Goal: Task Accomplishment & Management: Complete application form

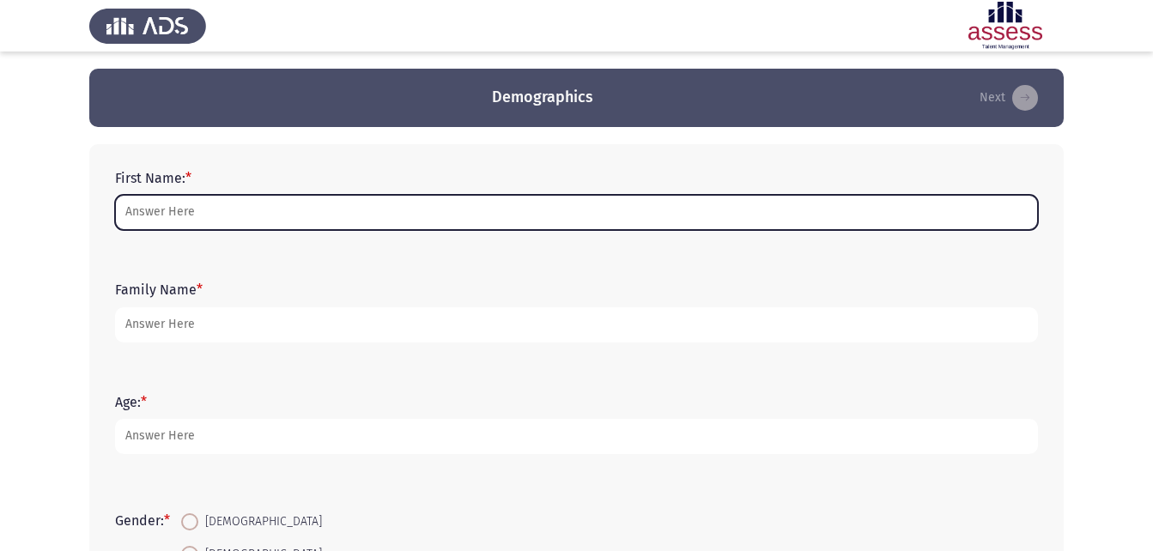
click at [366, 222] on input "First Name: *" at bounding box center [576, 212] width 923 height 35
type input "[PERSON_NAME]"
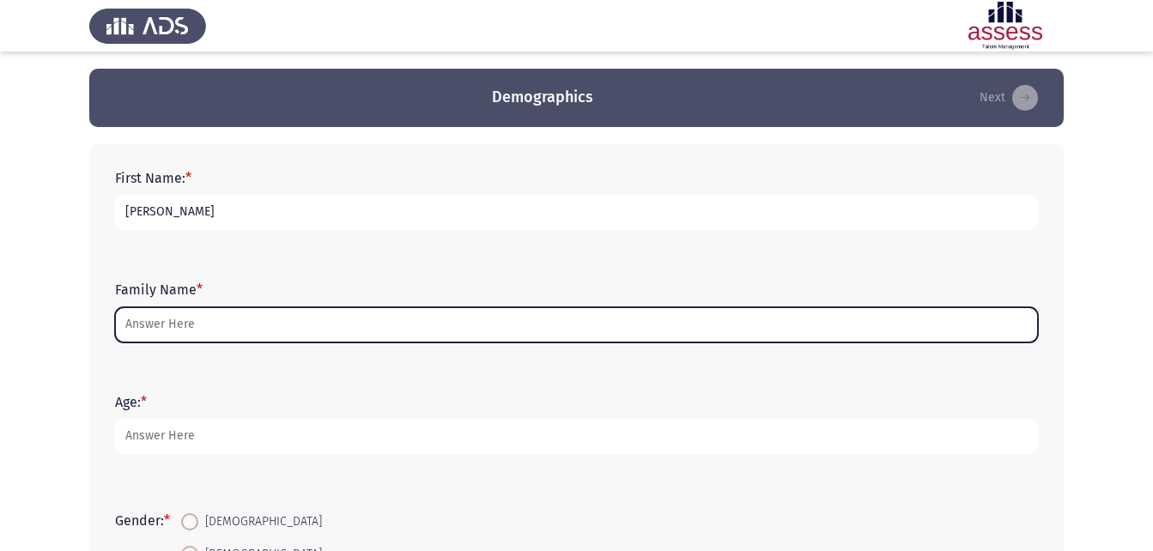
click at [227, 322] on input "Family Name *" at bounding box center [576, 324] width 923 height 35
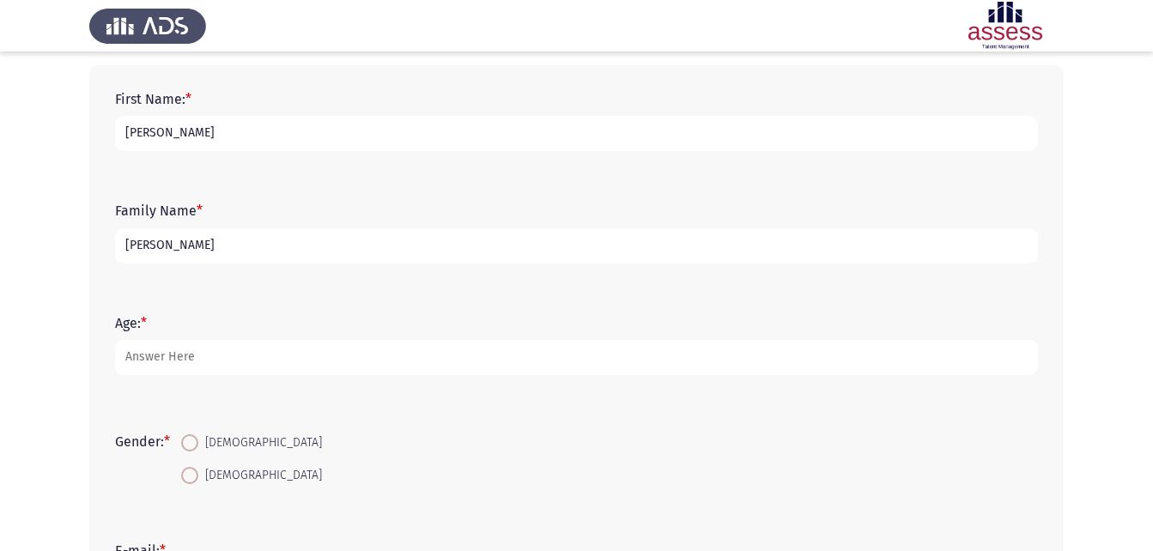
scroll to position [95, 0]
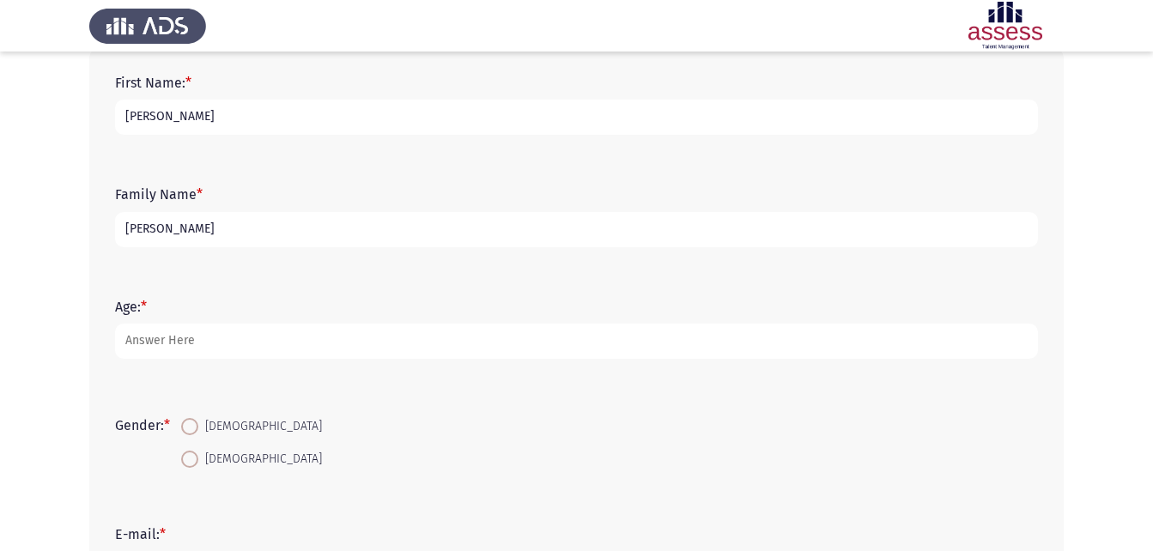
type input "[PERSON_NAME]"
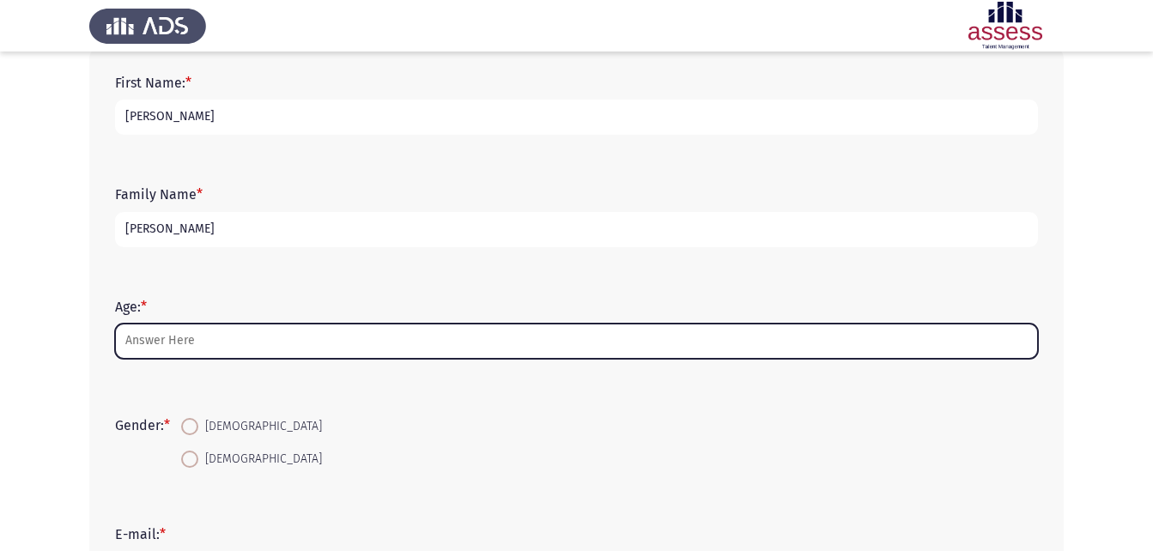
click at [227, 340] on input "Age: *" at bounding box center [576, 341] width 923 height 35
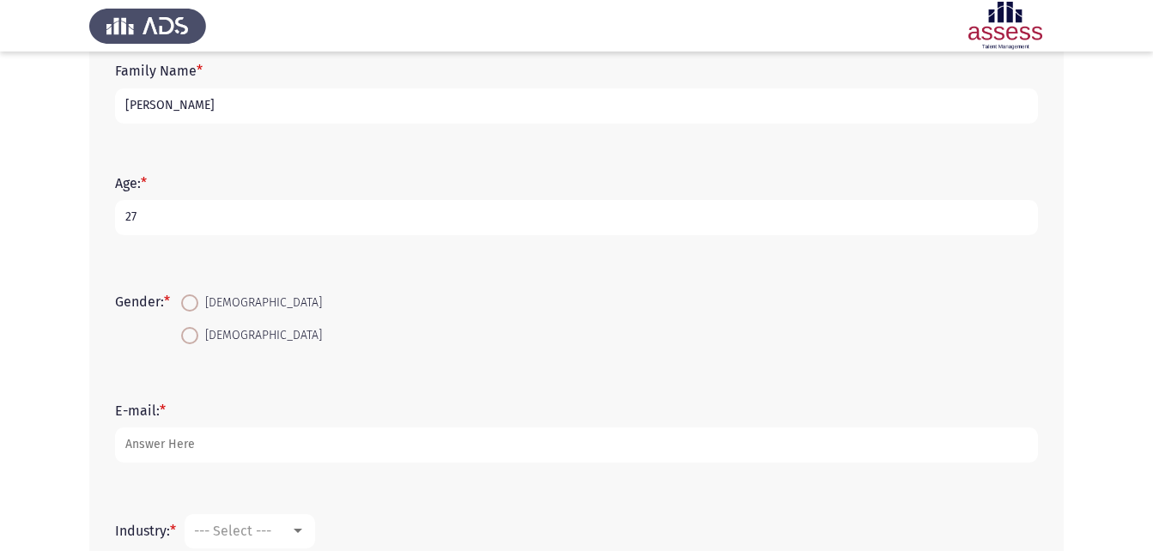
scroll to position [220, 0]
type input "27"
click at [197, 334] on span at bounding box center [189, 334] width 17 height 17
click at [197, 334] on input "[DEMOGRAPHIC_DATA]" at bounding box center [189, 334] width 17 height 17
radio input "true"
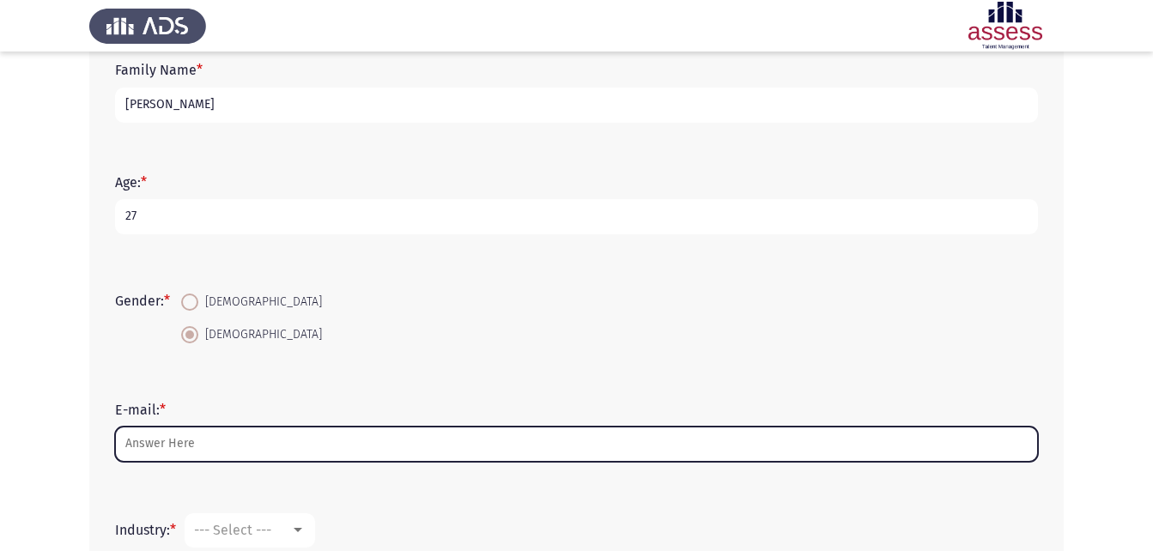
click at [195, 457] on input "E-mail: *" at bounding box center [576, 444] width 923 height 35
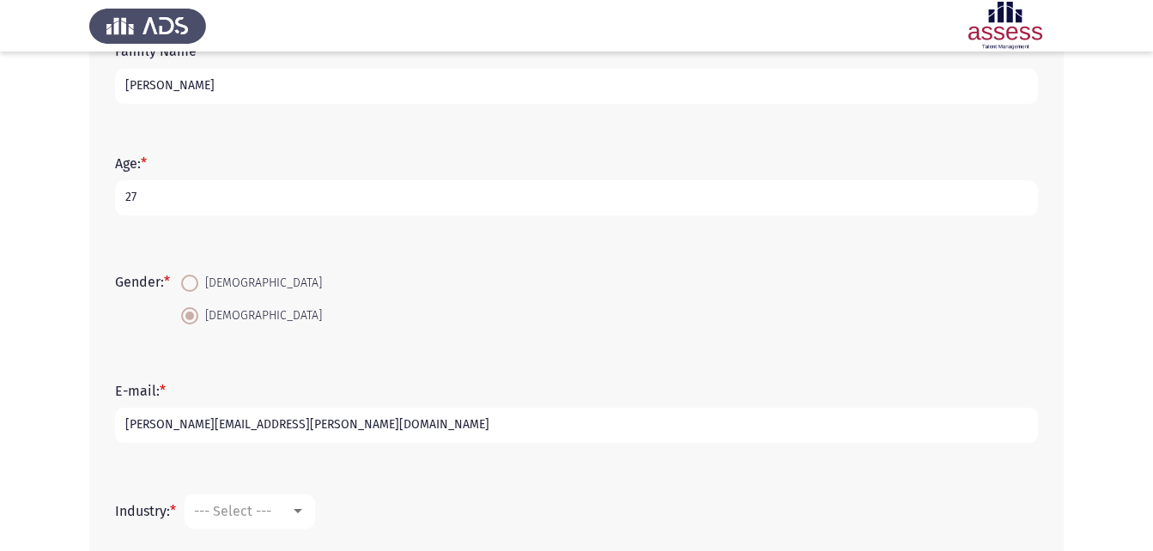
scroll to position [239, 0]
click at [196, 422] on input "sandra.maurce@evapharma.com" at bounding box center [576, 424] width 923 height 35
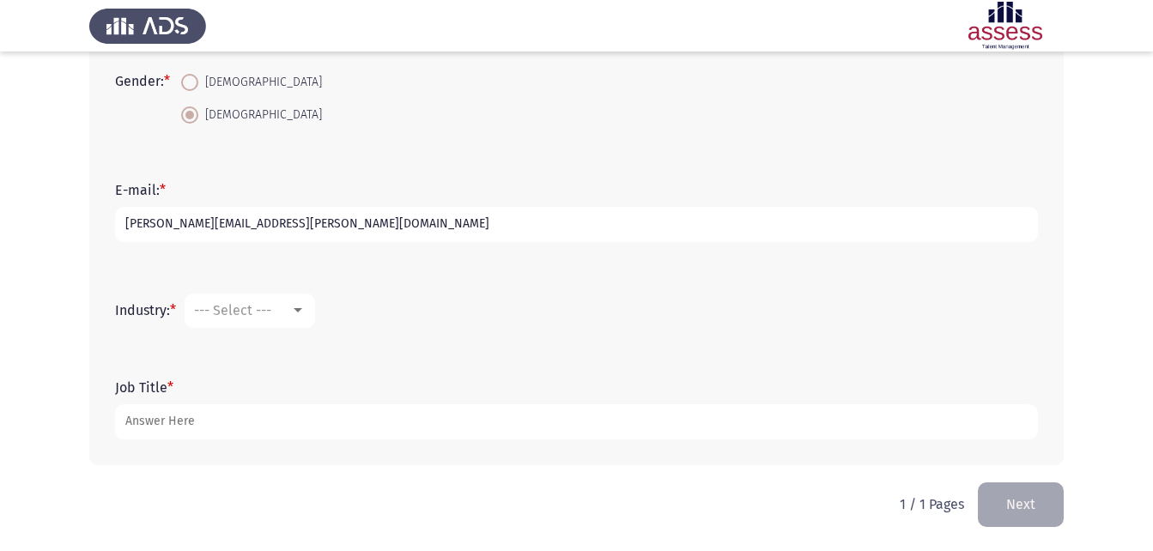
type input "[PERSON_NAME][EMAIL_ADDRESS][PERSON_NAME][DOMAIN_NAME]"
click at [306, 306] on div at bounding box center [297, 311] width 15 height 14
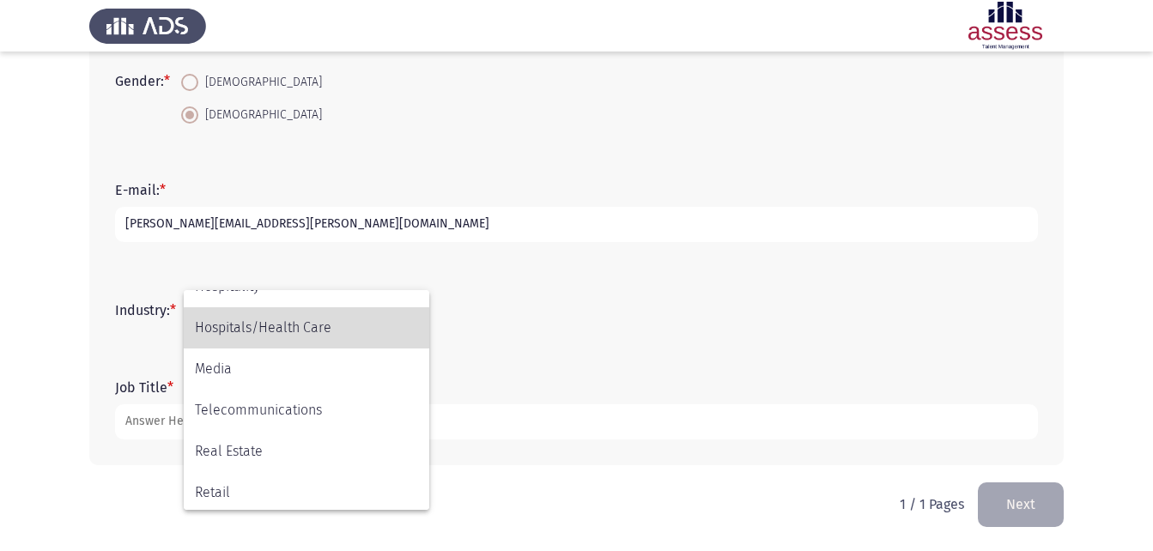
click at [316, 337] on span "Hospitals/Health Care" at bounding box center [306, 327] width 223 height 41
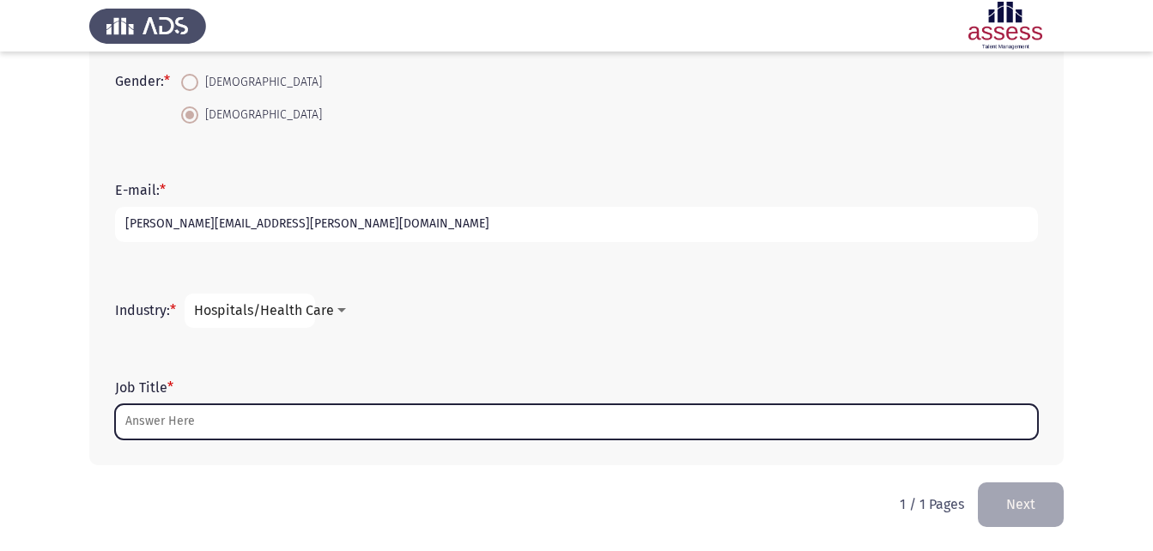
click at [278, 432] on input "Job Title *" at bounding box center [576, 421] width 923 height 35
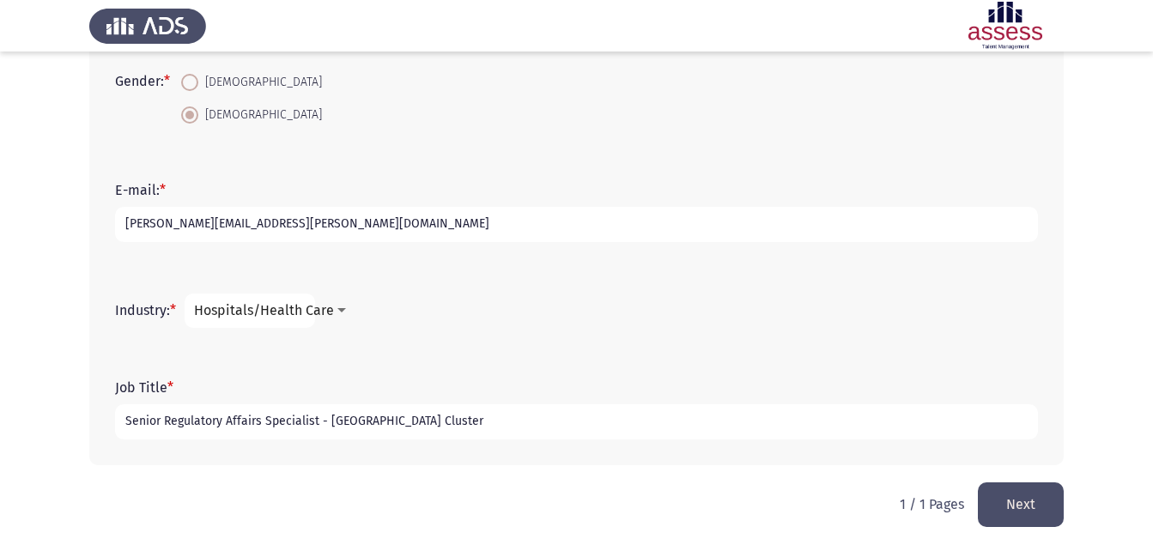
type input "Senior Regulatory Affairs Specialist - Europe Cluster"
click at [1046, 498] on button "Next" at bounding box center [1021, 504] width 86 height 44
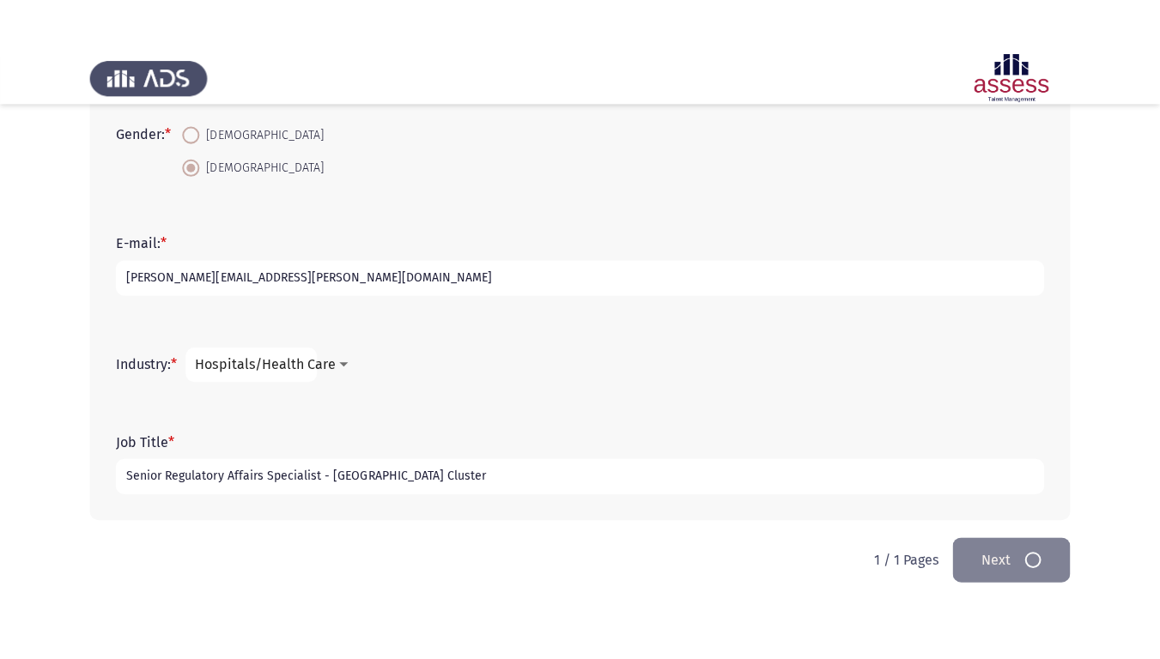
scroll to position [0, 0]
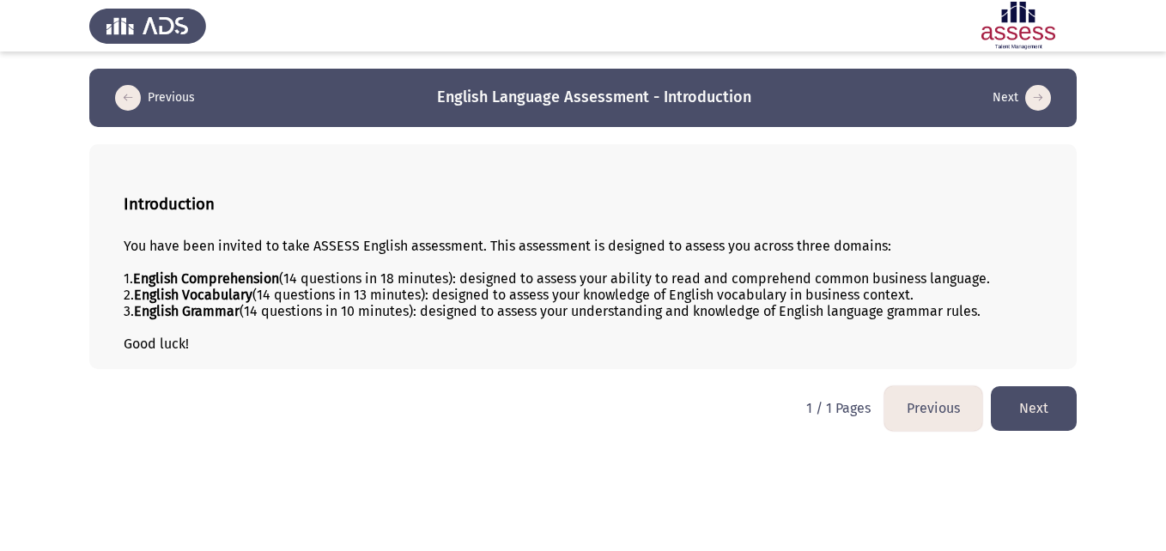
click at [1042, 400] on button "Next" at bounding box center [1034, 408] width 86 height 44
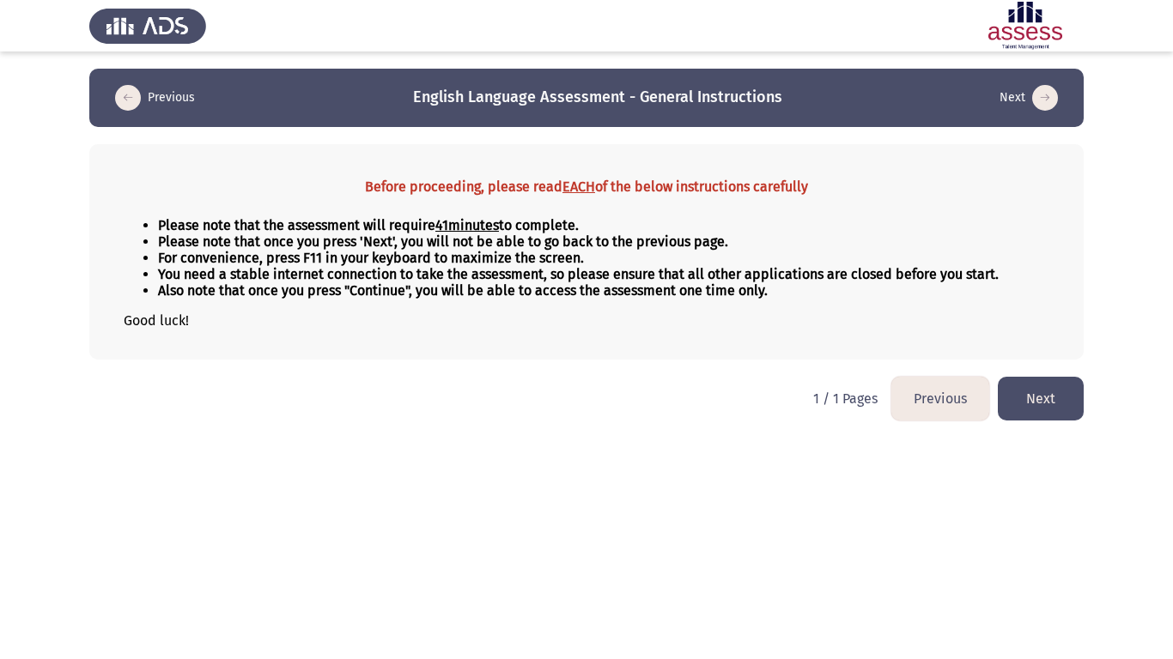
click at [1036, 403] on button "Next" at bounding box center [1040, 399] width 86 height 44
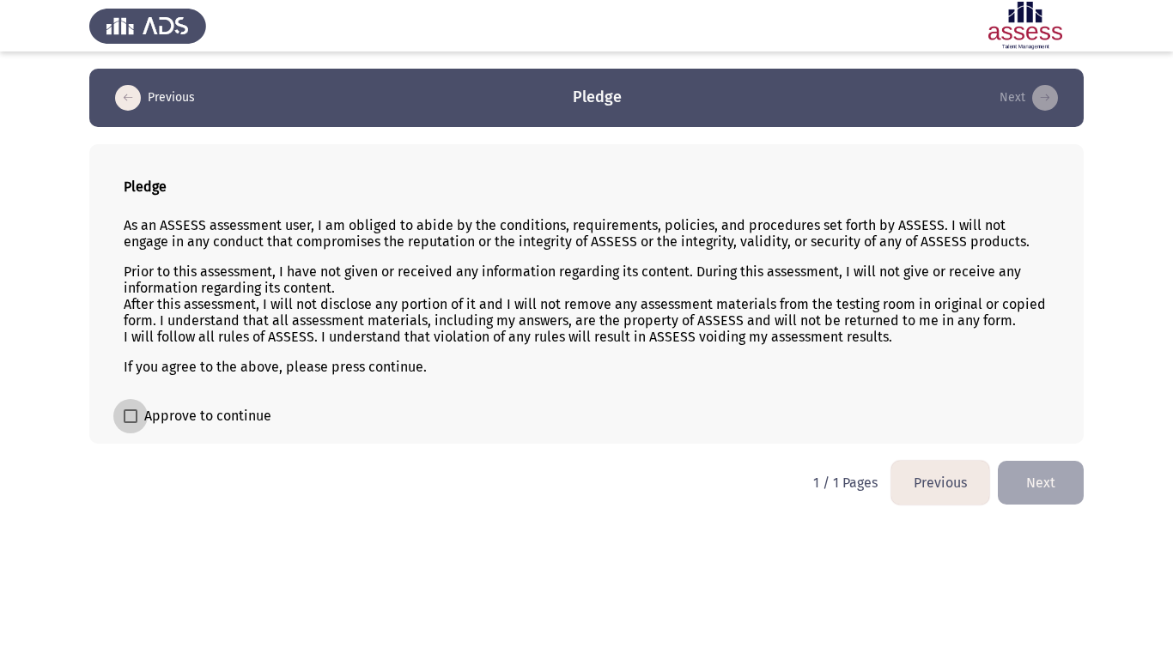
click at [127, 415] on span at bounding box center [131, 416] width 14 height 14
click at [130, 423] on input "Approve to continue" at bounding box center [130, 423] width 1 height 1
checkbox input "true"
click at [946, 485] on button "Previous" at bounding box center [940, 483] width 98 height 44
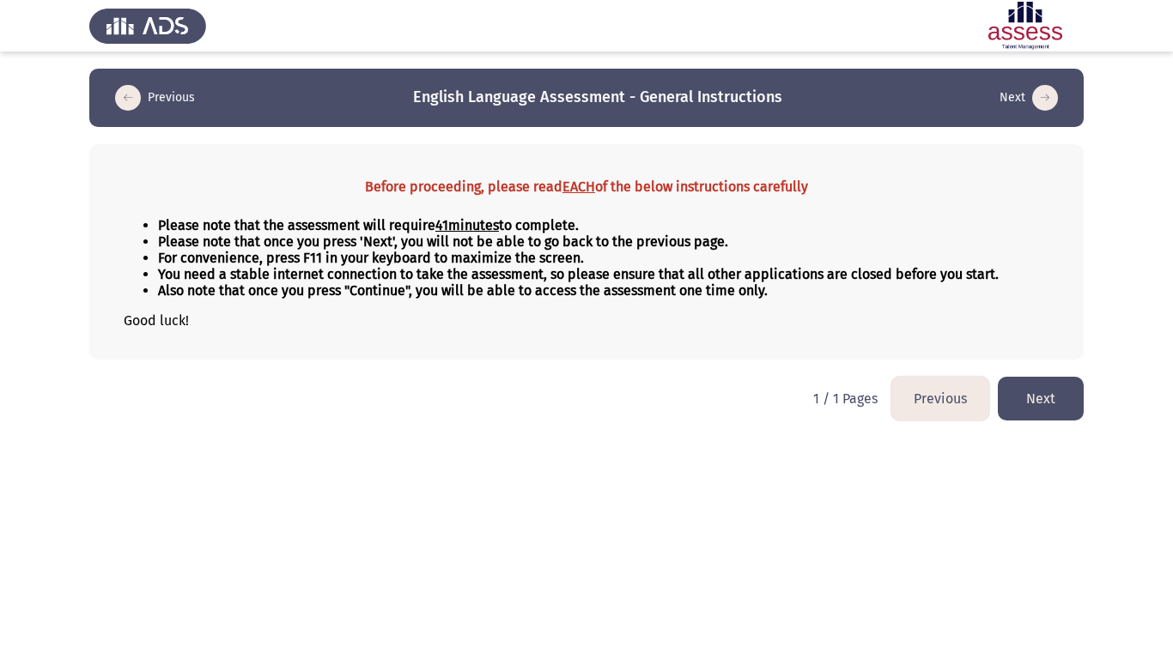
click at [1044, 392] on button "Next" at bounding box center [1040, 399] width 86 height 44
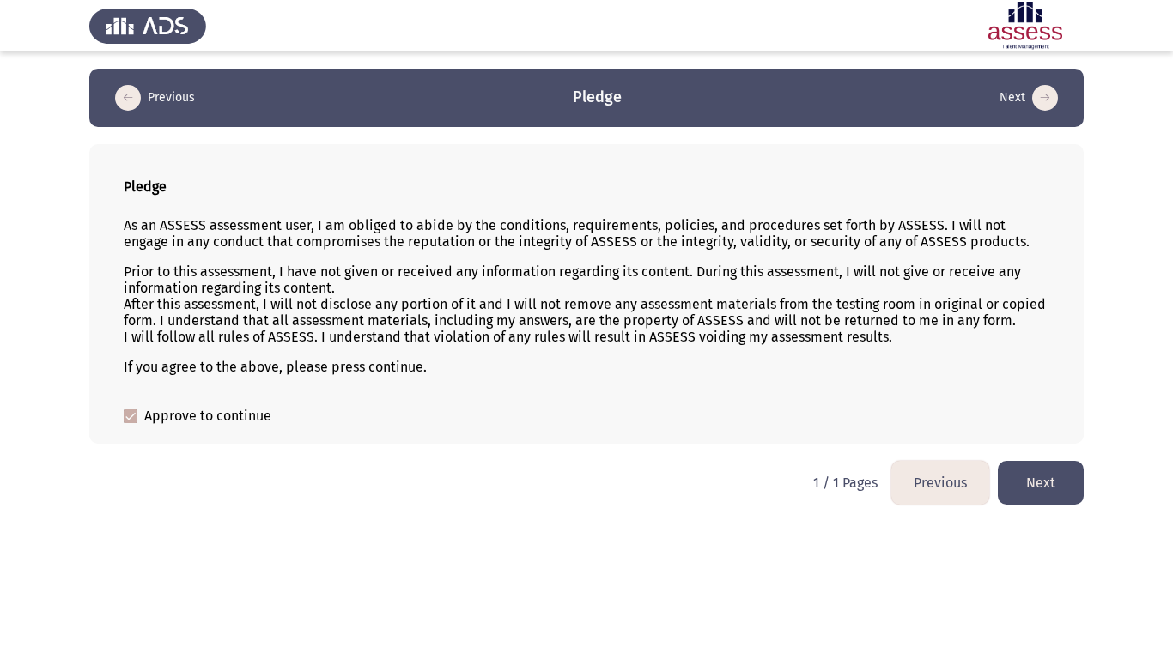
click at [1039, 482] on button "Next" at bounding box center [1040, 483] width 86 height 44
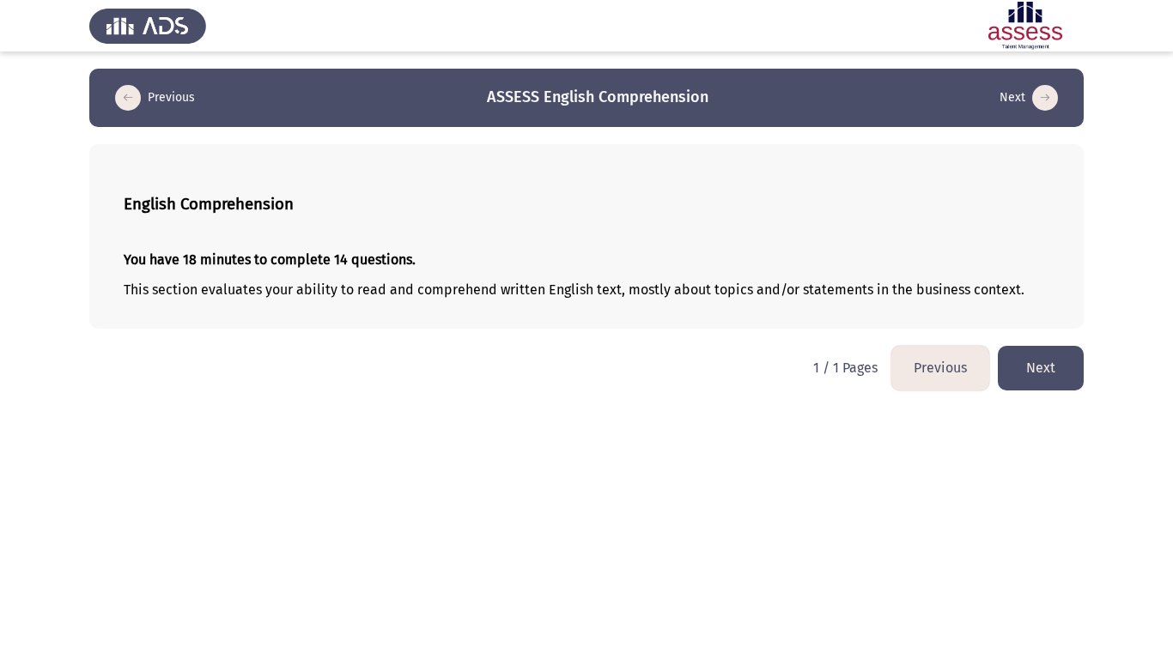
click at [1066, 379] on button "Next" at bounding box center [1040, 368] width 86 height 44
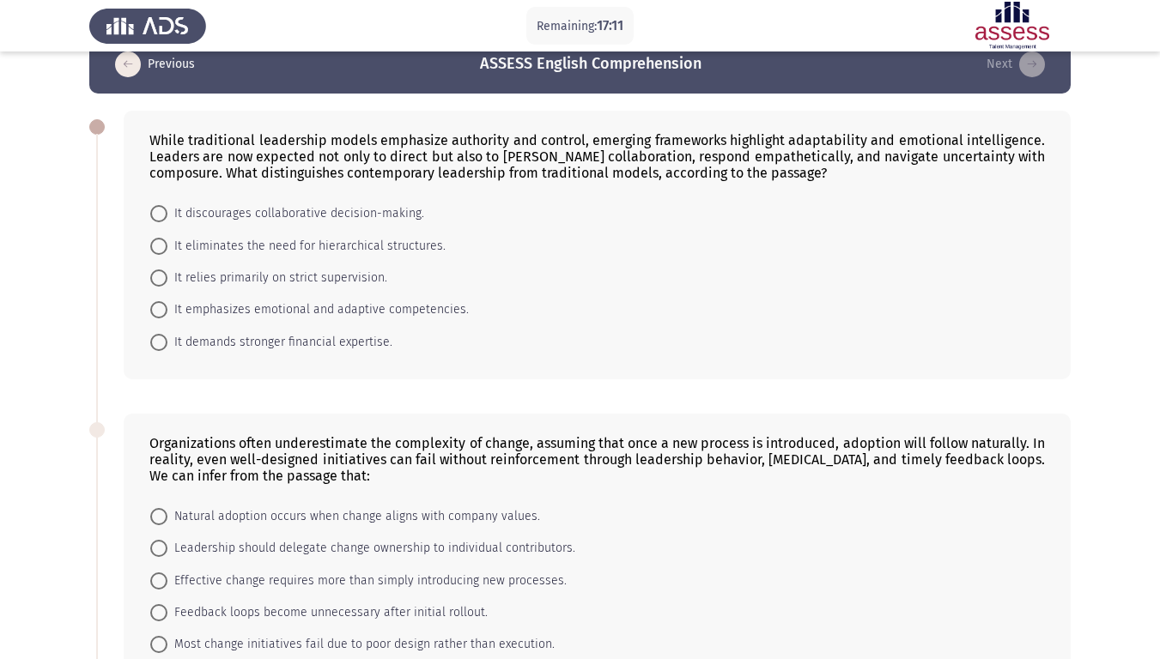
scroll to position [31, 0]
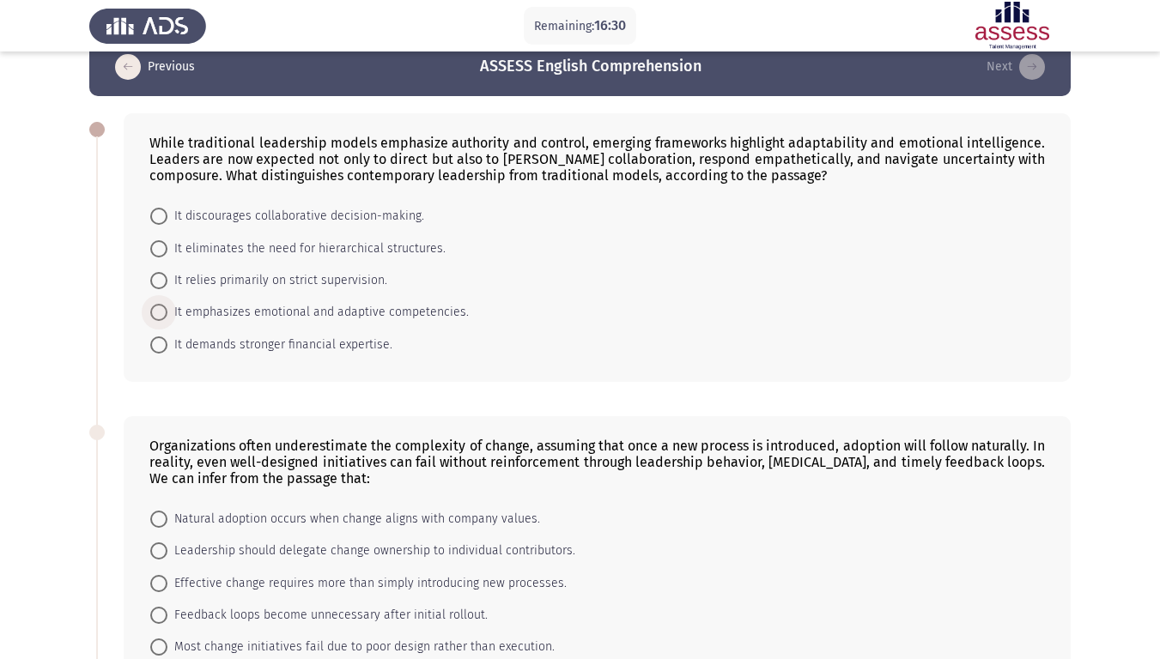
click at [163, 315] on span at bounding box center [158, 312] width 17 height 17
click at [163, 315] on input "It emphasizes emotional and adaptive competencies." at bounding box center [158, 312] width 17 height 17
radio input "true"
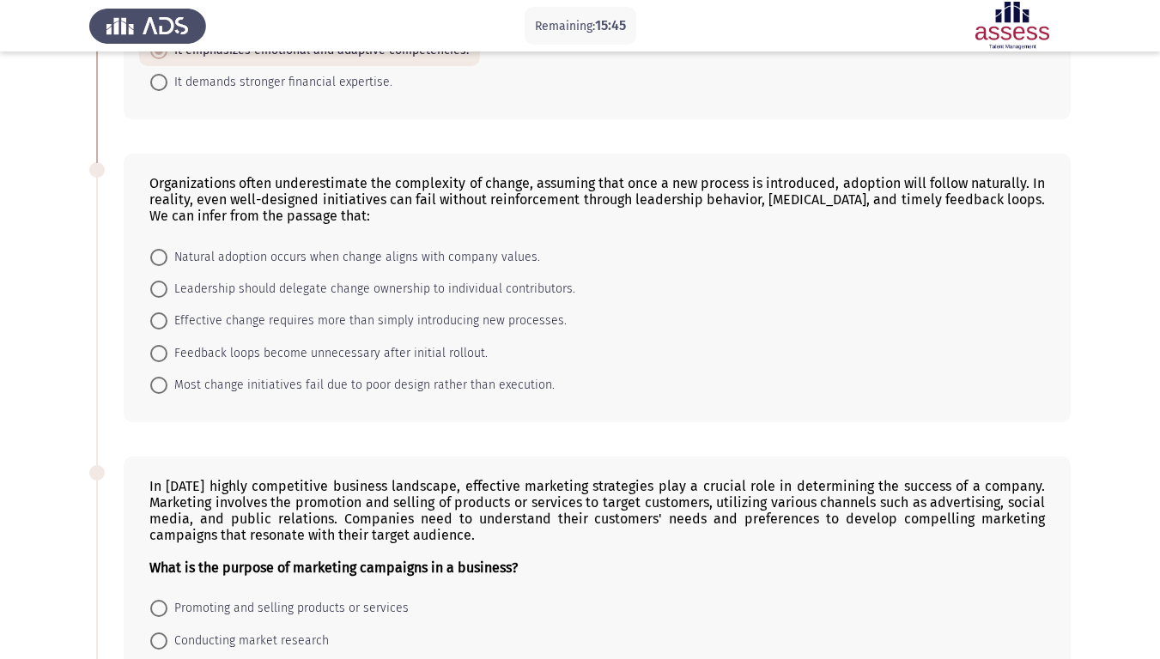
scroll to position [294, 0]
click at [162, 321] on span at bounding box center [158, 319] width 17 height 17
click at [162, 321] on input "Effective change requires more than simply introducing new processes." at bounding box center [158, 319] width 17 height 17
radio input "true"
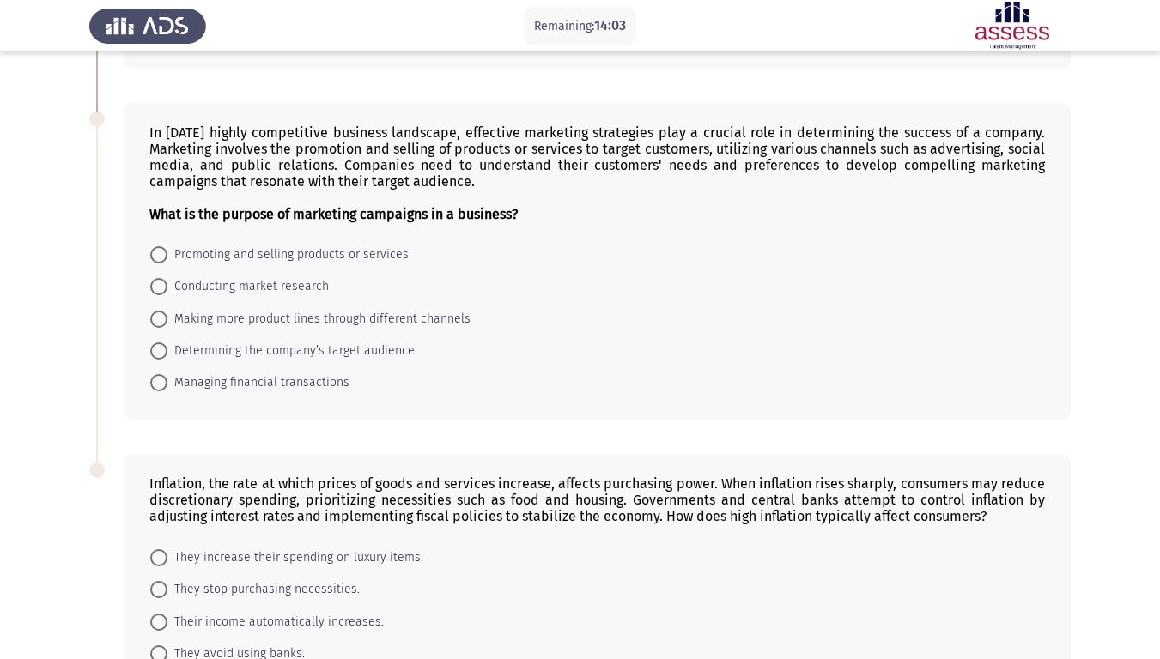
scroll to position [646, 0]
click at [157, 254] on span at bounding box center [158, 253] width 17 height 17
click at [157, 254] on input "Promoting and selling products or services" at bounding box center [158, 253] width 17 height 17
radio input "true"
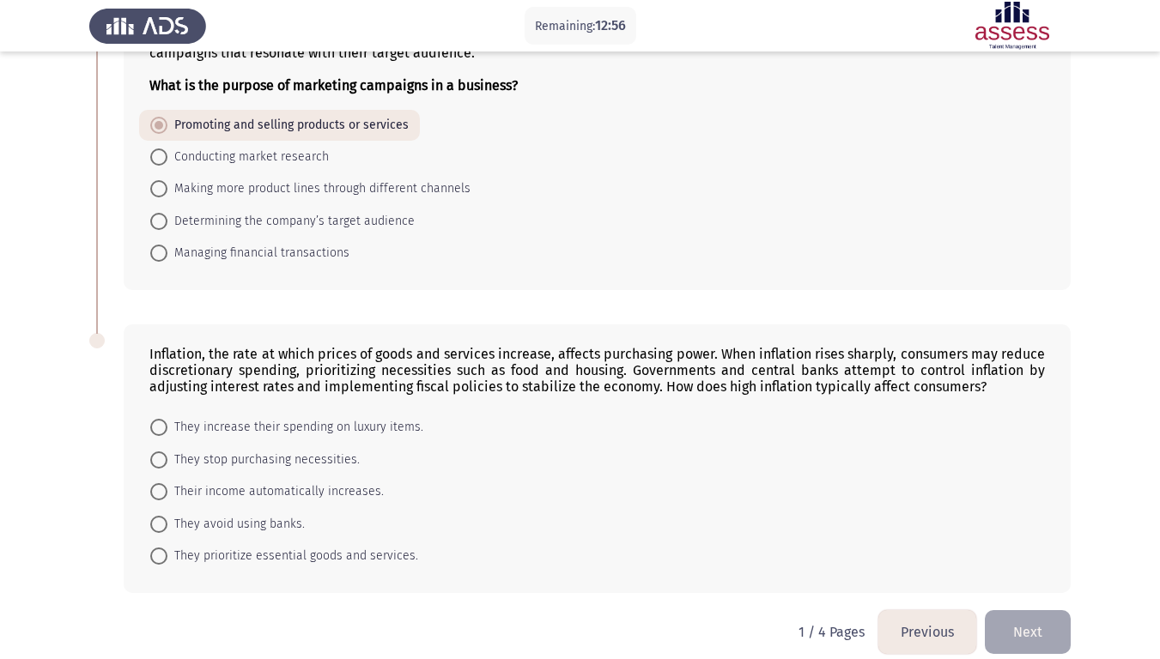
scroll to position [793, 0]
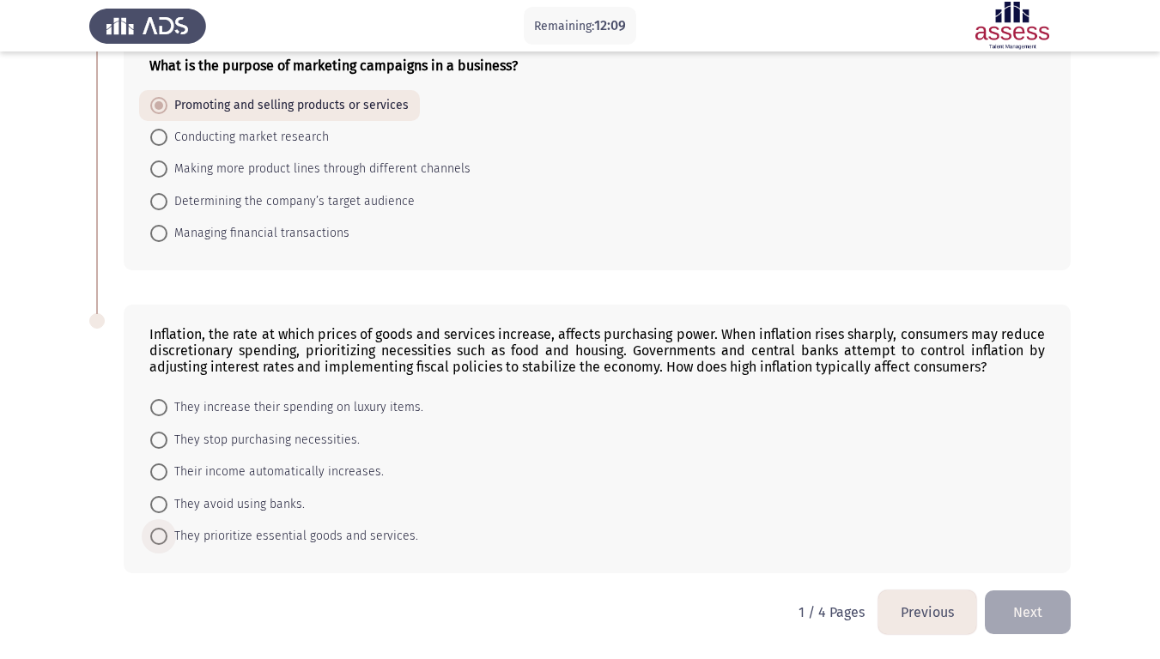
click at [160, 532] on span at bounding box center [158, 536] width 17 height 17
click at [160, 532] on input "They prioritize essential goods and services." at bounding box center [158, 536] width 17 height 17
radio input "true"
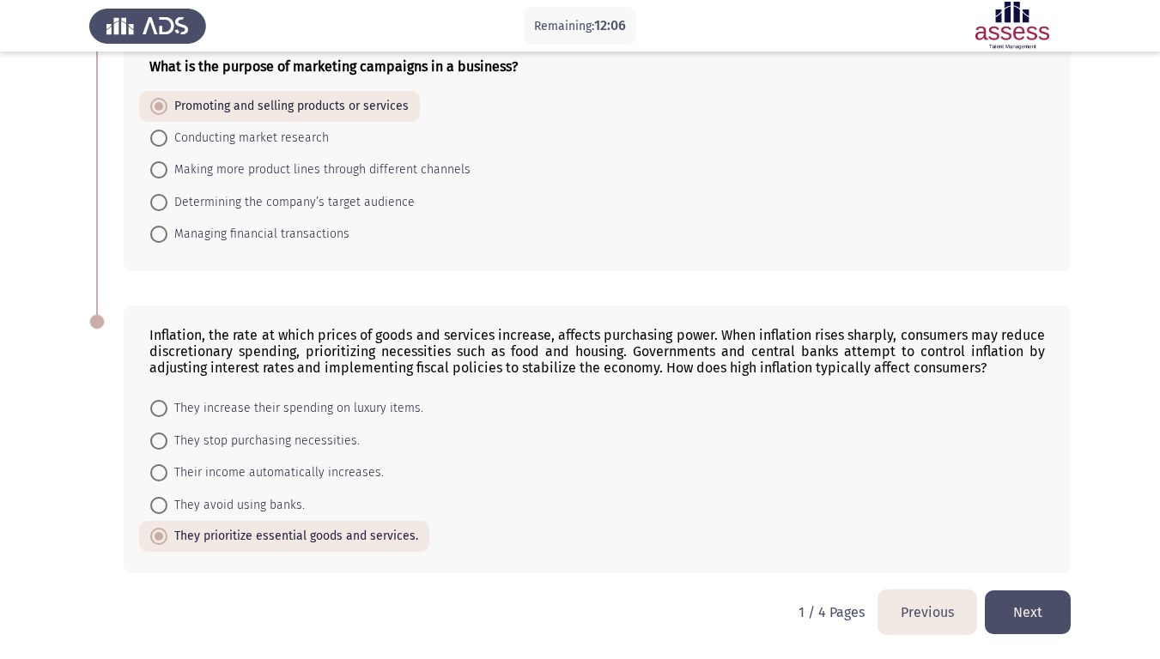
click at [1033, 550] on button "Next" at bounding box center [1028, 613] width 86 height 44
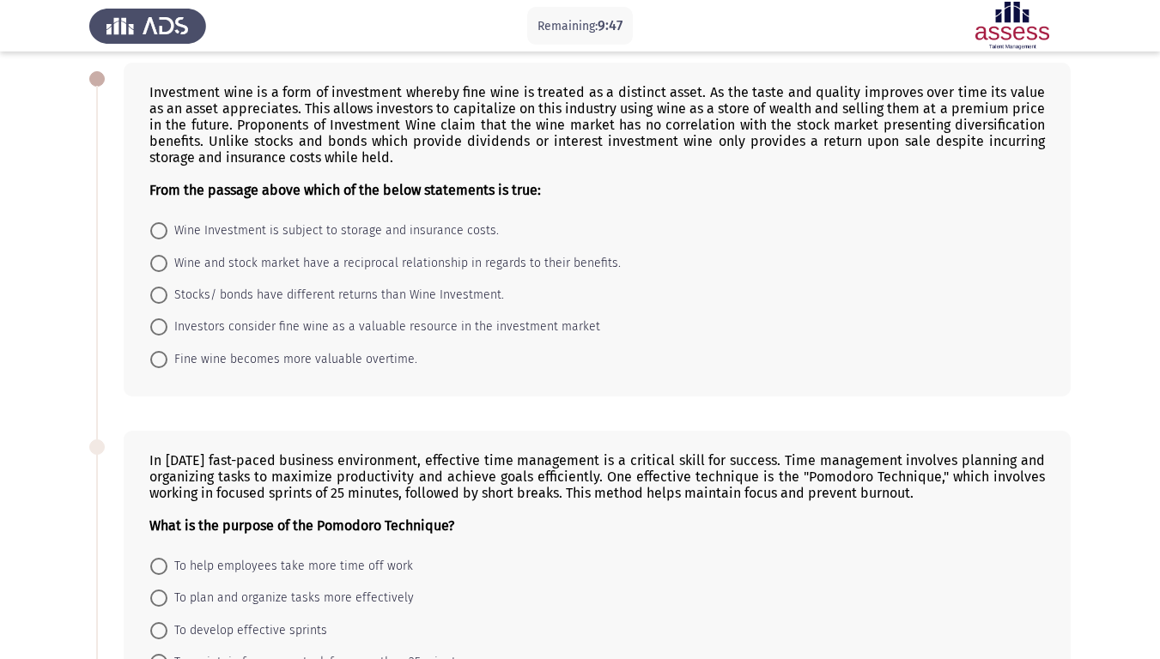
scroll to position [82, 0]
click at [155, 359] on span at bounding box center [158, 358] width 17 height 17
click at [155, 359] on input "Fine wine becomes more valuable overtime." at bounding box center [158, 358] width 17 height 17
radio input "true"
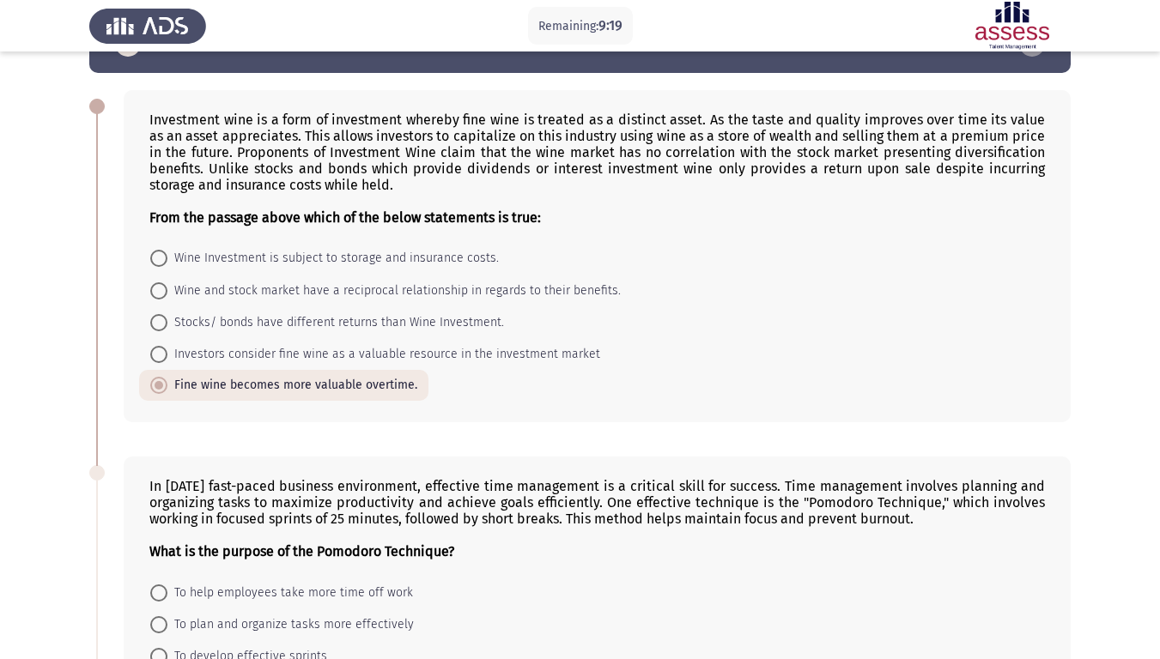
scroll to position [53, 0]
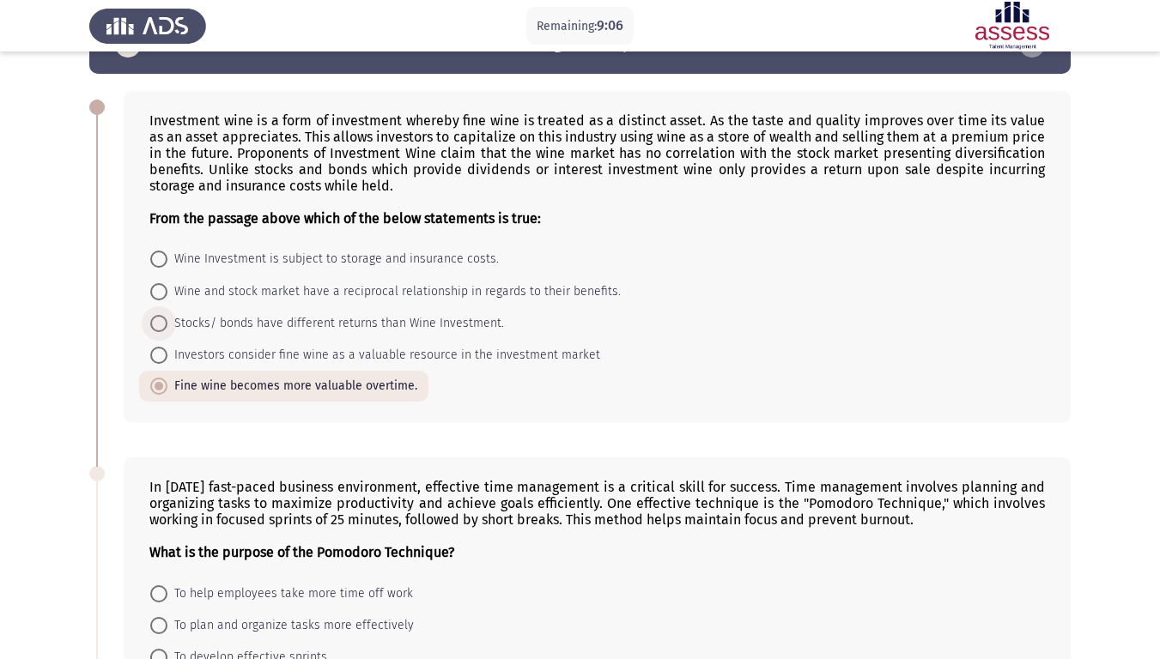
click at [162, 324] on span at bounding box center [158, 323] width 17 height 17
click at [162, 324] on input "Stocks/ bonds have different returns than Wine Investment." at bounding box center [158, 323] width 17 height 17
radio input "true"
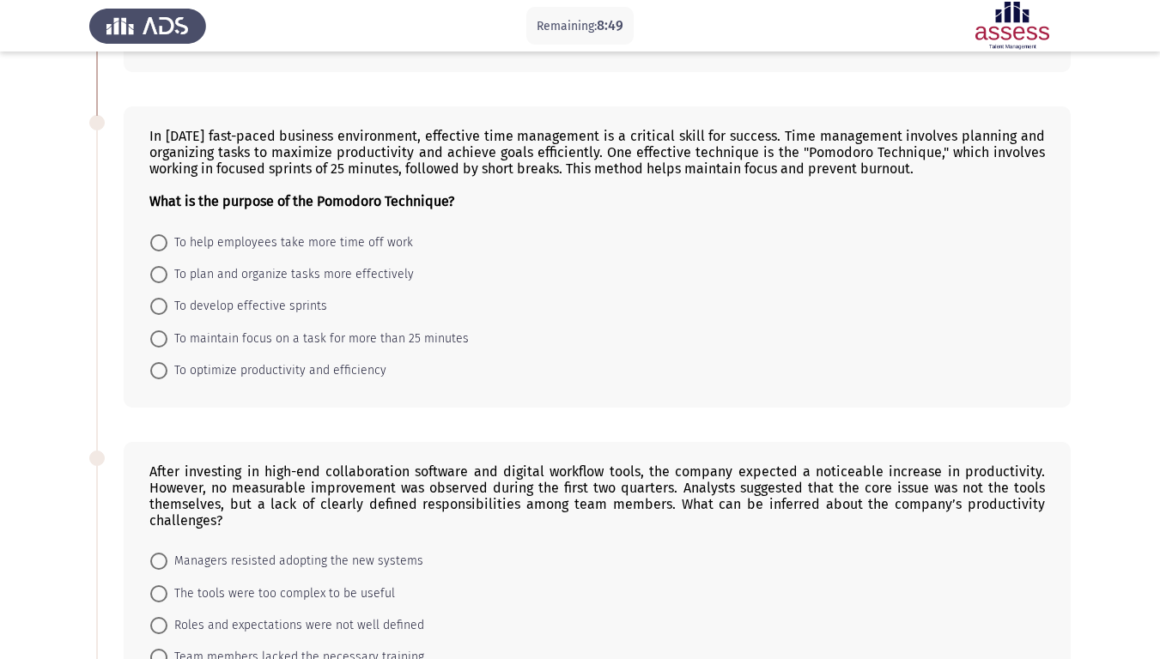
scroll to position [405, 0]
click at [167, 366] on span at bounding box center [158, 369] width 17 height 17
click at [167, 366] on input "To optimize productivity and efficiency" at bounding box center [158, 369] width 17 height 17
radio input "true"
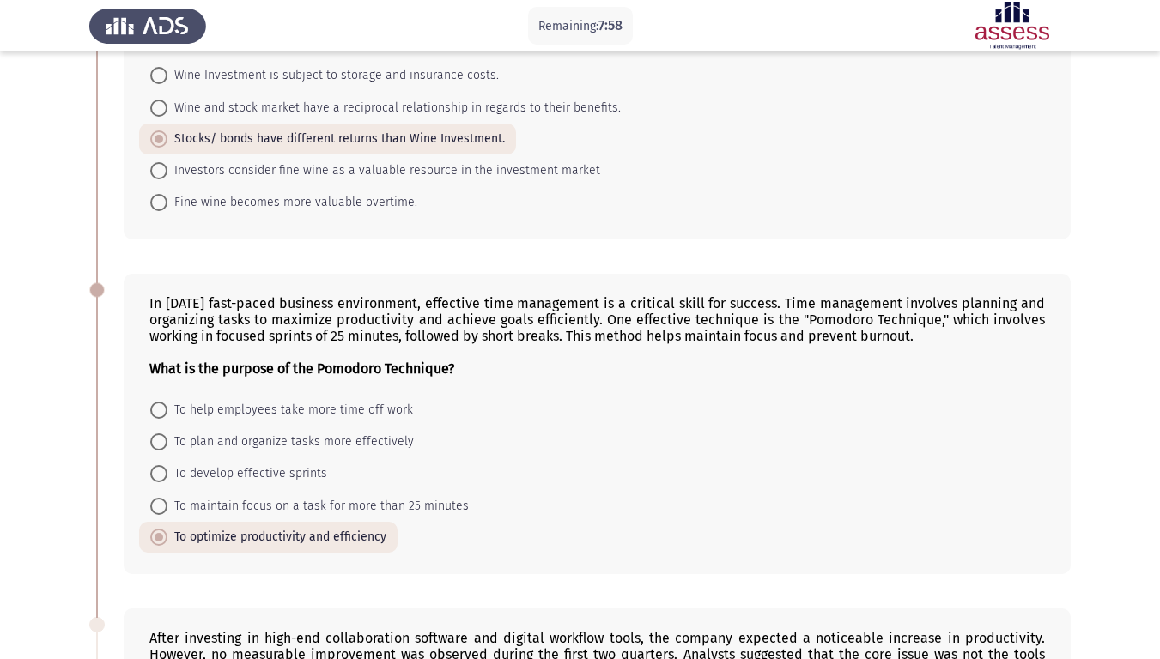
scroll to position [235, 0]
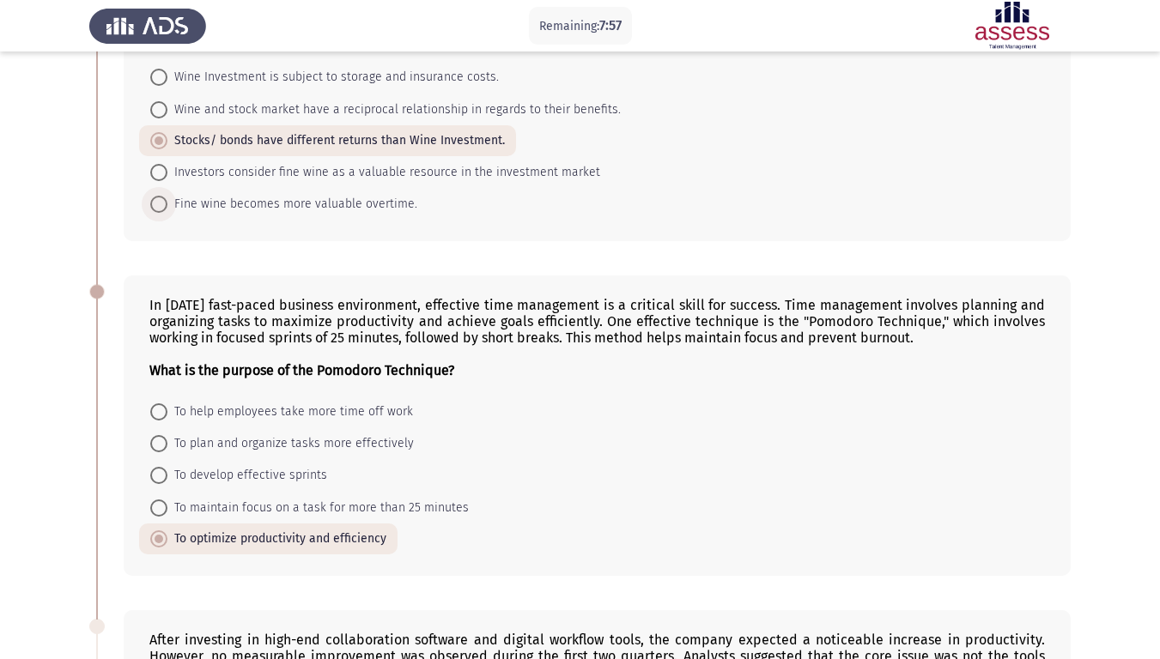
click at [161, 211] on span at bounding box center [158, 204] width 17 height 17
click at [161, 211] on input "Fine wine becomes more valuable overtime." at bounding box center [158, 204] width 17 height 17
radio input "true"
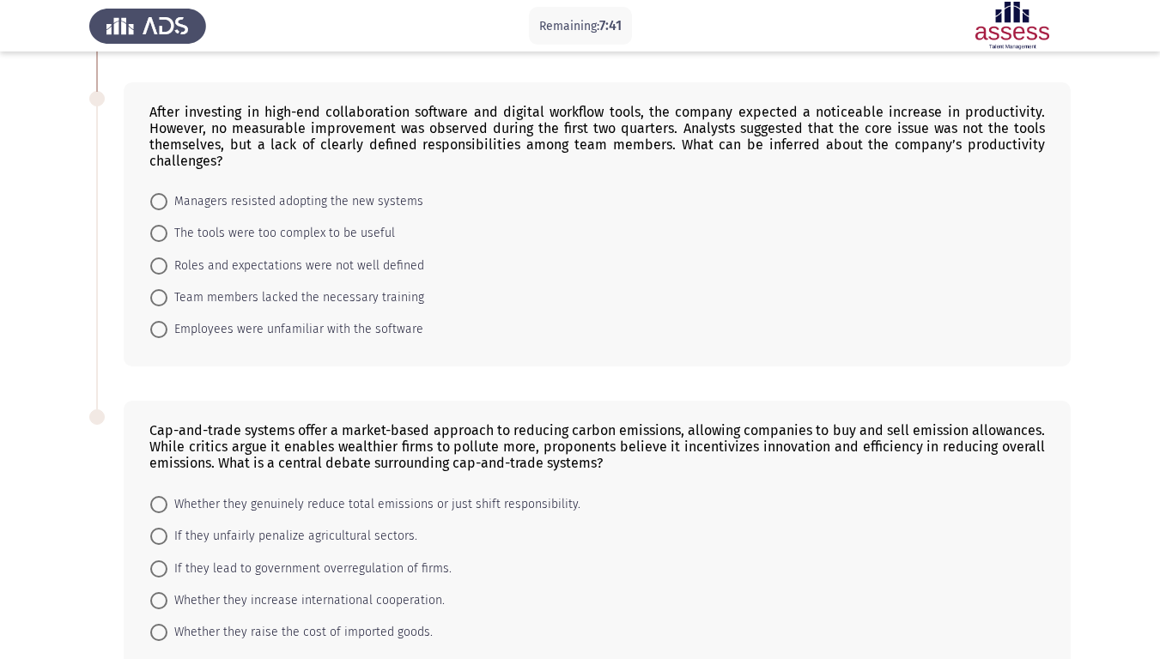
scroll to position [768, 0]
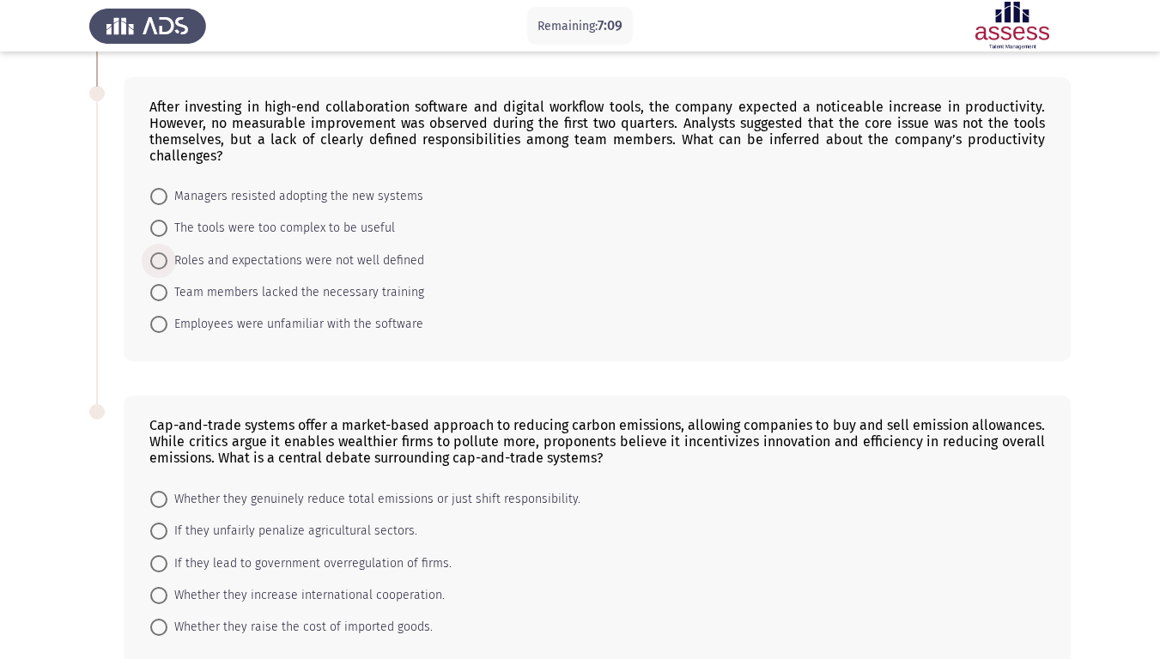
click at [155, 254] on span at bounding box center [158, 260] width 17 height 17
click at [155, 254] on input "Roles and expectations were not well defined" at bounding box center [158, 260] width 17 height 17
radio input "true"
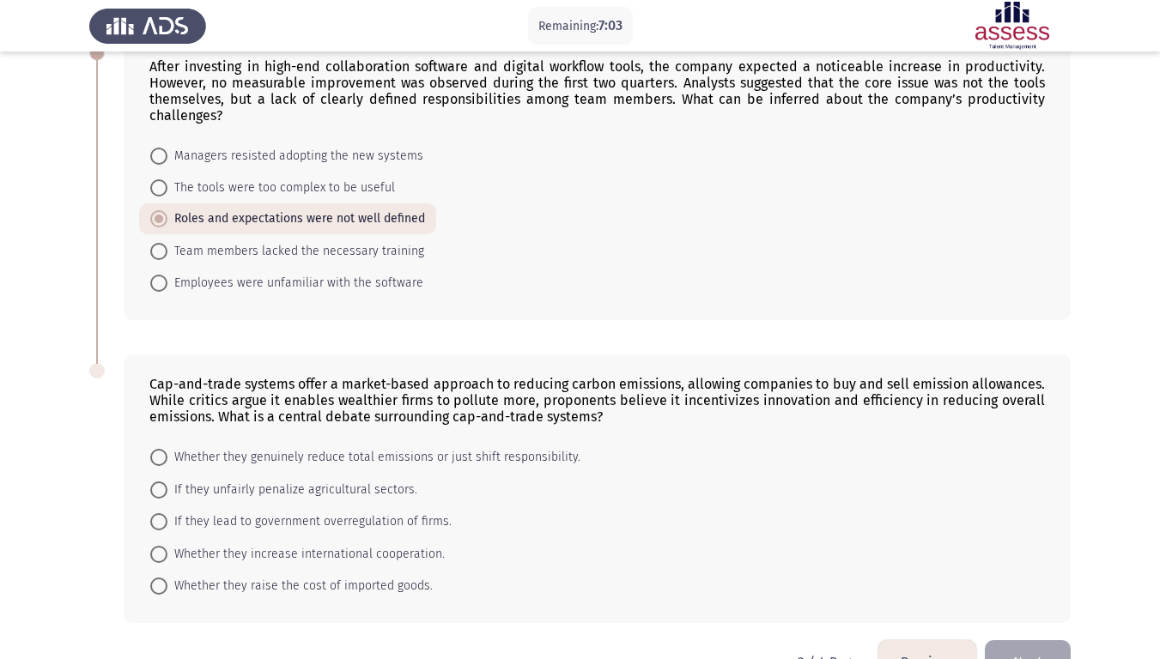
scroll to position [858, 0]
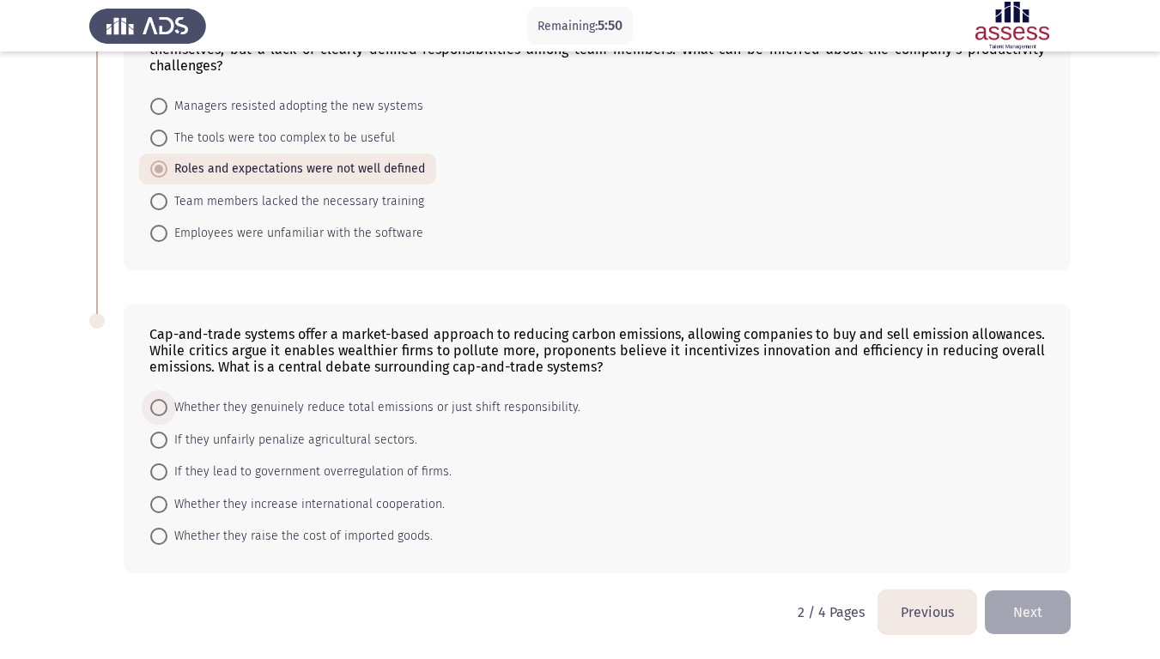
click at [160, 405] on span at bounding box center [158, 407] width 17 height 17
click at [160, 405] on input "Whether they genuinely reduce total emissions or just shift responsibility." at bounding box center [158, 407] width 17 height 17
radio input "true"
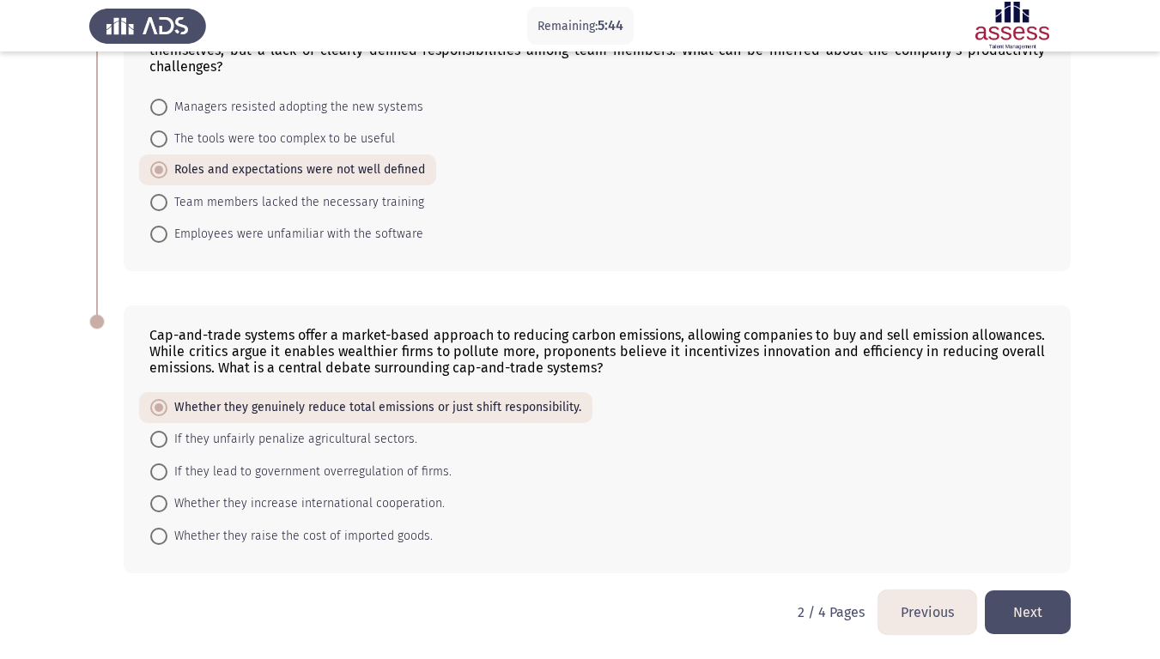
click at [1059, 550] on button "Next" at bounding box center [1028, 613] width 86 height 44
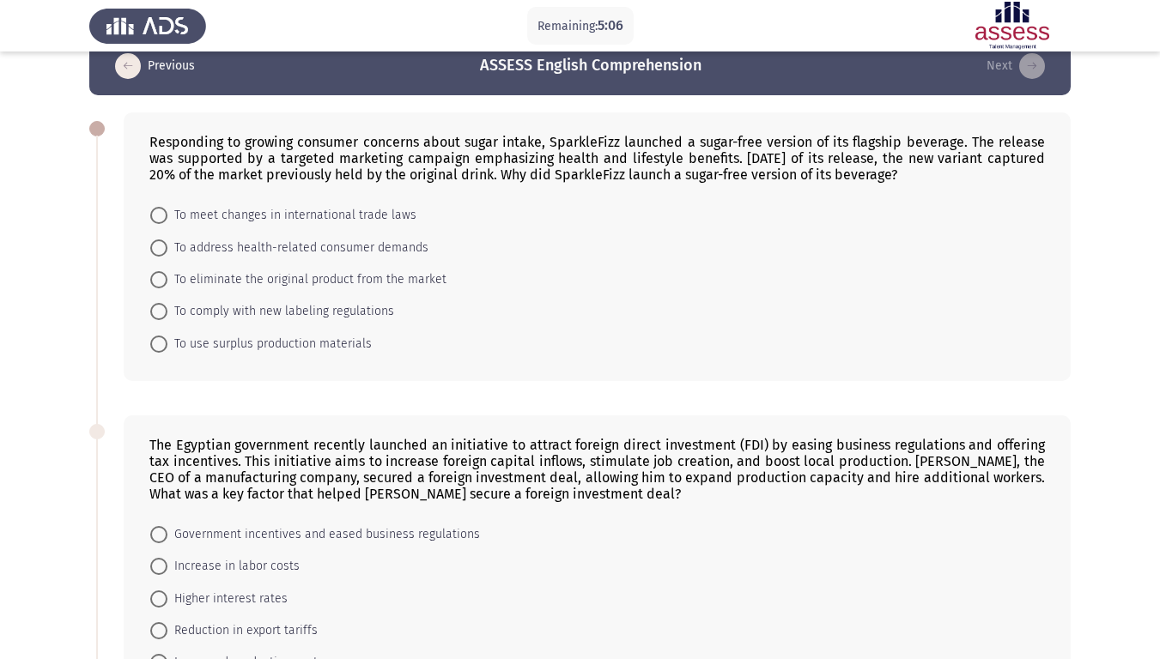
scroll to position [33, 0]
click at [155, 244] on span at bounding box center [158, 247] width 17 height 17
click at [155, 244] on input "To address health-related consumer demands" at bounding box center [158, 247] width 17 height 17
radio input "true"
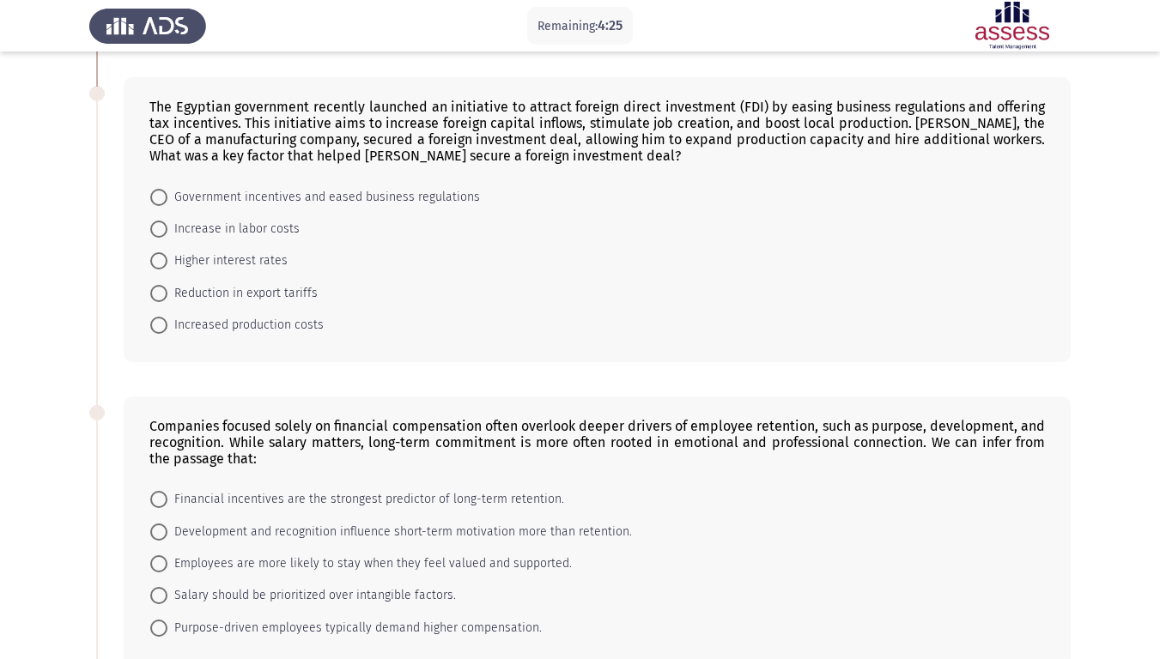
scroll to position [369, 0]
click at [154, 198] on span at bounding box center [158, 196] width 17 height 17
click at [154, 198] on input "Government incentives and eased business regulations" at bounding box center [158, 196] width 17 height 17
radio input "true"
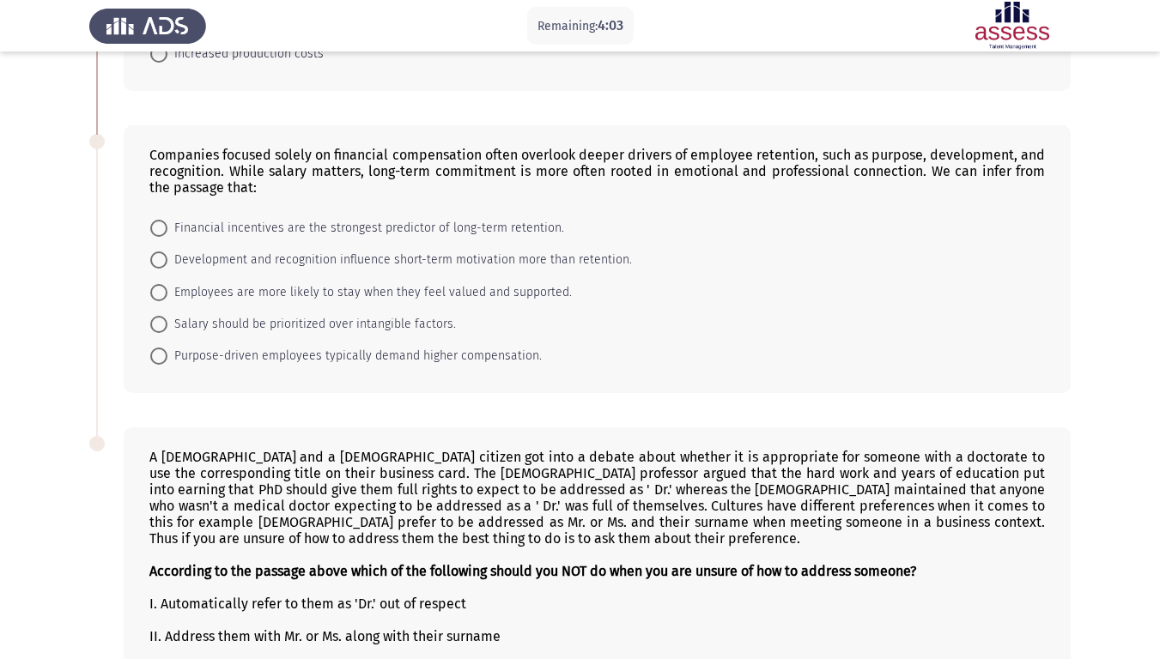
scroll to position [639, 0]
click at [159, 292] on span at bounding box center [159, 292] width 0 height 0
click at [158, 291] on input "Employees are more likely to stay when they feel valued and supported." at bounding box center [158, 291] width 17 height 17
radio input "true"
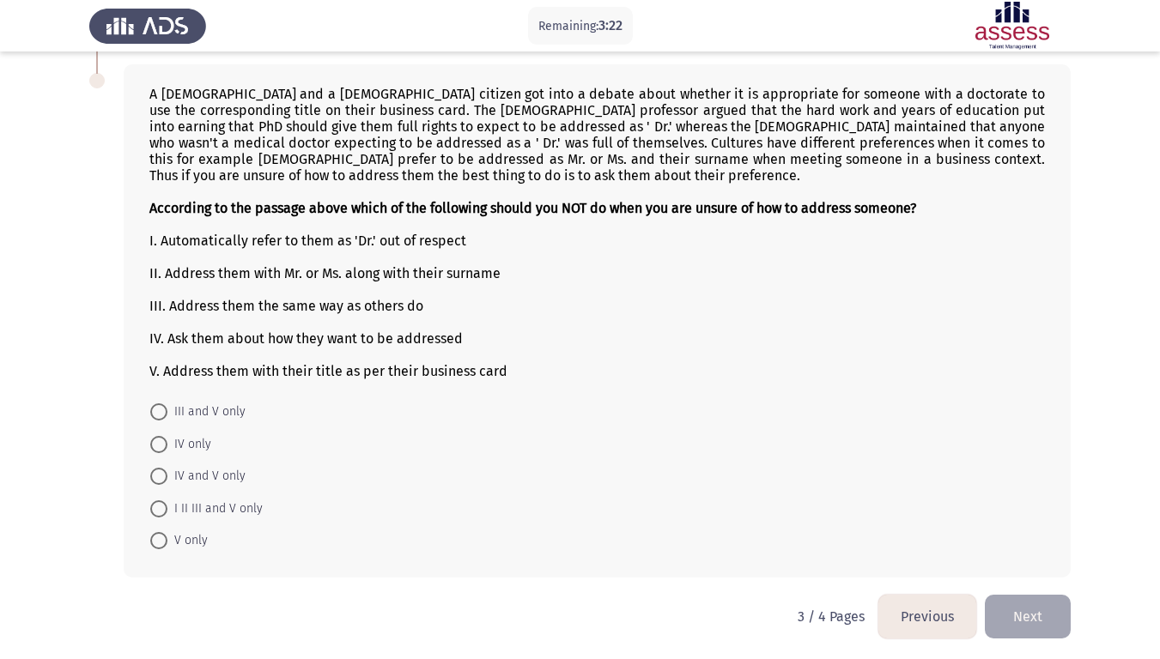
scroll to position [1005, 0]
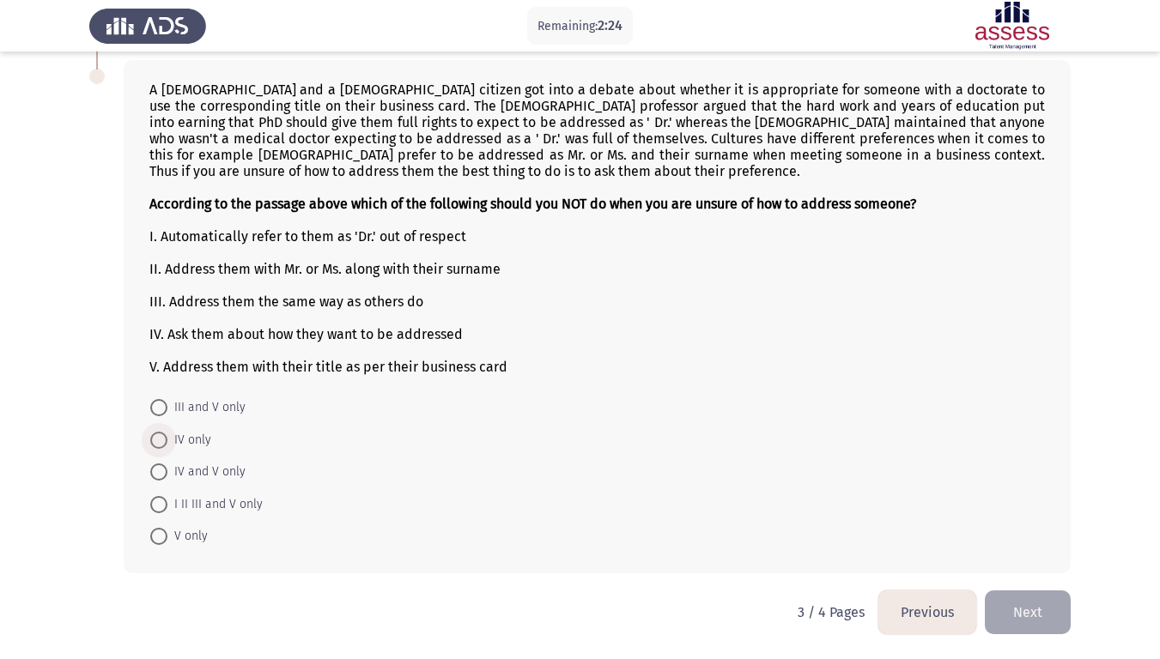
click at [158, 443] on span at bounding box center [158, 440] width 17 height 17
click at [158, 443] on input "IV only" at bounding box center [158, 440] width 17 height 17
radio input "true"
click at [155, 506] on span at bounding box center [158, 503] width 17 height 17
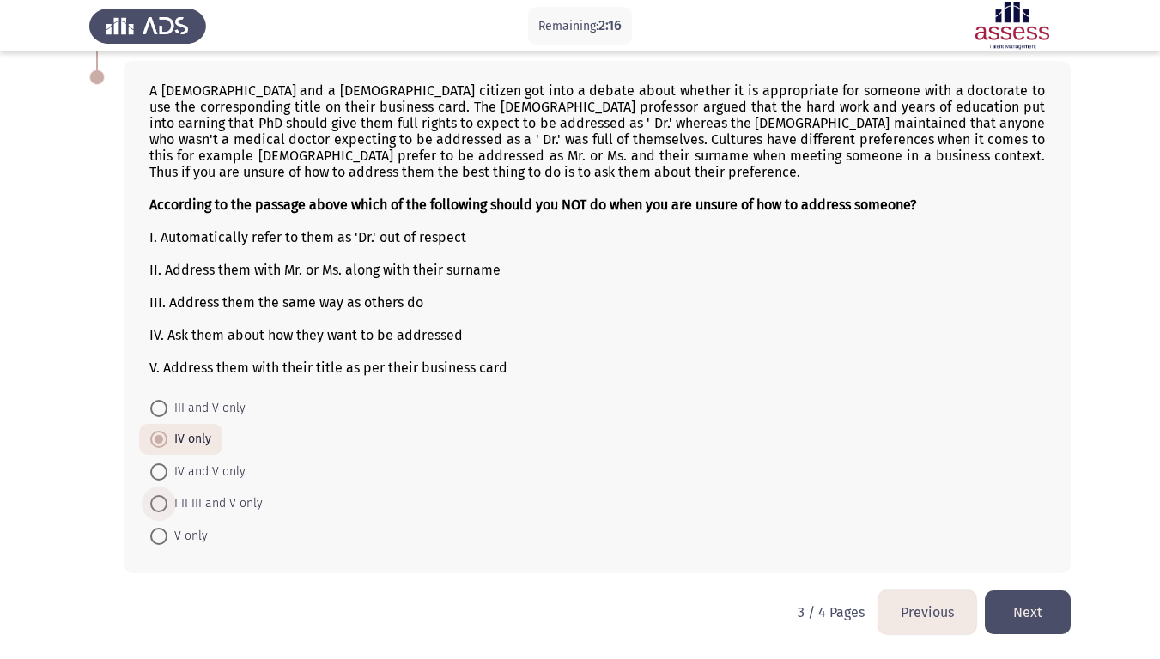
click at [155, 506] on input "I II III and V only" at bounding box center [158, 503] width 17 height 17
radio input "true"
click at [1028, 550] on button "Next" at bounding box center [1028, 613] width 86 height 44
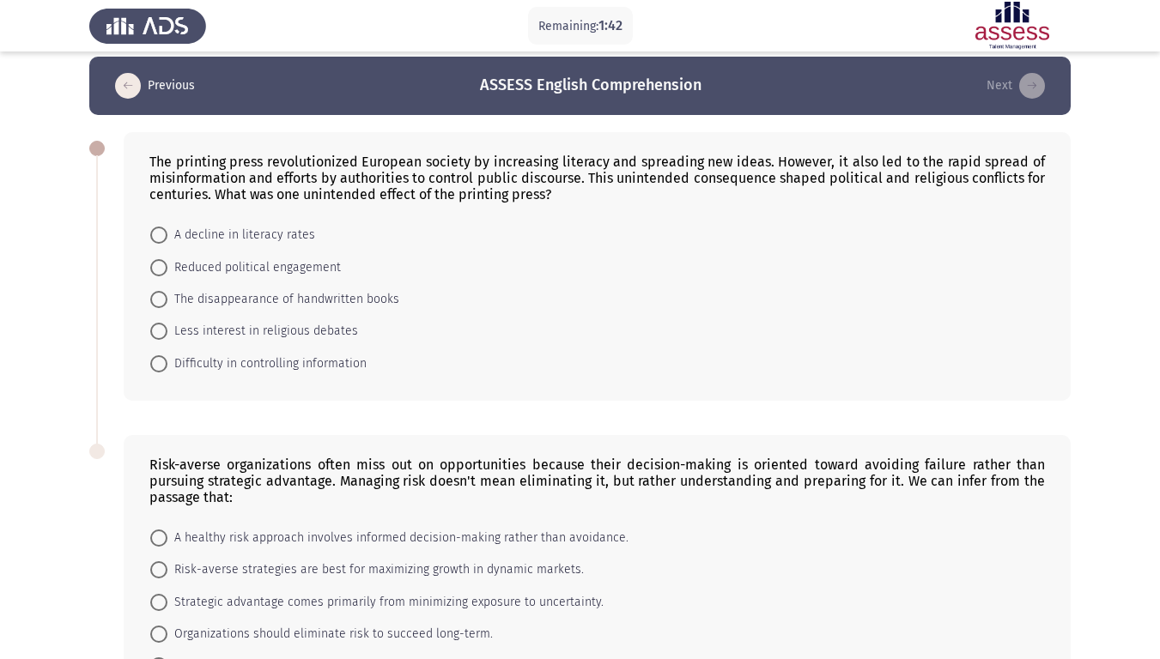
scroll to position [0, 0]
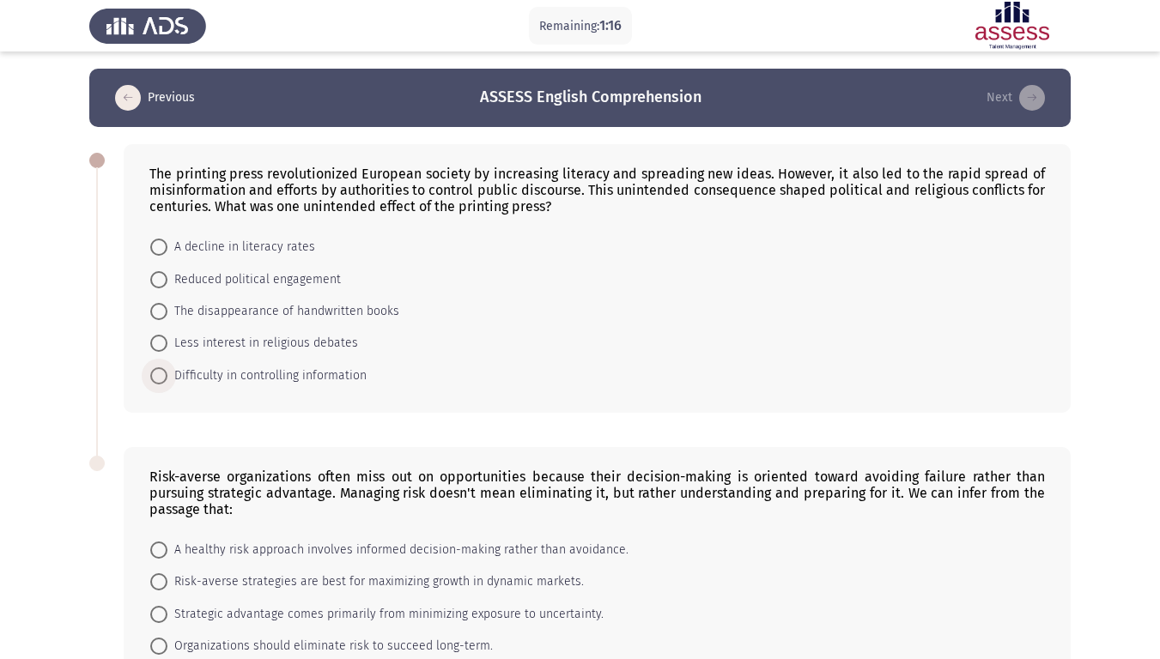
click at [155, 378] on span at bounding box center [158, 375] width 17 height 17
click at [155, 378] on input "Difficulty in controlling information" at bounding box center [158, 375] width 17 height 17
radio input "true"
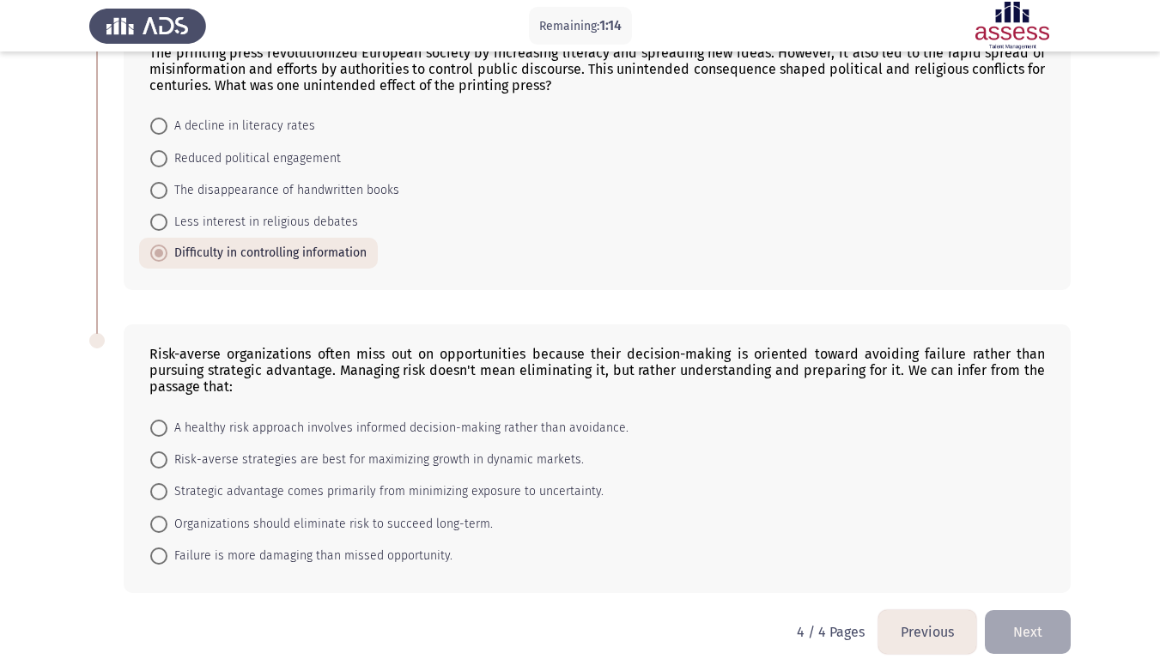
scroll to position [141, 0]
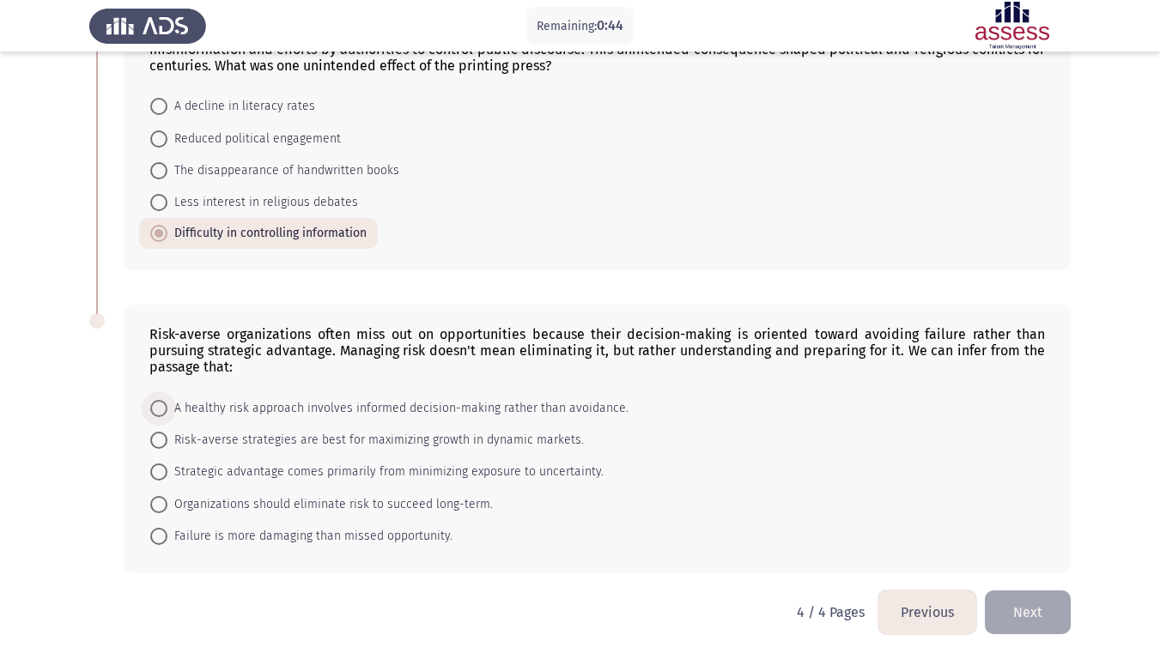
click at [154, 409] on span at bounding box center [158, 408] width 17 height 17
click at [154, 409] on input "A healthy risk approach involves informed decision-making rather than avoidance." at bounding box center [158, 408] width 17 height 17
radio input "true"
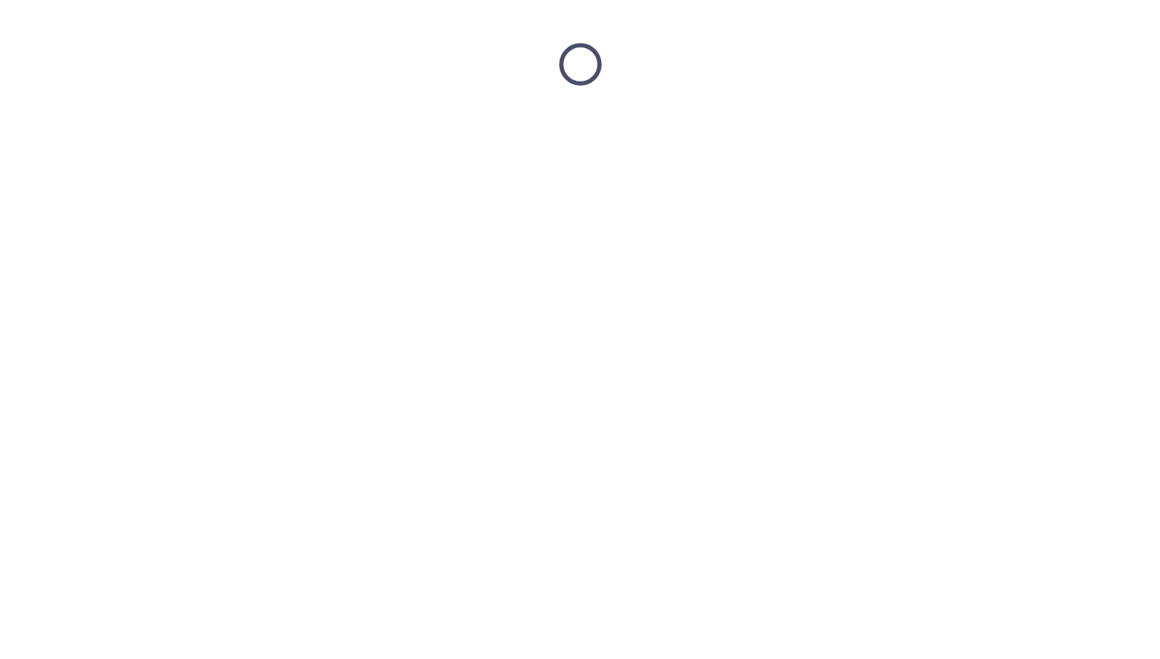
scroll to position [0, 0]
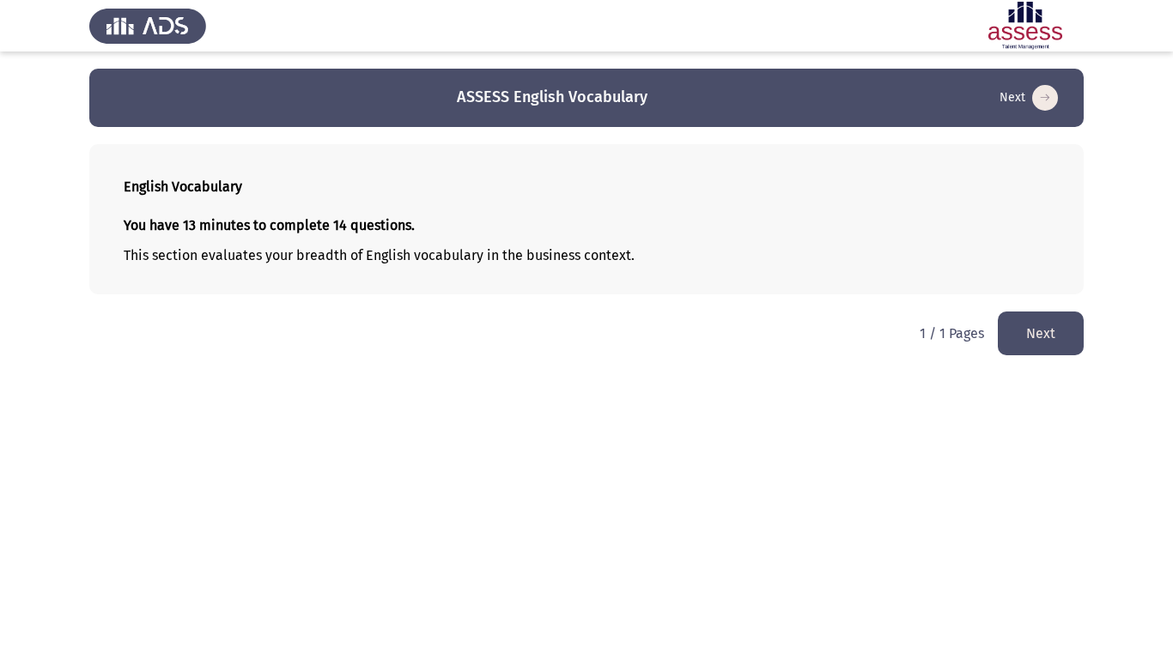
click at [1052, 330] on button "Next" at bounding box center [1040, 334] width 86 height 44
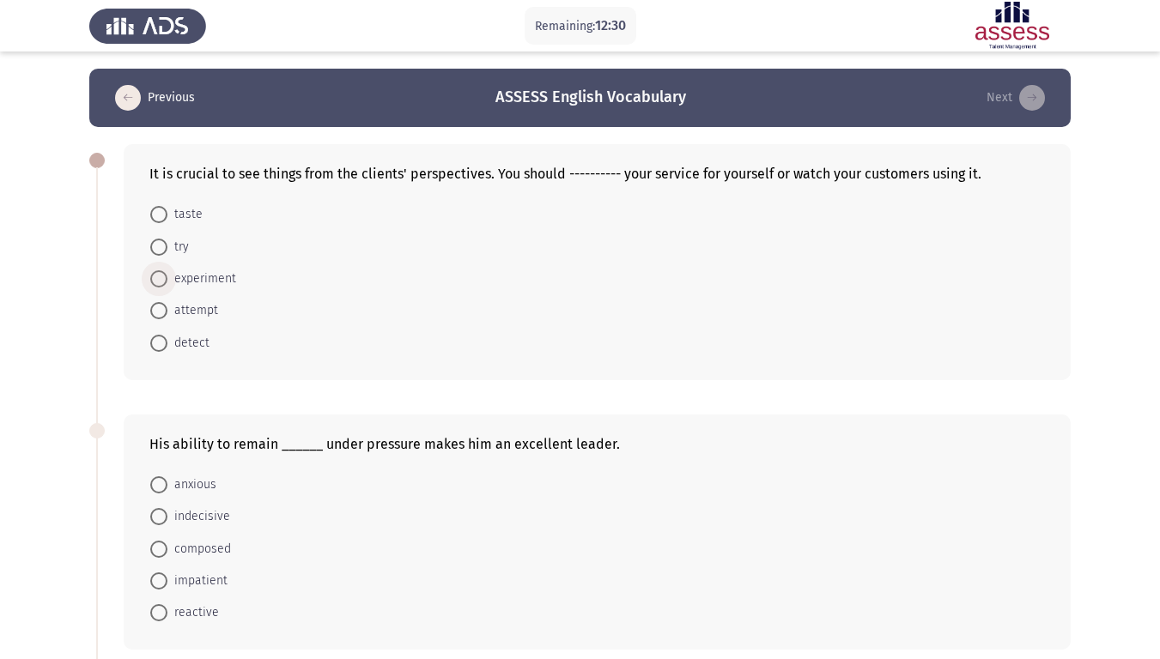
click at [155, 281] on span at bounding box center [158, 278] width 17 height 17
click at [155, 281] on input "experiment" at bounding box center [158, 278] width 17 height 17
radio input "true"
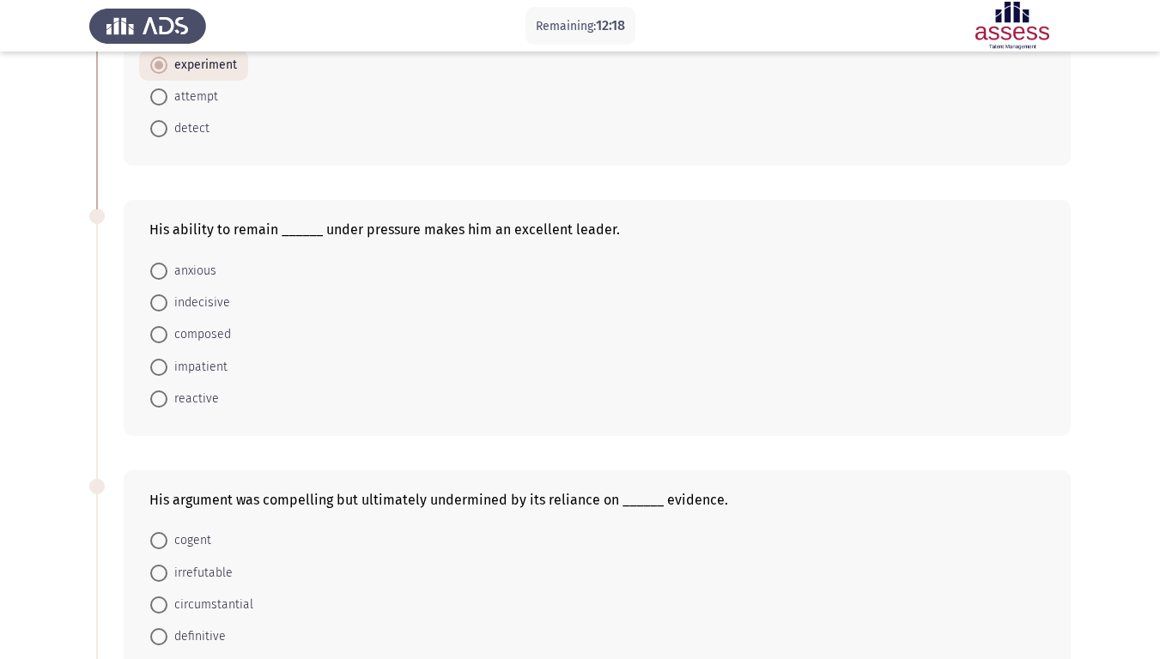
scroll to position [215, 0]
click at [161, 401] on span at bounding box center [158, 397] width 17 height 17
click at [161, 401] on input "reactive" at bounding box center [158, 397] width 17 height 17
radio input "true"
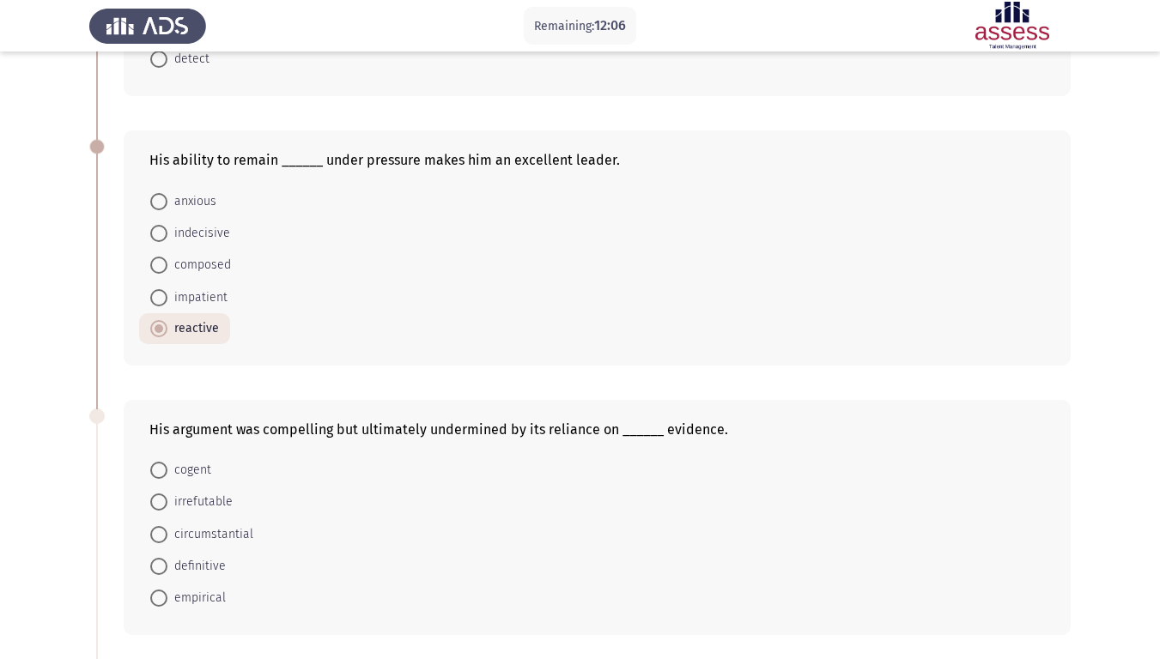
scroll to position [293, 0]
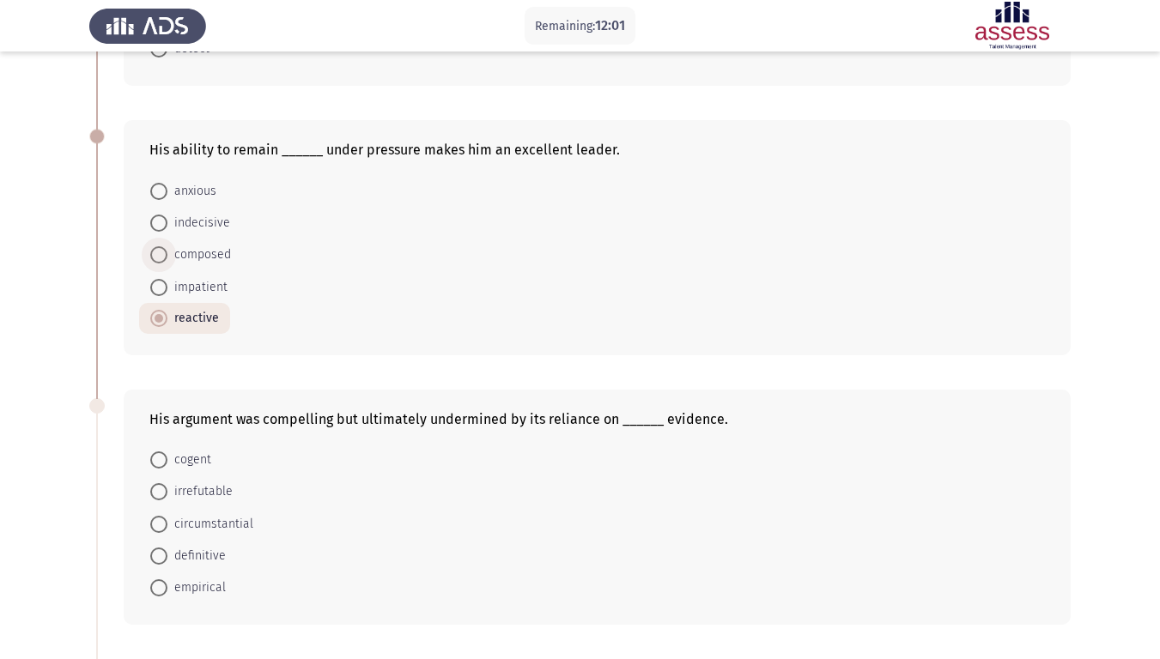
click at [156, 252] on span at bounding box center [158, 254] width 17 height 17
click at [156, 252] on input "composed" at bounding box center [158, 254] width 17 height 17
radio input "true"
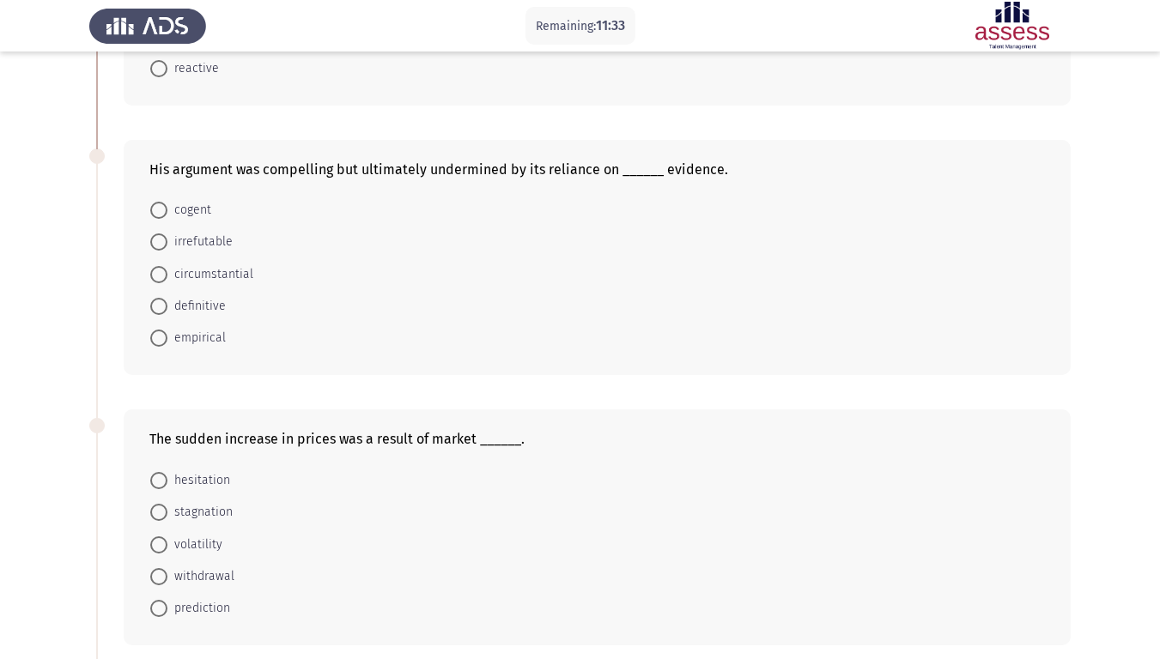
scroll to position [543, 0]
click at [161, 240] on span at bounding box center [158, 241] width 17 height 17
click at [161, 240] on input "irrefutable" at bounding box center [158, 241] width 17 height 17
radio input "true"
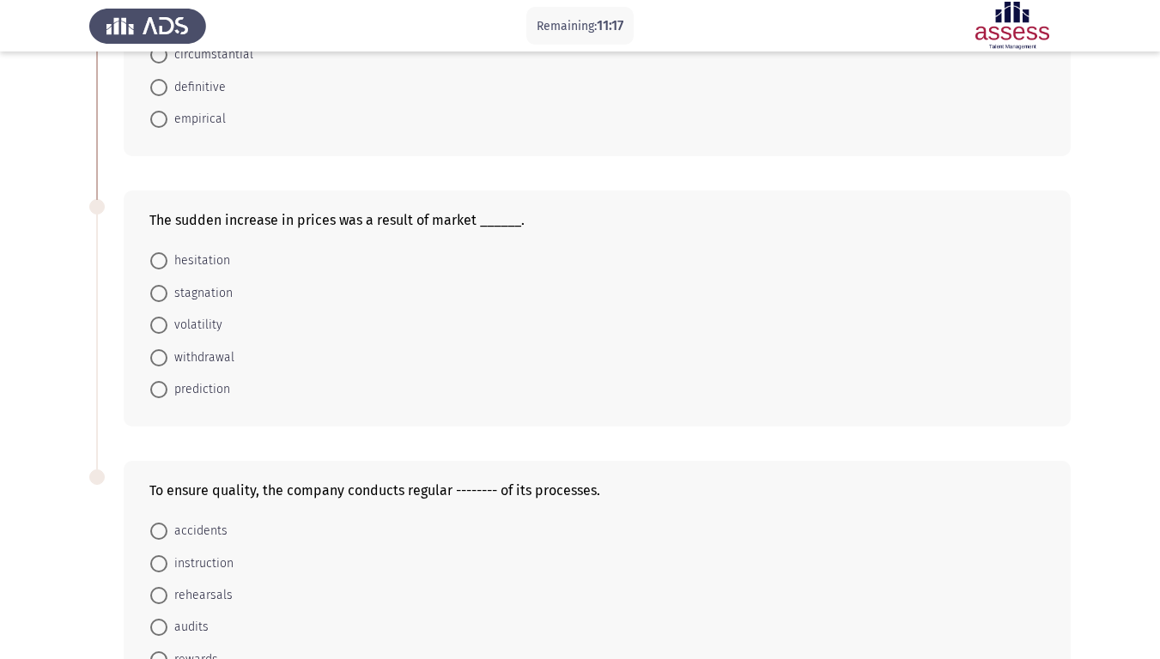
scroll to position [761, 0]
click at [161, 290] on span at bounding box center [158, 292] width 17 height 17
click at [161, 290] on input "stagnation" at bounding box center [158, 292] width 17 height 17
radio input "true"
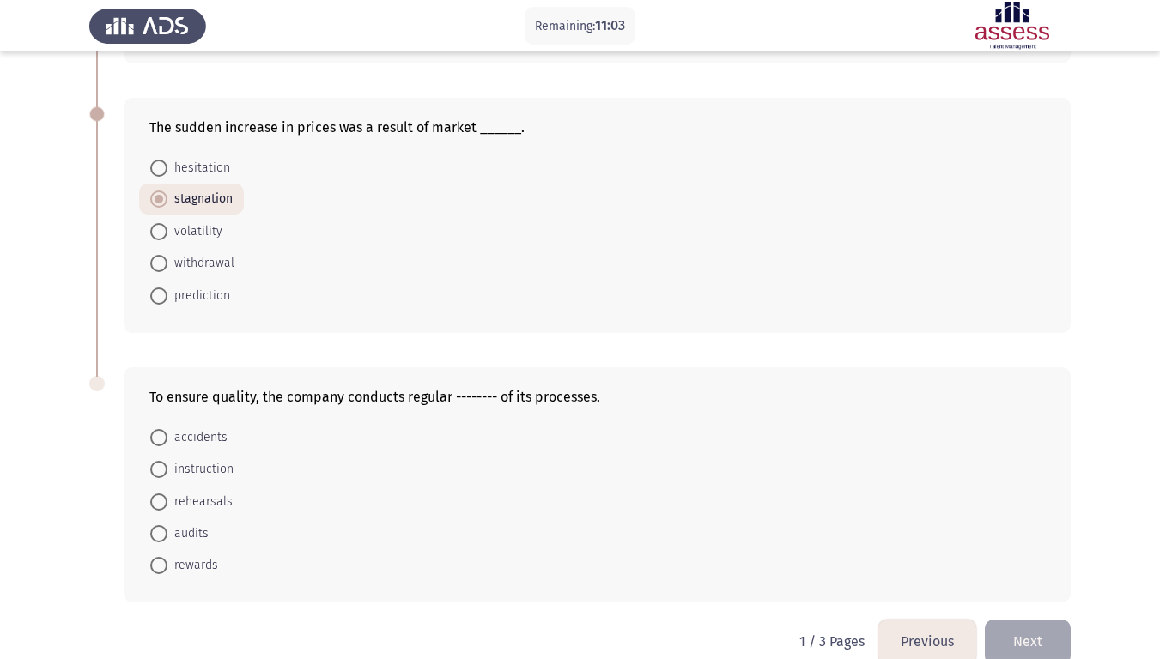
scroll to position [882, 0]
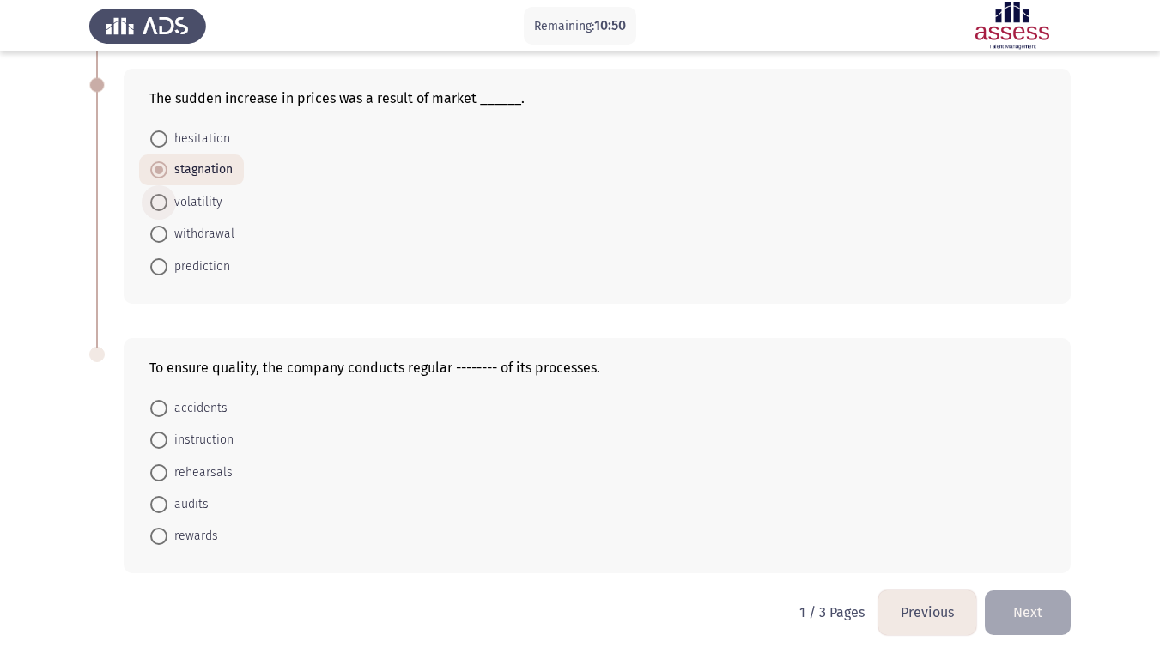
click at [161, 204] on span at bounding box center [158, 202] width 17 height 17
click at [161, 204] on input "volatility" at bounding box center [158, 202] width 17 height 17
radio input "true"
click at [161, 508] on span at bounding box center [158, 504] width 17 height 17
click at [161, 508] on input "audits" at bounding box center [158, 504] width 17 height 17
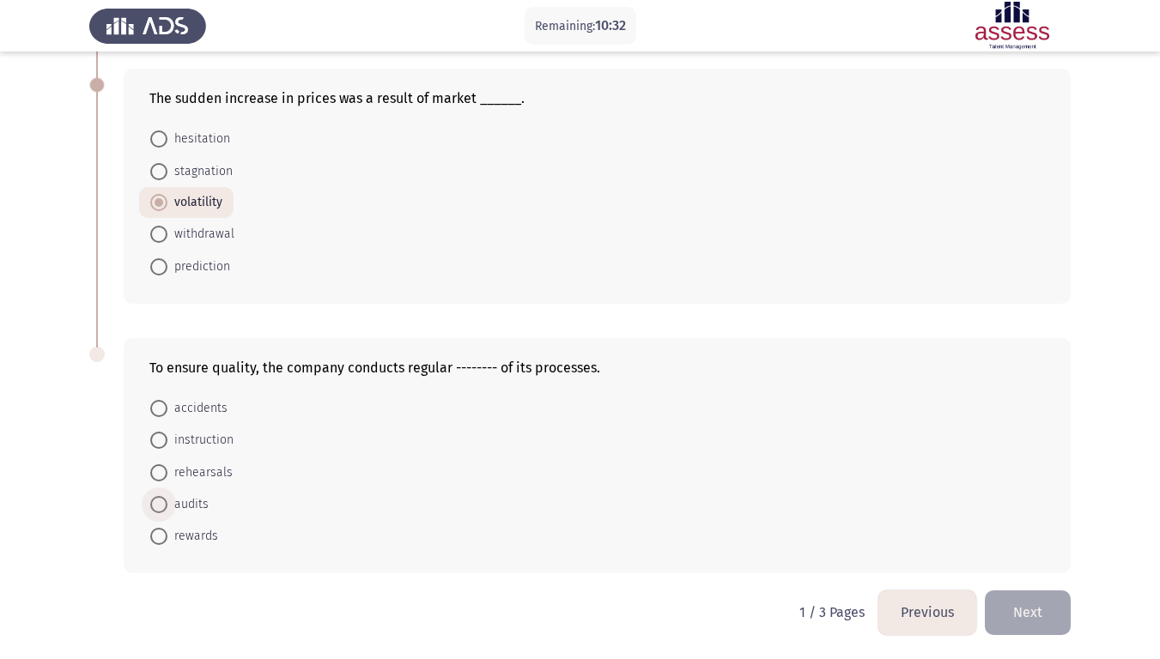
radio input "true"
click at [1027, 550] on button "Next" at bounding box center [1028, 613] width 86 height 44
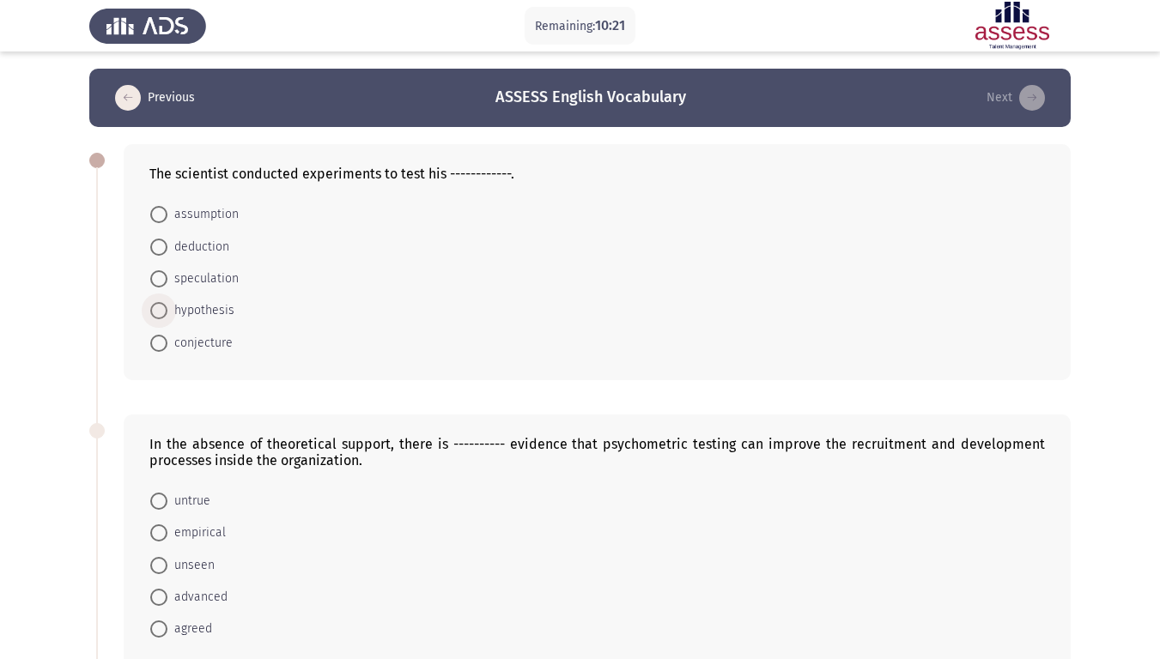
click at [157, 307] on span at bounding box center [158, 310] width 17 height 17
click at [157, 307] on input "hypothesis" at bounding box center [158, 310] width 17 height 17
radio input "true"
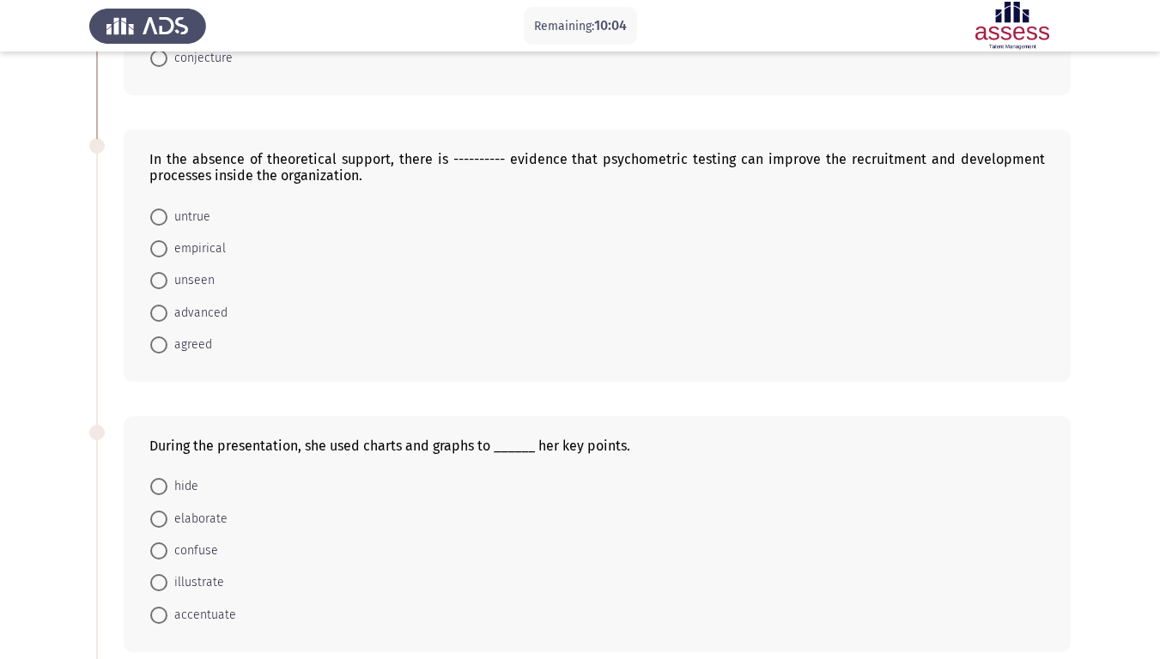
scroll to position [284, 0]
click at [161, 245] on span at bounding box center [158, 247] width 17 height 17
click at [161, 245] on input "empirical" at bounding box center [158, 247] width 17 height 17
radio input "true"
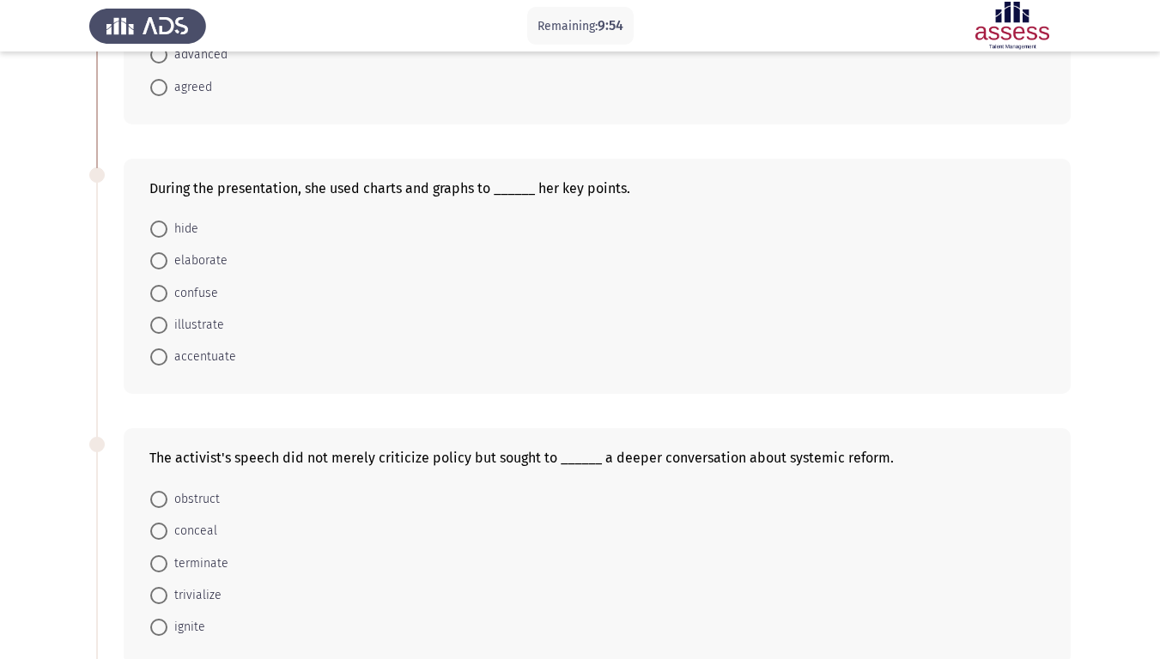
scroll to position [542, 0]
click at [157, 325] on span at bounding box center [158, 323] width 17 height 17
click at [157, 325] on input "illustrate" at bounding box center [158, 323] width 17 height 17
radio input "true"
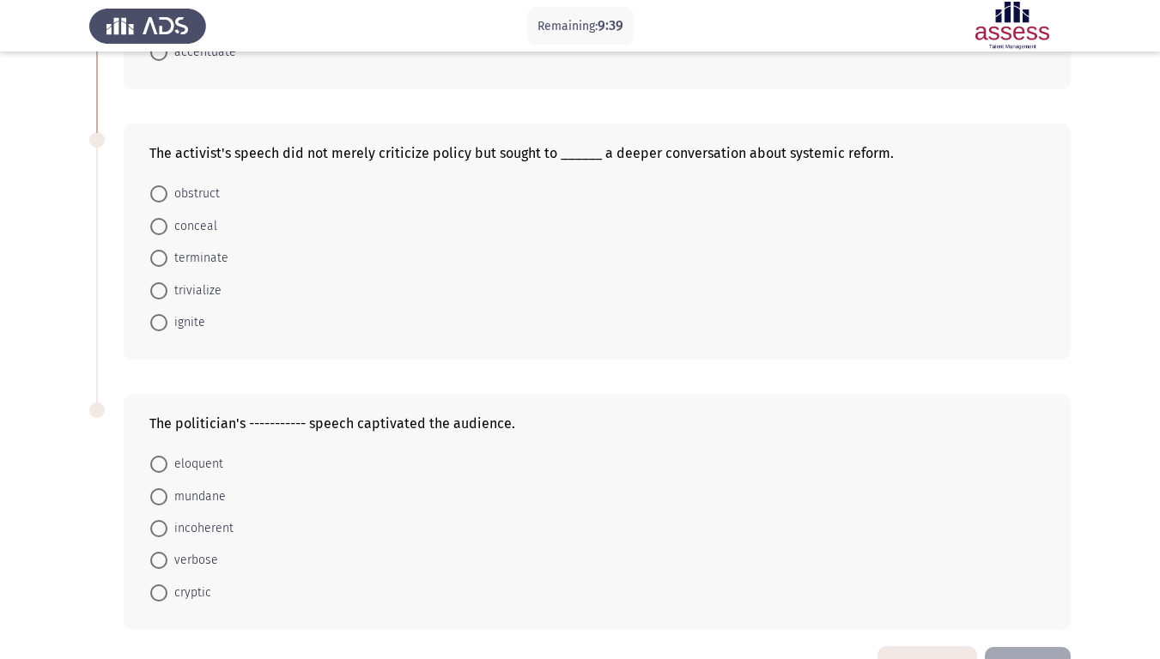
scroll to position [845, 0]
click at [156, 324] on span at bounding box center [158, 321] width 17 height 17
click at [156, 324] on input "ignite" at bounding box center [158, 321] width 17 height 17
radio input "true"
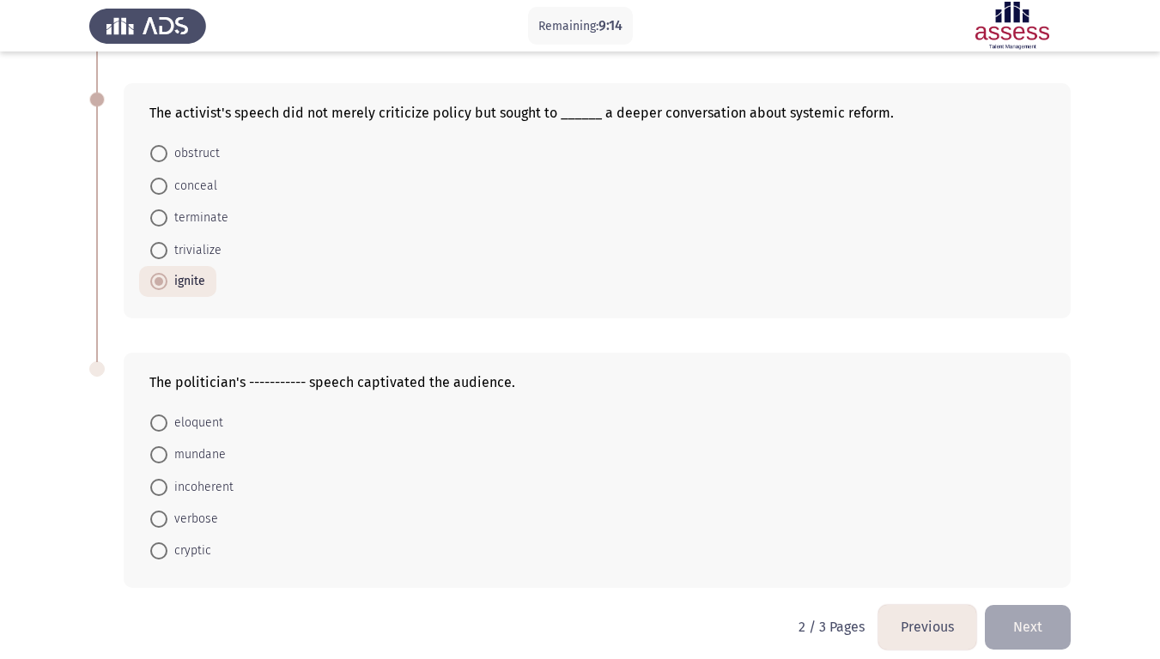
scroll to position [899, 0]
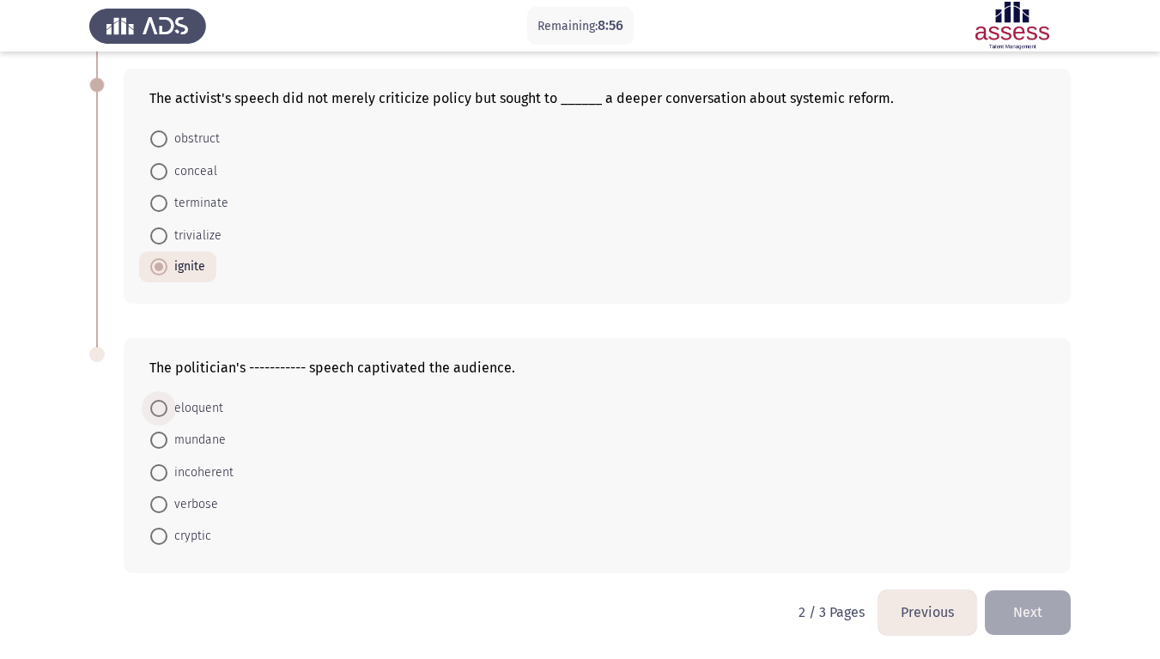
click at [155, 413] on span at bounding box center [158, 408] width 17 height 17
click at [155, 413] on input "eloquent" at bounding box center [158, 408] width 17 height 17
radio input "true"
click at [1040, 550] on button "Next" at bounding box center [1028, 613] width 86 height 44
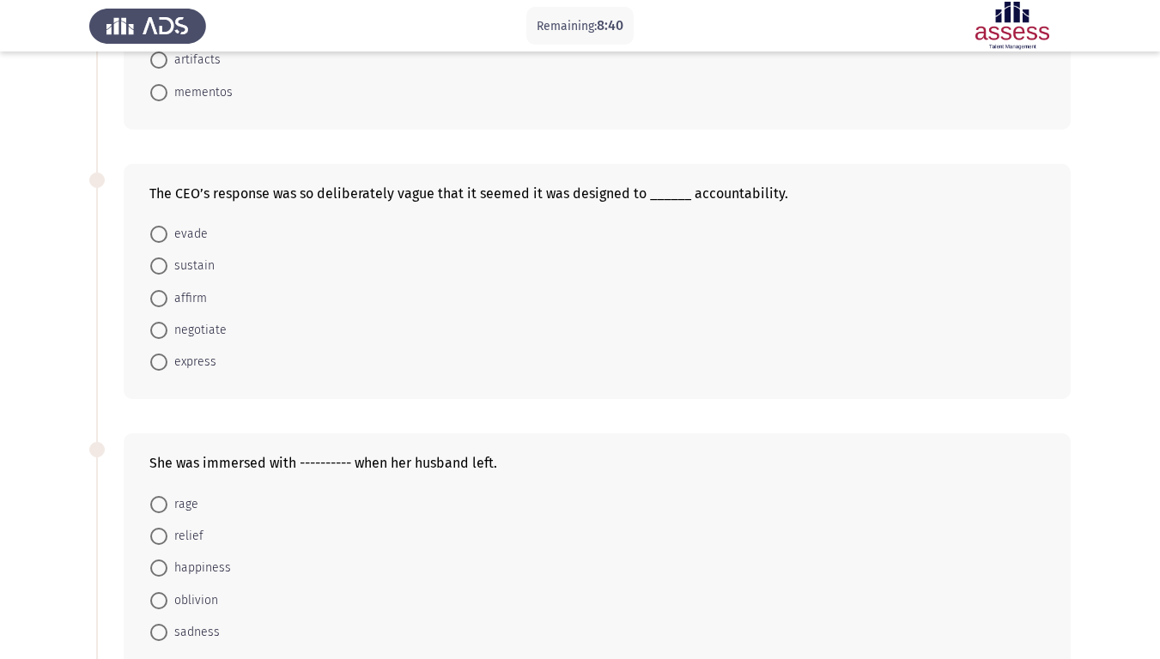
scroll to position [0, 0]
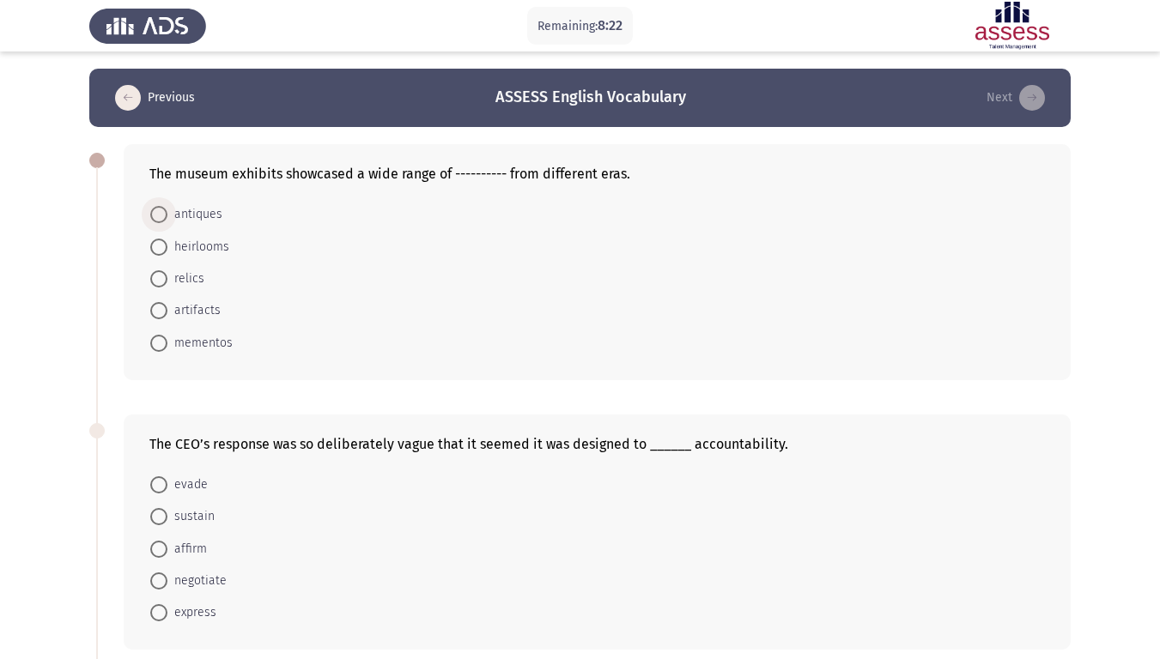
click at [155, 221] on span at bounding box center [158, 214] width 17 height 17
click at [155, 221] on input "antiques" at bounding box center [158, 214] width 17 height 17
radio input "true"
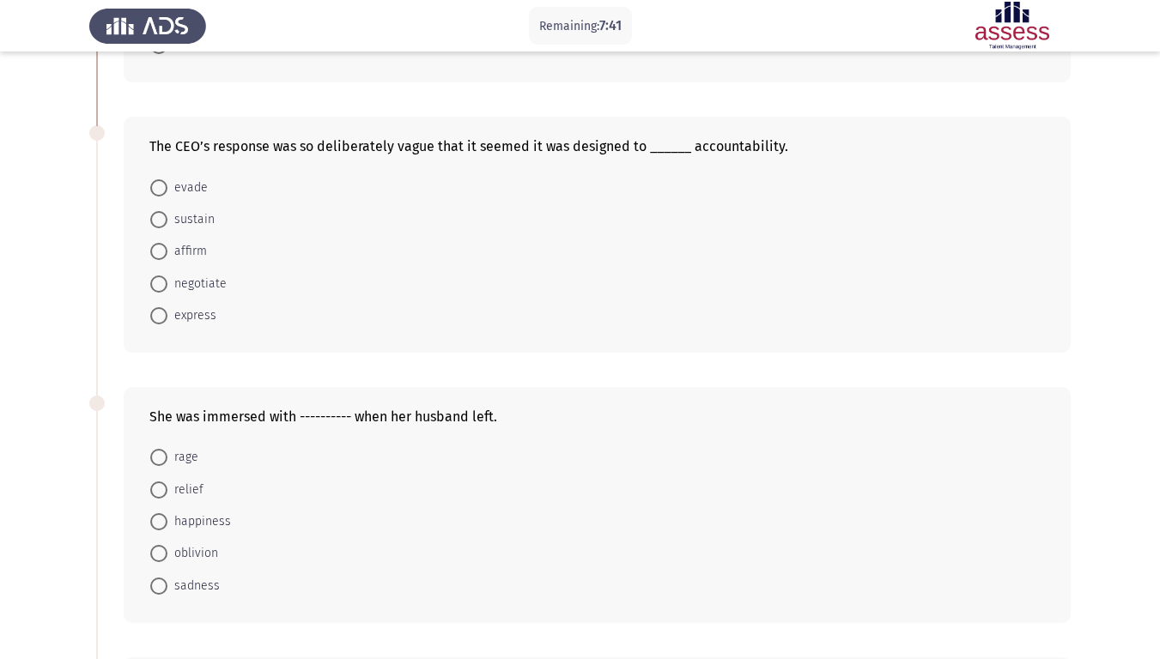
scroll to position [297, 0]
click at [156, 186] on span at bounding box center [158, 187] width 17 height 17
click at [156, 186] on input "evade" at bounding box center [158, 187] width 17 height 17
radio input "true"
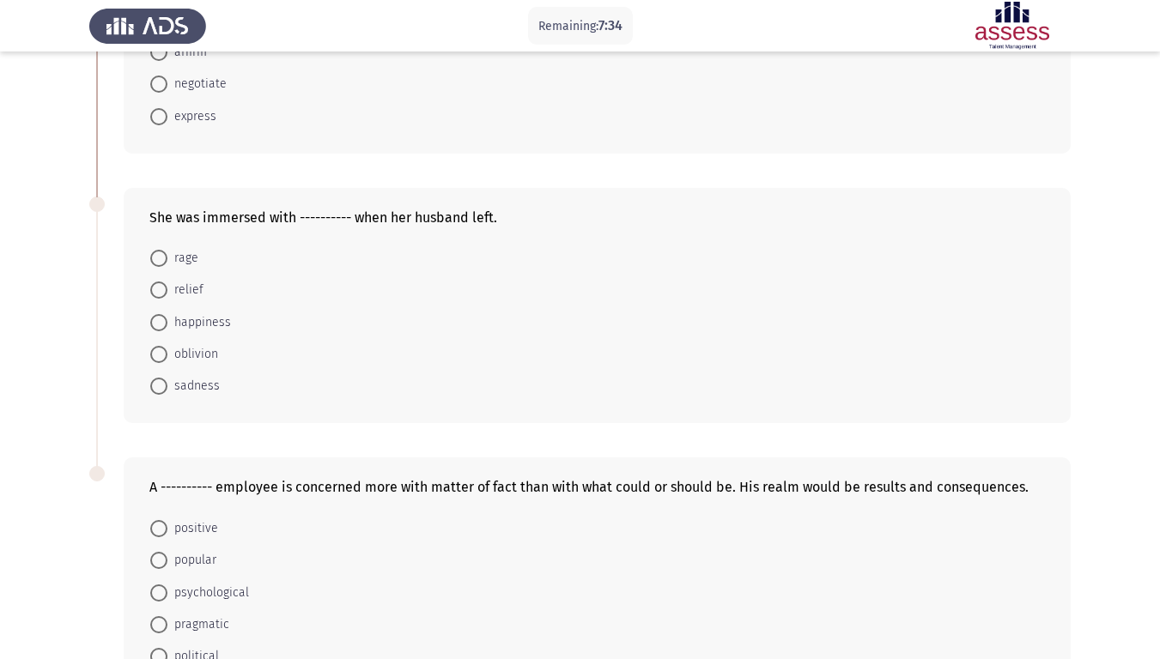
scroll to position [495, 0]
click at [157, 259] on span at bounding box center [158, 257] width 17 height 17
click at [157, 259] on input "rage" at bounding box center [158, 257] width 17 height 17
radio input "true"
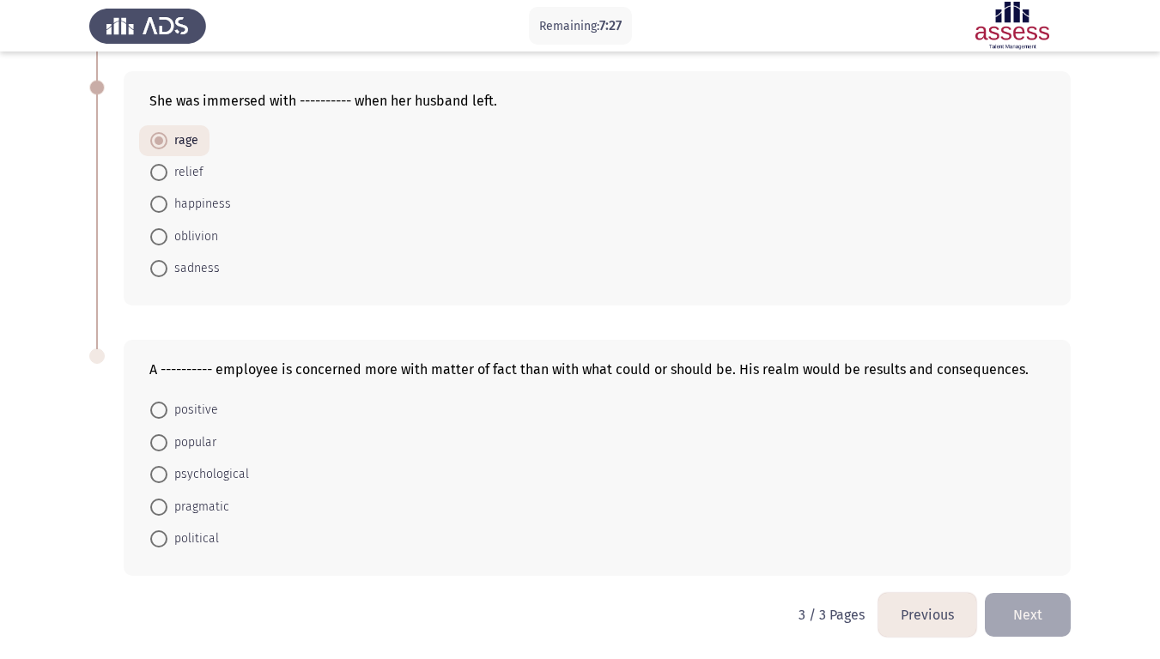
scroll to position [612, 0]
click at [162, 265] on span at bounding box center [158, 267] width 17 height 17
click at [162, 265] on input "sadness" at bounding box center [158, 267] width 17 height 17
radio input "true"
click at [160, 133] on span at bounding box center [158, 140] width 17 height 17
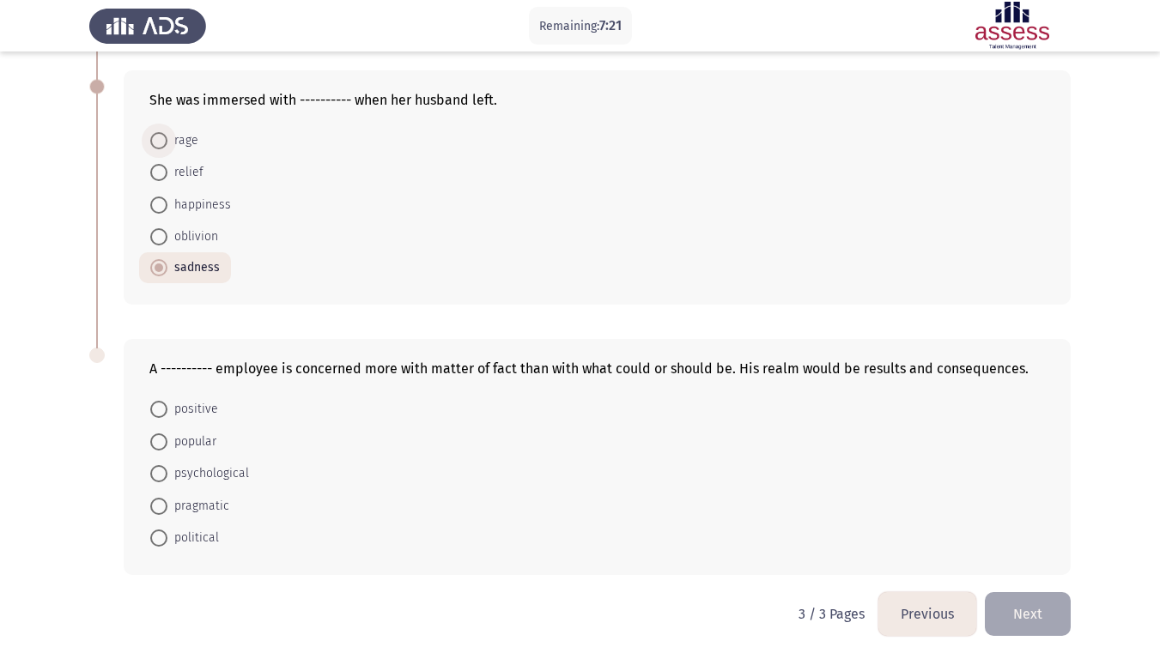
click at [160, 133] on input "rage" at bounding box center [158, 140] width 17 height 17
radio input "true"
click at [154, 406] on span at bounding box center [158, 407] width 17 height 17
click at [154, 406] on input "positive" at bounding box center [158, 407] width 17 height 17
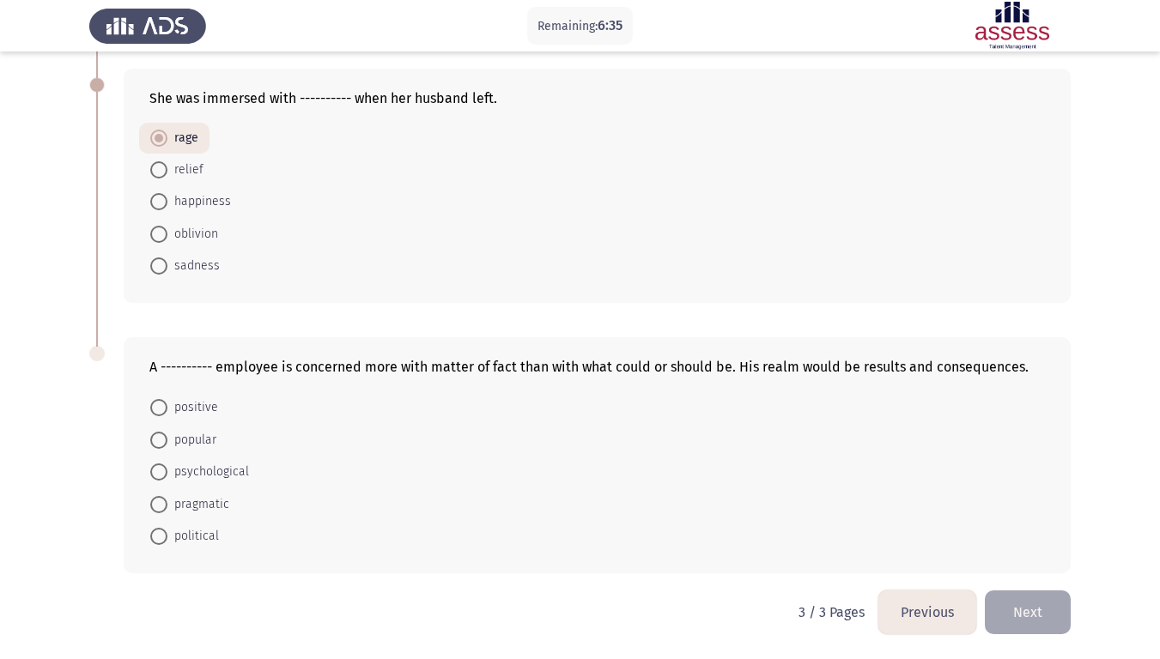
radio input "true"
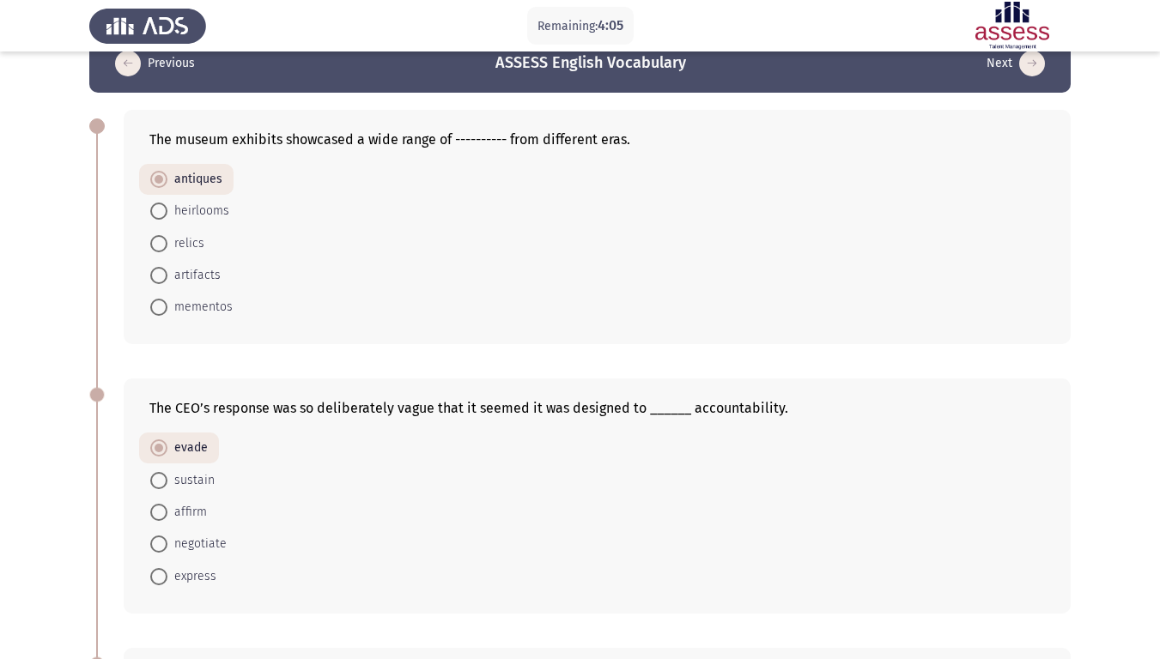
scroll to position [0, 0]
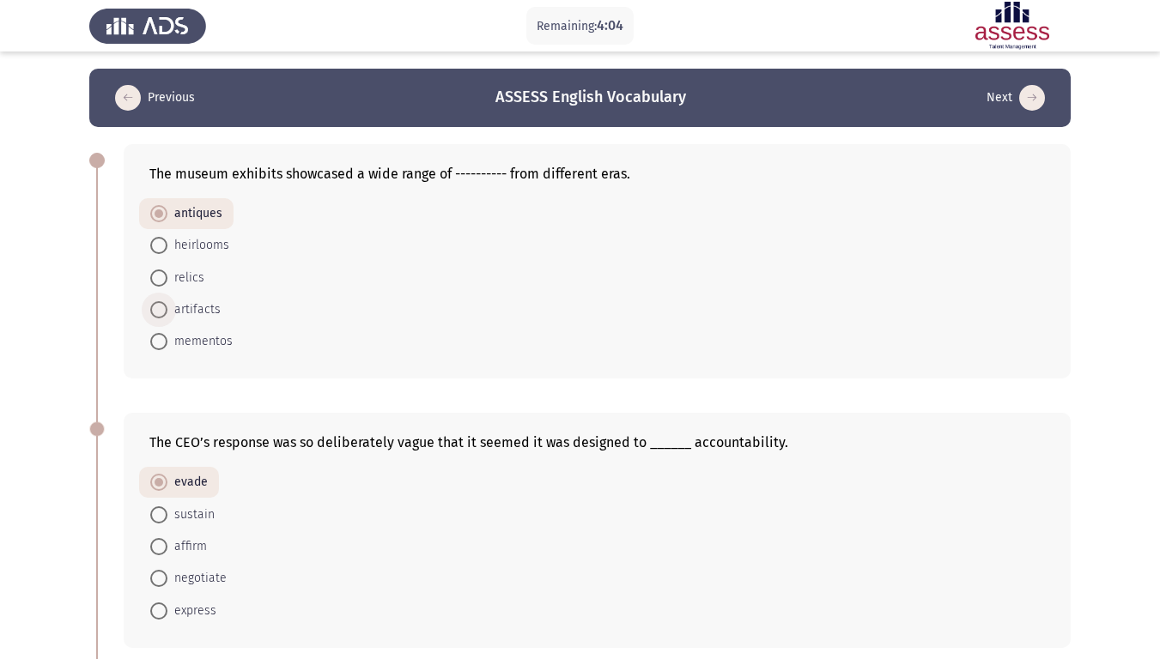
click at [161, 310] on span at bounding box center [158, 309] width 17 height 17
click at [161, 310] on input "artifacts" at bounding box center [158, 309] width 17 height 17
radio input "true"
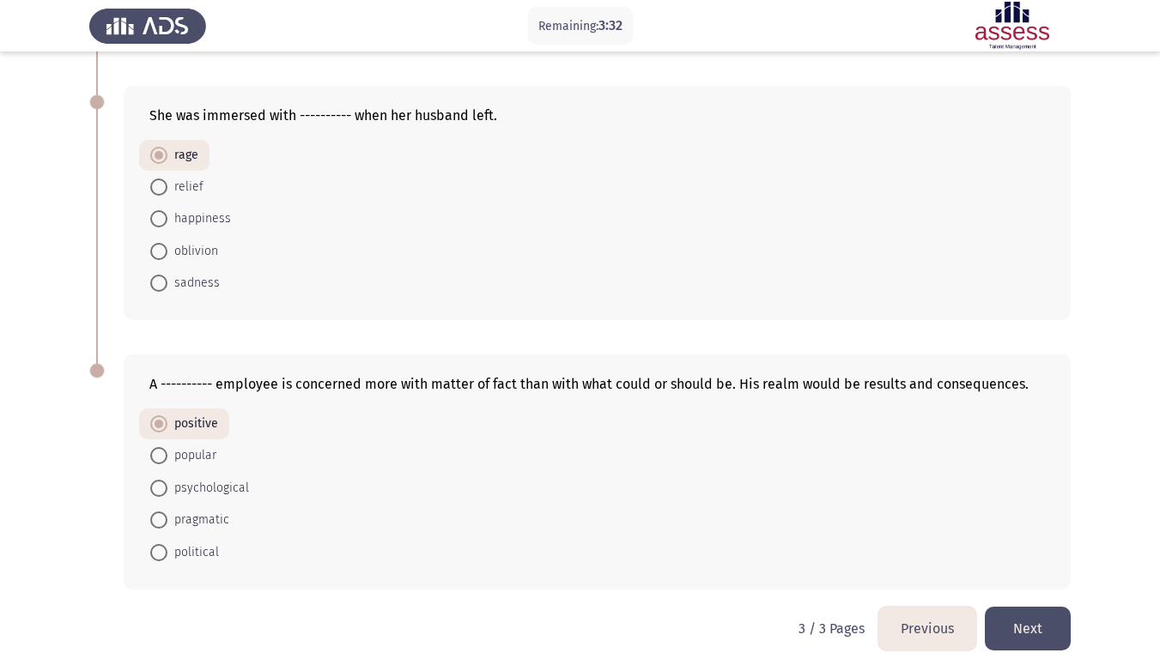
scroll to position [613, 0]
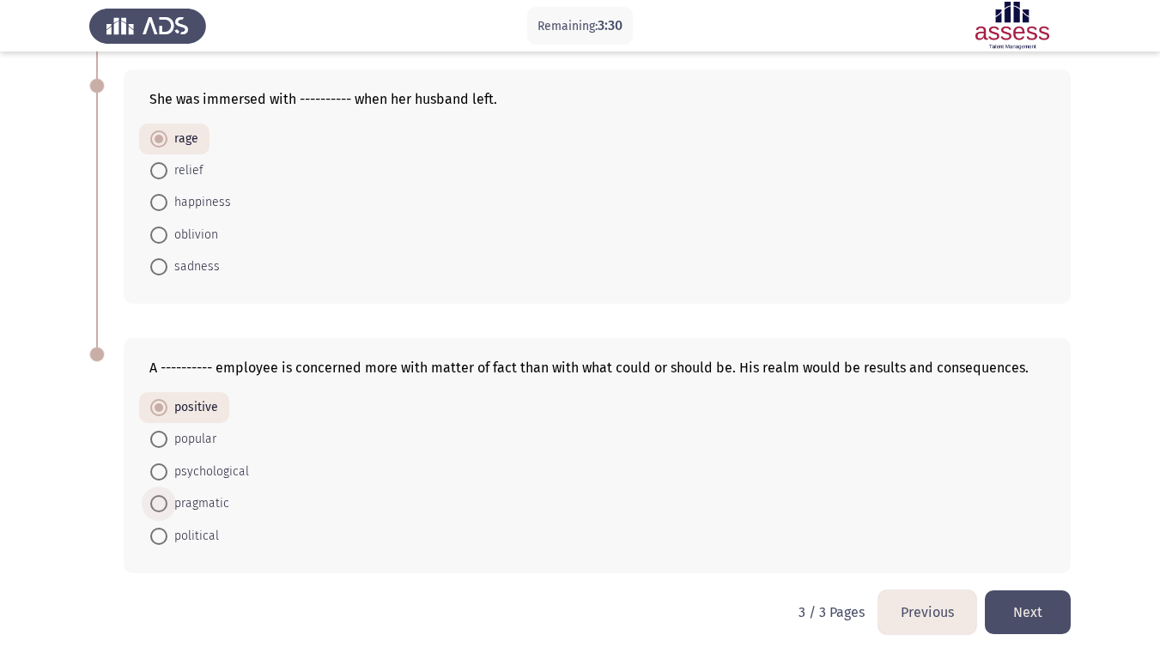
click at [160, 503] on span at bounding box center [158, 503] width 17 height 17
click at [160, 503] on input "pragmatic" at bounding box center [158, 503] width 17 height 17
radio input "true"
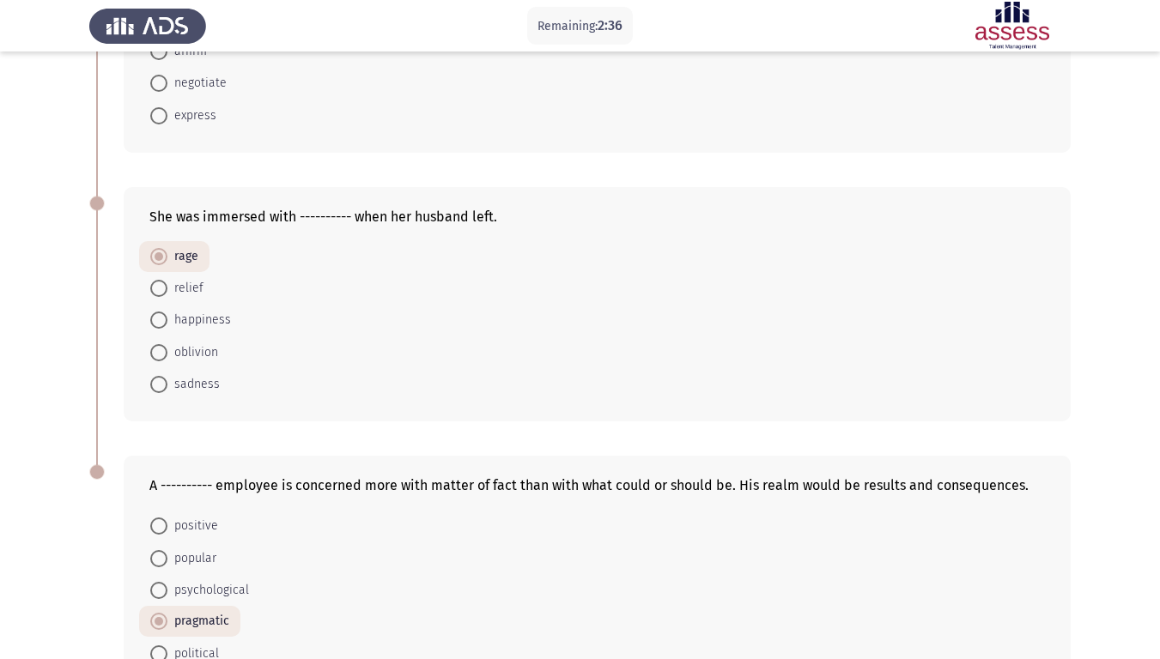
scroll to position [496, 0]
click at [157, 386] on span at bounding box center [158, 383] width 17 height 17
click at [157, 386] on input "sadness" at bounding box center [158, 383] width 17 height 17
radio input "true"
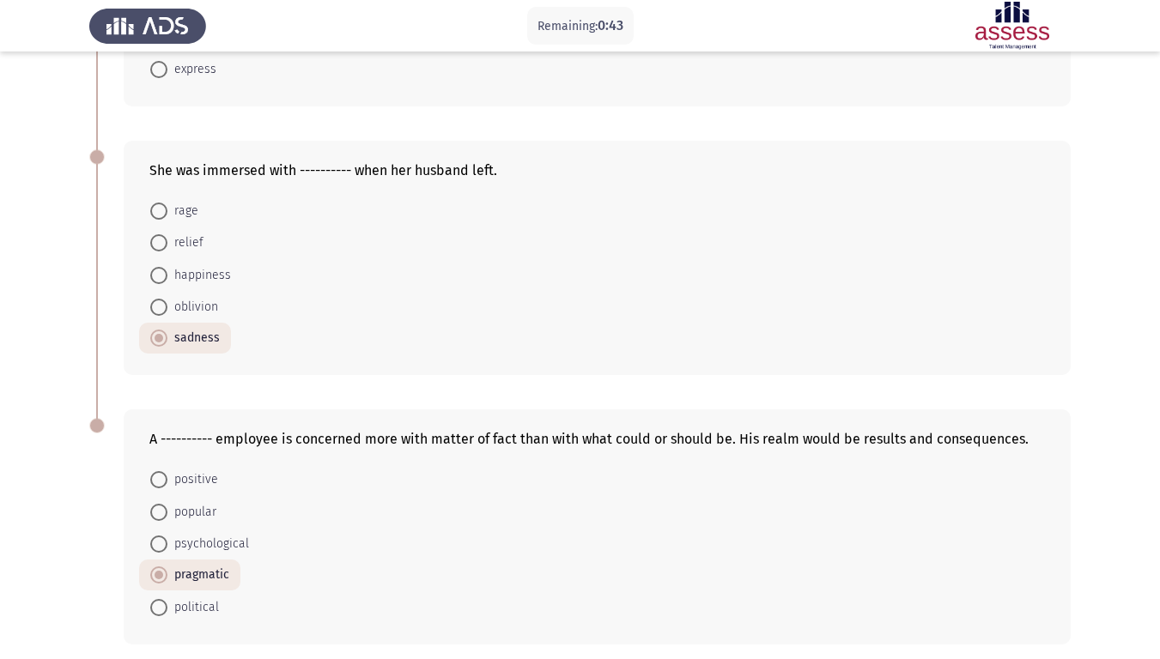
scroll to position [613, 0]
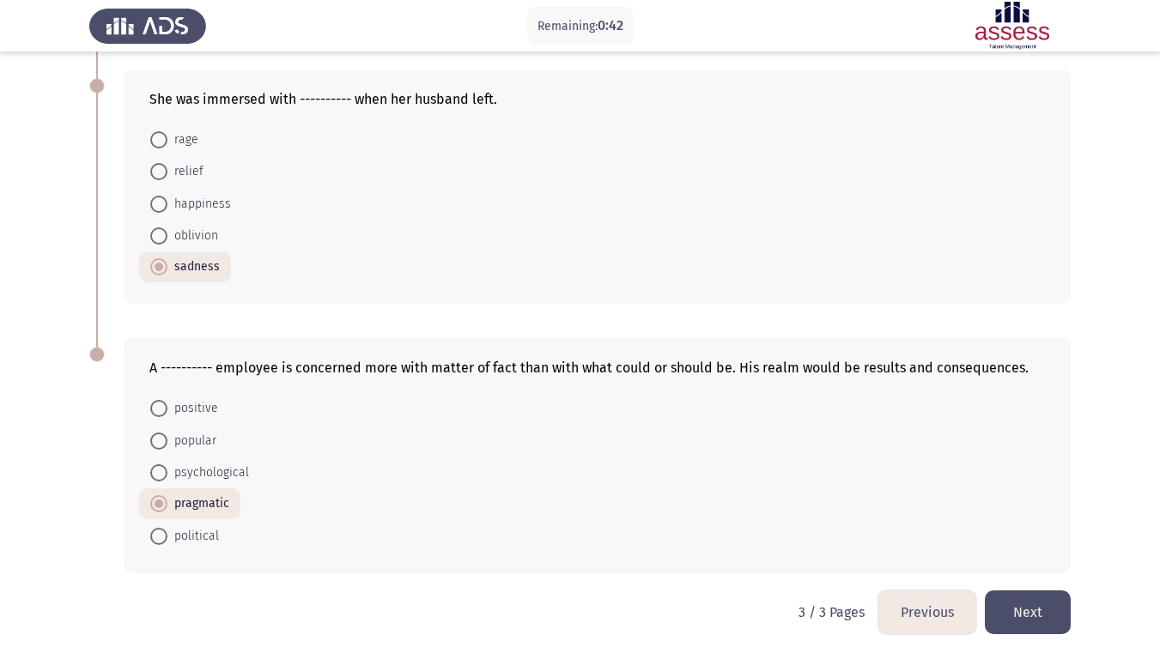
click at [1021, 550] on button "Next" at bounding box center [1028, 613] width 86 height 44
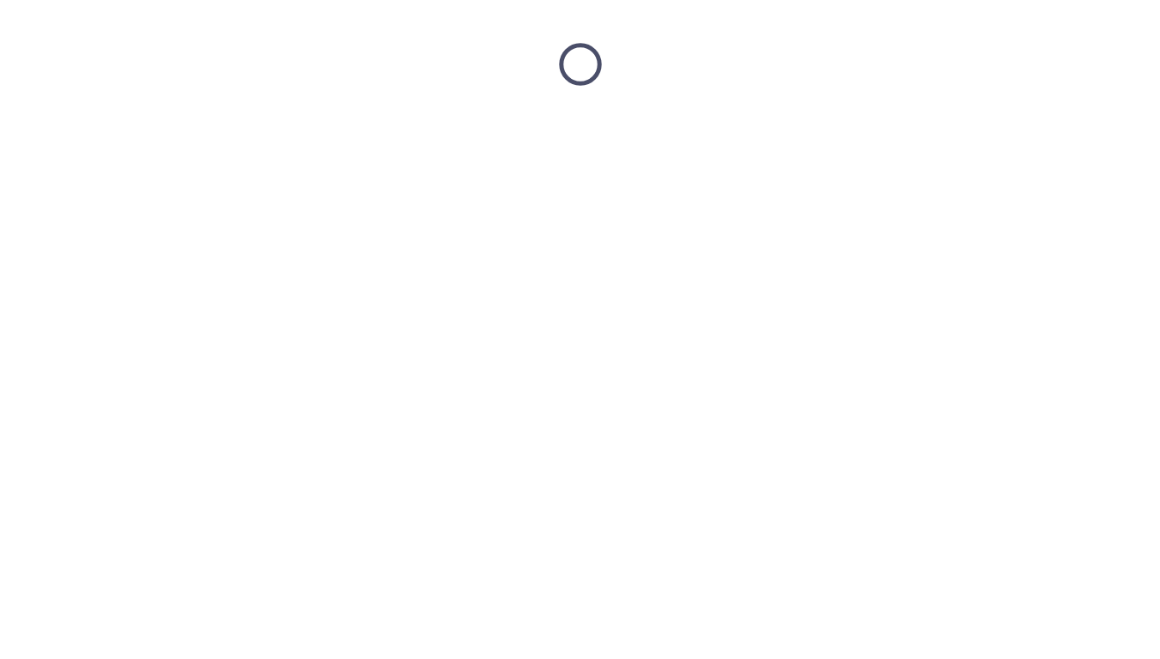
scroll to position [0, 0]
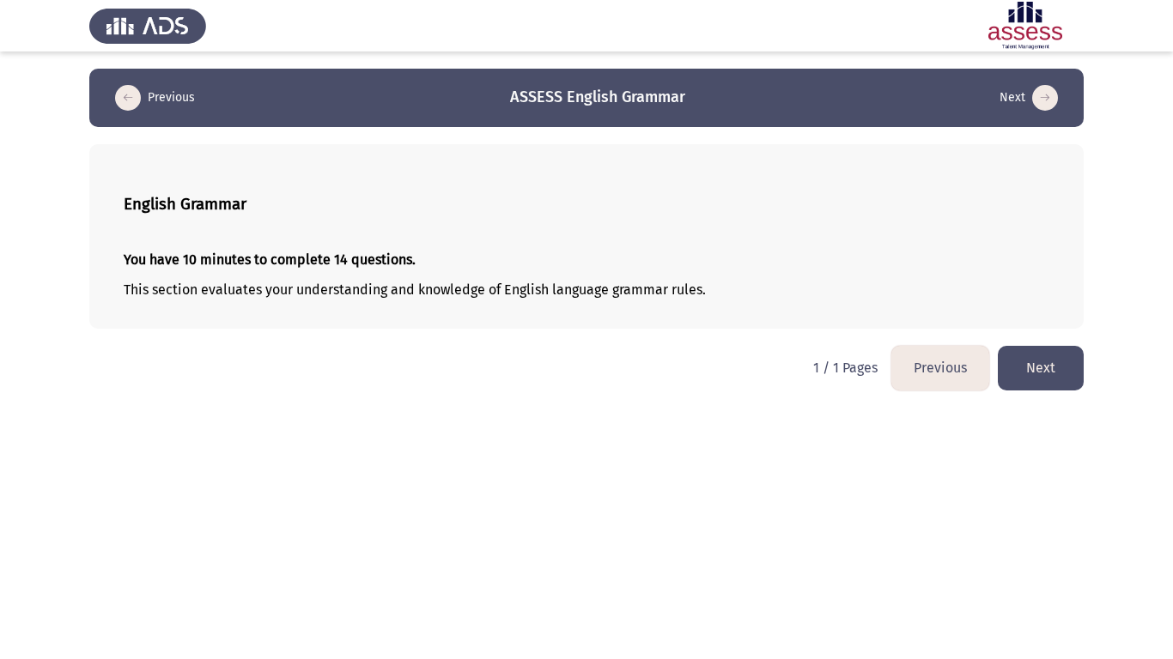
click at [1051, 367] on button "Next" at bounding box center [1040, 368] width 86 height 44
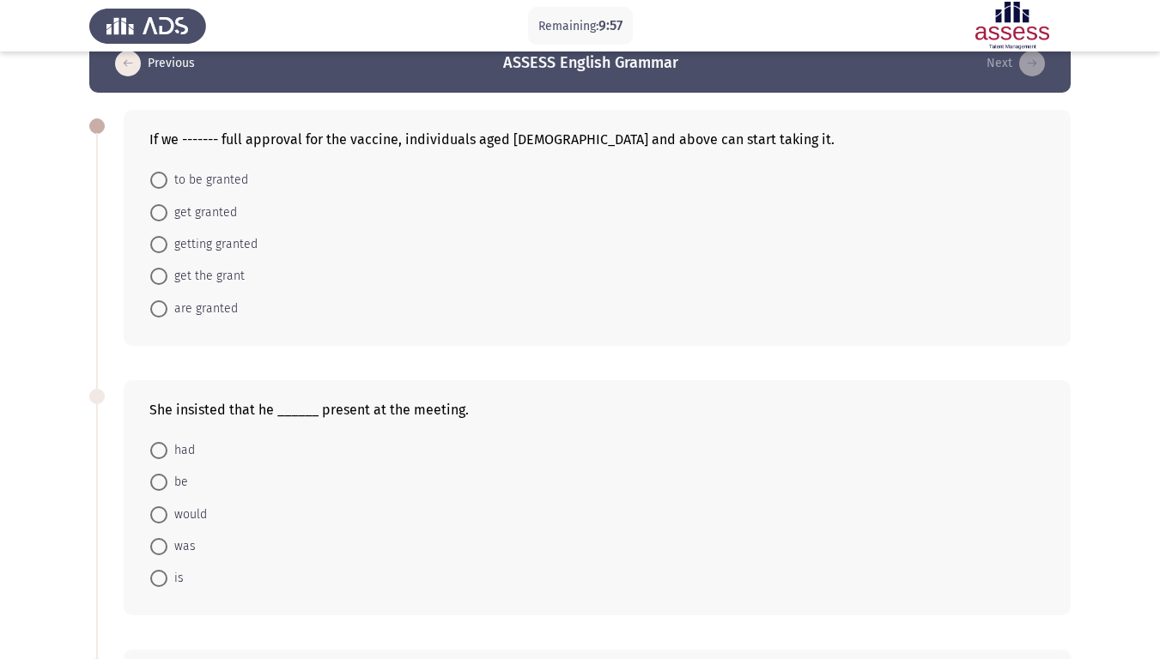
scroll to position [35, 0]
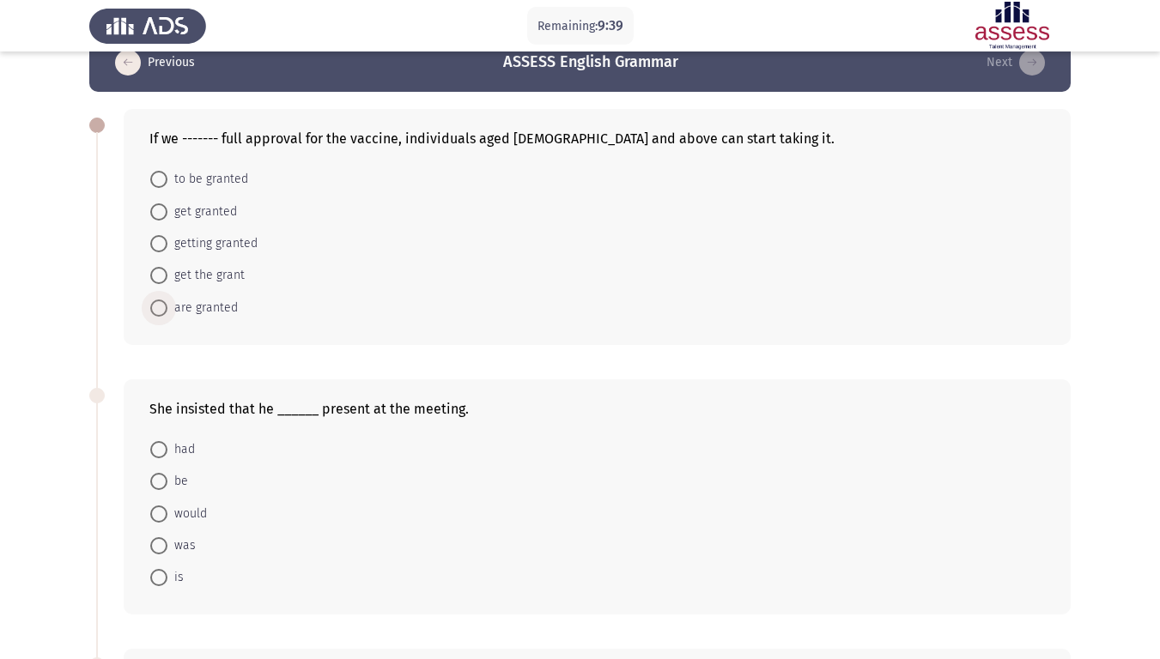
click at [161, 305] on span at bounding box center [158, 308] width 17 height 17
click at [161, 305] on input "are granted" at bounding box center [158, 308] width 17 height 17
radio input "true"
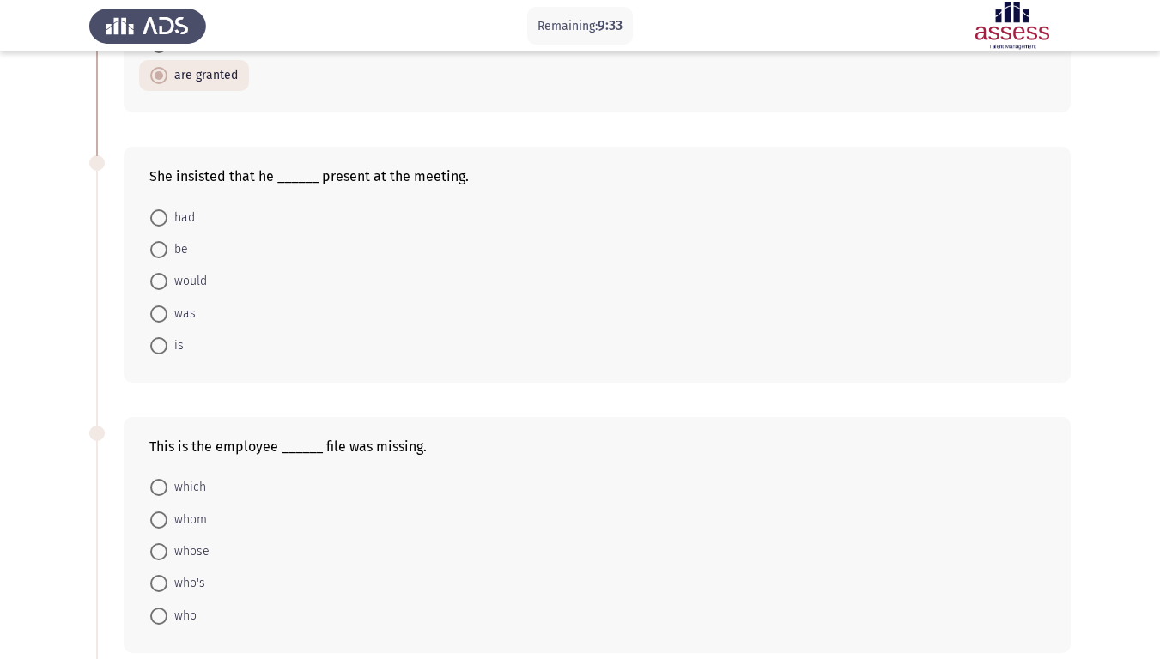
scroll to position [267, 0]
click at [155, 241] on span at bounding box center [158, 248] width 17 height 17
click at [155, 241] on input "be" at bounding box center [158, 248] width 17 height 17
radio input "true"
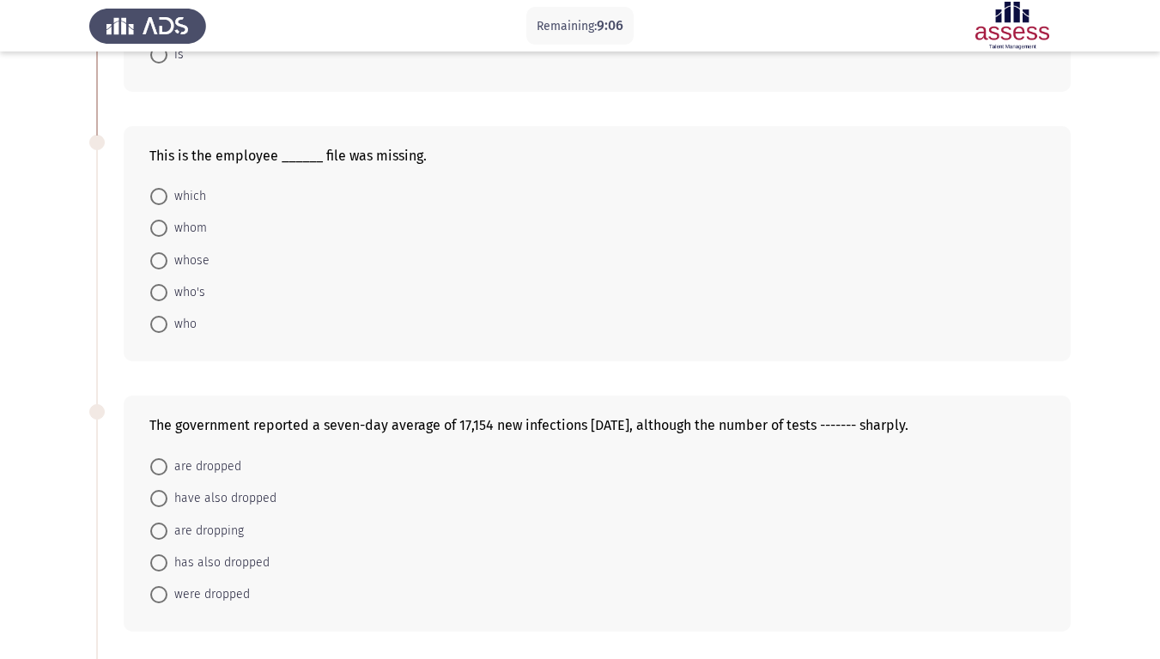
scroll to position [557, 0]
click at [154, 263] on span at bounding box center [158, 260] width 17 height 17
click at [154, 263] on input "whose" at bounding box center [158, 260] width 17 height 17
radio input "true"
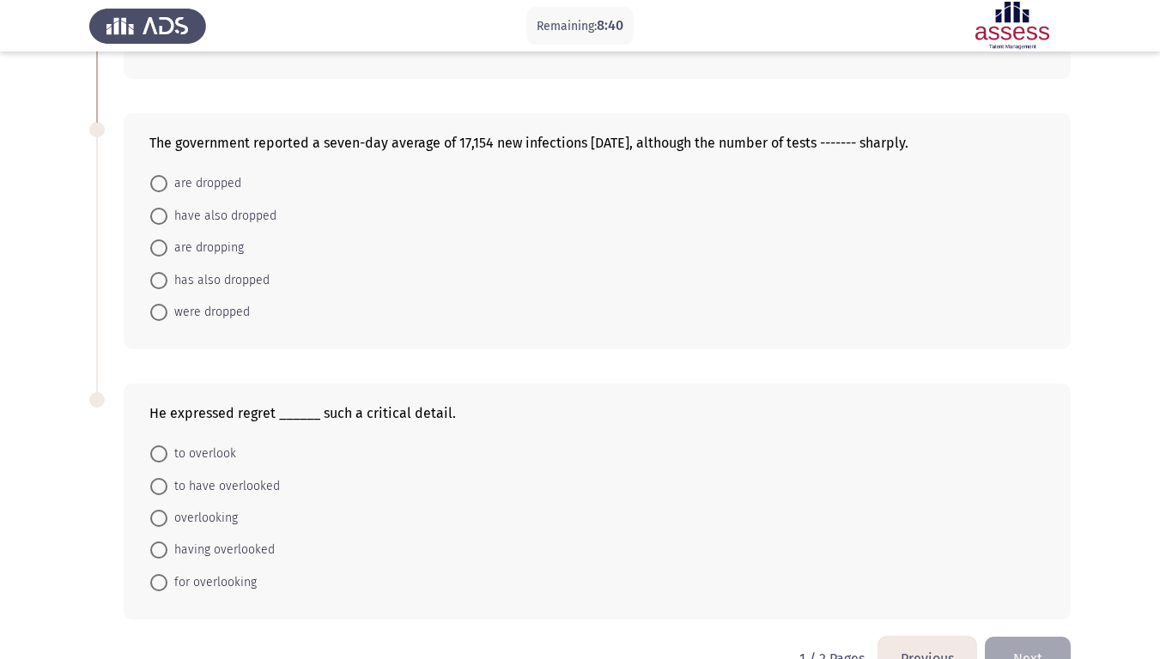
scroll to position [839, 0]
click at [158, 256] on span at bounding box center [158, 247] width 17 height 17
click at [158, 256] on input "are dropping" at bounding box center [158, 247] width 17 height 17
radio input "true"
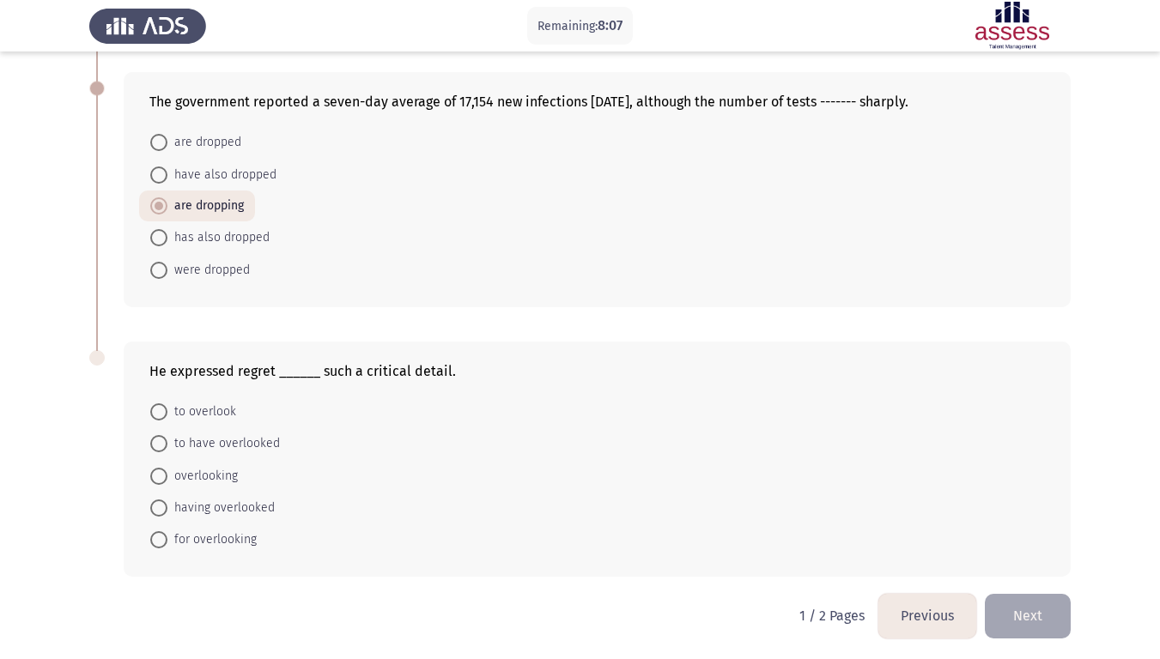
scroll to position [882, 0]
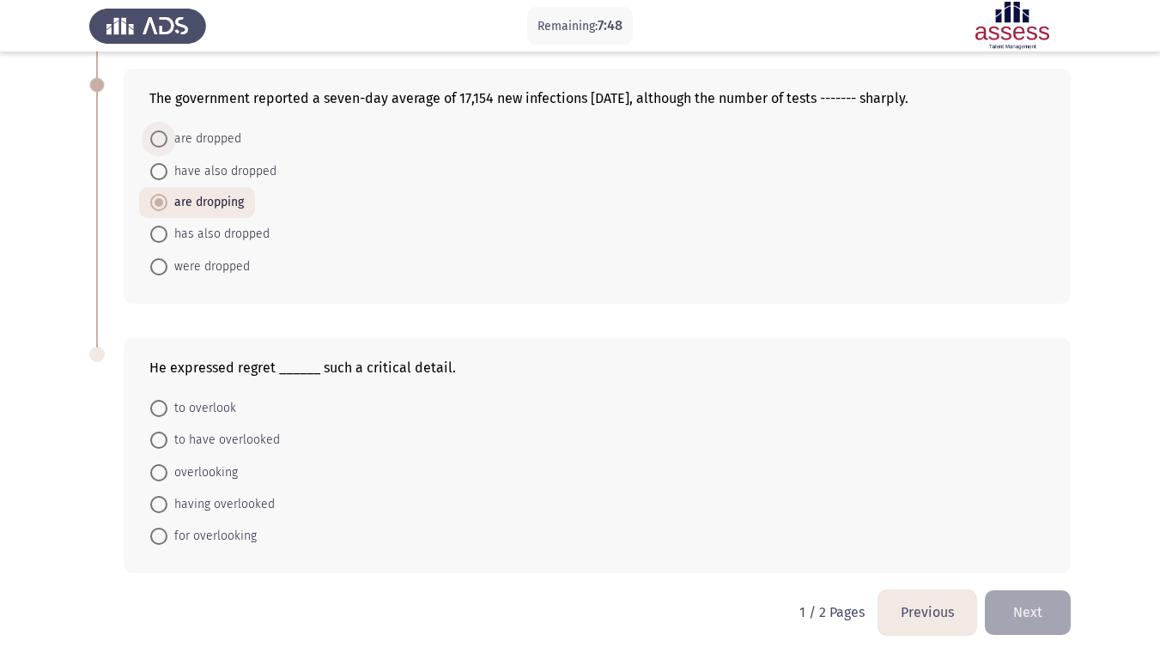
click at [167, 133] on span "are dropped" at bounding box center [204, 139] width 74 height 21
click at [167, 133] on input "are dropped" at bounding box center [158, 138] width 17 height 17
radio input "true"
click at [161, 406] on span at bounding box center [158, 408] width 17 height 17
click at [161, 406] on input "to overlook" at bounding box center [158, 408] width 17 height 17
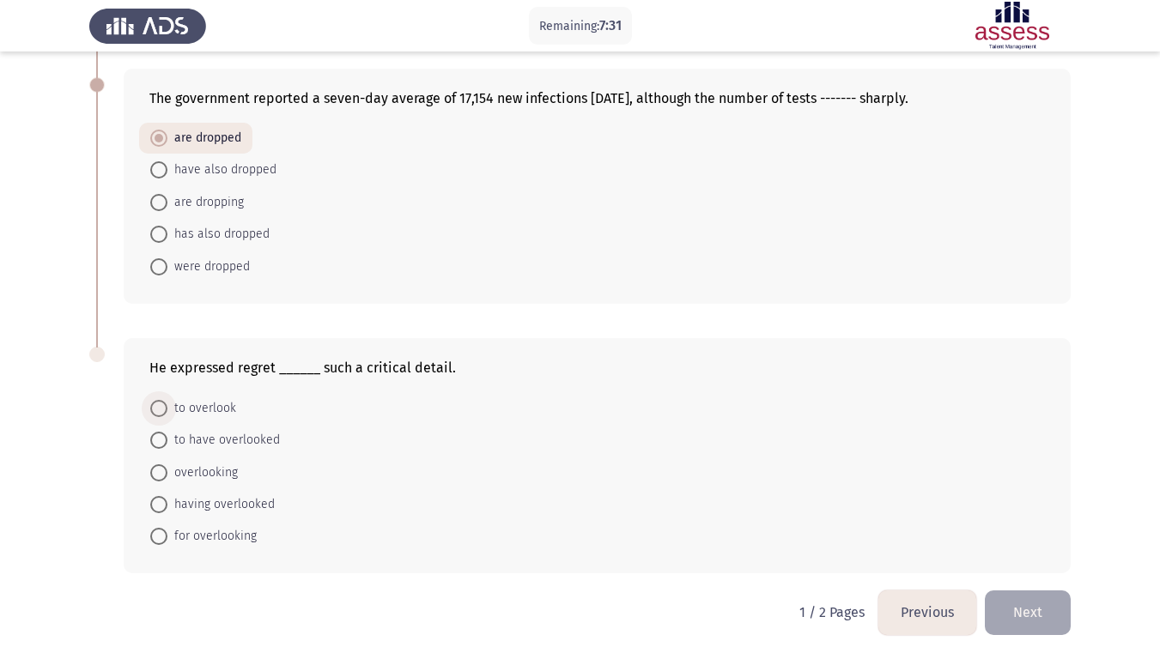
radio input "true"
click at [160, 444] on span at bounding box center [158, 440] width 17 height 17
click at [160, 444] on input "to have overlooked" at bounding box center [158, 440] width 17 height 17
radio input "true"
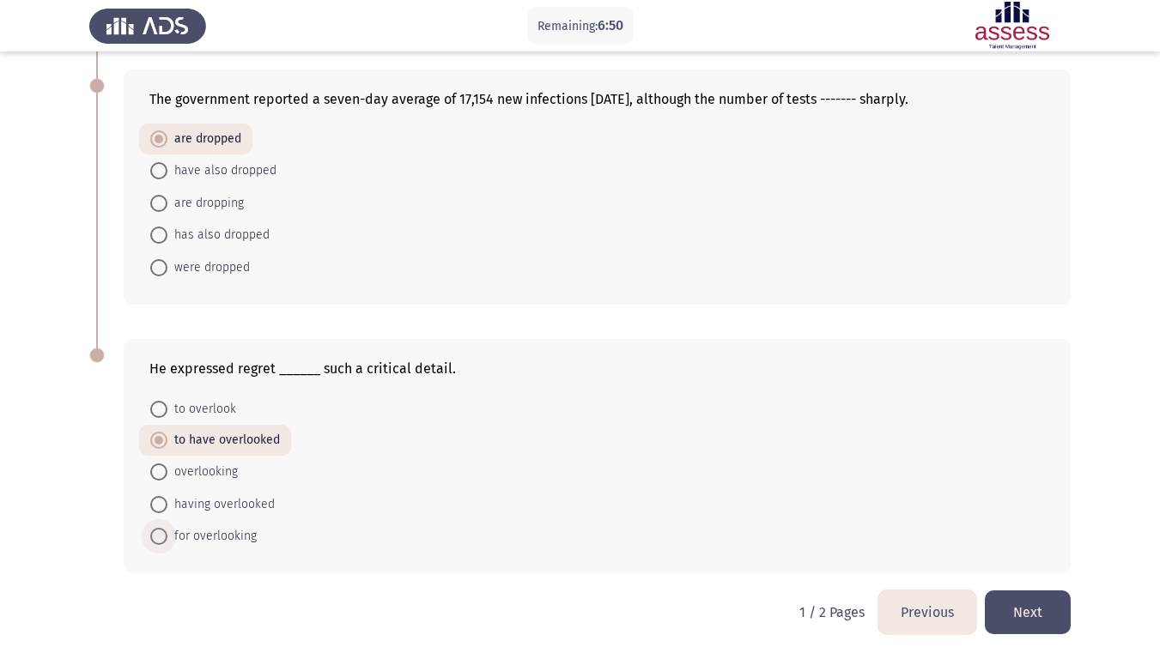
click at [161, 539] on span at bounding box center [158, 536] width 17 height 17
click at [161, 539] on input "for overlooking" at bounding box center [158, 536] width 17 height 17
radio input "true"
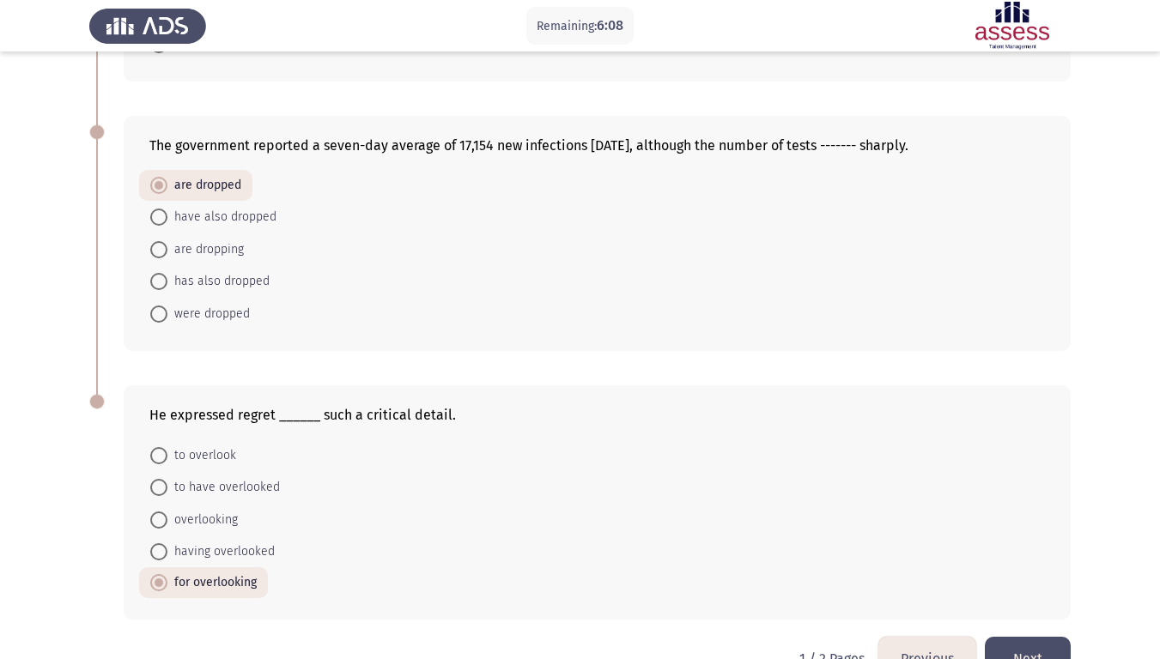
scroll to position [836, 0]
click at [164, 312] on span at bounding box center [158, 313] width 17 height 17
click at [164, 312] on input "were dropped" at bounding box center [158, 313] width 17 height 17
radio input "true"
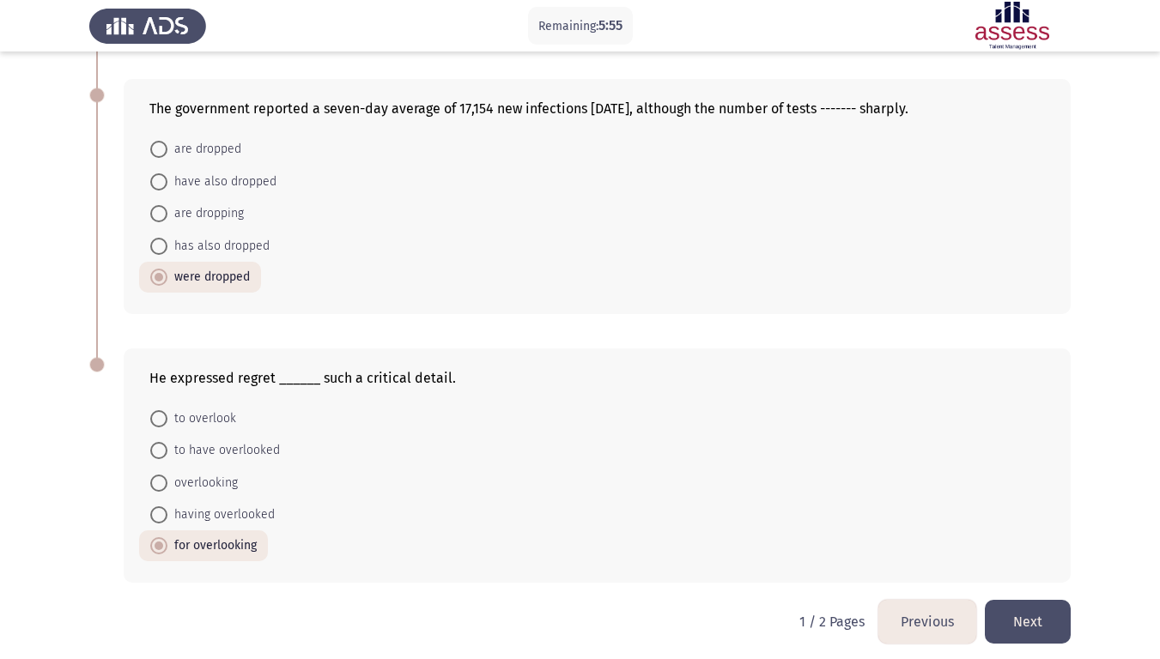
scroll to position [882, 0]
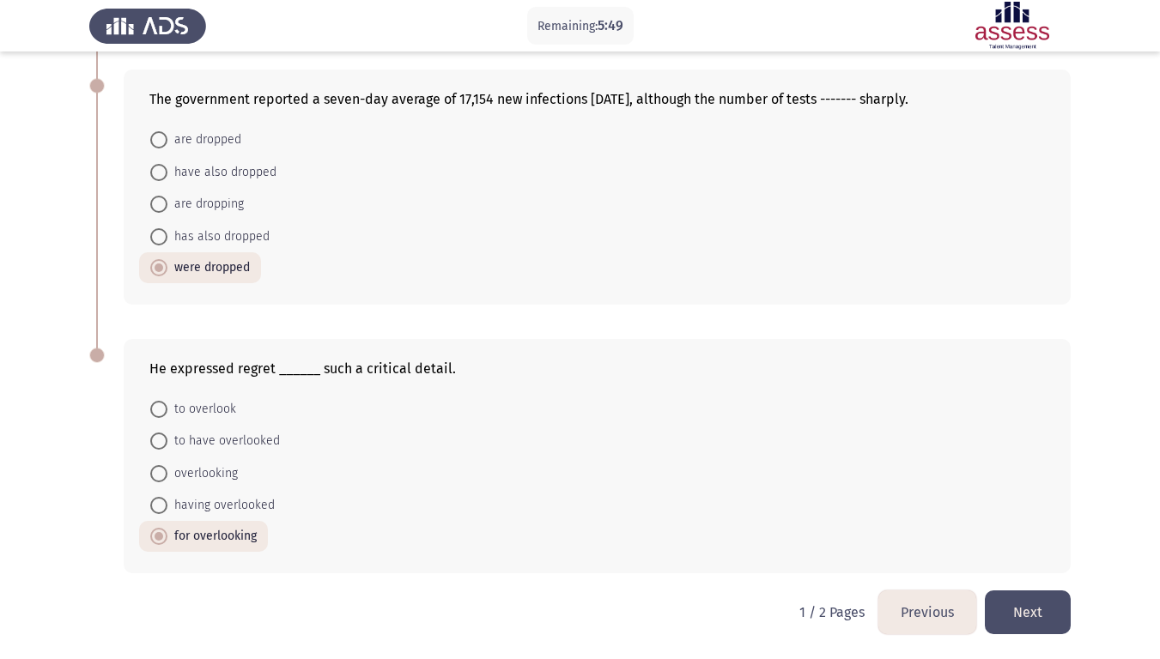
click at [1027, 550] on button "Next" at bounding box center [1028, 613] width 86 height 44
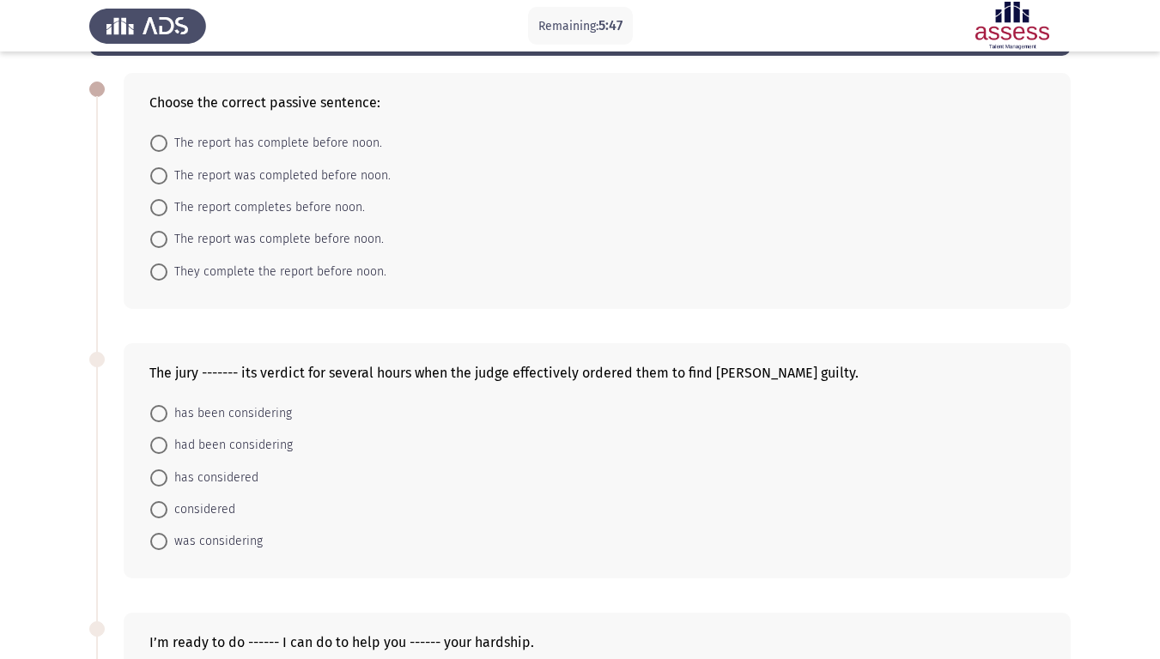
scroll to position [72, 0]
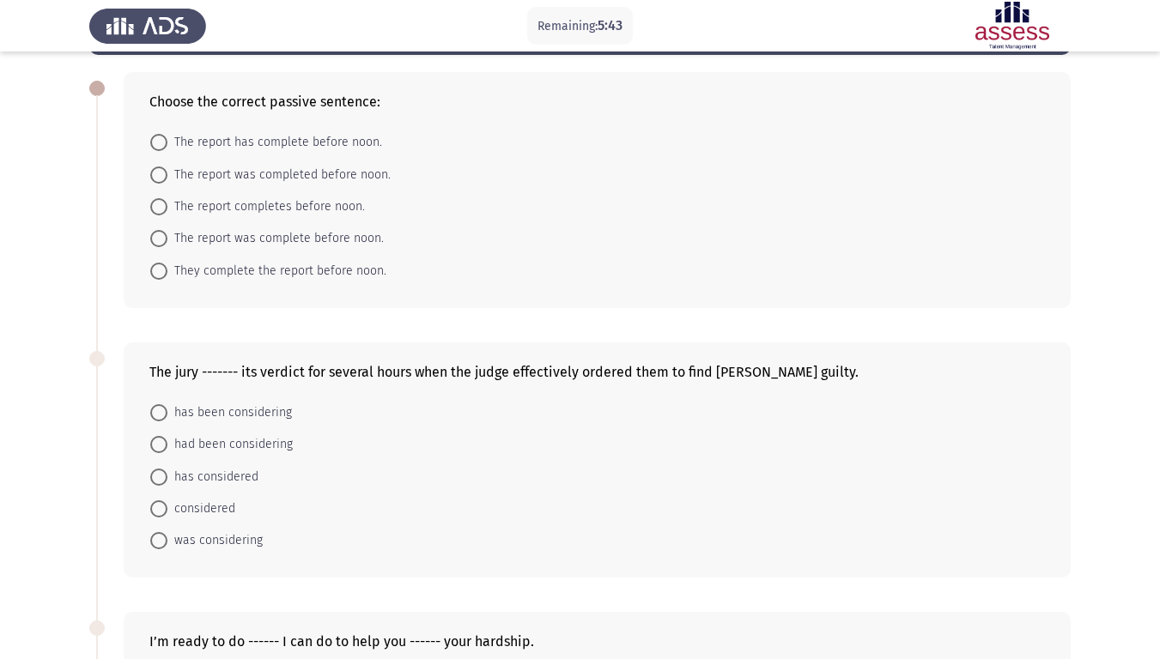
click at [161, 174] on span at bounding box center [158, 175] width 17 height 17
click at [161, 174] on input "The report was completed before noon." at bounding box center [158, 175] width 17 height 17
radio input "true"
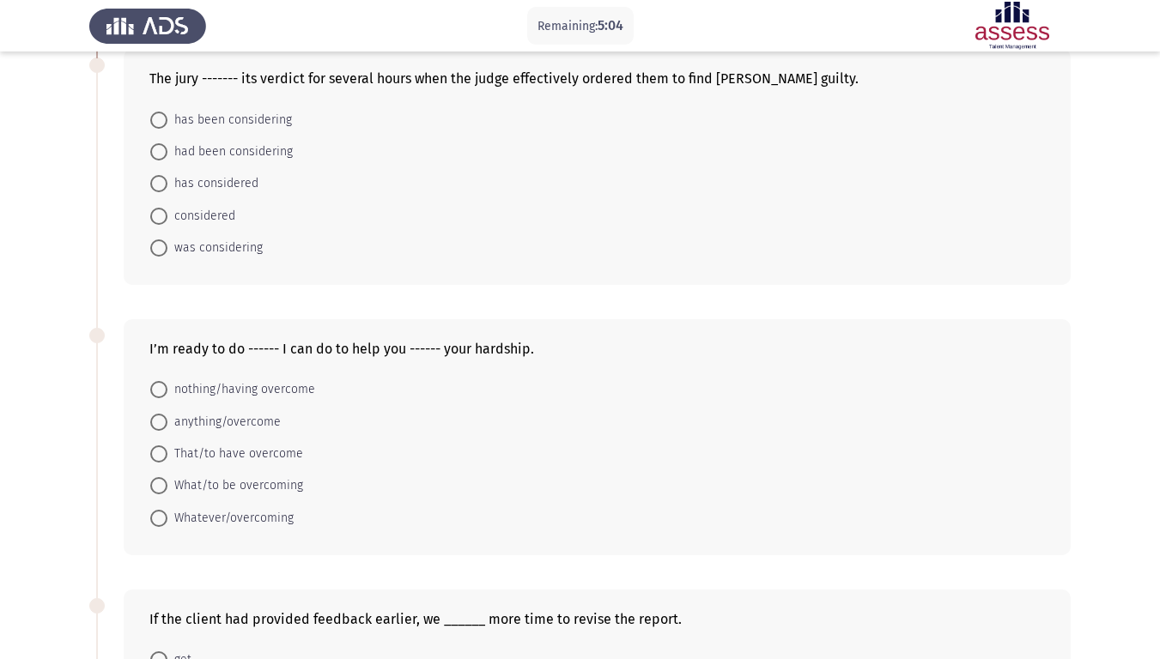
scroll to position [365, 0]
click at [155, 149] on span at bounding box center [158, 150] width 17 height 17
click at [155, 149] on input "had been considering" at bounding box center [158, 150] width 17 height 17
radio input "true"
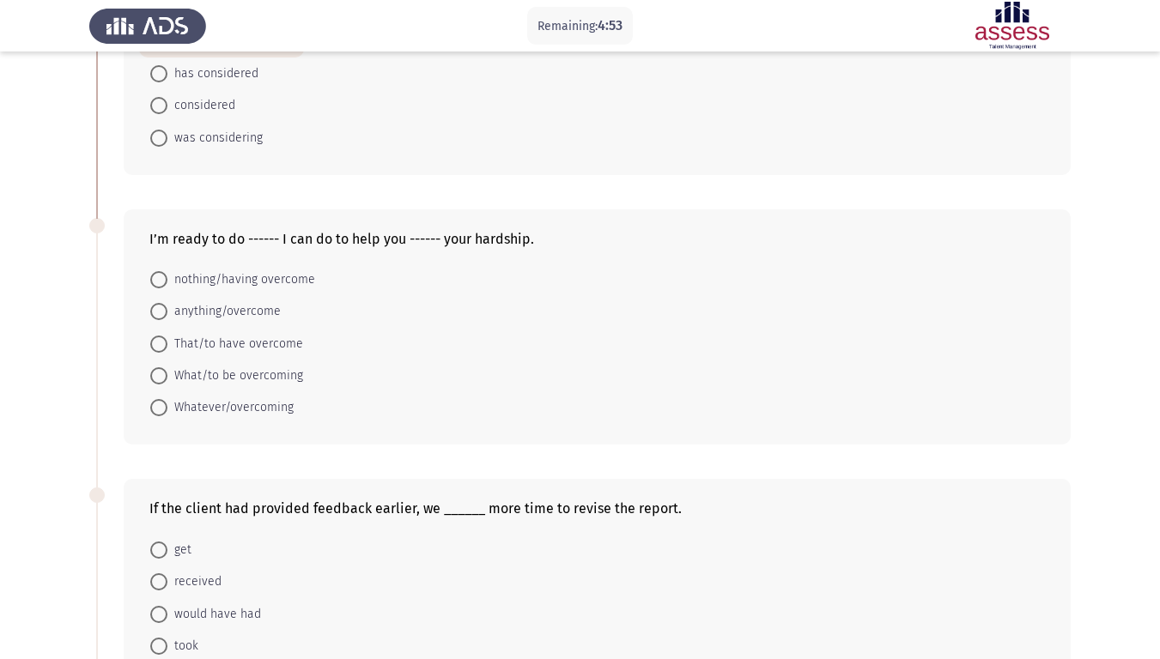
scroll to position [474, 0]
click at [161, 315] on span at bounding box center [158, 310] width 17 height 17
click at [161, 315] on input "anything/overcome" at bounding box center [158, 310] width 17 height 17
radio input "true"
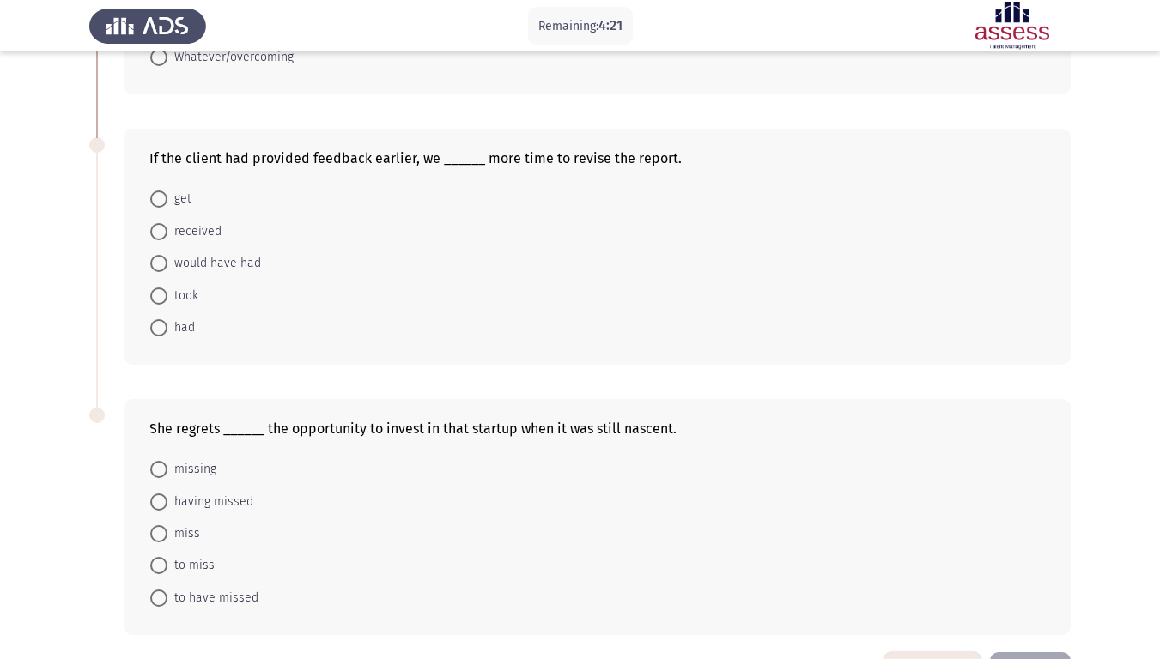
scroll to position [823, 0]
click at [158, 264] on span at bounding box center [158, 262] width 17 height 17
click at [158, 264] on input "would have had" at bounding box center [158, 262] width 17 height 17
radio input "true"
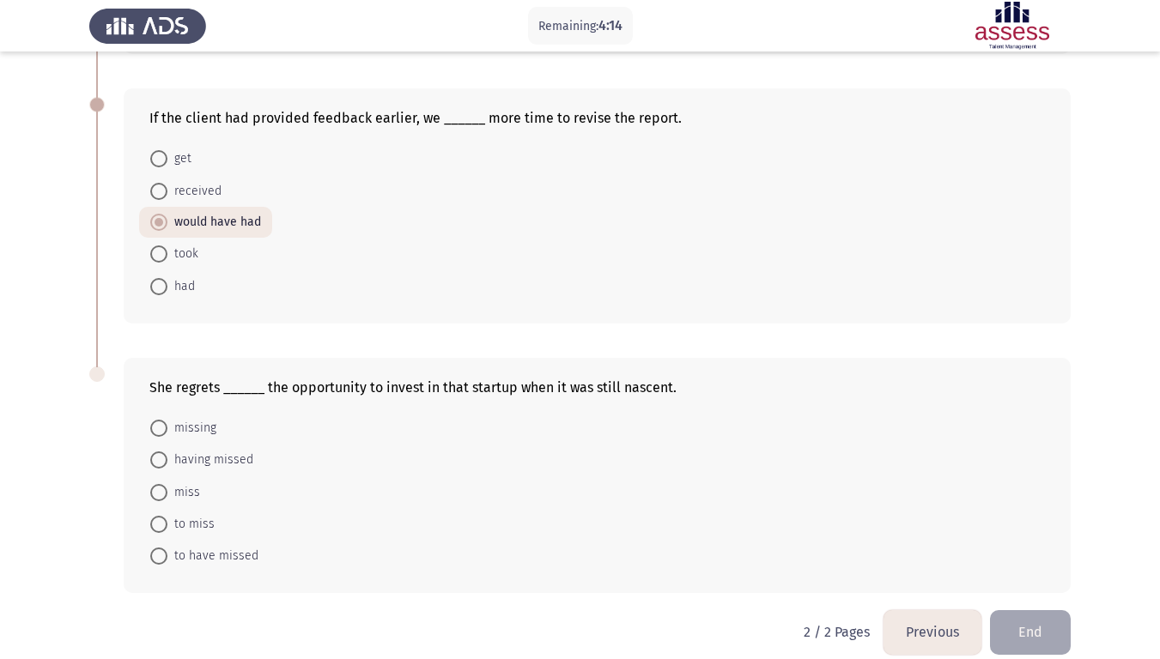
scroll to position [882, 0]
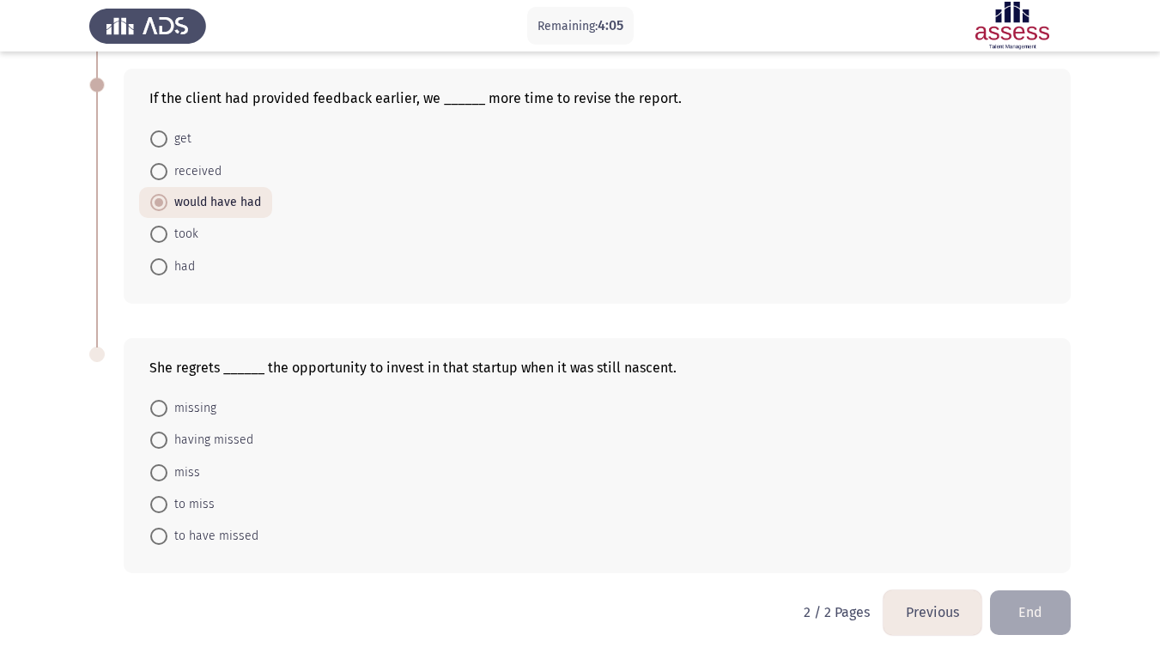
click at [161, 405] on span at bounding box center [158, 408] width 17 height 17
click at [161, 405] on input "missing" at bounding box center [158, 408] width 17 height 17
radio input "true"
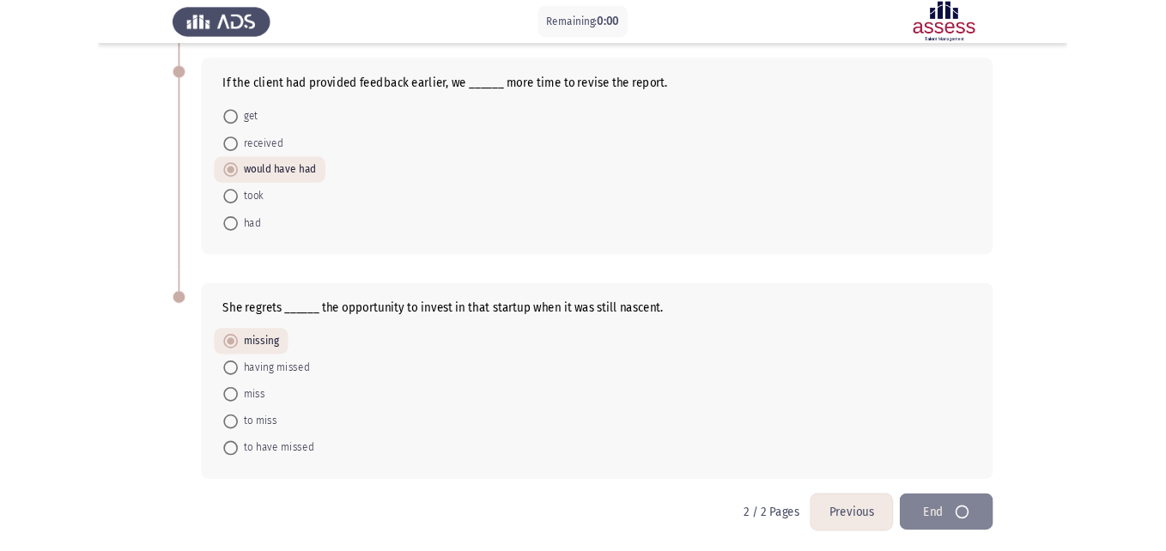
scroll to position [0, 0]
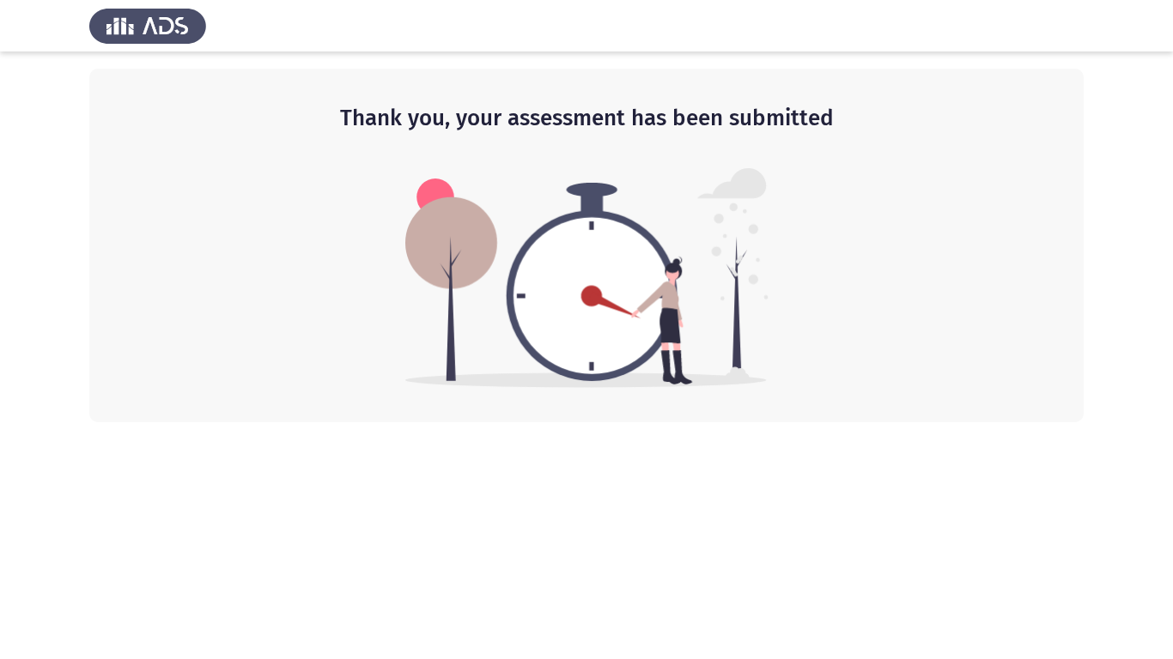
click at [678, 370] on img at bounding box center [586, 278] width 363 height 220
click at [742, 354] on img at bounding box center [586, 278] width 363 height 220
click at [888, 422] on html "Thank you, your assessment has been submitted" at bounding box center [586, 211] width 1173 height 422
click at [536, 124] on h2 "Thank you, your assessment has been submitted" at bounding box center [586, 118] width 925 height 31
click at [136, 8] on img at bounding box center [147, 26] width 117 height 48
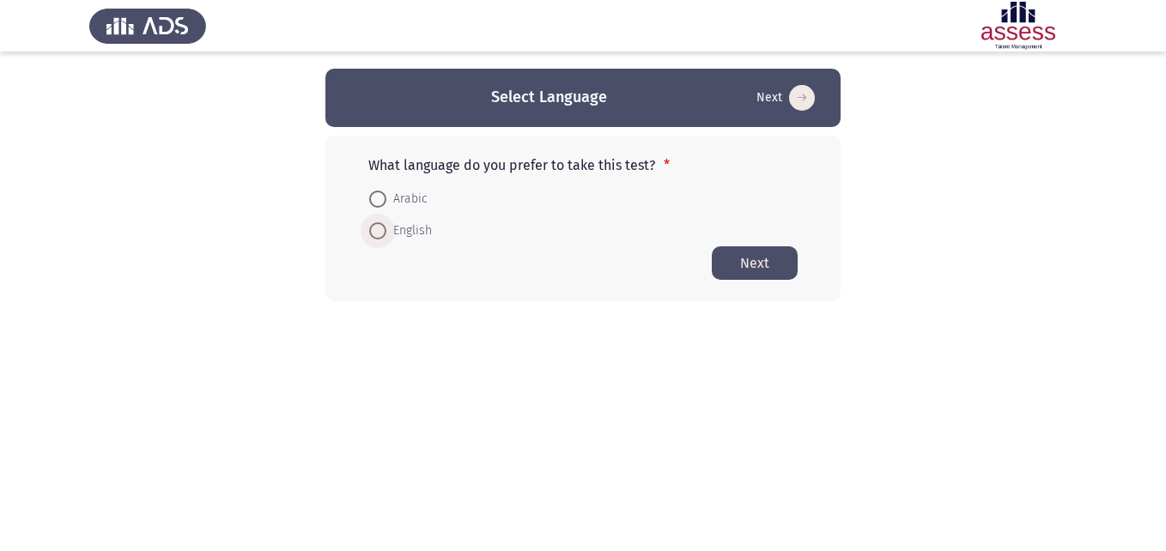
click at [378, 231] on span at bounding box center [378, 231] width 0 height 0
click at [378, 231] on input "English" at bounding box center [377, 230] width 17 height 17
radio input "true"
click at [745, 256] on button "Next" at bounding box center [755, 261] width 86 height 33
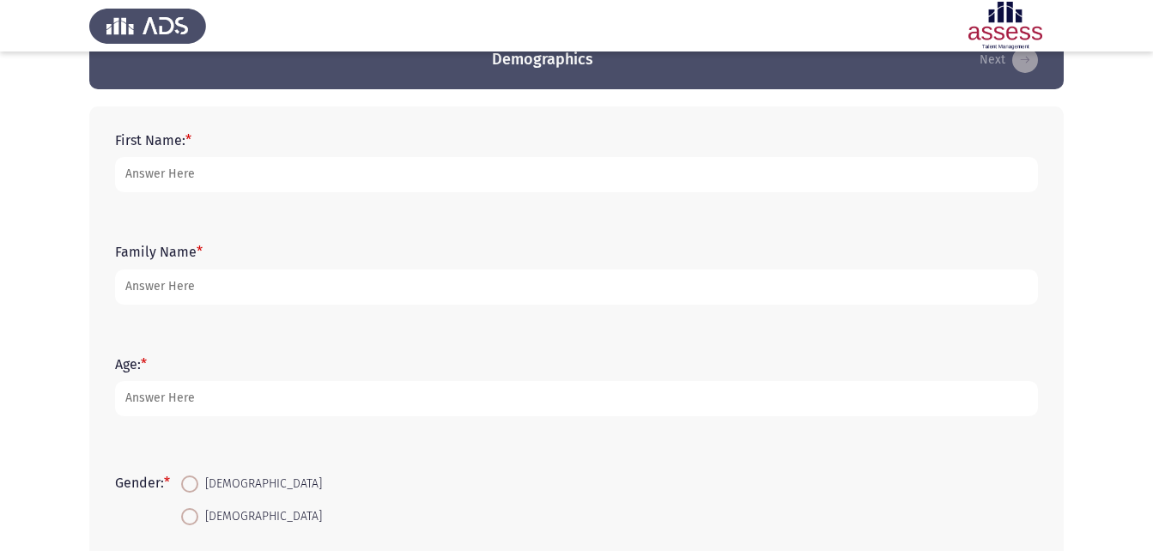
scroll to position [39, 0]
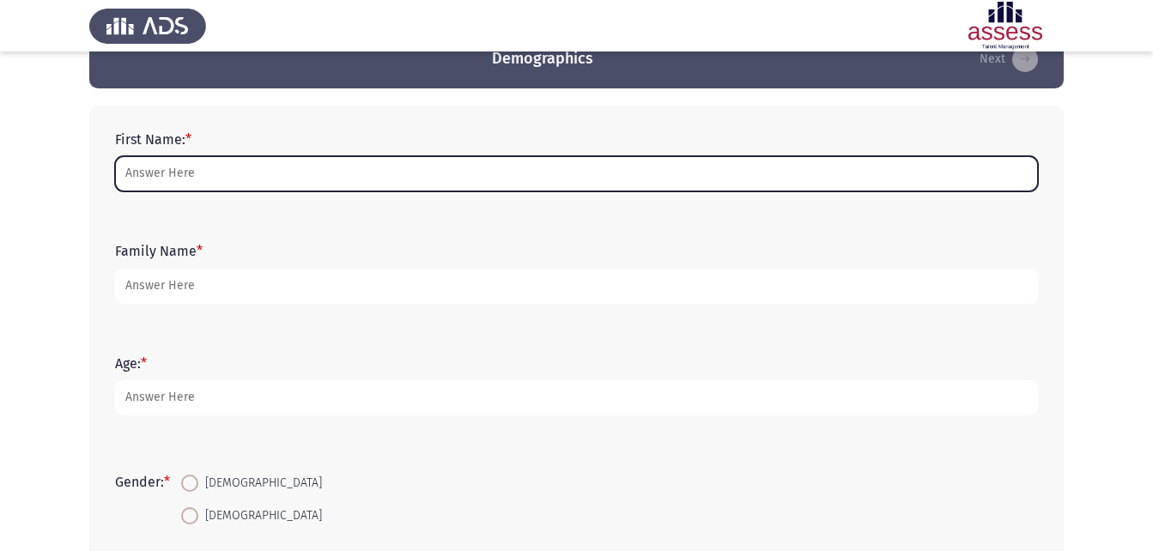
click at [256, 170] on input "First Name: *" at bounding box center [576, 173] width 923 height 35
type input "[PERSON_NAME]"
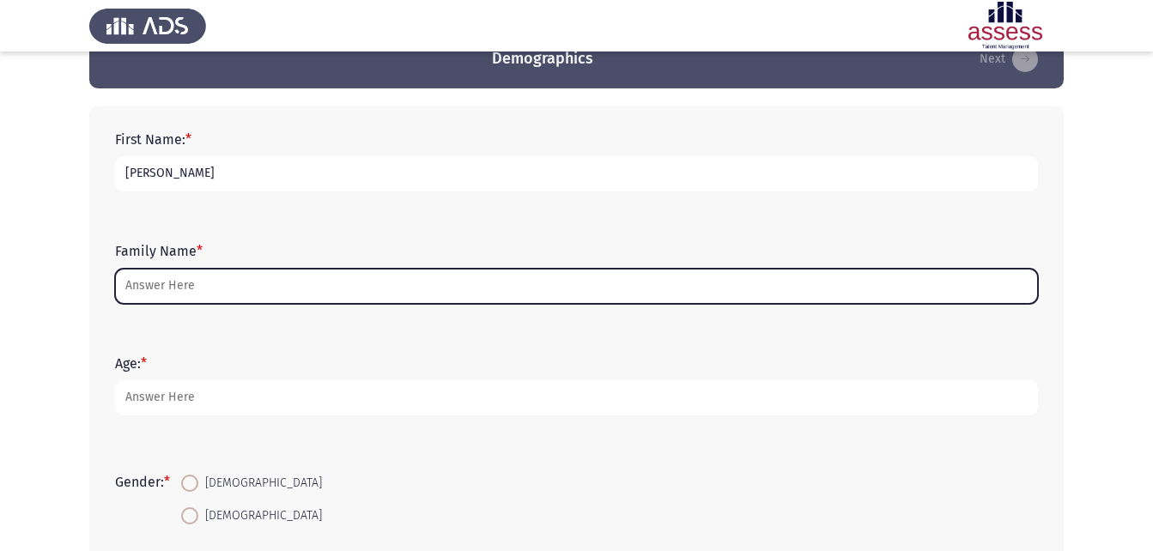
click at [226, 292] on input "Family Name *" at bounding box center [576, 286] width 923 height 35
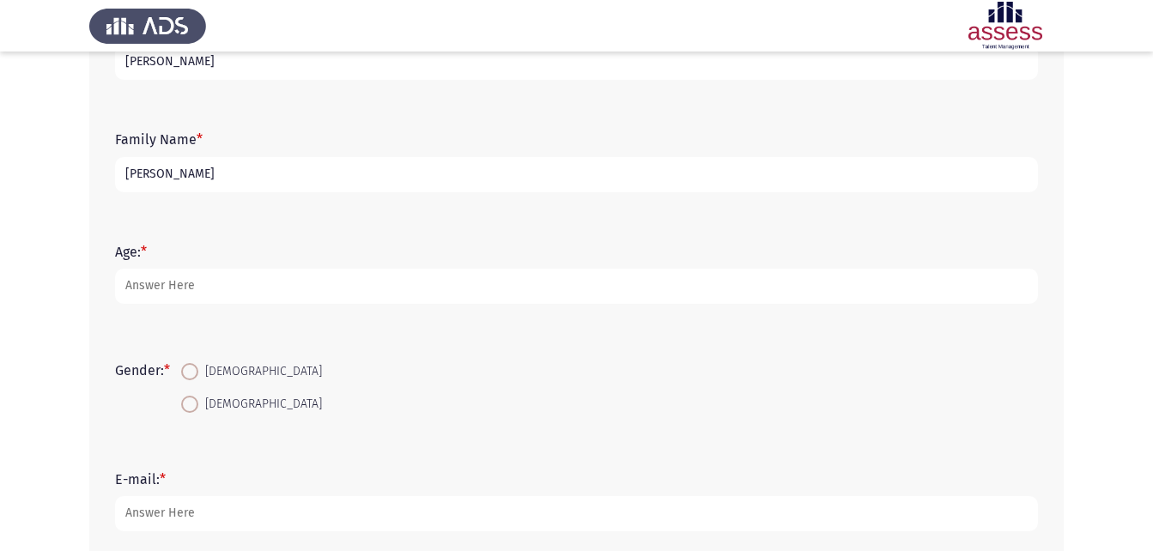
scroll to position [151, 0]
type input "[PERSON_NAME]"
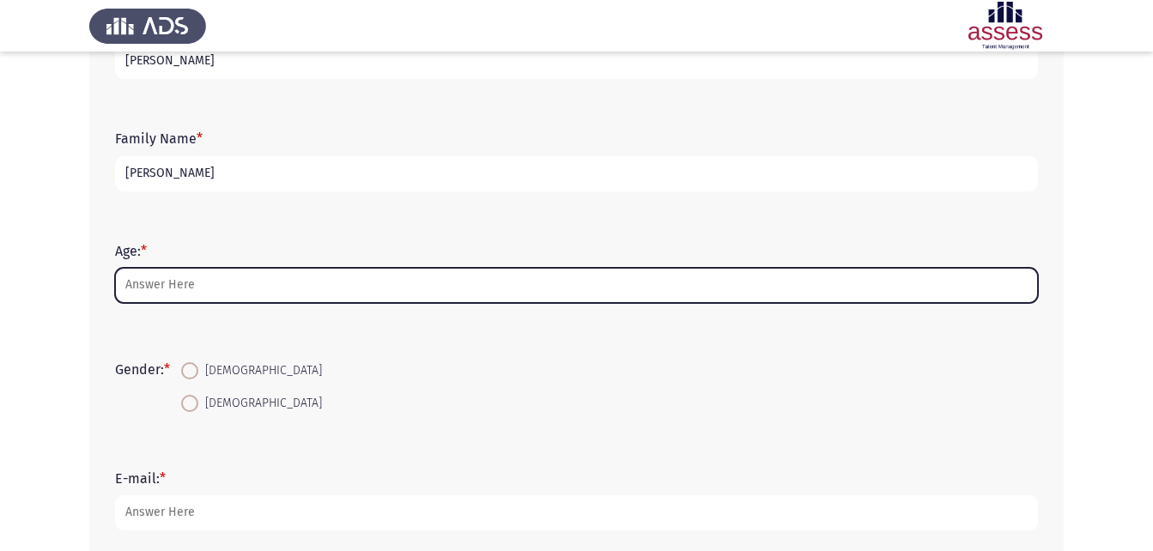
click at [200, 276] on input "Age: *" at bounding box center [576, 285] width 923 height 35
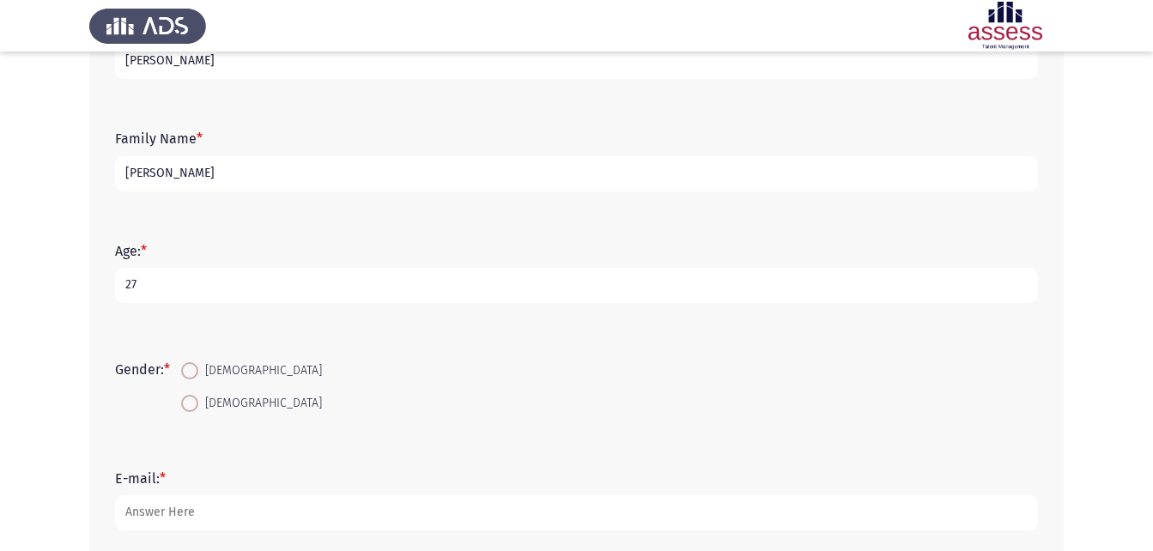
type input "27"
click at [194, 403] on span at bounding box center [189, 403] width 17 height 17
click at [194, 403] on input "[DEMOGRAPHIC_DATA]" at bounding box center [189, 403] width 17 height 17
radio input "true"
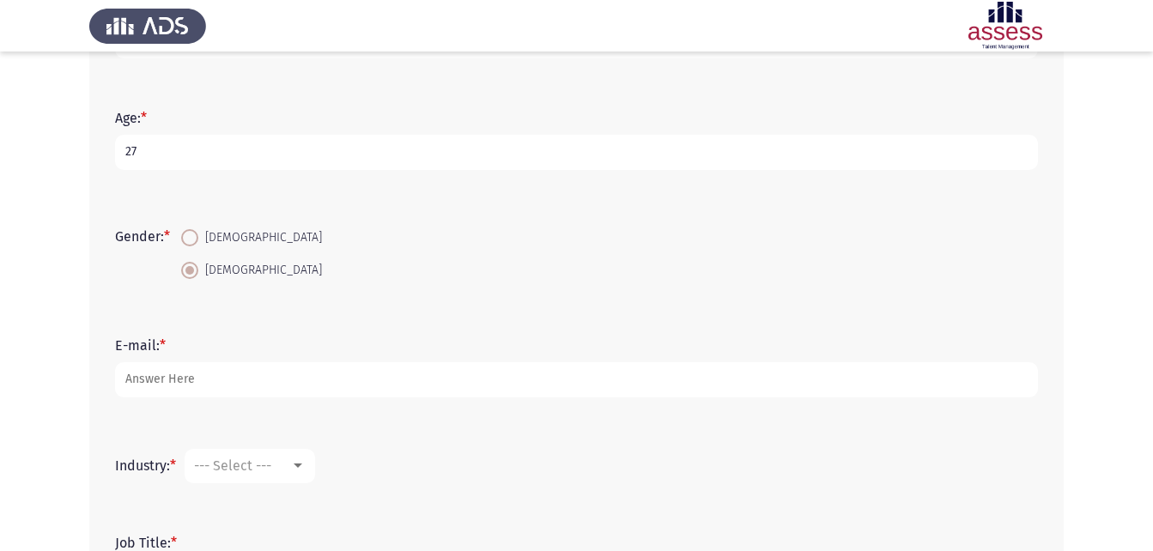
scroll to position [288, 0]
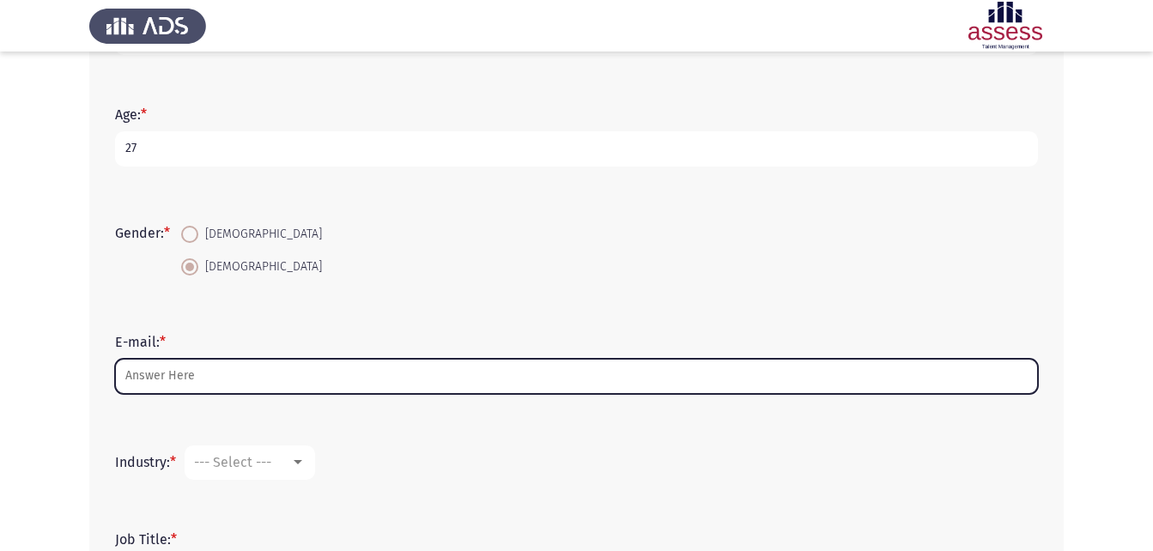
click at [234, 383] on input "E-mail: *" at bounding box center [576, 376] width 923 height 35
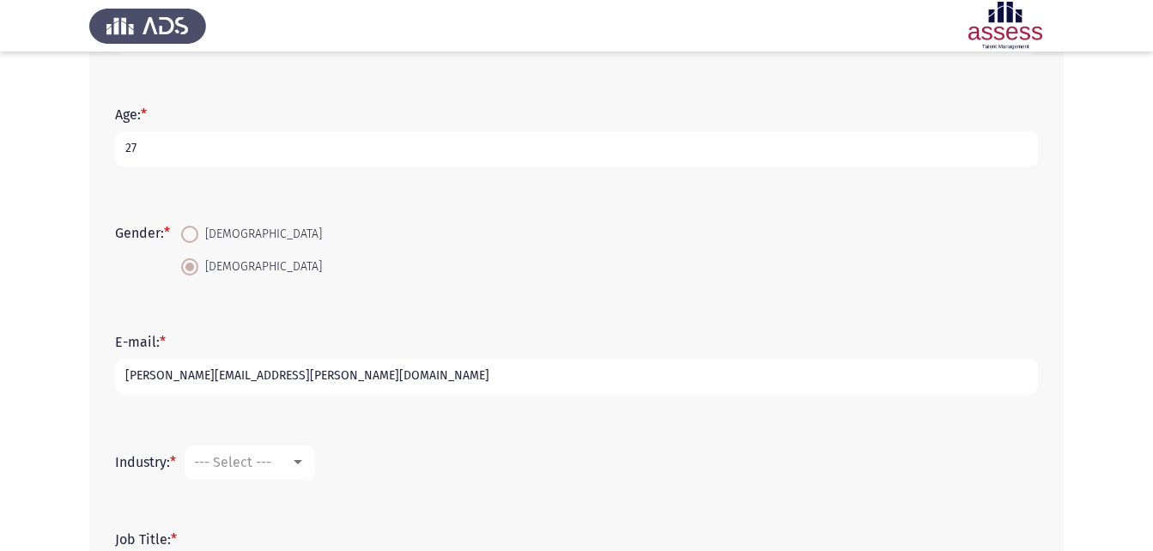
scroll to position [439, 0]
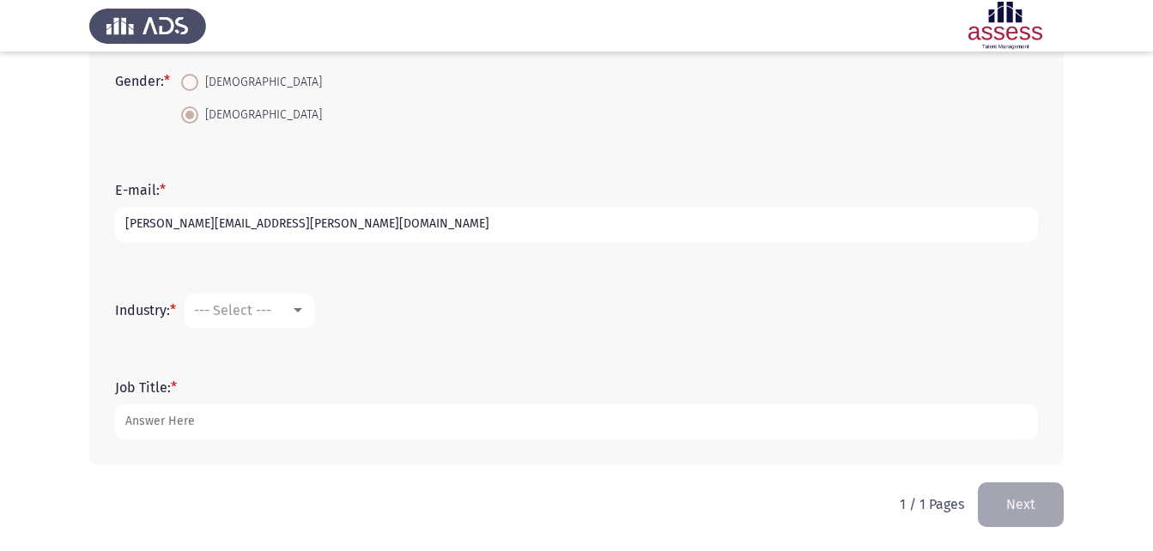
type input "[PERSON_NAME][EMAIL_ADDRESS][PERSON_NAME][DOMAIN_NAME]"
click at [301, 312] on div at bounding box center [298, 310] width 9 height 4
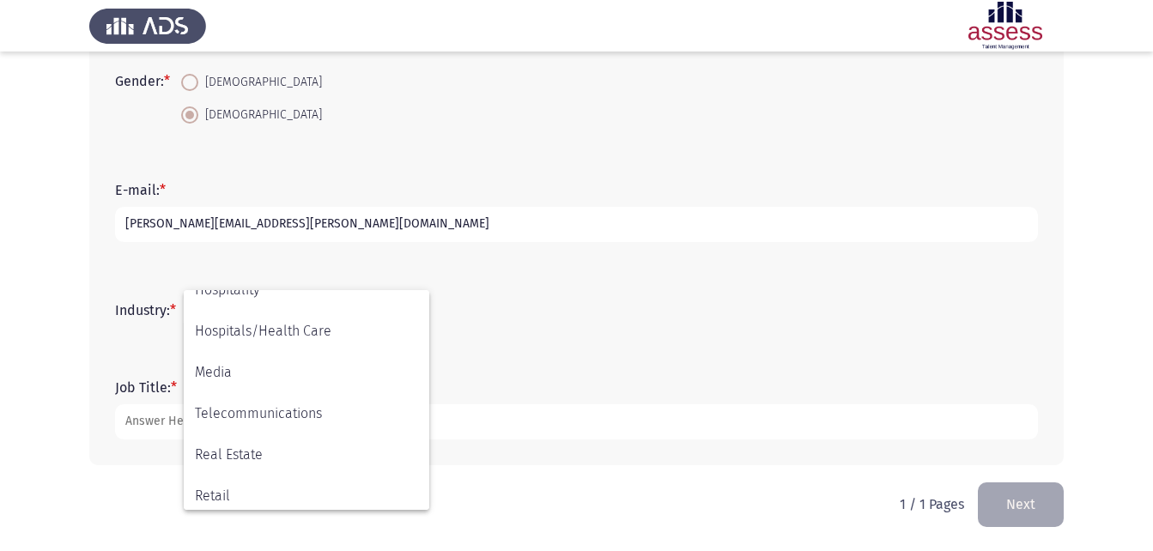
scroll to position [444, 0]
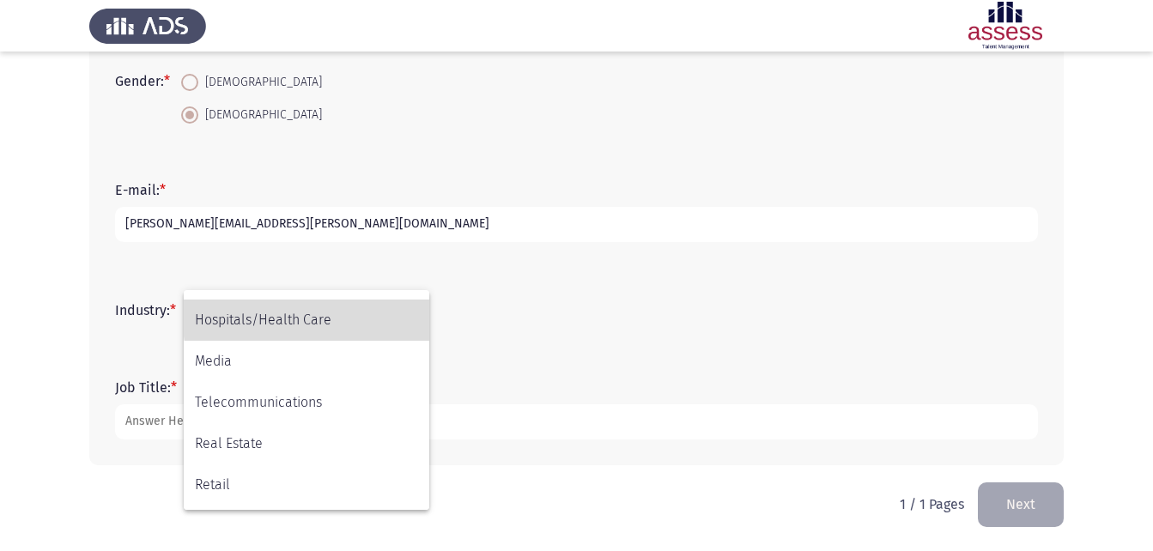
click at [312, 316] on span "Hospitals/Health Care" at bounding box center [306, 320] width 223 height 41
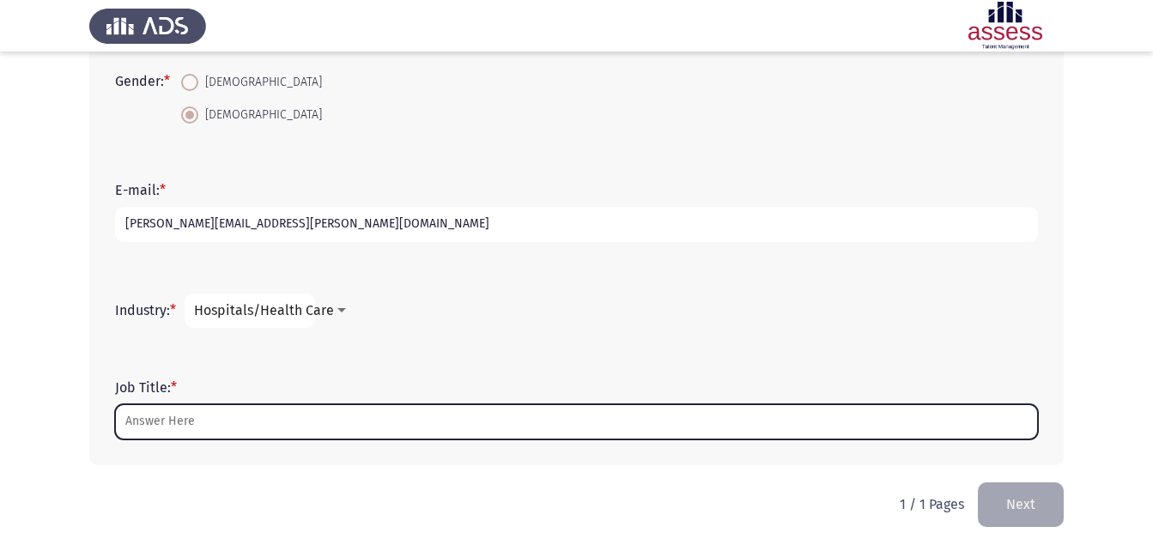
click at [258, 434] on input "Job Title: *" at bounding box center [576, 421] width 923 height 35
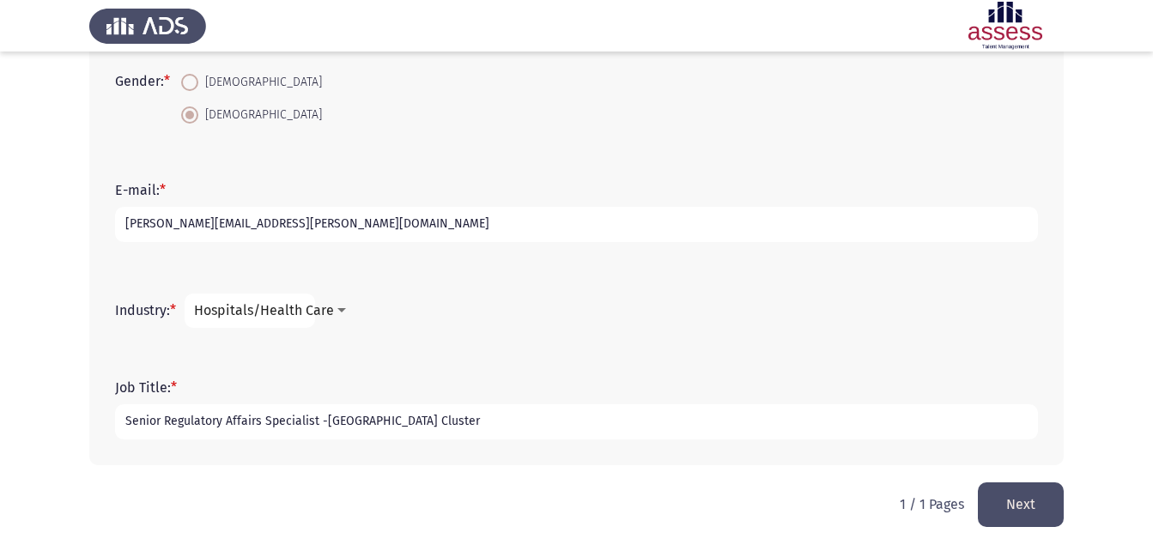
type input "Senior Regulatory Affairs Specialist -[GEOGRAPHIC_DATA] Cluster"
click at [1012, 493] on button "Next" at bounding box center [1021, 504] width 86 height 44
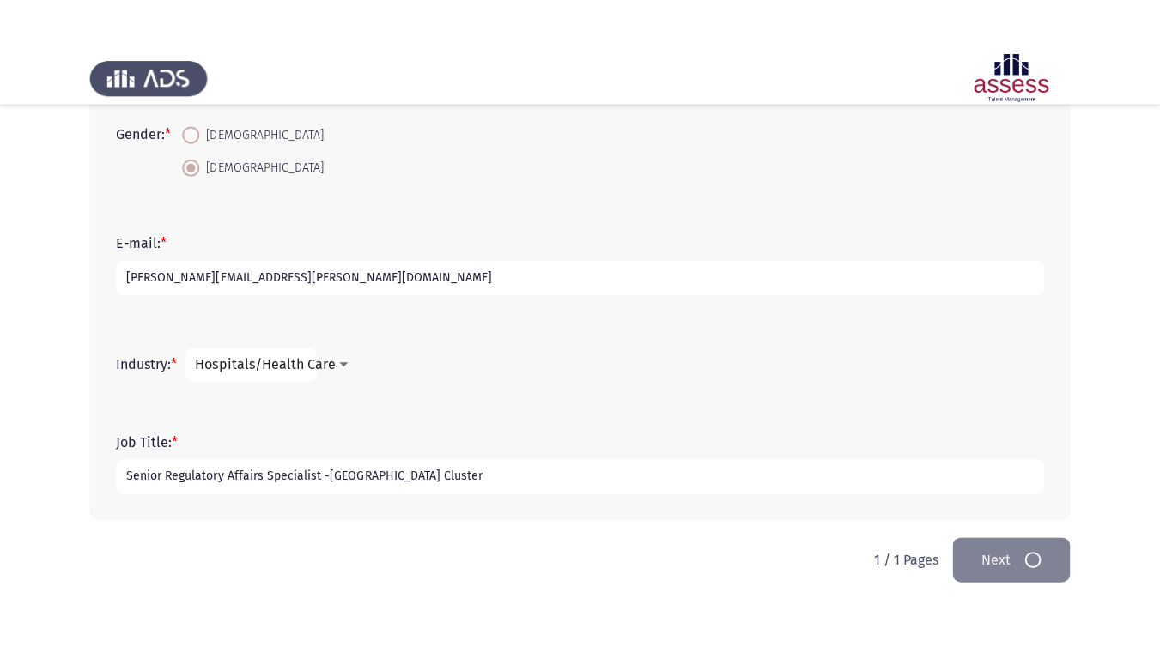
scroll to position [0, 0]
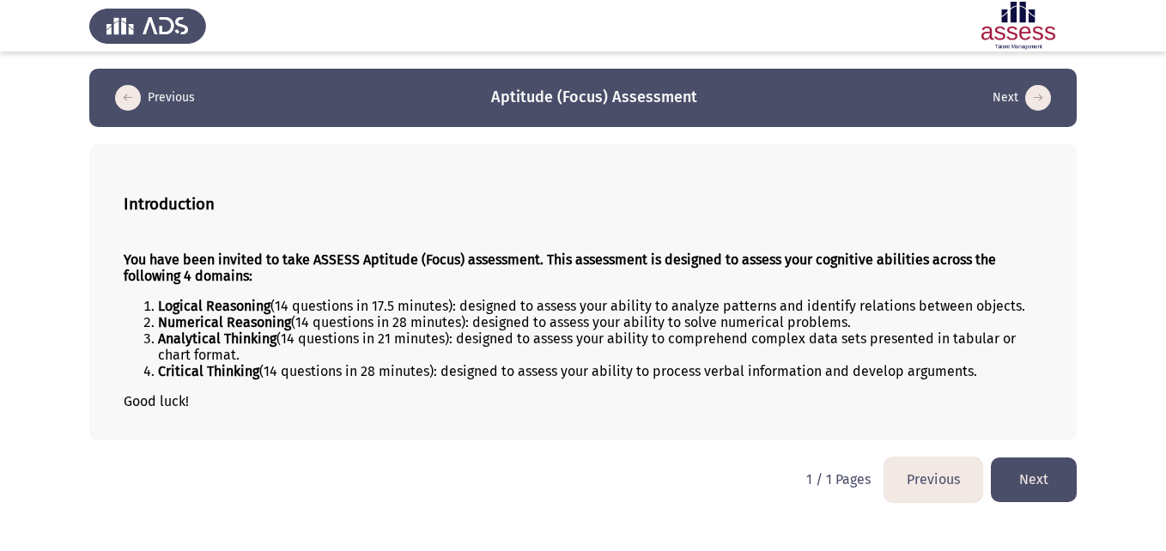
click at [1056, 464] on button "Next" at bounding box center [1034, 480] width 86 height 44
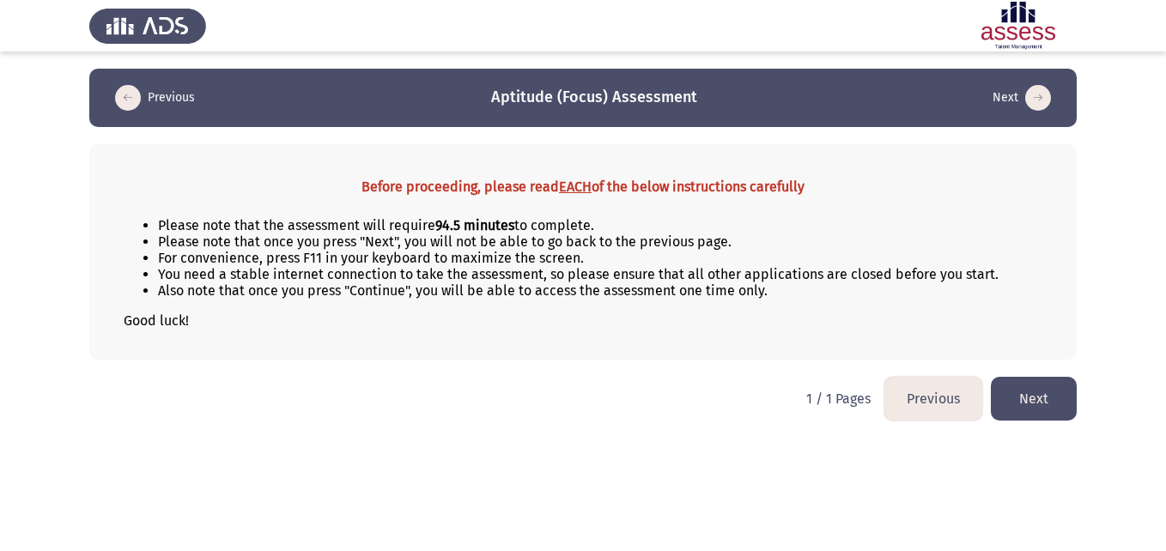
click at [1033, 397] on button "Next" at bounding box center [1034, 399] width 86 height 44
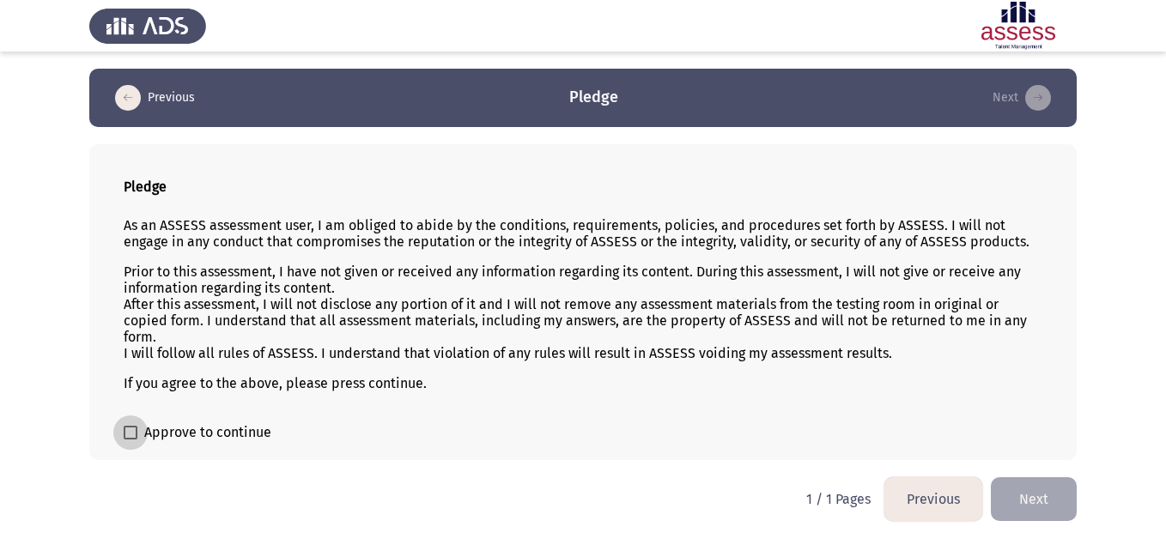
click at [125, 435] on span at bounding box center [131, 433] width 14 height 14
click at [130, 439] on input "Approve to continue" at bounding box center [130, 439] width 1 height 1
checkbox input "true"
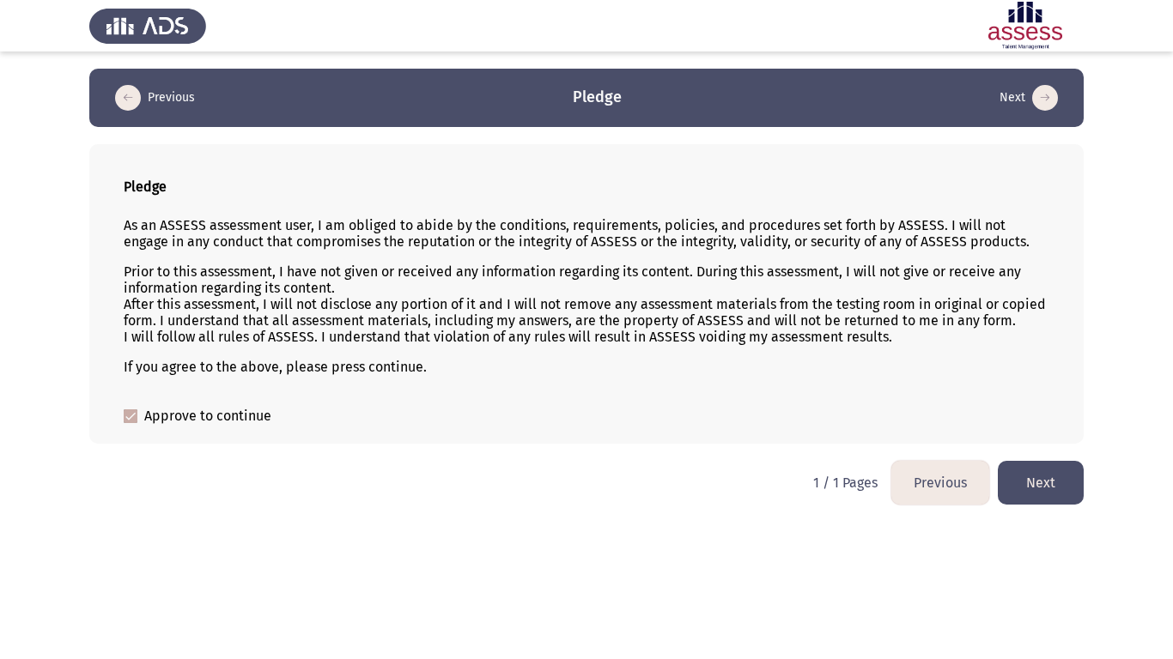
drag, startPoint x: 671, startPoint y: 62, endPoint x: 973, endPoint y: 0, distance: 307.6
click at [973, 0] on html "Previous Pledge Next Pledge As an ASSESS assessment user, I am obliged to abide…" at bounding box center [586, 261] width 1173 height 522
click at [973, 0] on div at bounding box center [586, 26] width 1173 height 52
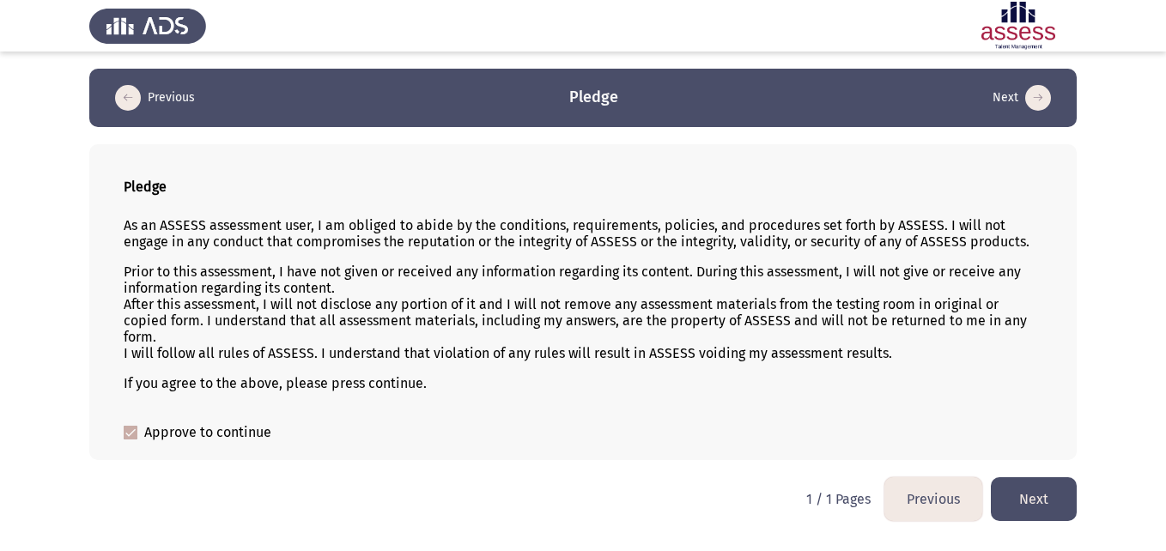
click at [687, 421] on div "Pledge As an ASSESS assessment user, I am obliged to abide by the conditions, r…" at bounding box center [582, 302] width 987 height 316
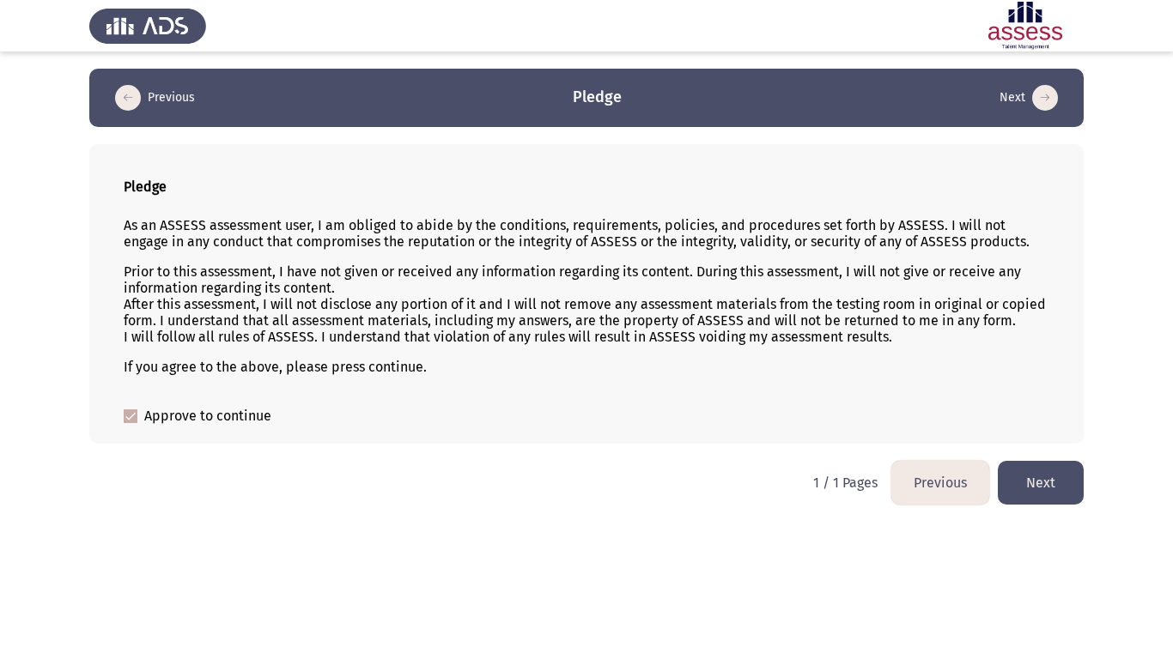
click at [1051, 476] on button "Next" at bounding box center [1040, 483] width 86 height 44
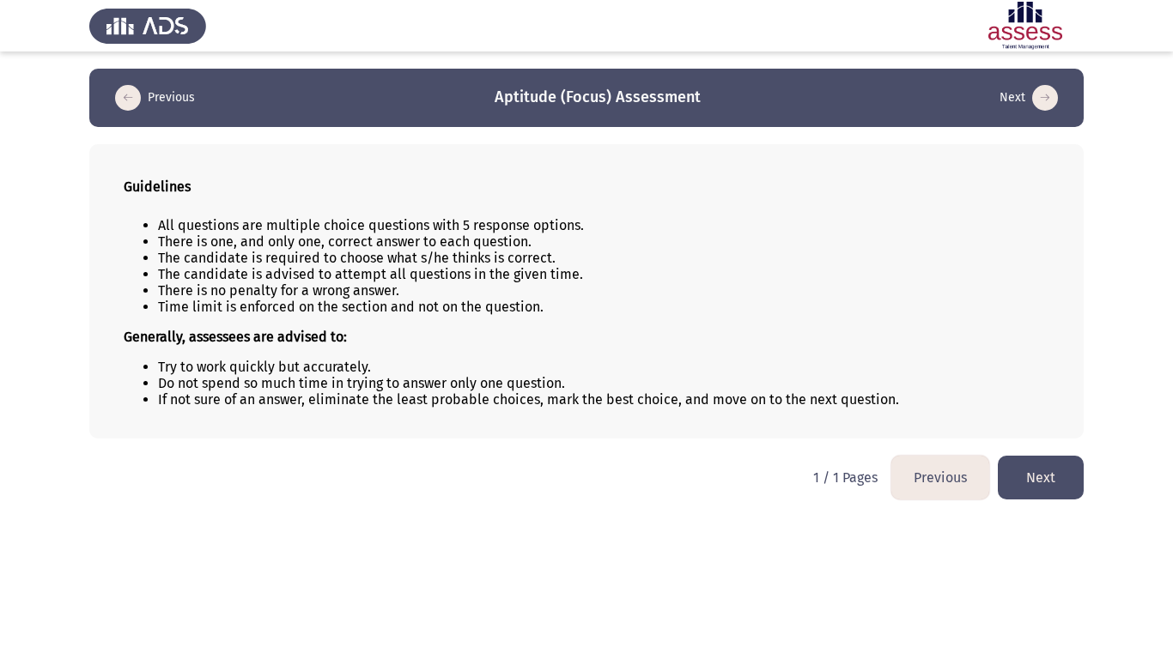
click at [1046, 465] on button "Next" at bounding box center [1040, 478] width 86 height 44
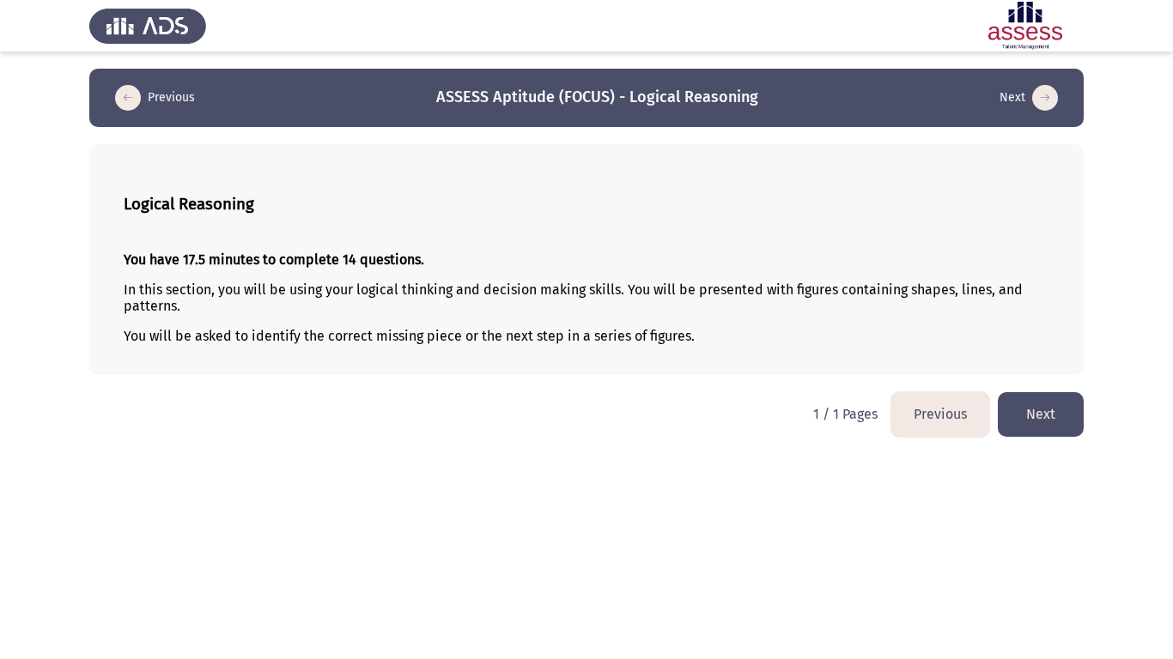
click at [1046, 406] on button "Next" at bounding box center [1040, 414] width 86 height 44
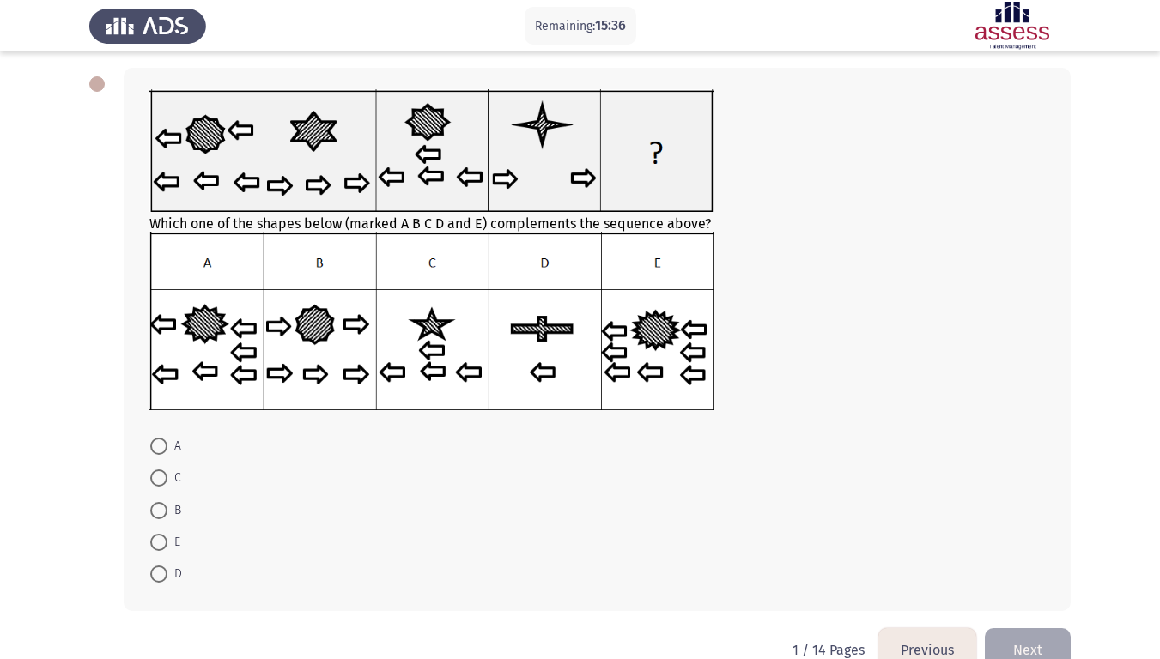
scroll to position [76, 0]
click at [152, 484] on span at bounding box center [158, 478] width 17 height 17
click at [152, 484] on input "C" at bounding box center [158, 478] width 17 height 17
radio input "true"
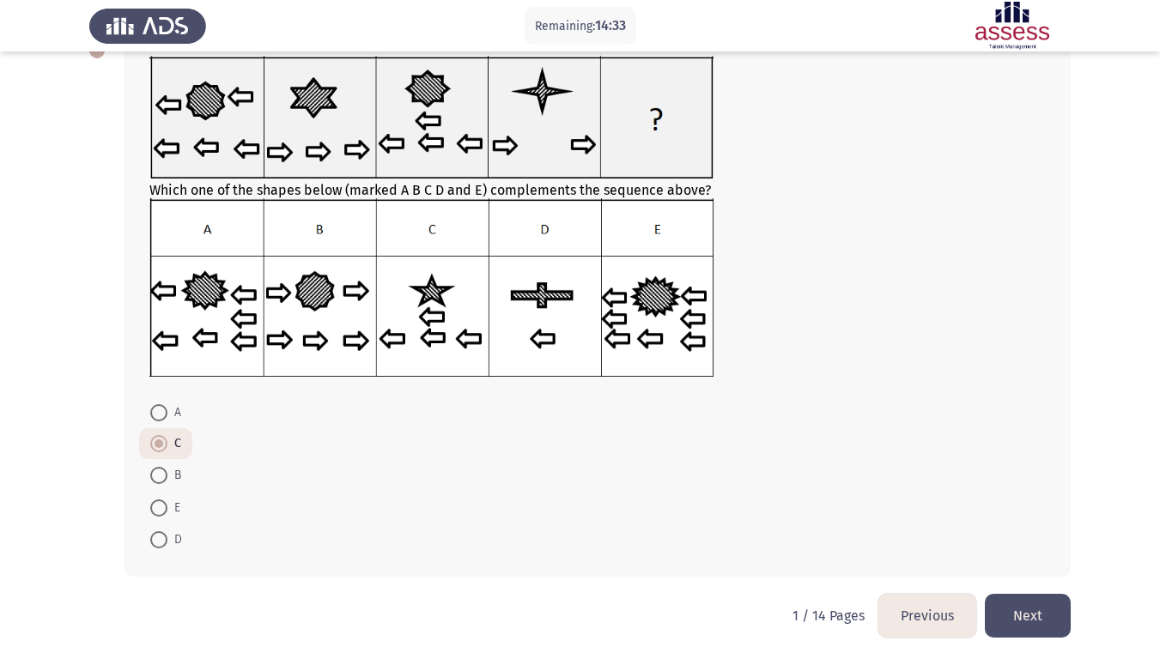
scroll to position [113, 0]
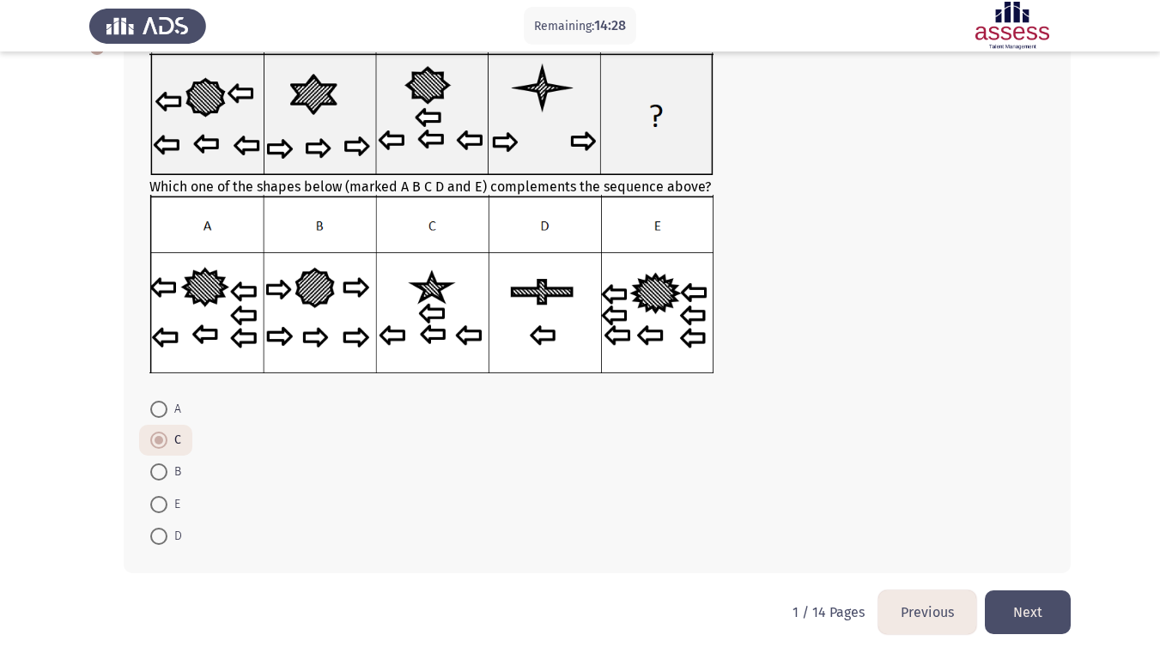
click at [1030, 550] on button "Next" at bounding box center [1028, 613] width 86 height 44
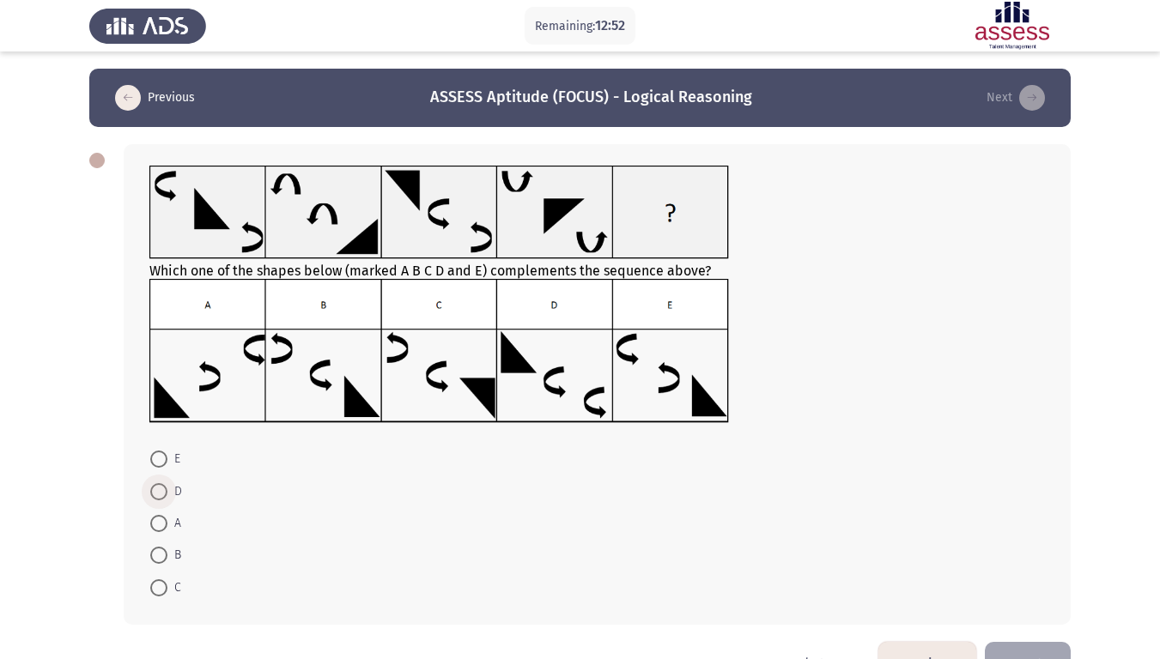
click at [156, 500] on span at bounding box center [158, 491] width 17 height 17
click at [156, 500] on input "D" at bounding box center [158, 491] width 17 height 17
radio input "true"
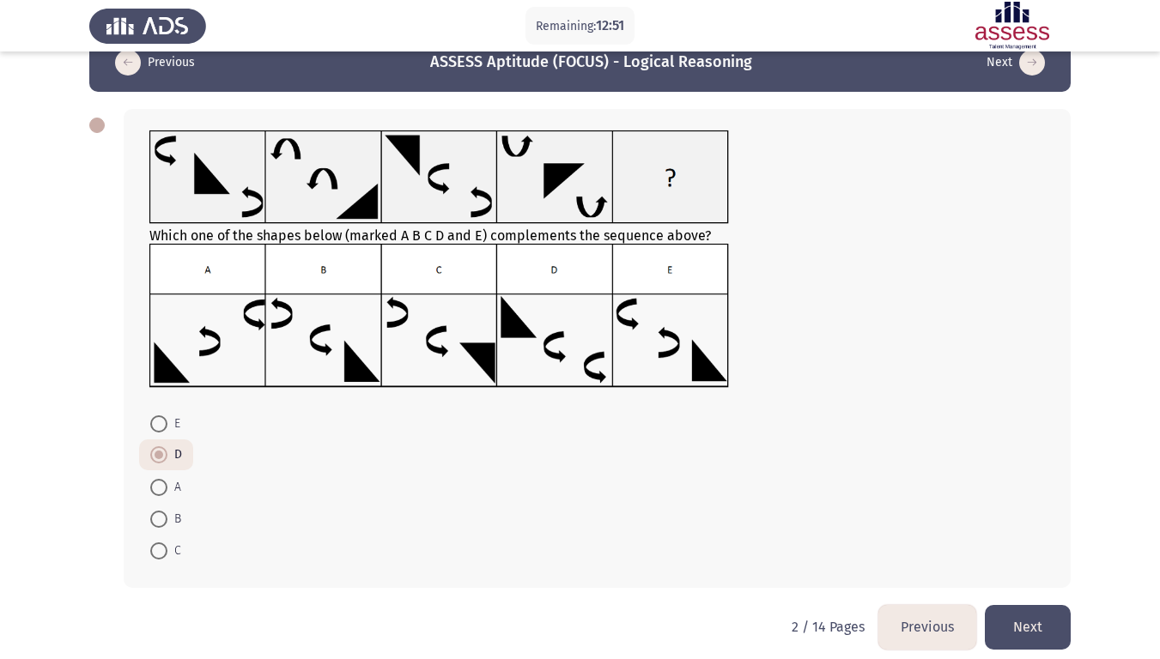
scroll to position [36, 0]
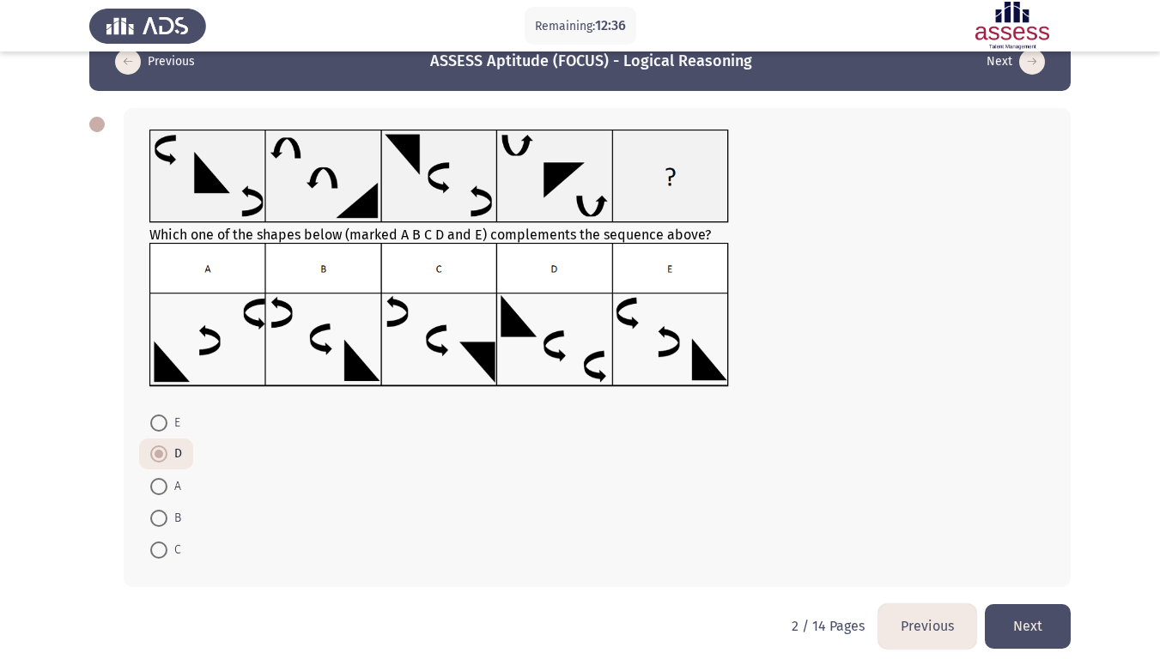
click at [1023, 550] on button "Next" at bounding box center [1028, 626] width 86 height 44
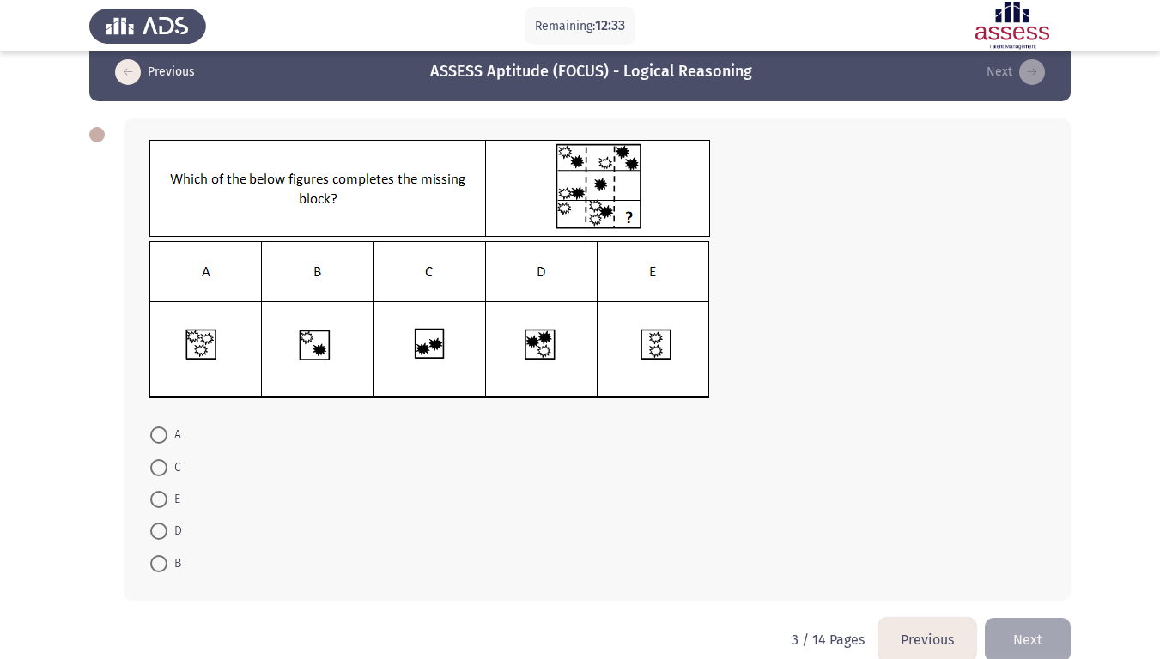
scroll to position [27, 0]
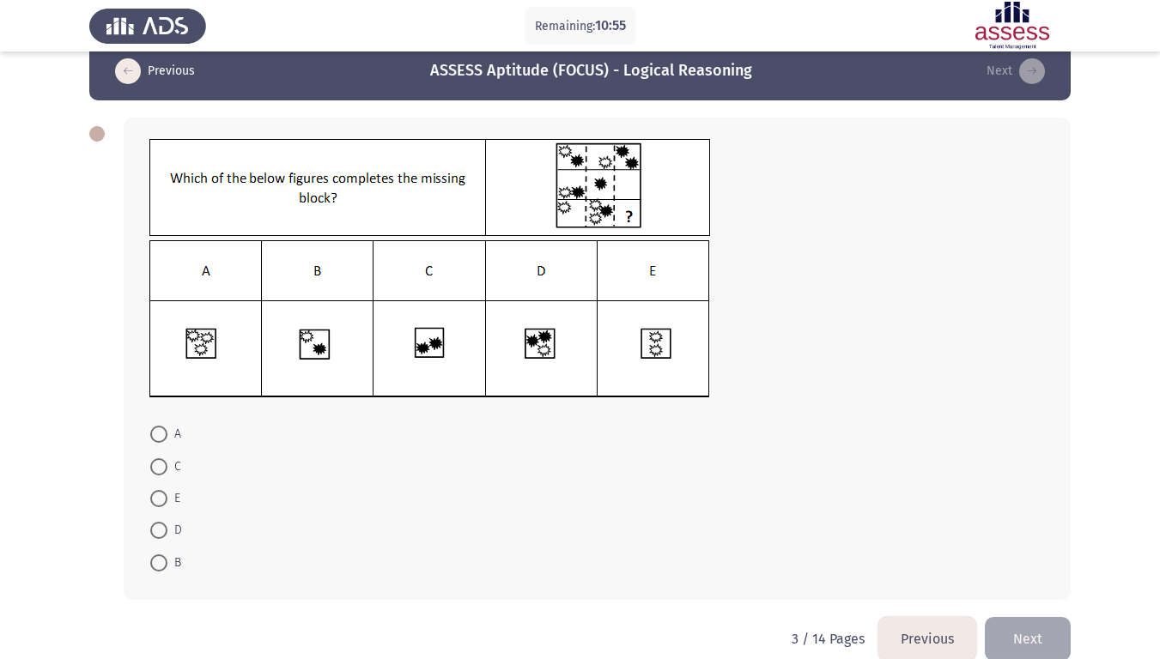
click at [193, 334] on img at bounding box center [429, 319] width 561 height 158
click at [161, 433] on span at bounding box center [158, 434] width 17 height 17
click at [161, 433] on input "A" at bounding box center [158, 434] width 17 height 17
radio input "true"
click at [1039, 550] on button "Next" at bounding box center [1028, 637] width 86 height 44
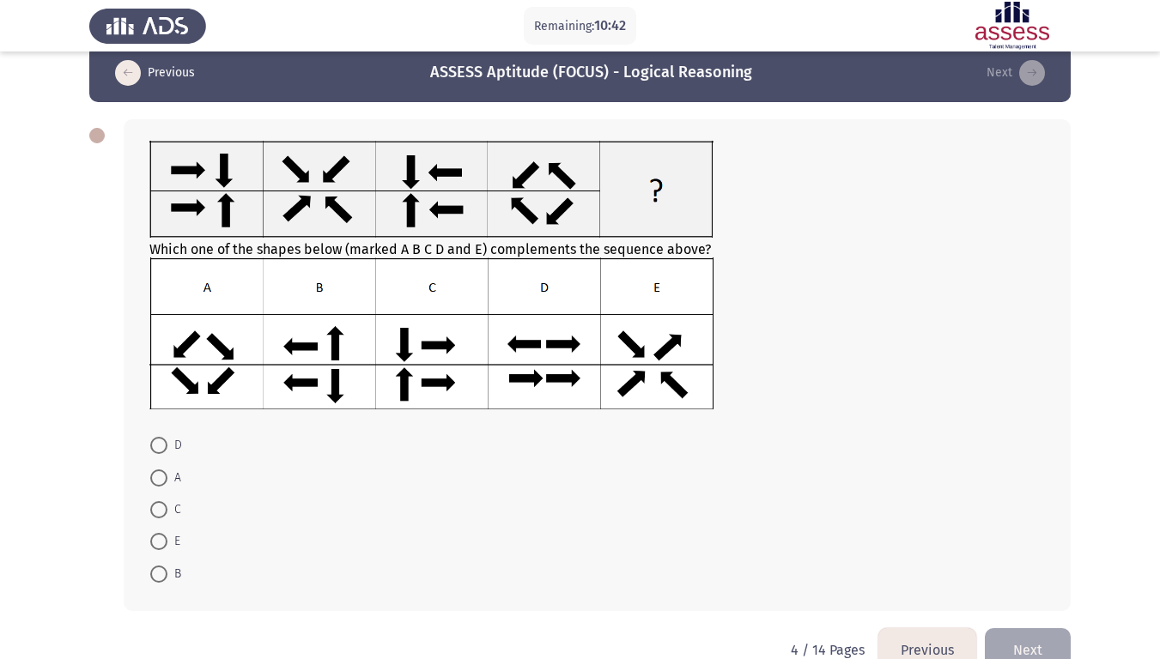
scroll to position [53, 0]
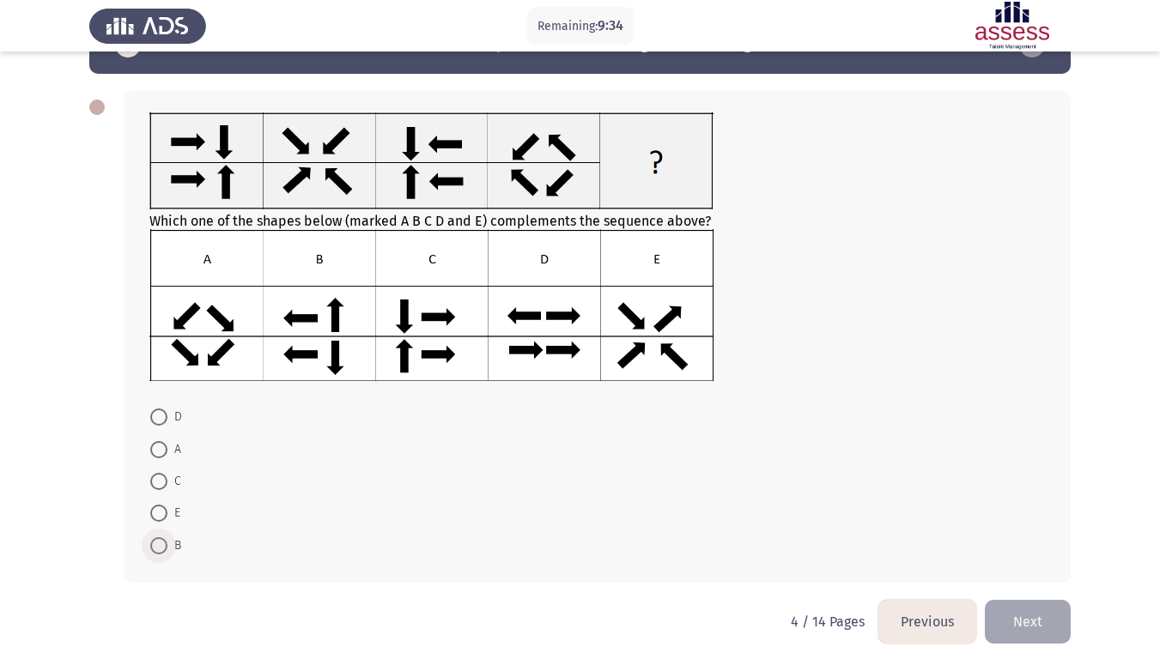
click at [159, 546] on span at bounding box center [159, 546] width 0 height 0
click at [158, 546] on input "B" at bounding box center [158, 545] width 17 height 17
radio input "true"
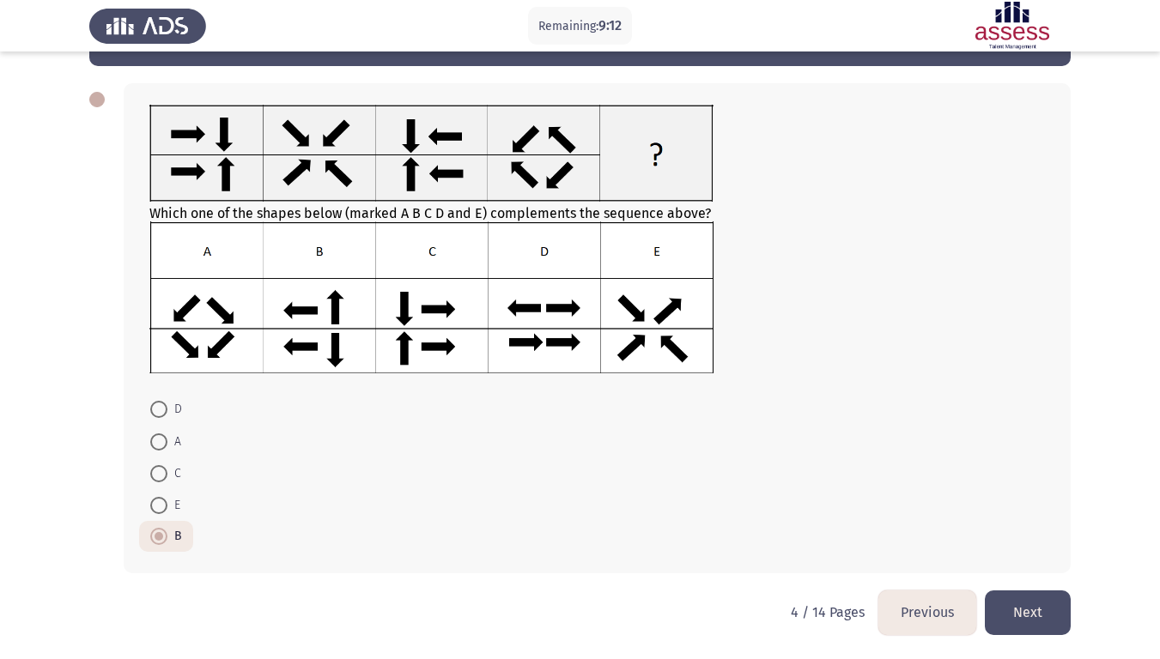
click at [1045, 550] on button "Next" at bounding box center [1028, 613] width 86 height 44
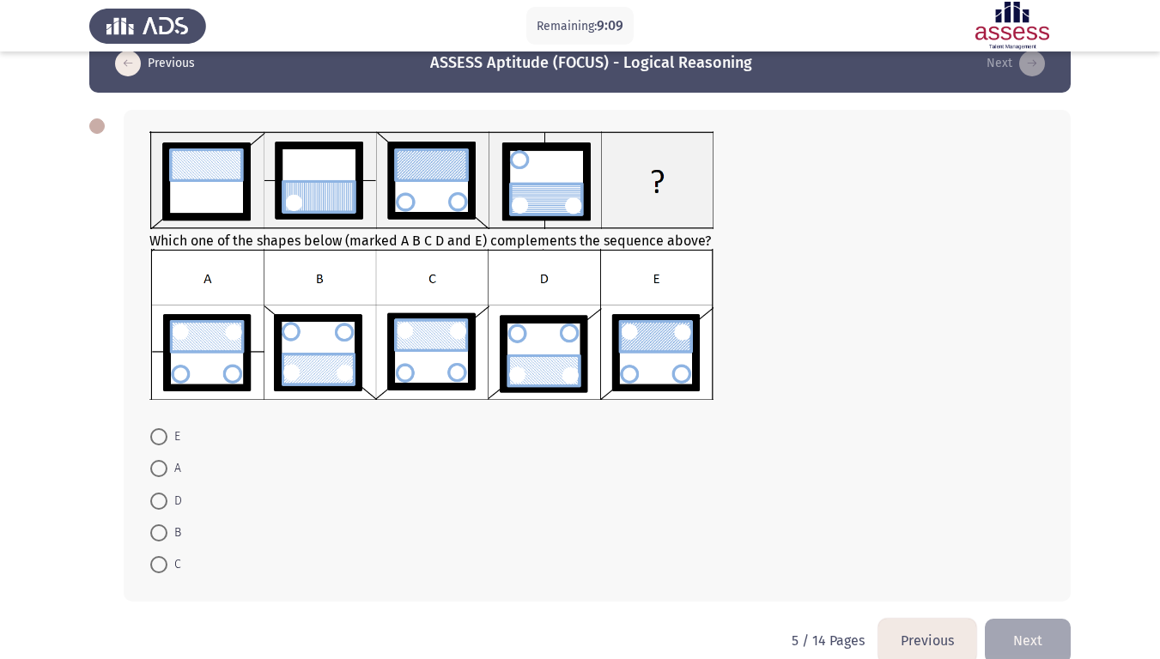
scroll to position [35, 0]
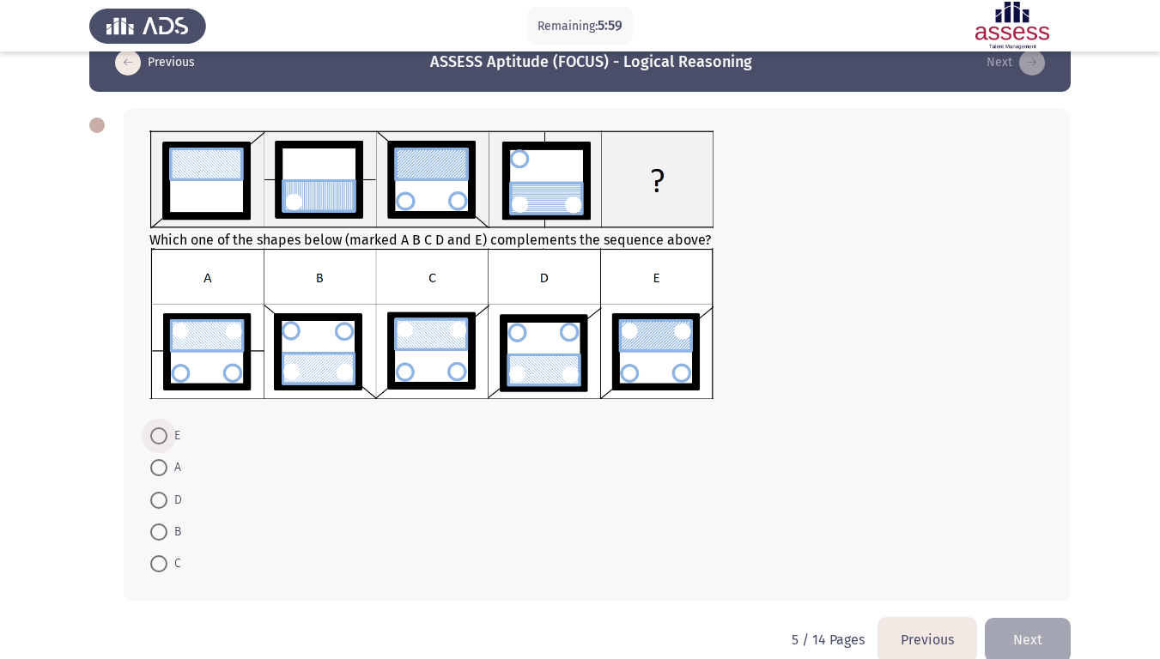
click at [162, 433] on span at bounding box center [158, 435] width 17 height 17
click at [162, 433] on input "E" at bounding box center [158, 435] width 17 height 17
radio input "true"
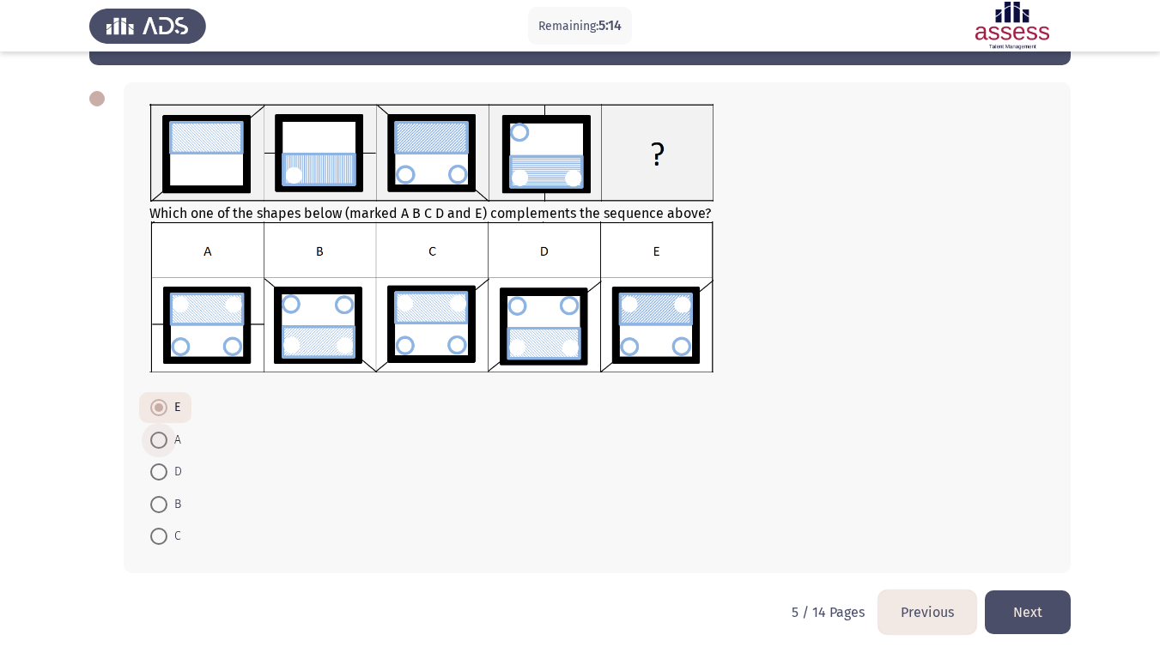
click at [160, 444] on span at bounding box center [158, 440] width 17 height 17
click at [160, 444] on input "A" at bounding box center [158, 440] width 17 height 17
radio input "true"
click at [161, 538] on span at bounding box center [158, 536] width 17 height 17
click at [161, 538] on input "C" at bounding box center [158, 536] width 17 height 17
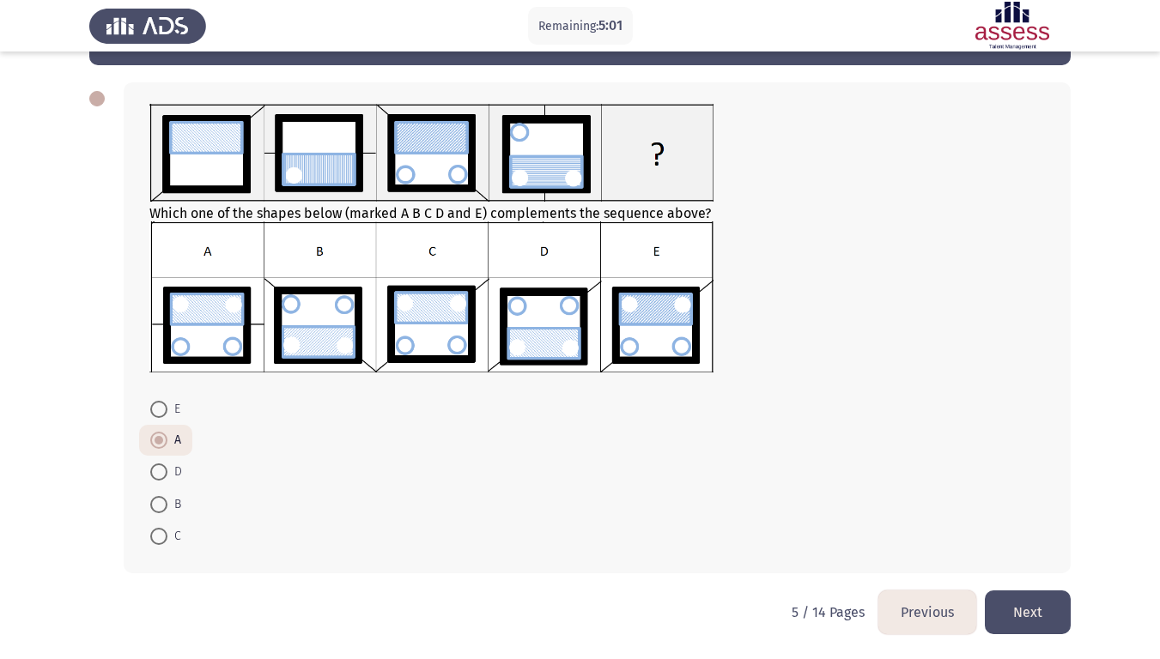
radio input "true"
click at [1041, 550] on button "Next" at bounding box center [1028, 613] width 86 height 44
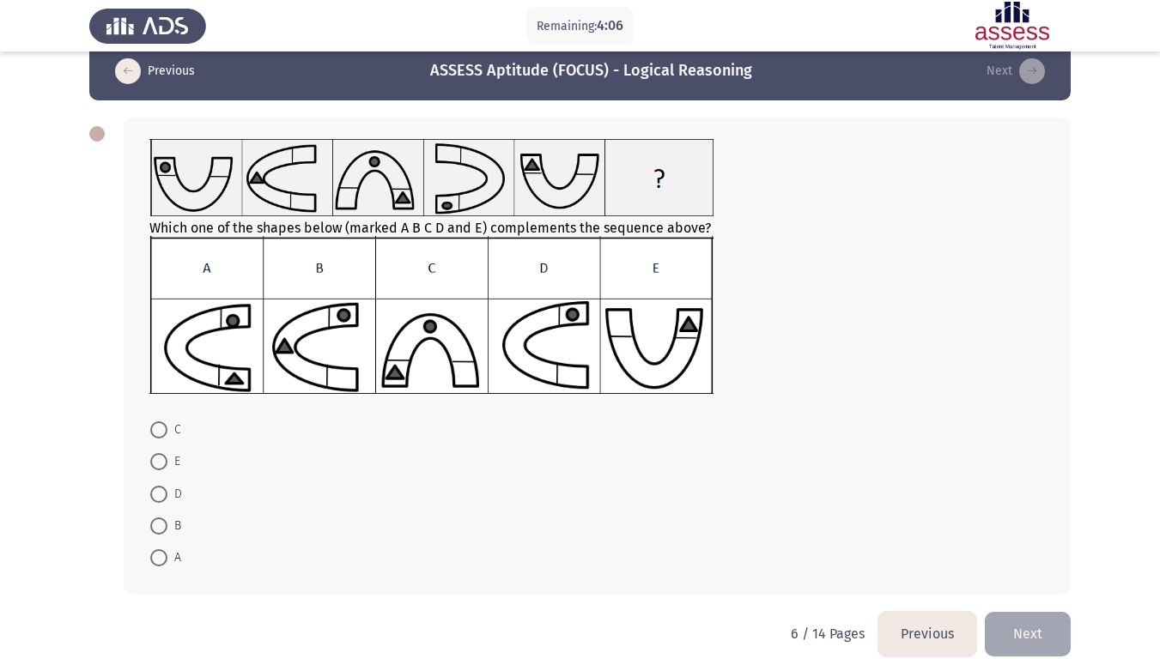
scroll to position [28, 0]
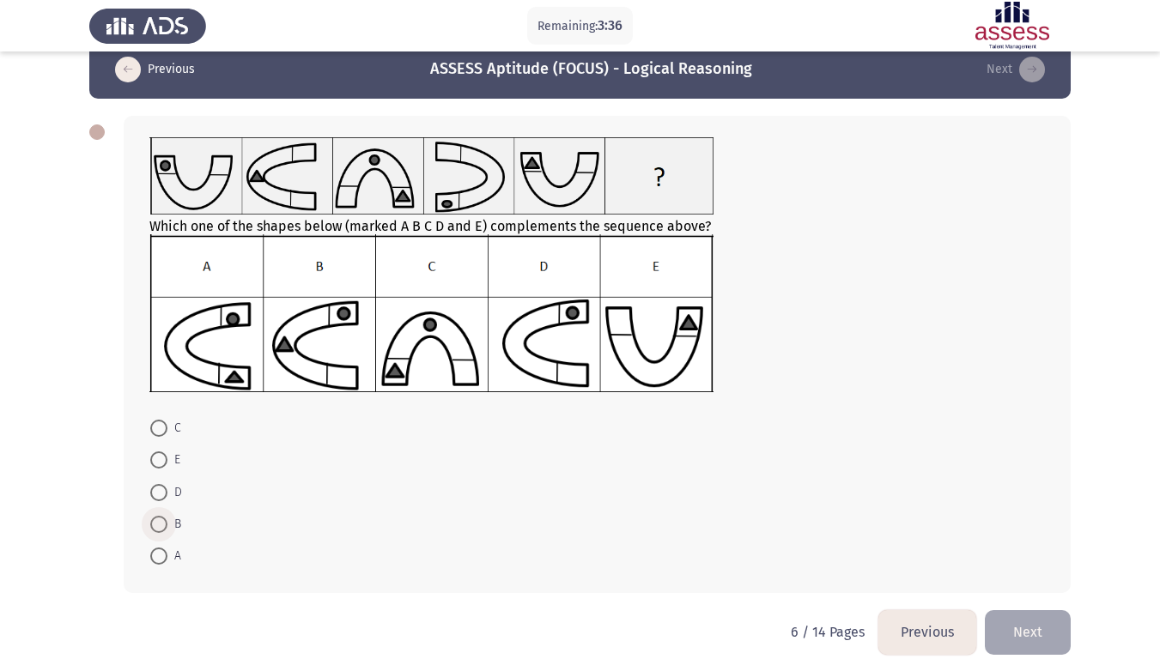
click at [155, 524] on span at bounding box center [158, 524] width 17 height 17
click at [155, 524] on input "B" at bounding box center [158, 524] width 17 height 17
radio input "true"
click at [1004, 550] on button "Next" at bounding box center [1028, 631] width 86 height 44
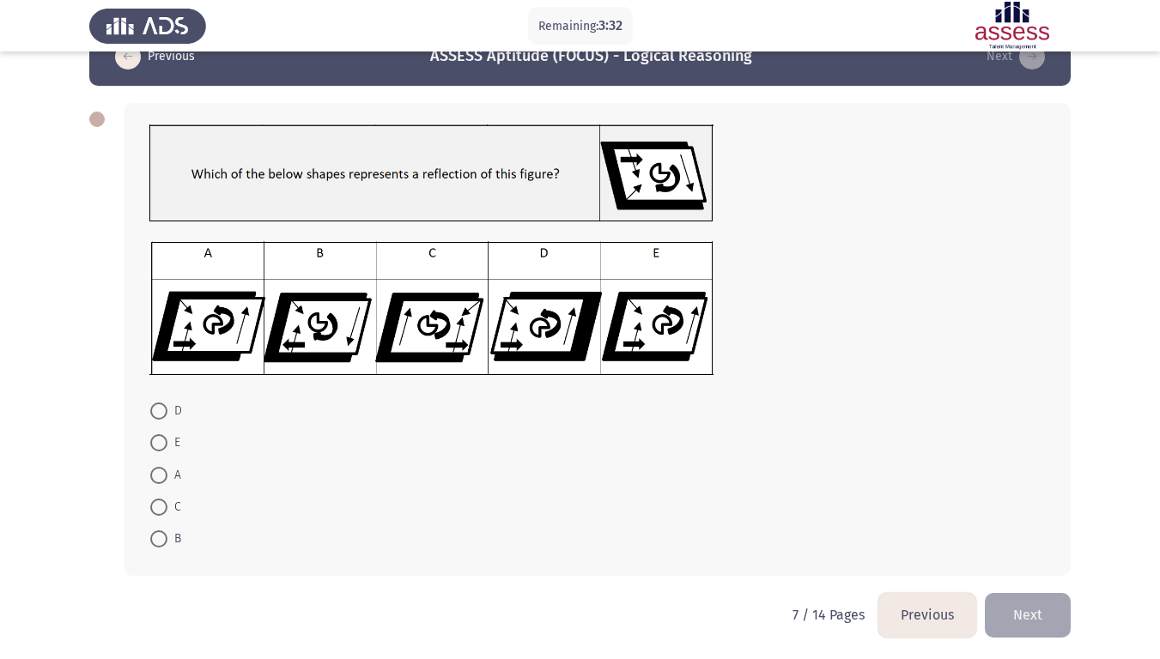
scroll to position [44, 0]
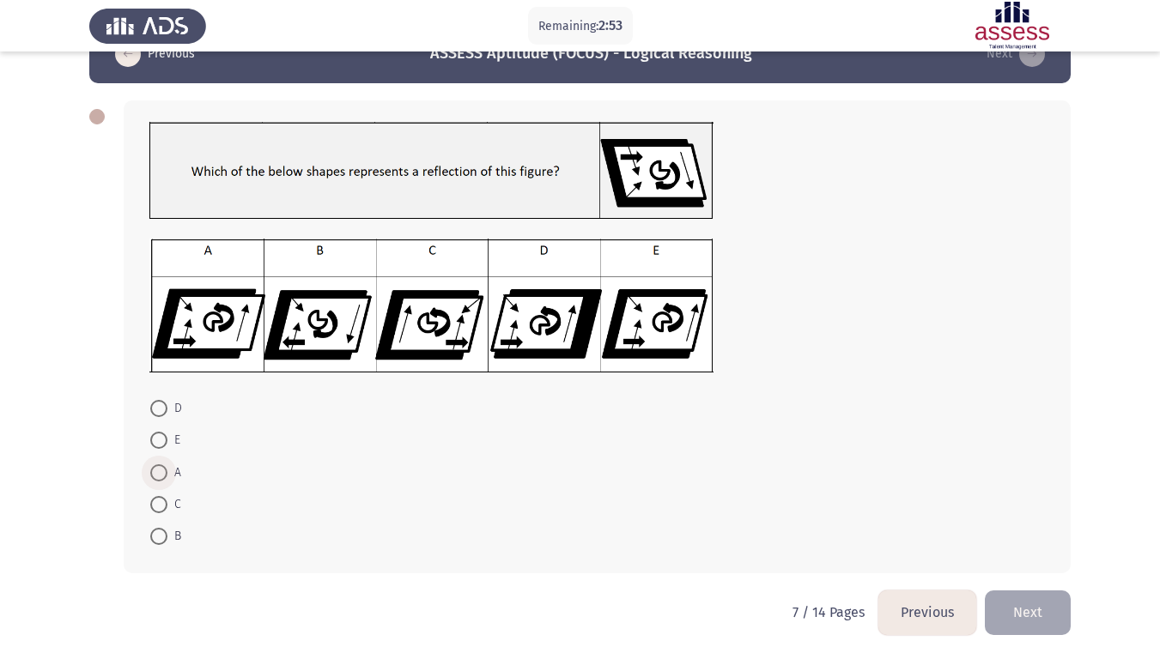
click at [154, 473] on span at bounding box center [158, 472] width 17 height 17
click at [154, 473] on input "A" at bounding box center [158, 472] width 17 height 17
radio input "true"
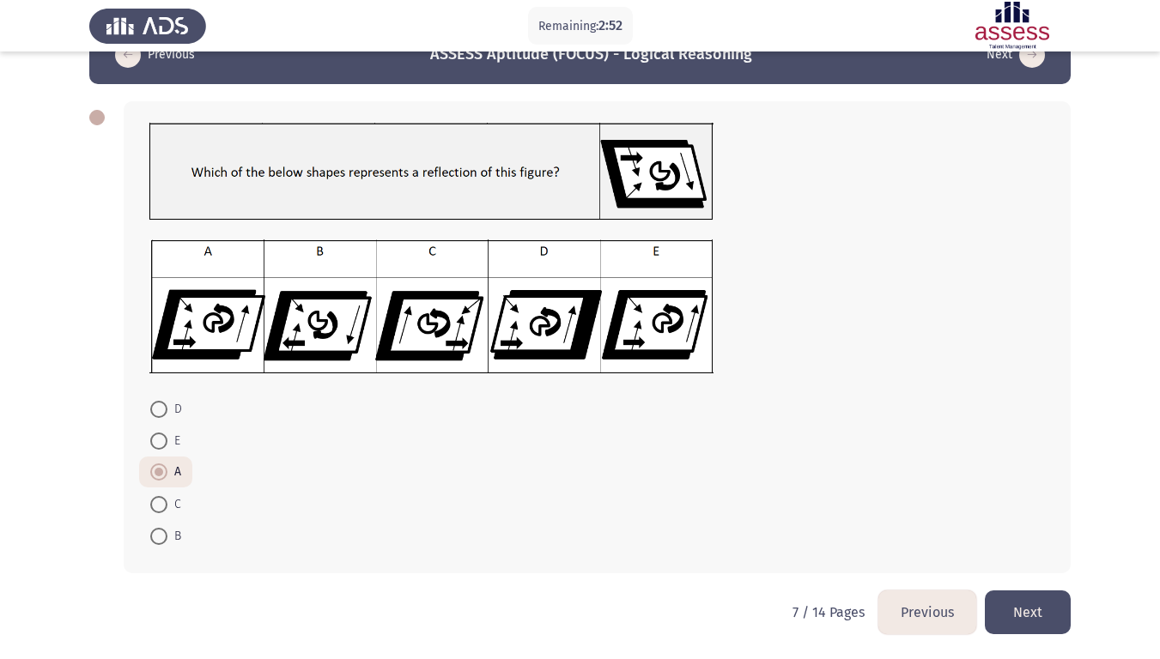
click at [1030, 550] on button "Next" at bounding box center [1028, 613] width 86 height 44
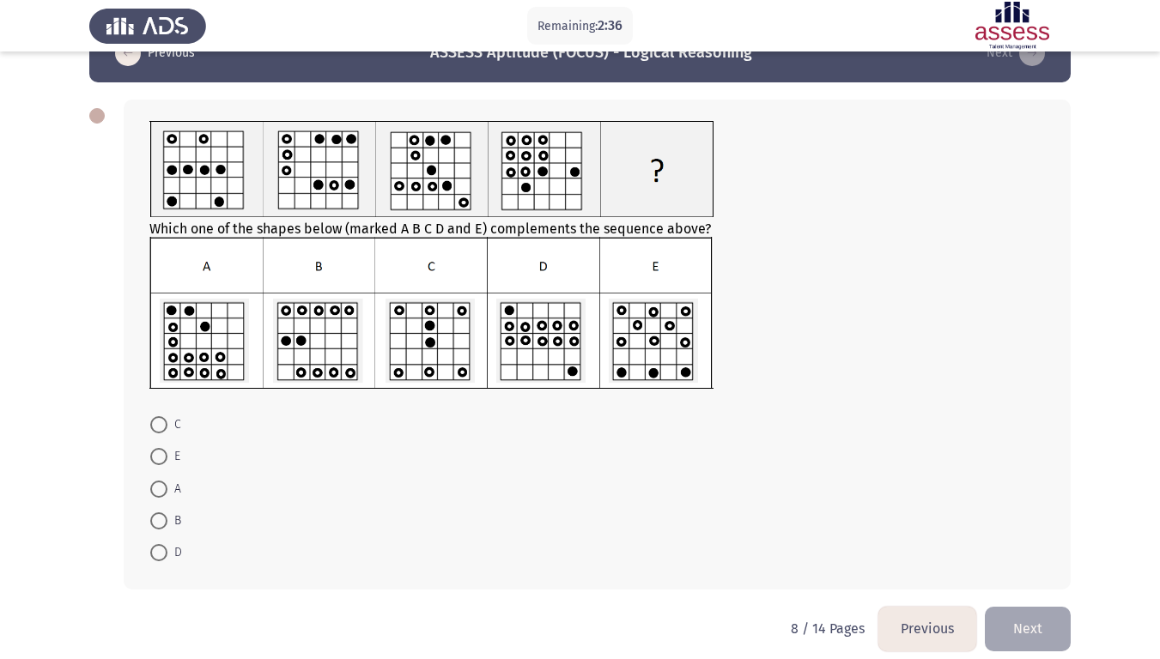
scroll to position [45, 0]
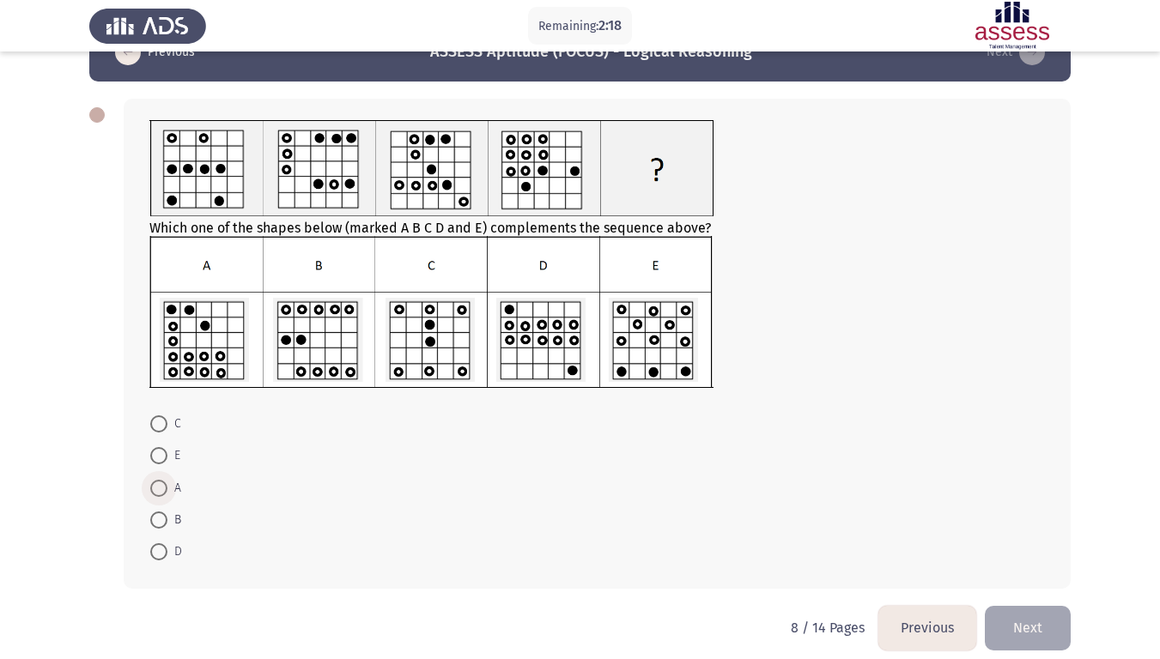
click at [161, 495] on span at bounding box center [158, 488] width 17 height 17
click at [161, 495] on input "A" at bounding box center [158, 488] width 17 height 17
radio input "true"
click at [1057, 550] on button "Next" at bounding box center [1028, 627] width 86 height 44
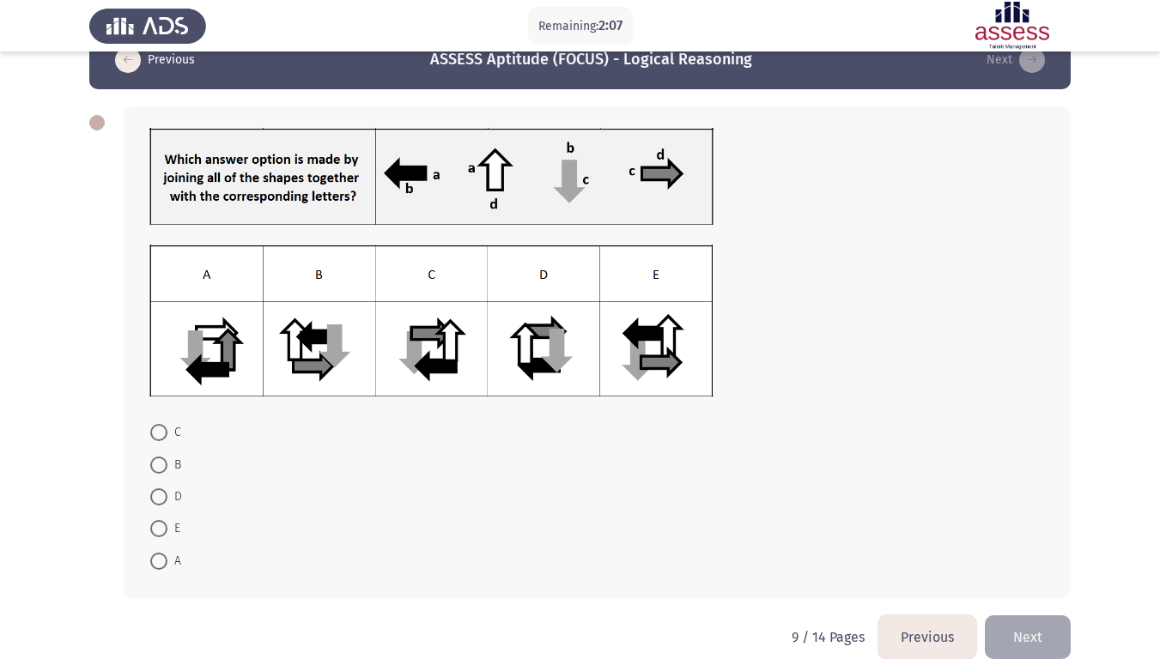
scroll to position [39, 0]
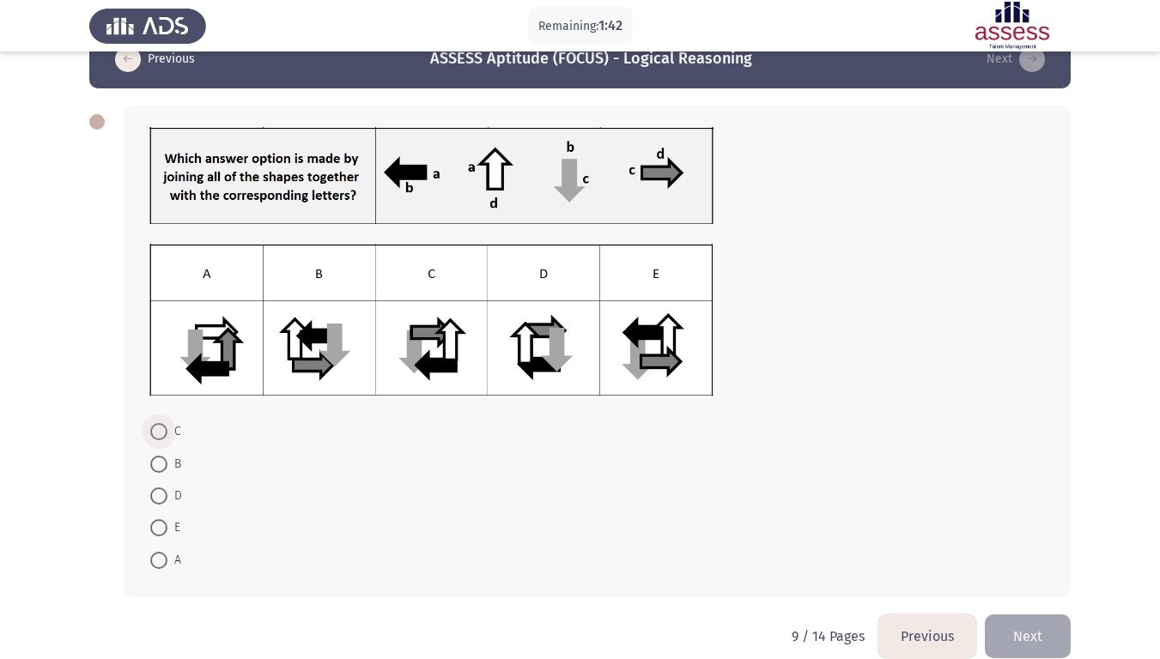
click at [155, 433] on span at bounding box center [158, 431] width 17 height 17
click at [155, 433] on input "C" at bounding box center [158, 431] width 17 height 17
radio input "true"
click at [1032, 550] on button "Next" at bounding box center [1028, 635] width 86 height 44
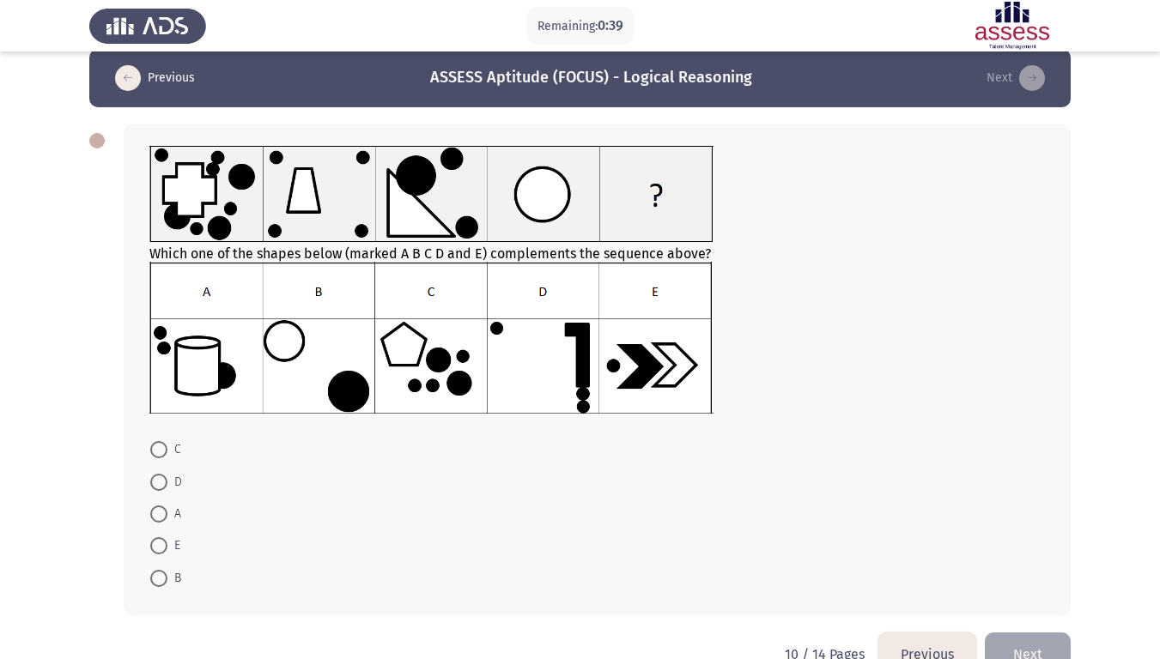
scroll to position [21, 0]
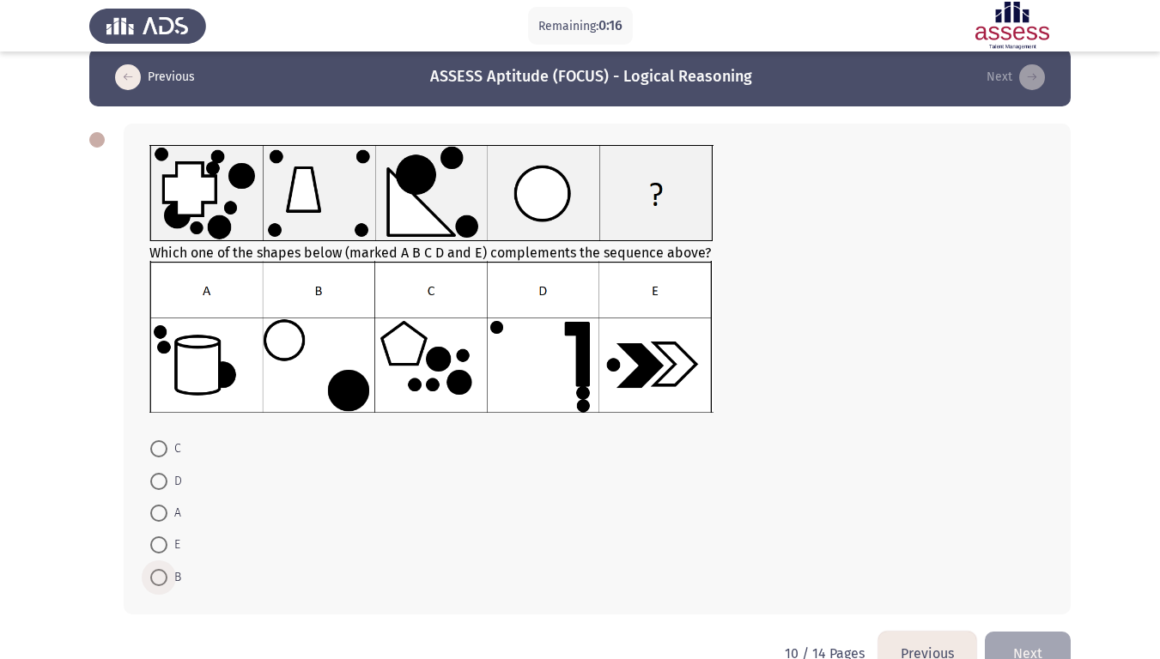
click at [159, 550] on span at bounding box center [158, 577] width 17 height 17
click at [159, 550] on input "B" at bounding box center [158, 577] width 17 height 17
radio input "true"
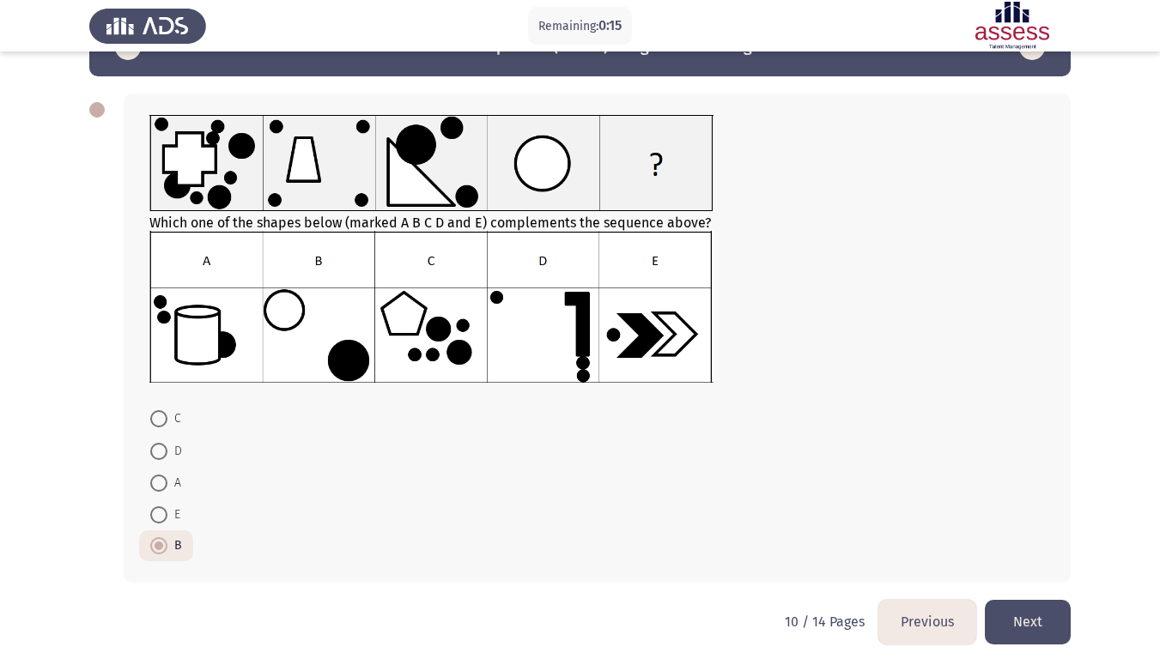
scroll to position [52, 0]
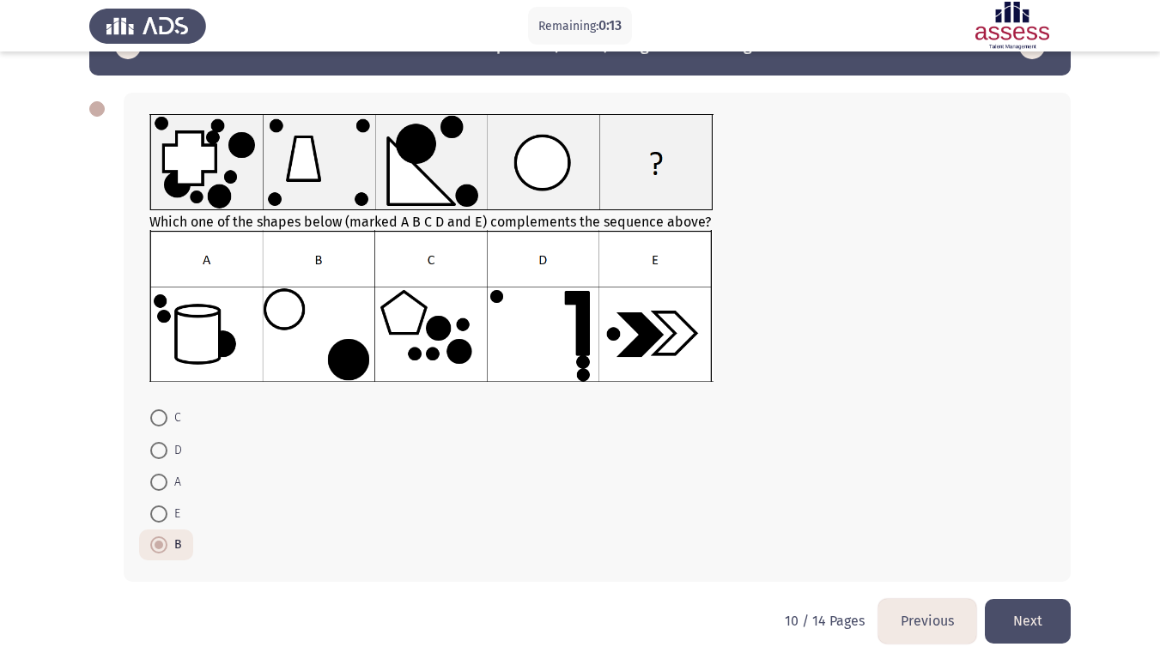
click at [1012, 550] on button "Next" at bounding box center [1028, 621] width 86 height 44
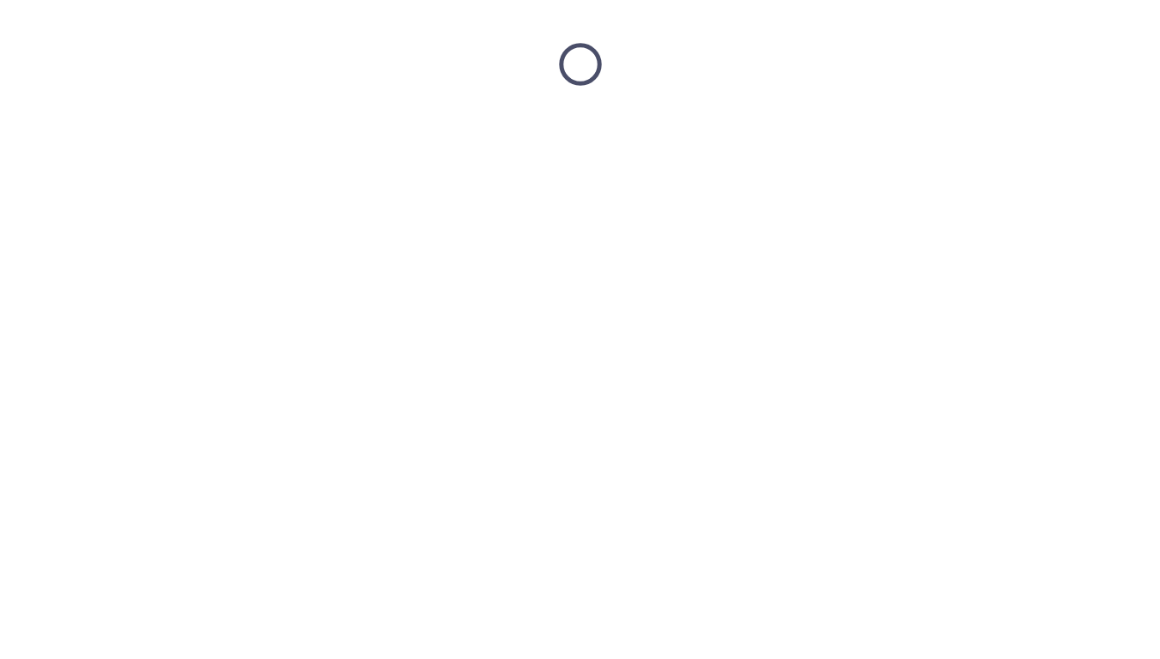
scroll to position [0, 0]
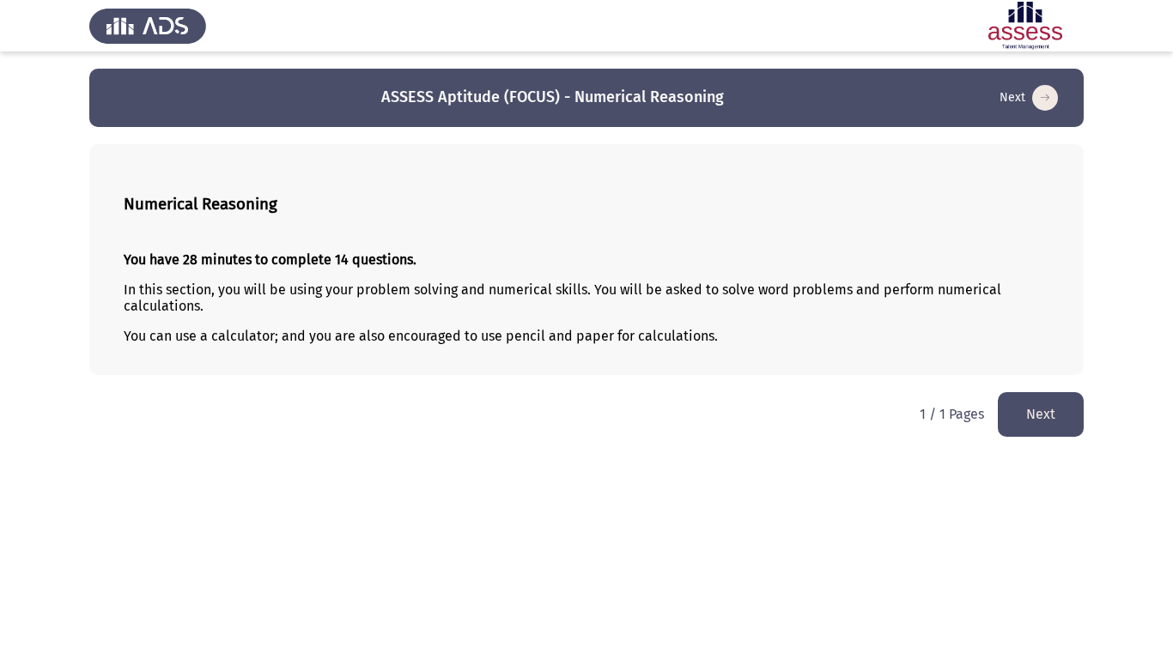
click at [1049, 412] on button "Next" at bounding box center [1040, 414] width 86 height 44
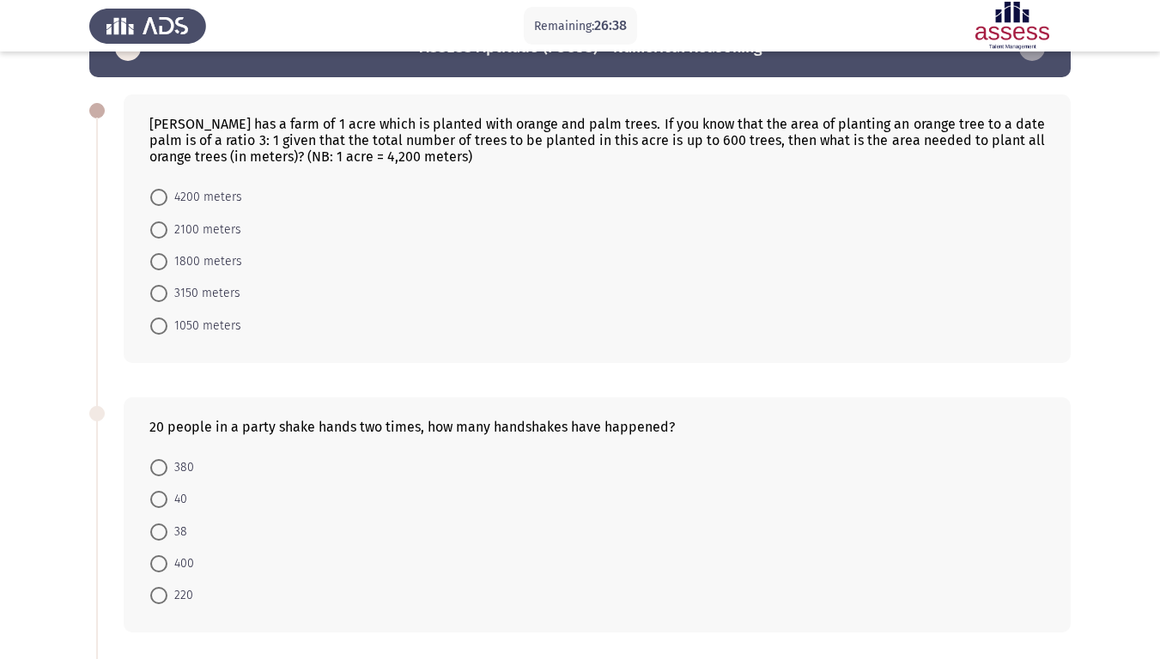
scroll to position [49, 0]
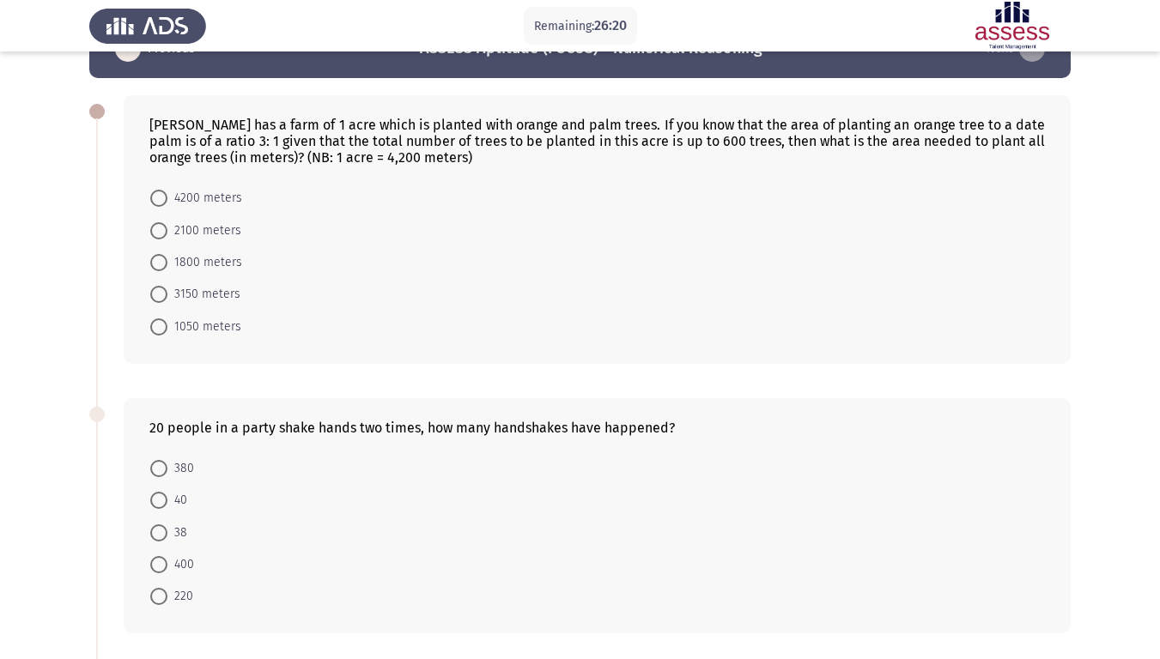
click at [157, 190] on span at bounding box center [158, 198] width 17 height 17
click at [157, 190] on input "4200 meters" at bounding box center [158, 198] width 17 height 17
radio input "true"
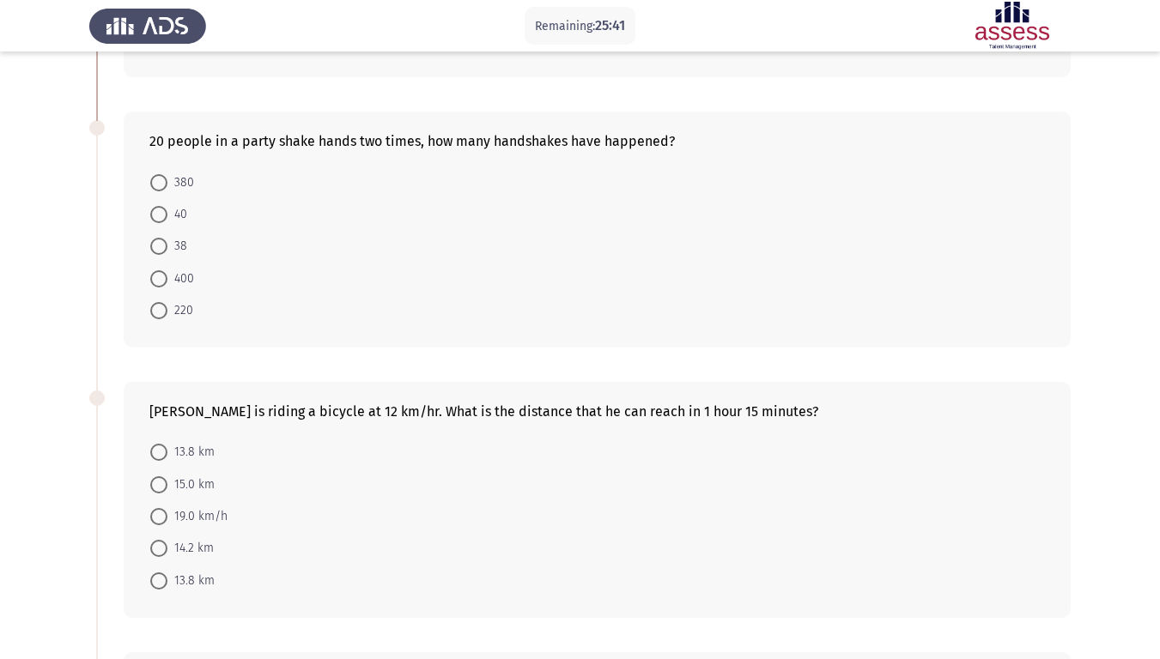
scroll to position [335, 0]
click at [157, 276] on span at bounding box center [158, 278] width 17 height 17
click at [157, 276] on input "400" at bounding box center [158, 278] width 17 height 17
radio input "true"
click at [160, 182] on span at bounding box center [158, 181] width 17 height 17
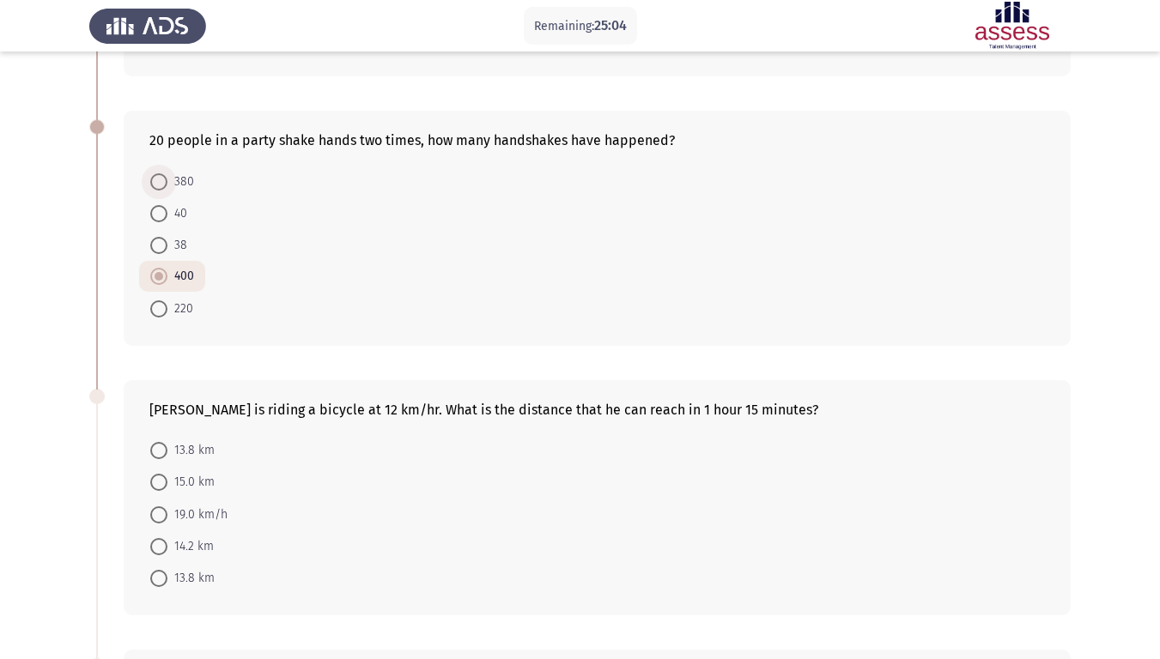
click at [160, 182] on input "380" at bounding box center [158, 181] width 17 height 17
radio input "true"
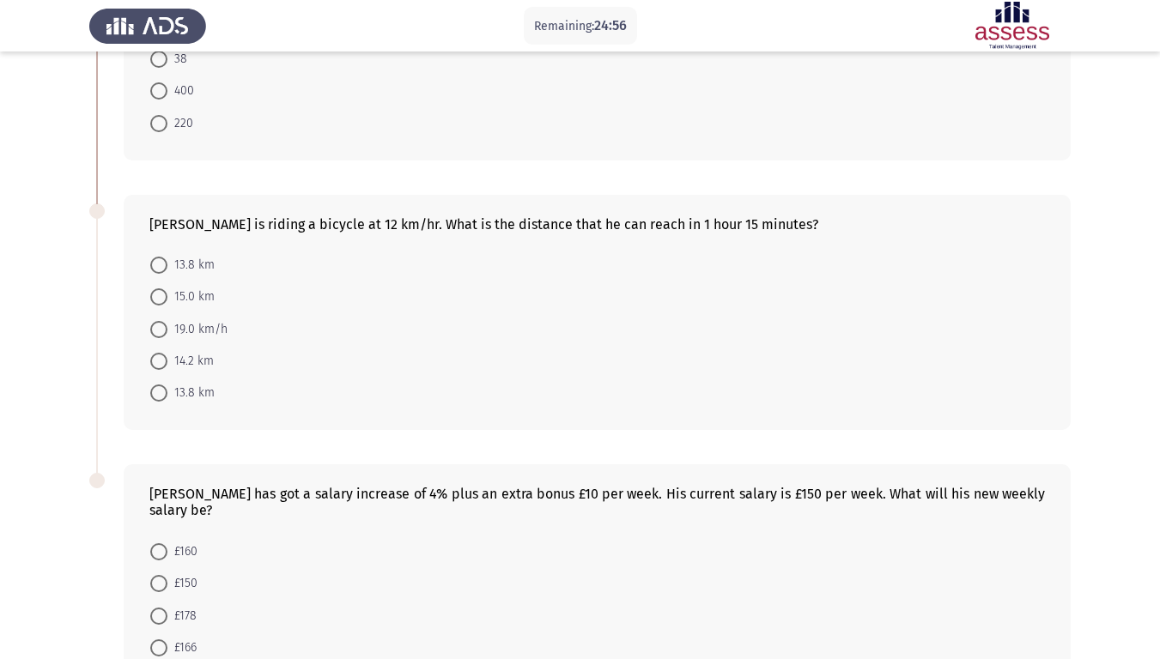
scroll to position [518, 0]
click at [153, 301] on span at bounding box center [158, 298] width 17 height 17
click at [153, 301] on input "15.0 km" at bounding box center [158, 298] width 17 height 17
radio input "true"
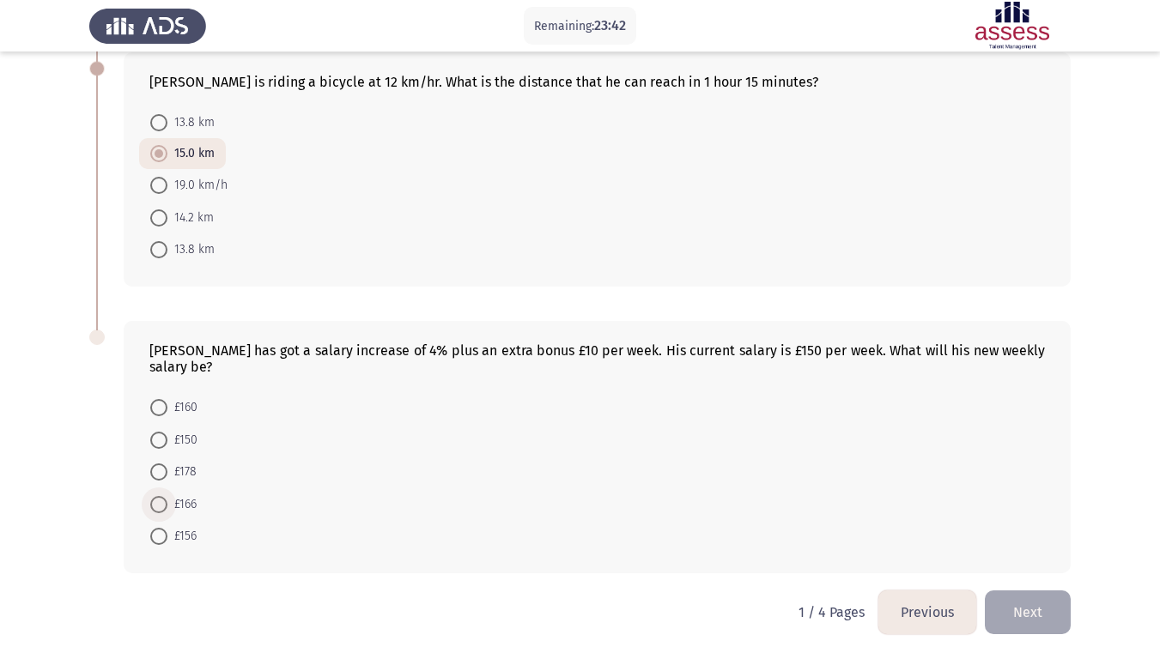
click at [161, 509] on span at bounding box center [158, 504] width 17 height 17
click at [161, 509] on input "£166" at bounding box center [158, 504] width 17 height 17
radio input "true"
click at [1028, 550] on button "Next" at bounding box center [1028, 613] width 86 height 44
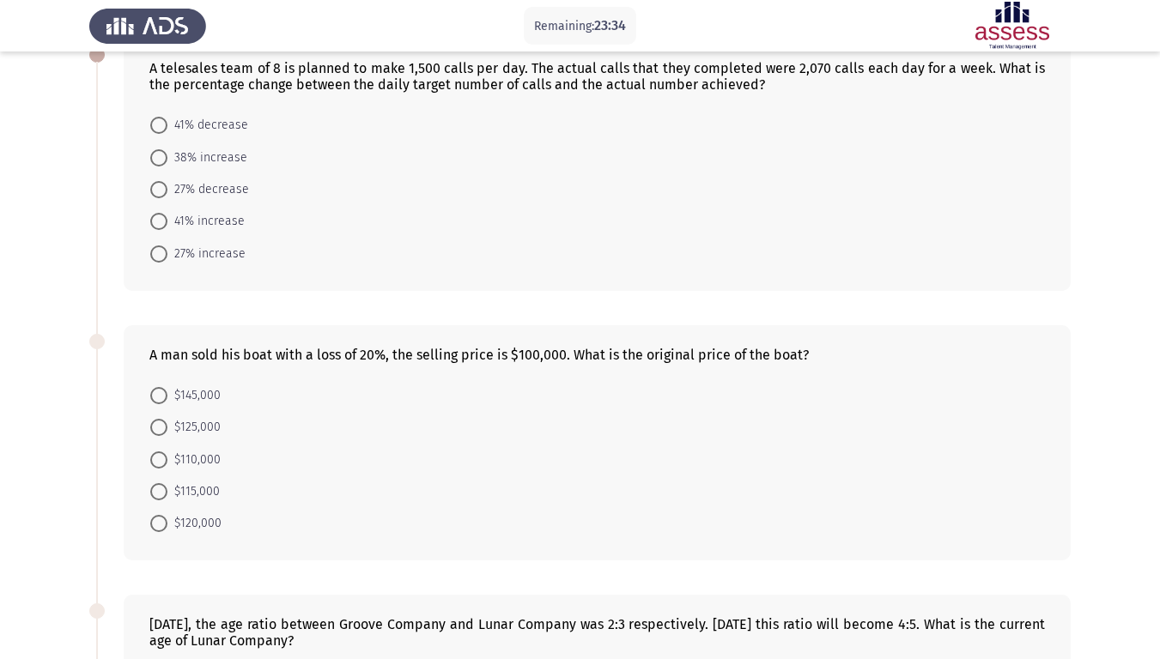
scroll to position [0, 0]
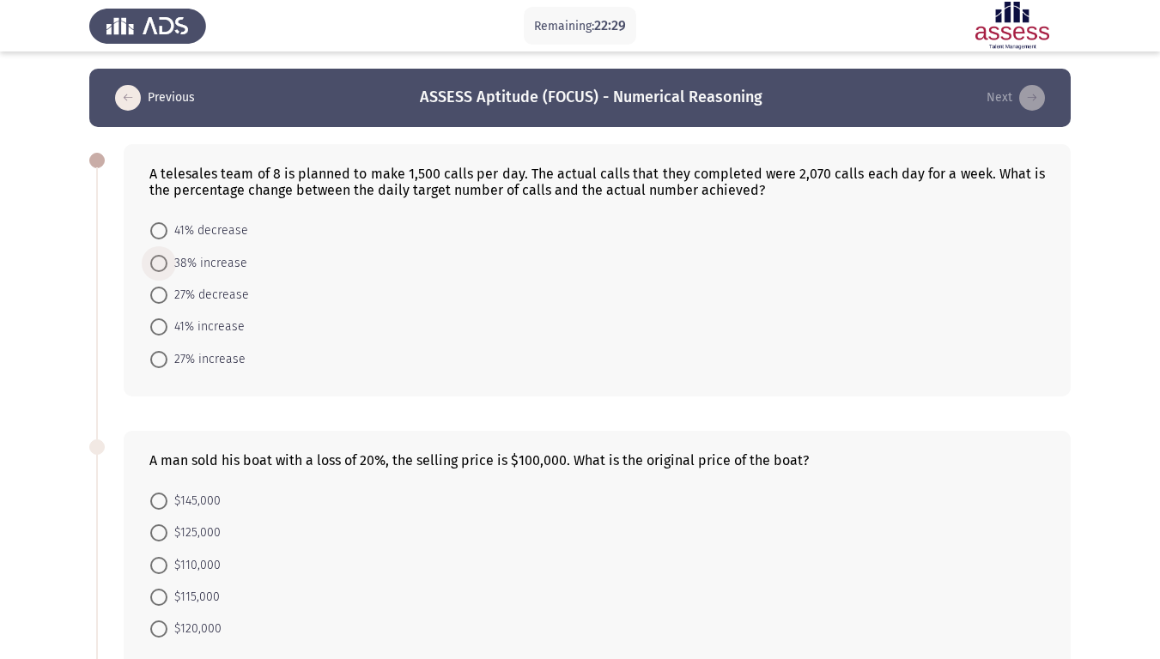
click at [159, 258] on span at bounding box center [158, 263] width 17 height 17
click at [159, 258] on input "38% increase" at bounding box center [158, 263] width 17 height 17
radio input "true"
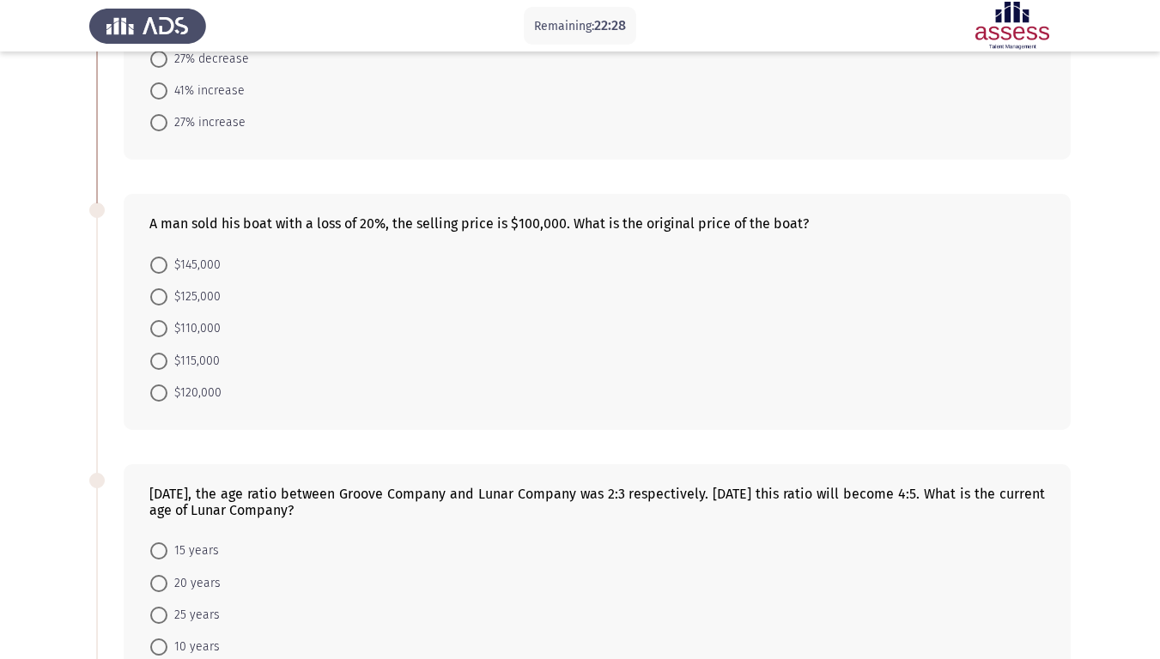
scroll to position [236, 0]
click at [154, 294] on span at bounding box center [158, 296] width 17 height 17
click at [154, 294] on input "$125,000" at bounding box center [158, 296] width 17 height 17
radio input "true"
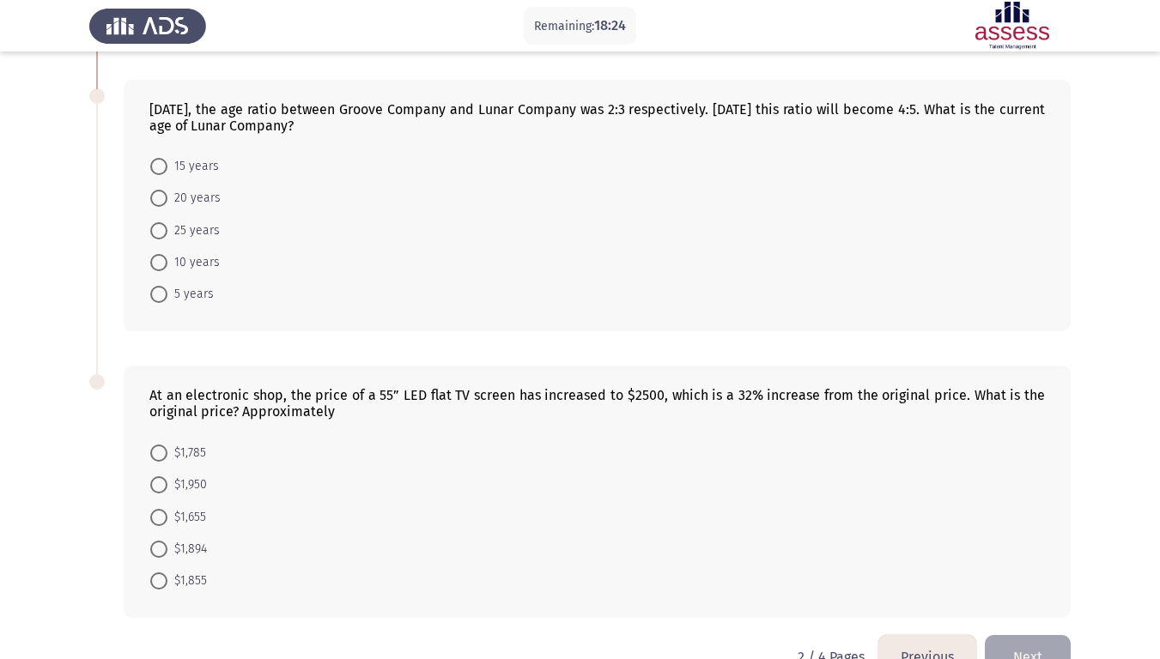
scroll to position [664, 0]
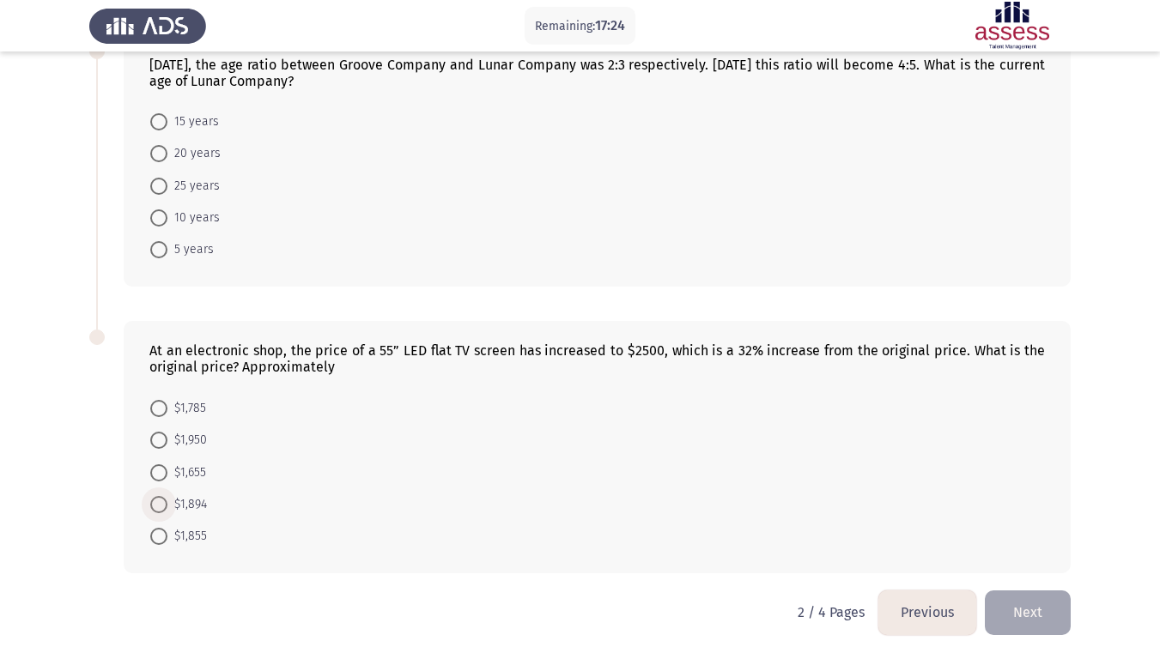
click at [159, 505] on span at bounding box center [159, 505] width 0 height 0
click at [158, 504] on input "$1,894" at bounding box center [158, 504] width 17 height 17
radio input "true"
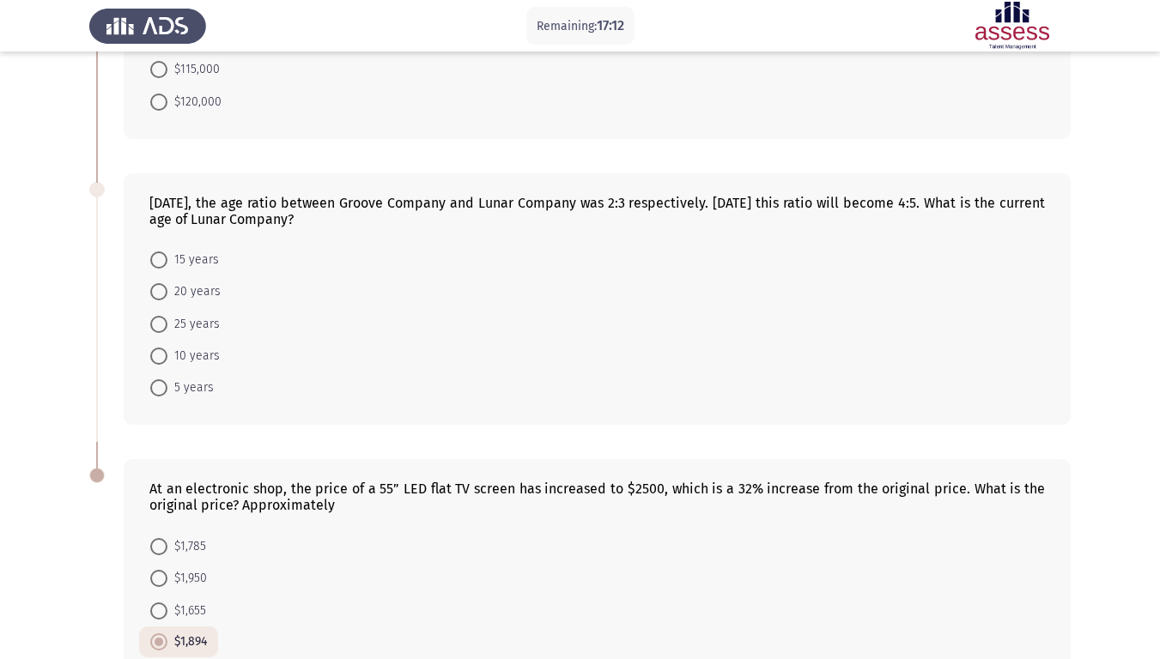
scroll to position [550, 0]
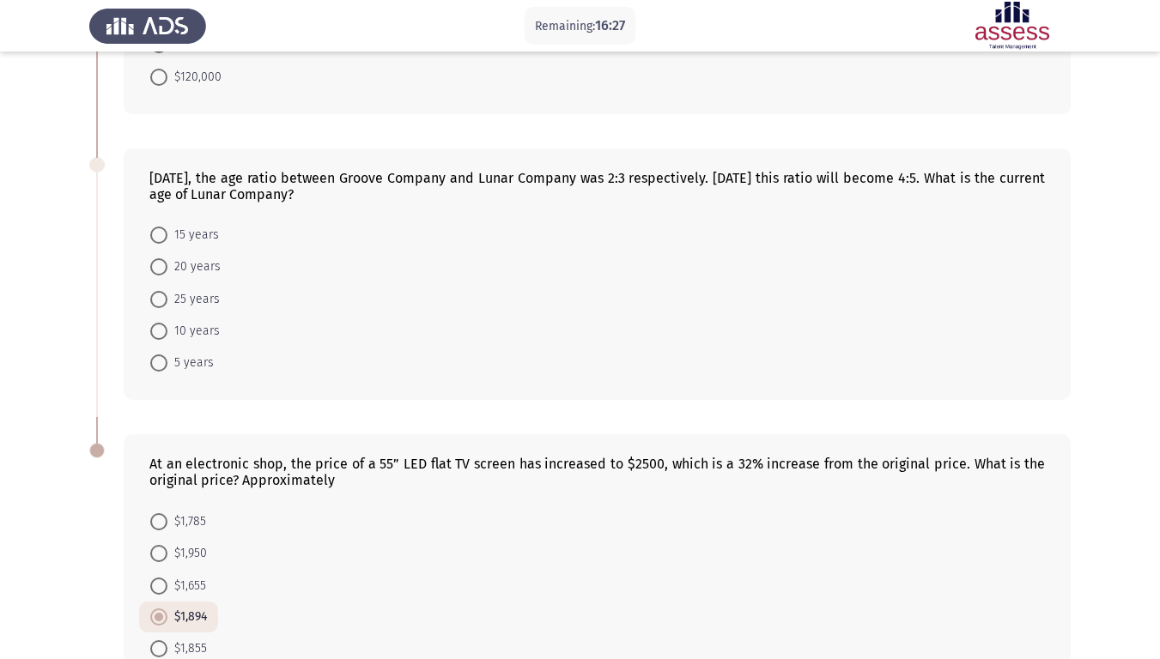
click at [167, 239] on span at bounding box center [158, 235] width 17 height 17
click at [167, 239] on input "15 years" at bounding box center [158, 235] width 17 height 17
radio input "true"
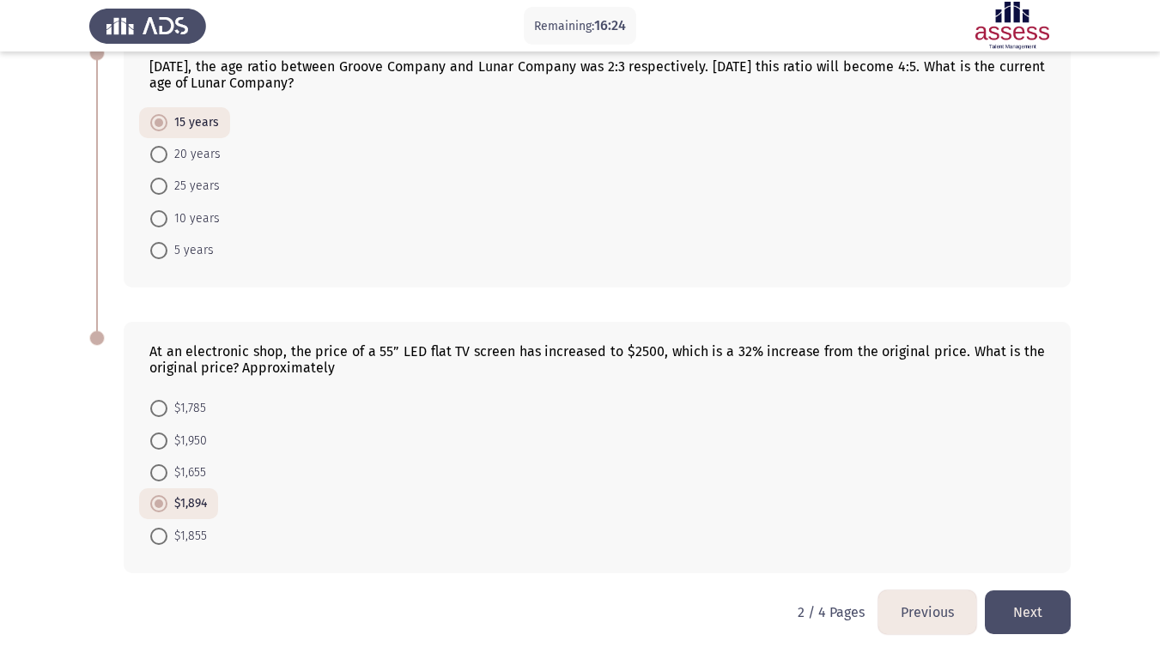
click at [1033, 550] on button "Next" at bounding box center [1028, 613] width 86 height 44
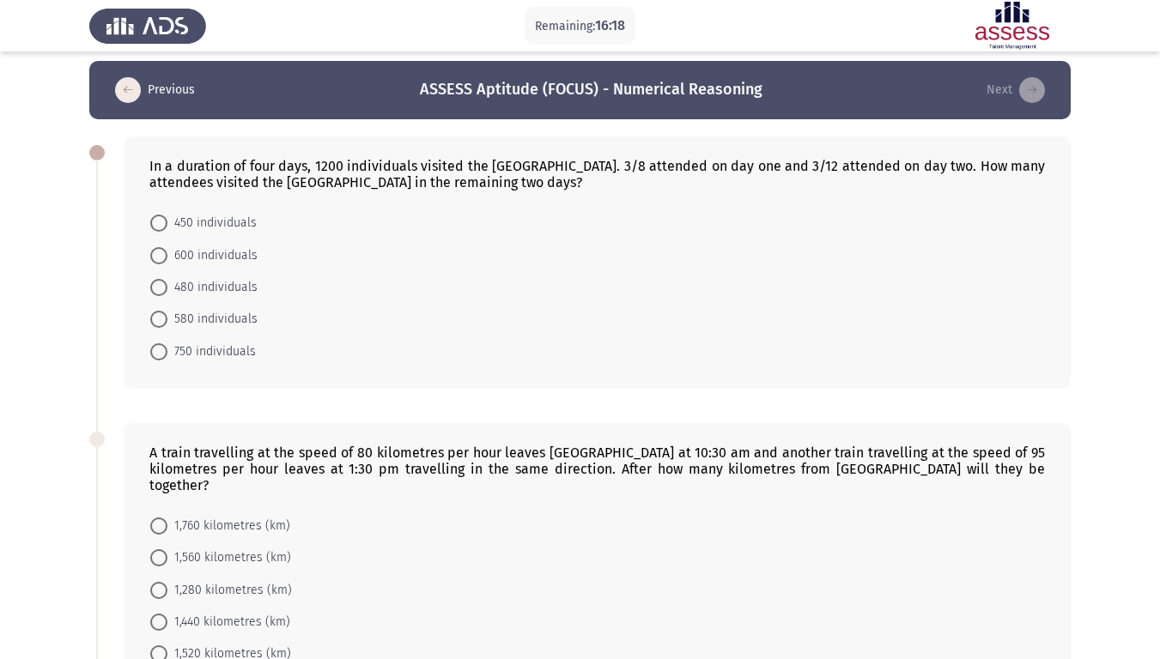
scroll to position [0, 0]
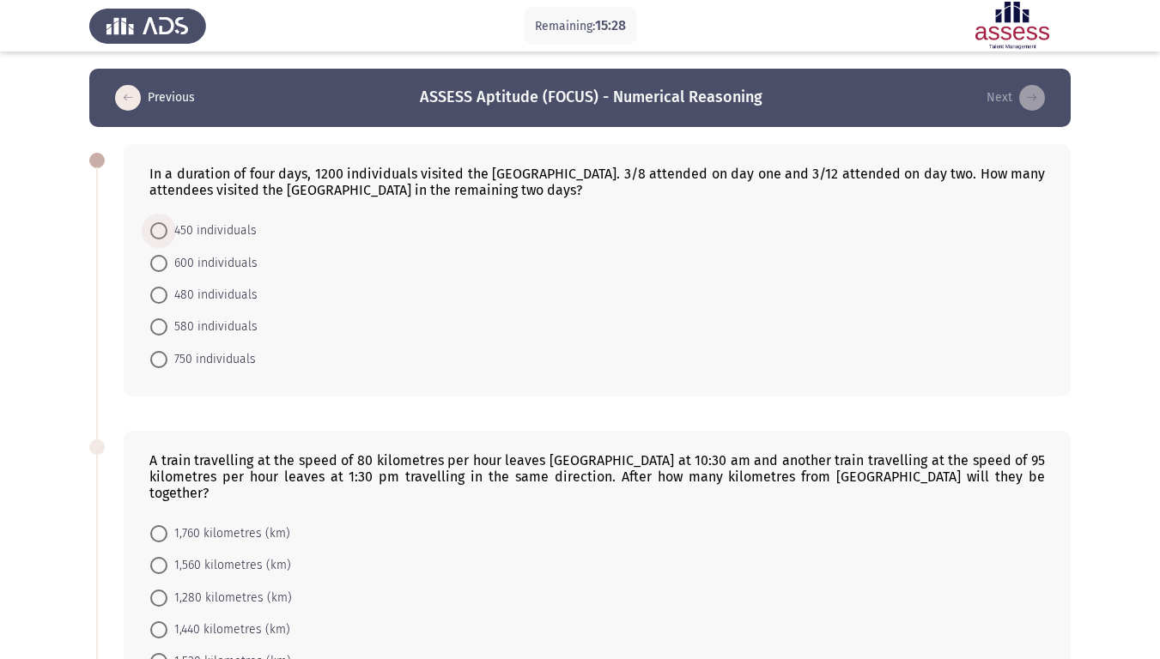
click at [155, 231] on span at bounding box center [158, 230] width 17 height 17
click at [155, 231] on input "450 individuals" at bounding box center [158, 230] width 17 height 17
radio input "true"
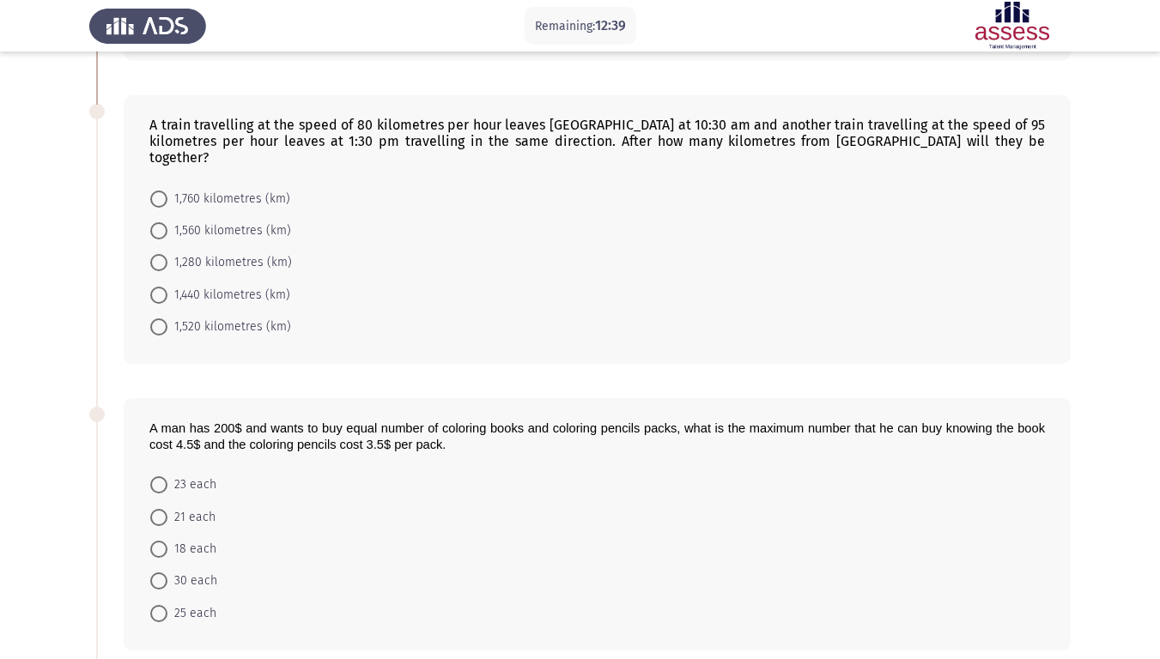
scroll to position [335, 0]
click at [160, 253] on span at bounding box center [158, 261] width 17 height 17
click at [160, 253] on input "1,280 kilometres (km)" at bounding box center [158, 261] width 17 height 17
radio input "true"
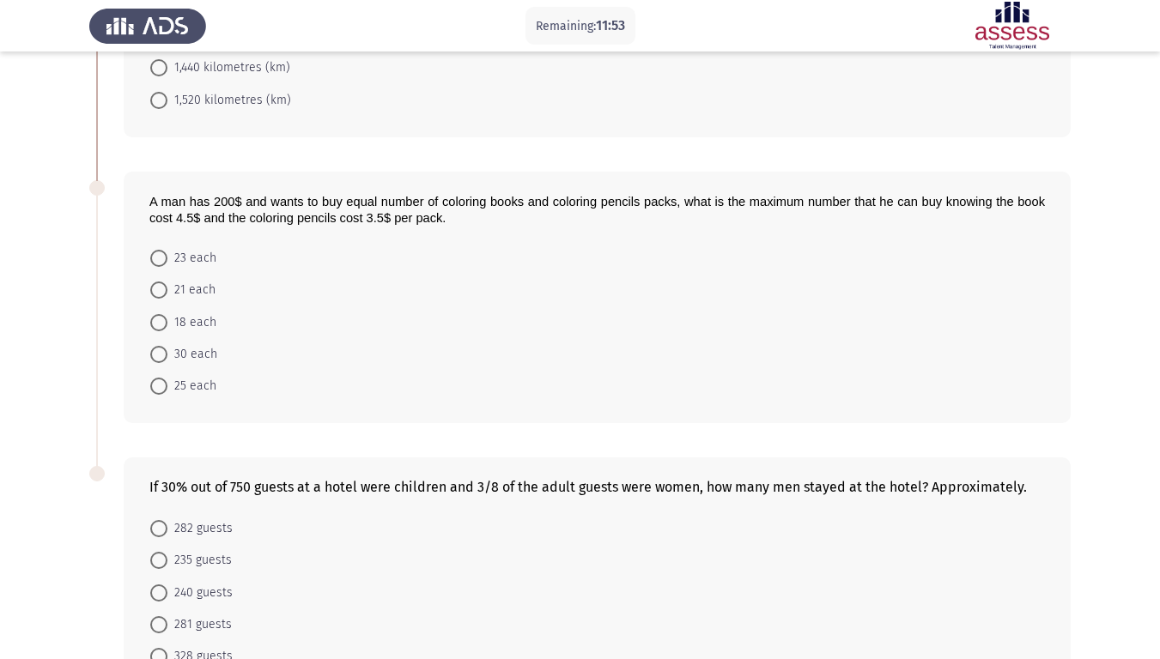
scroll to position [561, 0]
click at [155, 377] on span at bounding box center [158, 385] width 17 height 17
click at [155, 377] on input "25 each" at bounding box center [158, 385] width 17 height 17
radio input "true"
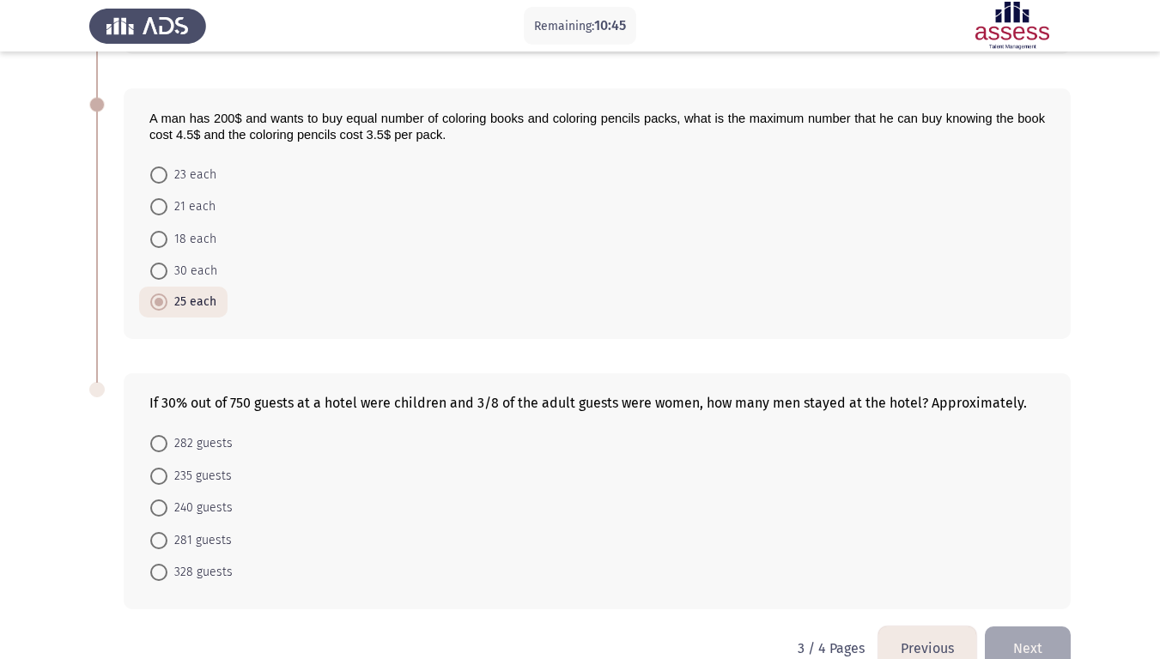
scroll to position [663, 0]
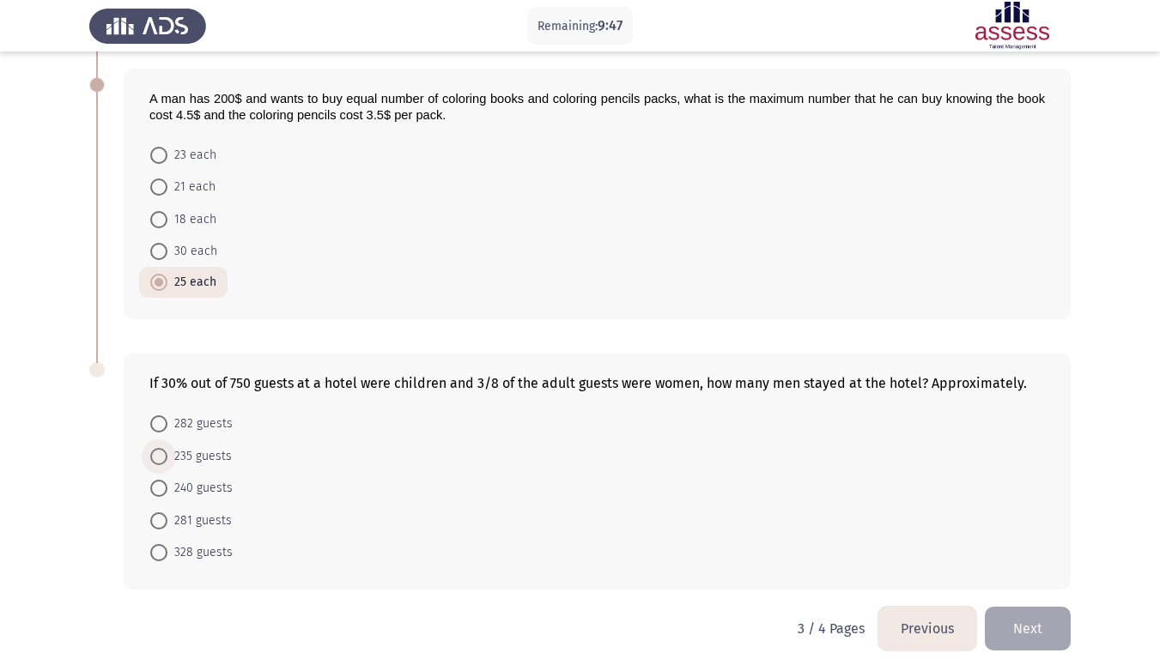
click at [158, 448] on span at bounding box center [158, 456] width 17 height 17
click at [158, 448] on input "235 guests" at bounding box center [158, 456] width 17 height 17
radio input "true"
click at [158, 480] on span at bounding box center [158, 488] width 17 height 17
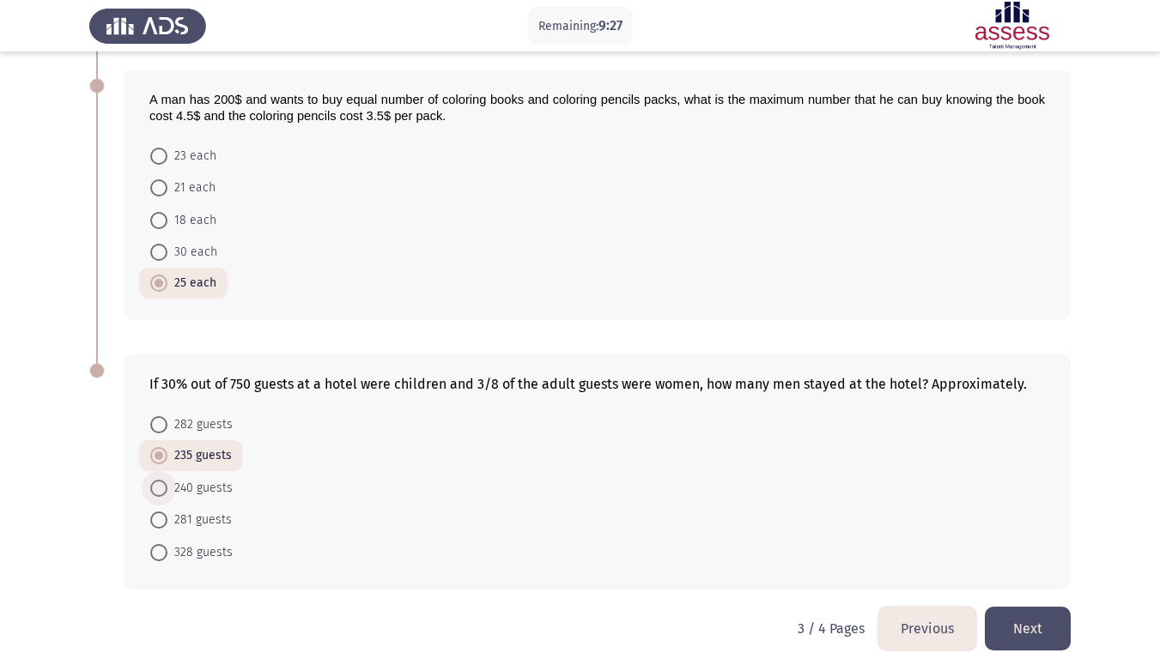
click at [158, 480] on input "240 guests" at bounding box center [158, 488] width 17 height 17
radio input "true"
click at [1011, 550] on button "Next" at bounding box center [1028, 629] width 86 height 44
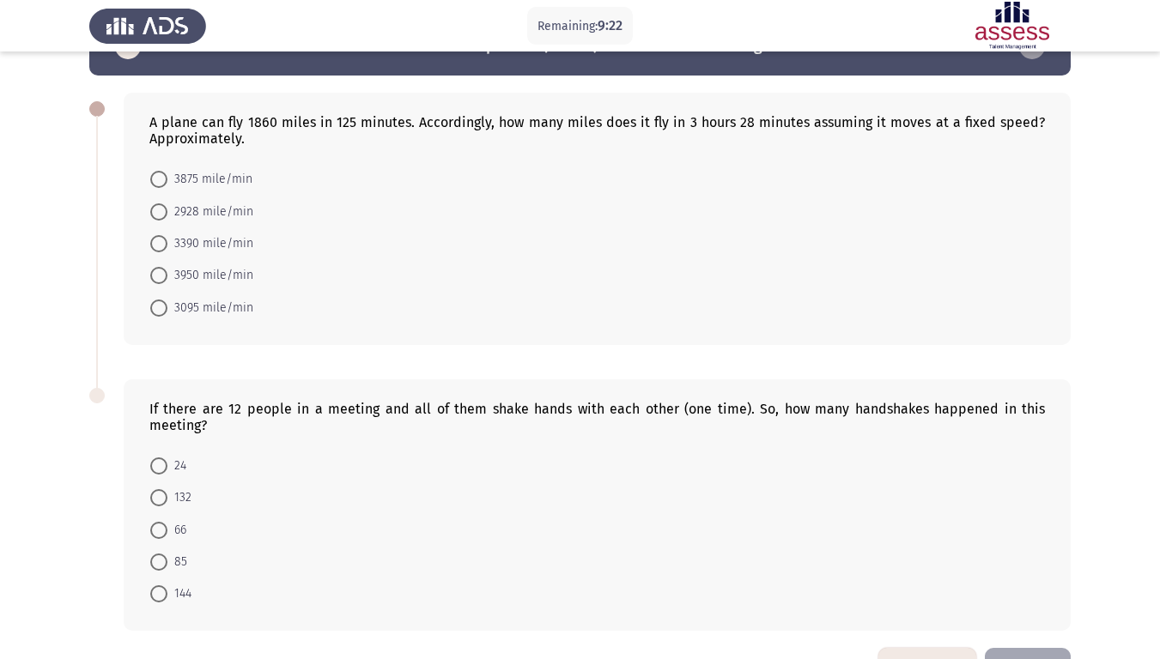
scroll to position [51, 0]
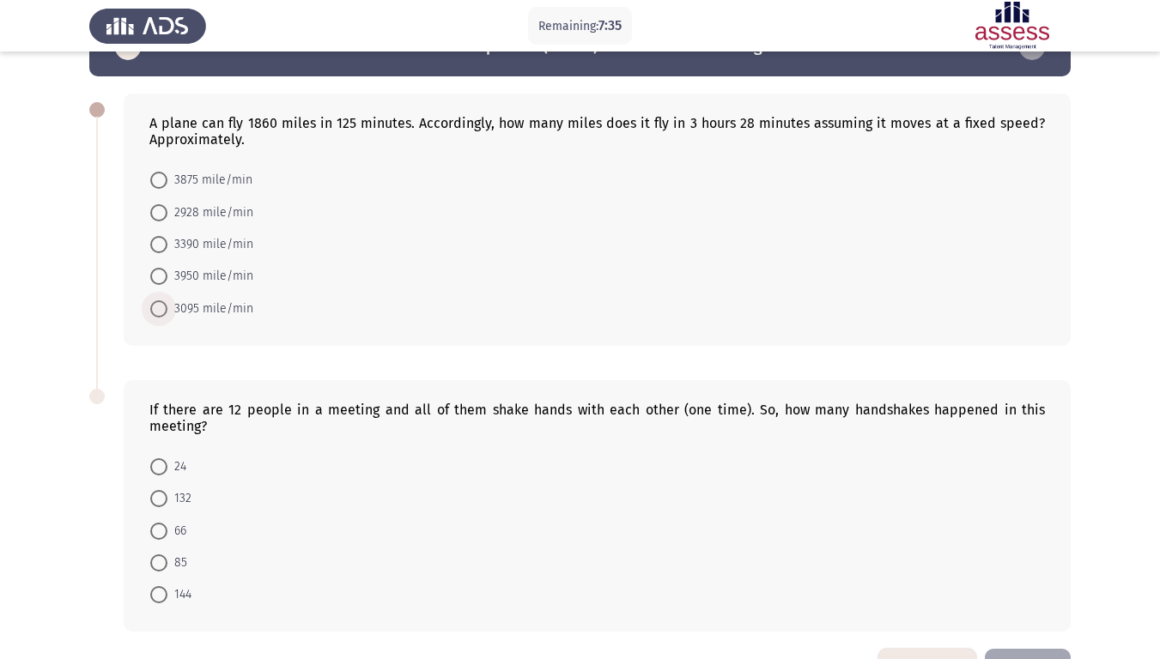
click at [161, 308] on span at bounding box center [158, 308] width 17 height 17
click at [161, 308] on input "3095 mile/min" at bounding box center [158, 308] width 17 height 17
radio input "true"
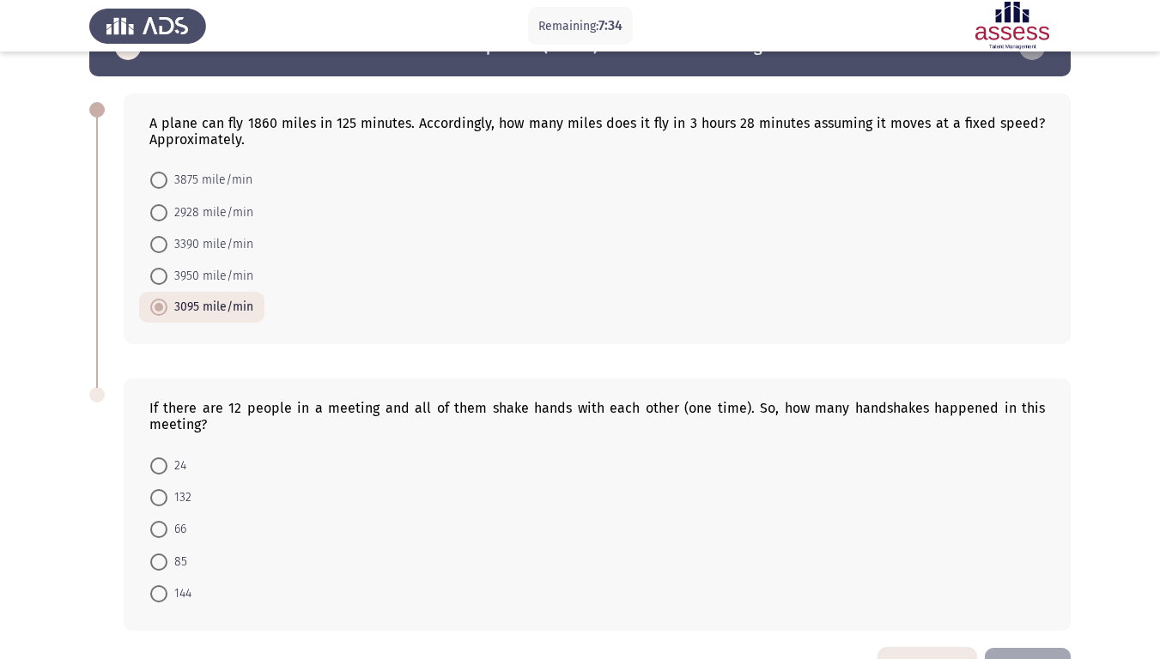
scroll to position [108, 0]
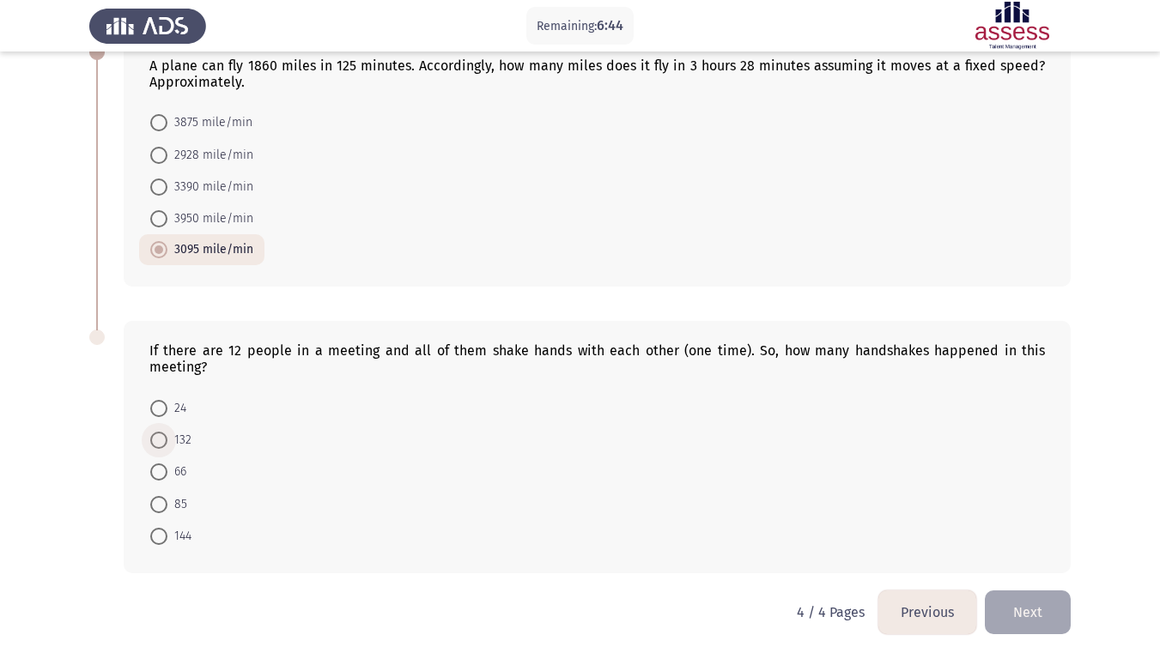
click at [159, 441] on span at bounding box center [158, 440] width 17 height 17
click at [159, 441] on input "132" at bounding box center [158, 440] width 17 height 17
radio input "true"
click at [158, 470] on span at bounding box center [158, 472] width 17 height 17
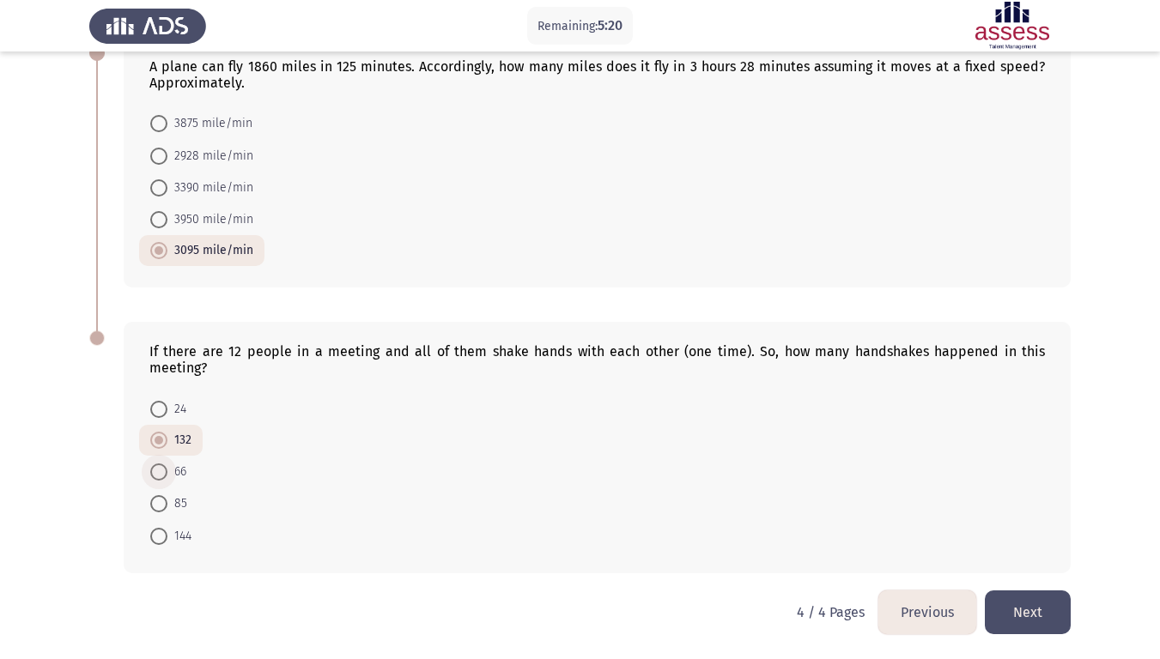
click at [158, 470] on input "66" at bounding box center [158, 472] width 17 height 17
radio input "true"
click at [1035, 550] on button "Next" at bounding box center [1028, 613] width 86 height 44
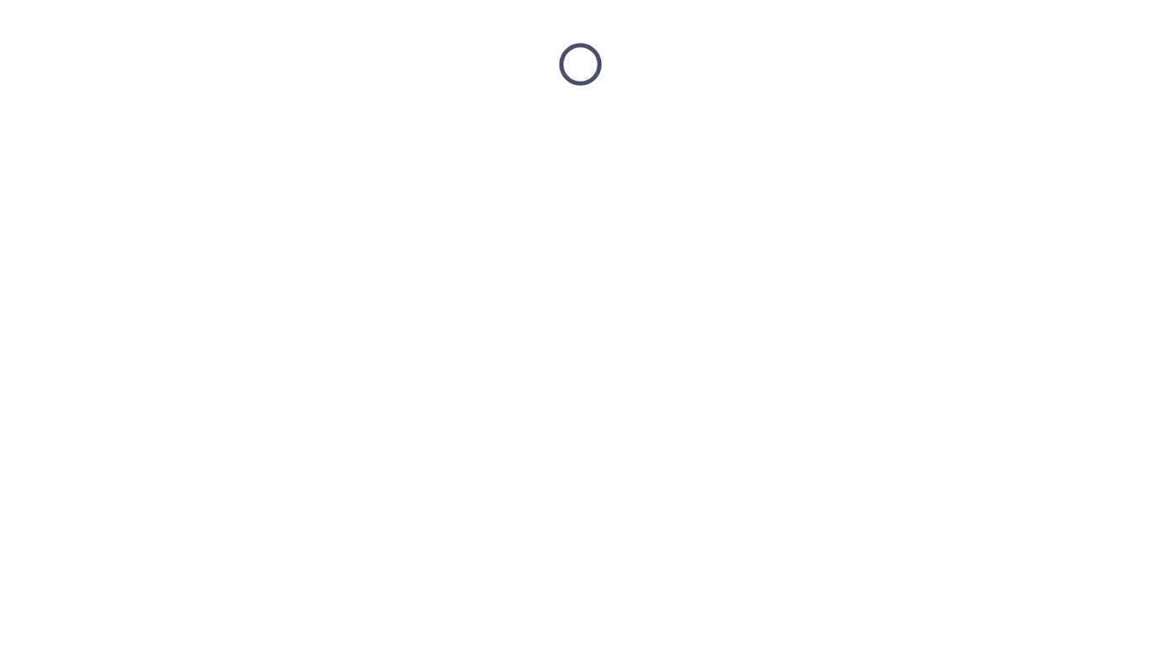
scroll to position [0, 0]
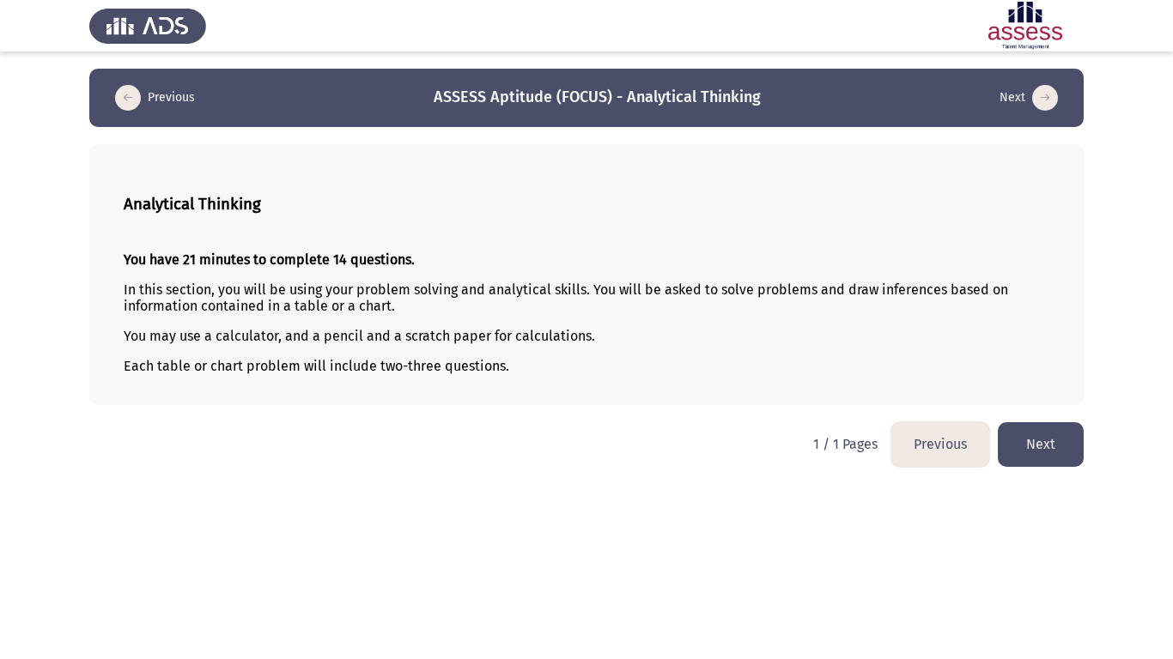
click at [1041, 449] on button "Next" at bounding box center [1040, 444] width 86 height 44
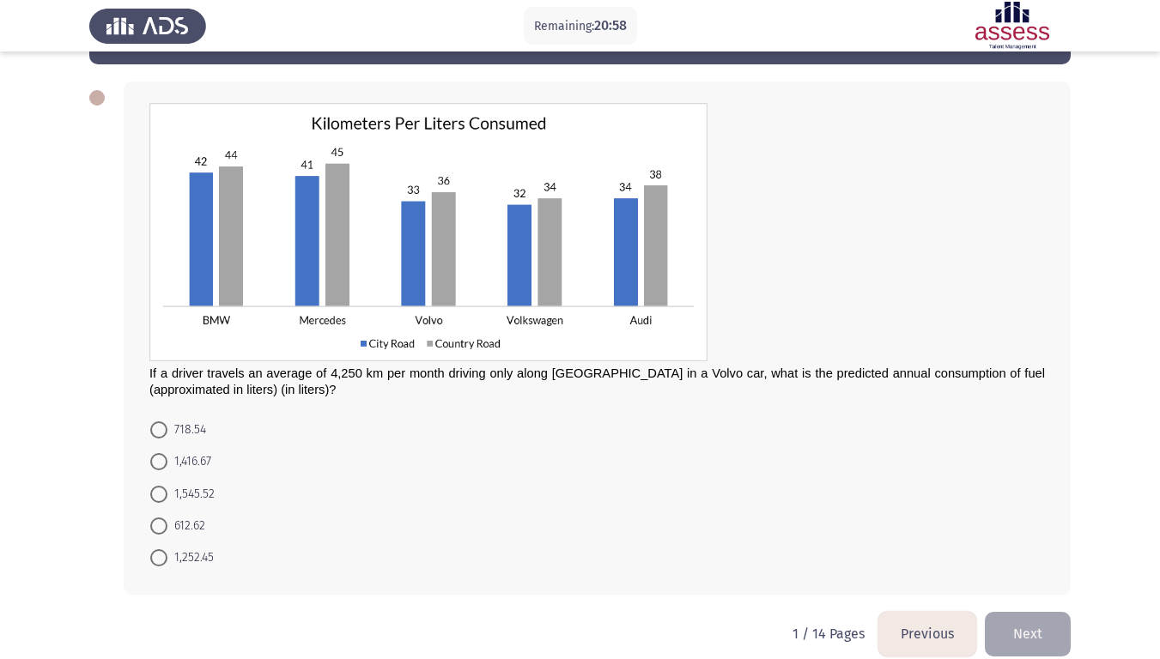
scroll to position [84, 0]
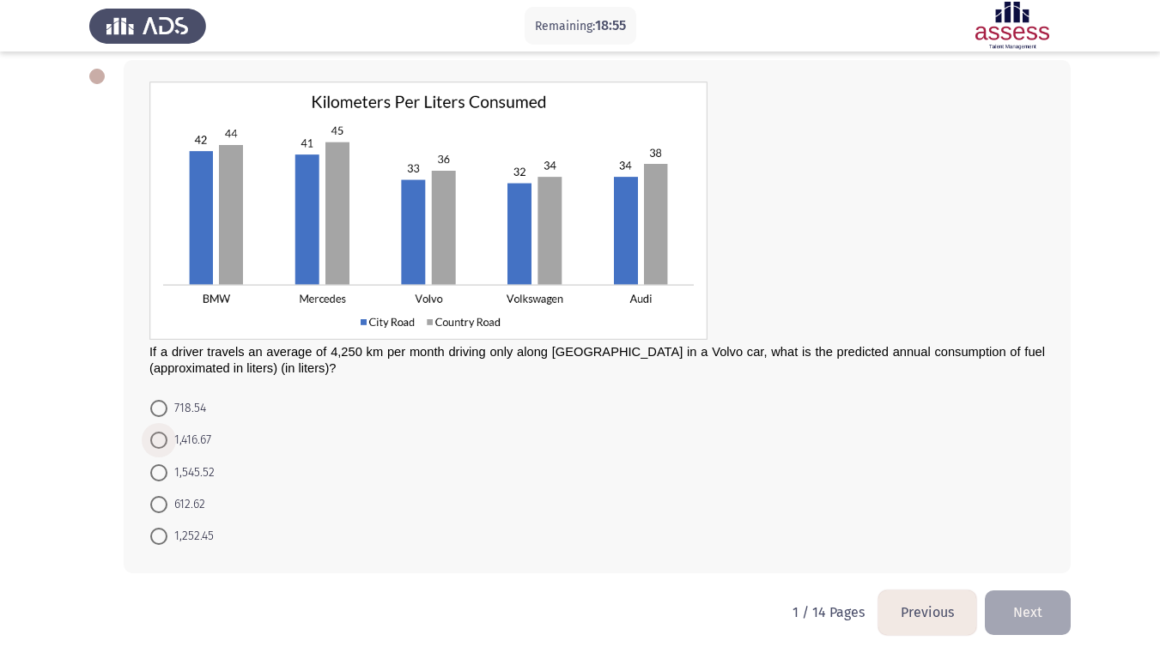
click at [152, 435] on span at bounding box center [158, 440] width 17 height 17
click at [152, 435] on input "1,416.67" at bounding box center [158, 440] width 17 height 17
radio input "true"
click at [1030, 550] on button "Next" at bounding box center [1028, 613] width 86 height 44
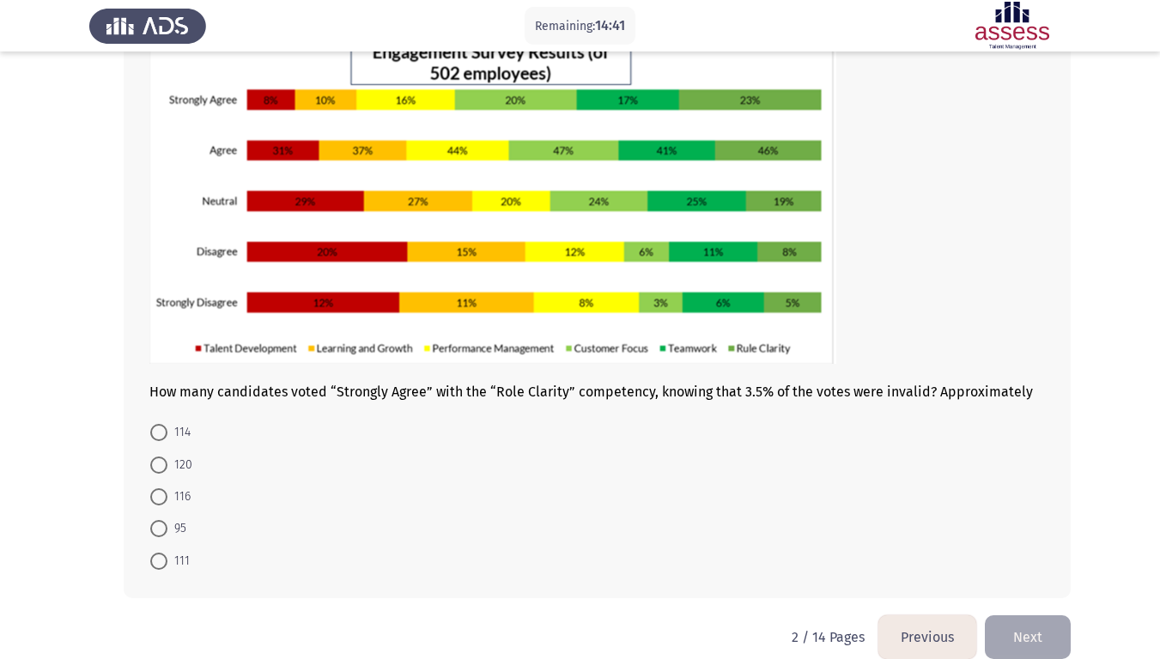
scroll to position [132, 0]
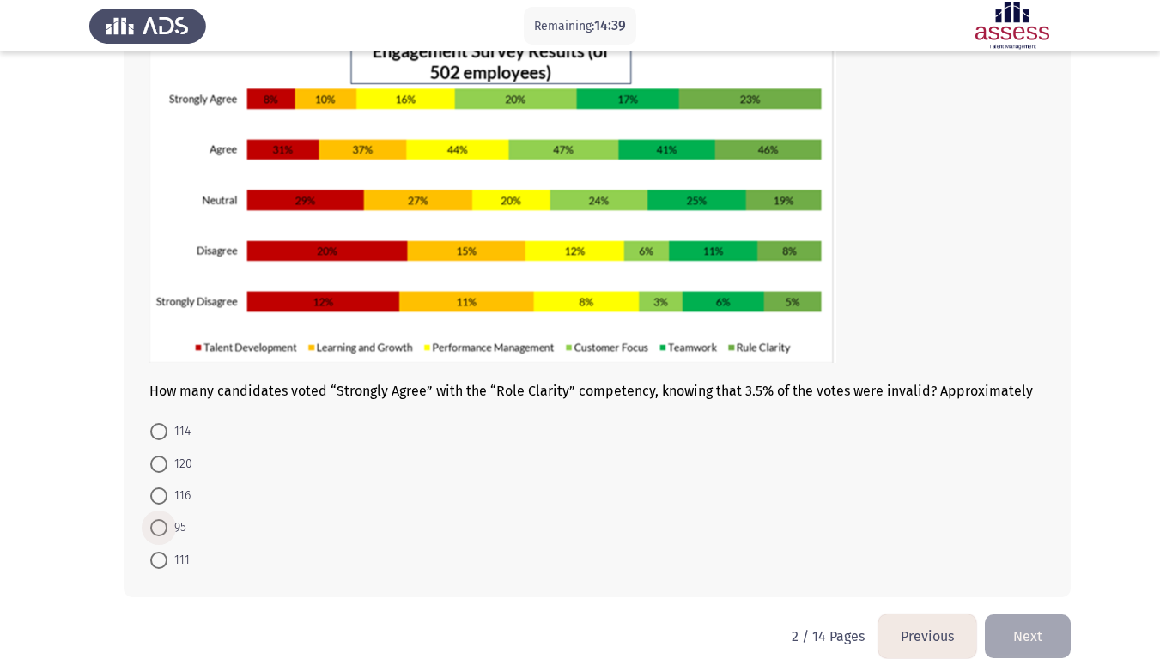
click at [152, 523] on span at bounding box center [158, 527] width 17 height 17
click at [152, 523] on input "95" at bounding box center [158, 527] width 17 height 17
radio input "true"
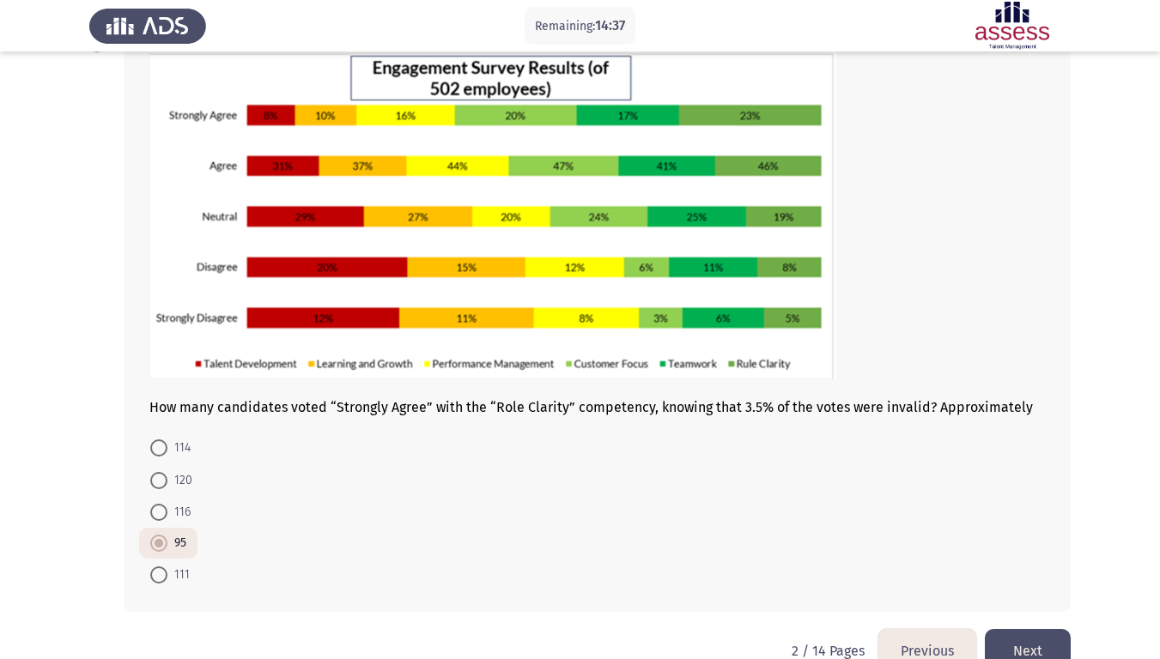
scroll to position [155, 0]
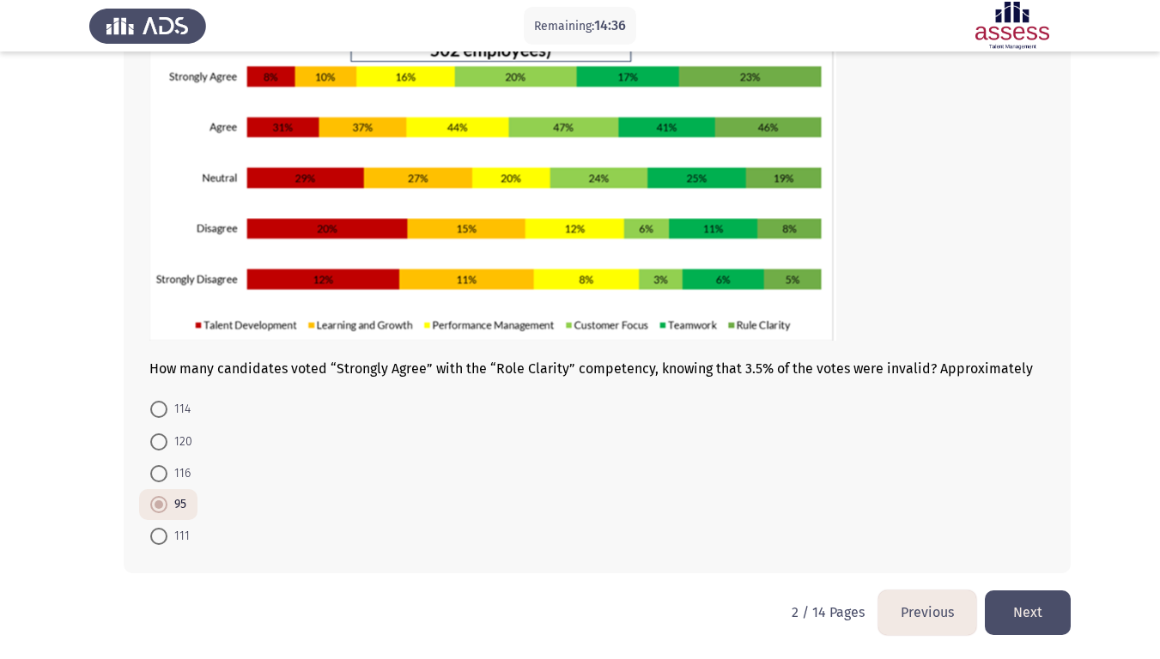
click at [1047, 550] on button "Next" at bounding box center [1028, 613] width 86 height 44
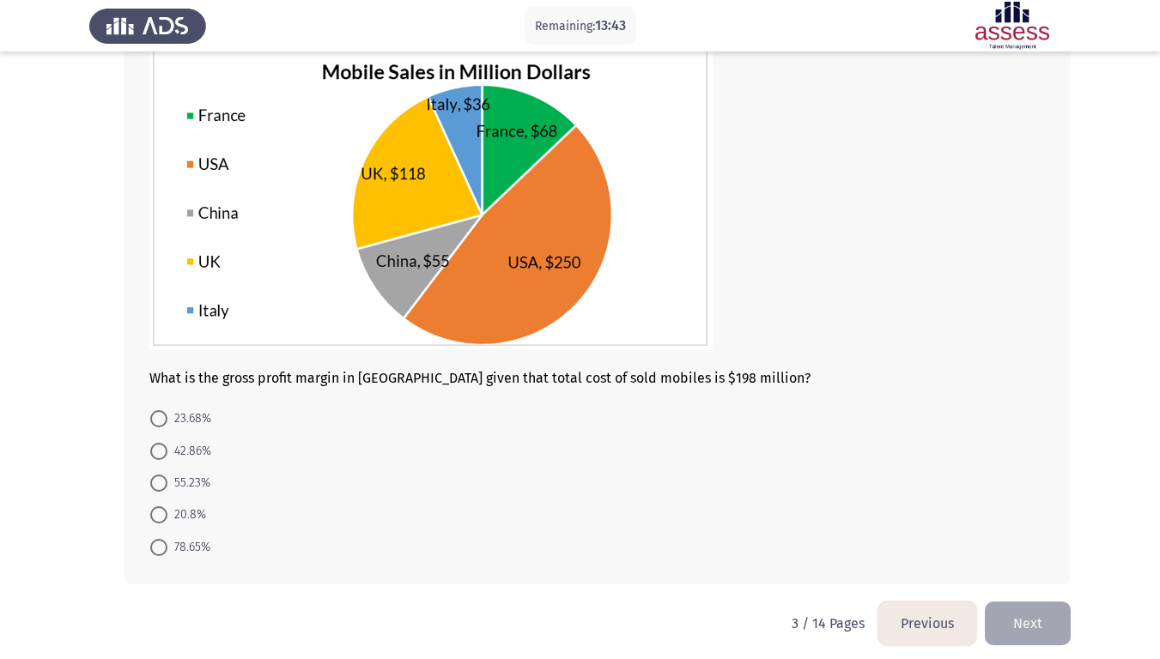
scroll to position [132, 0]
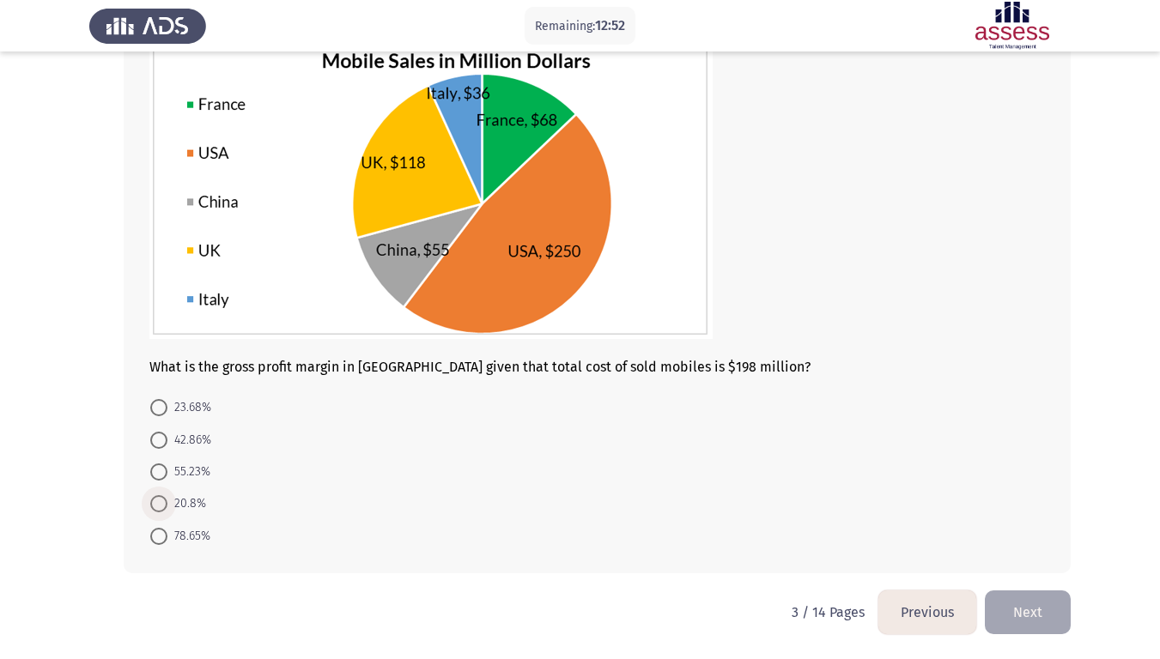
click at [159, 504] on span at bounding box center [159, 504] width 0 height 0
click at [158, 504] on input "20.8%" at bounding box center [158, 503] width 17 height 17
radio input "true"
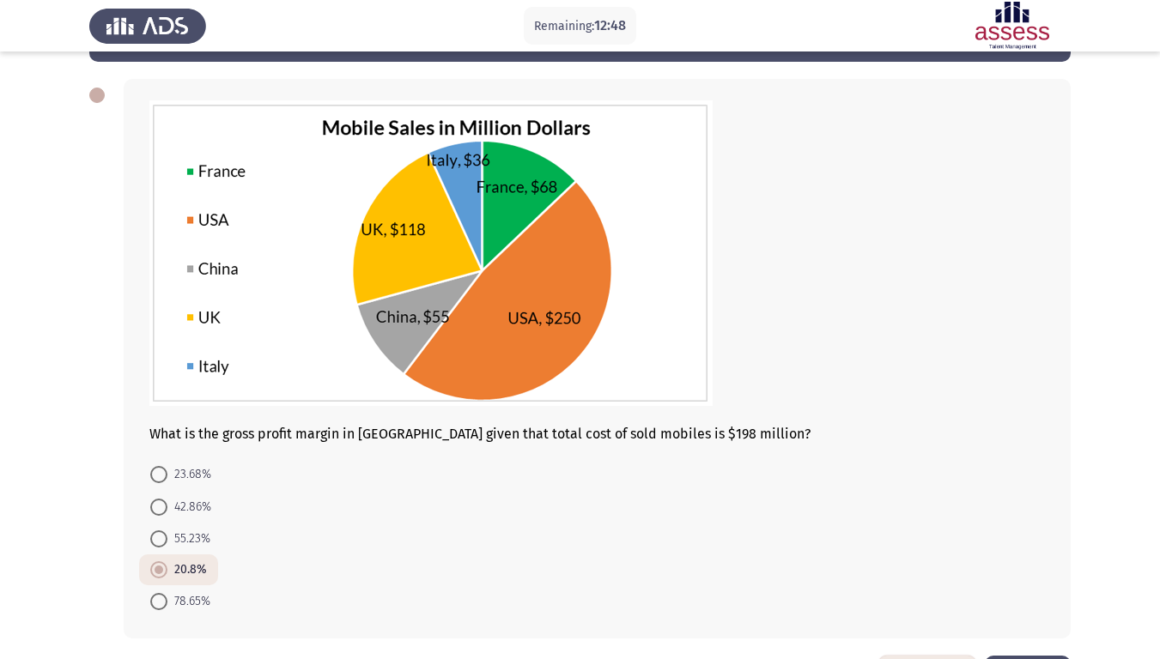
scroll to position [130, 0]
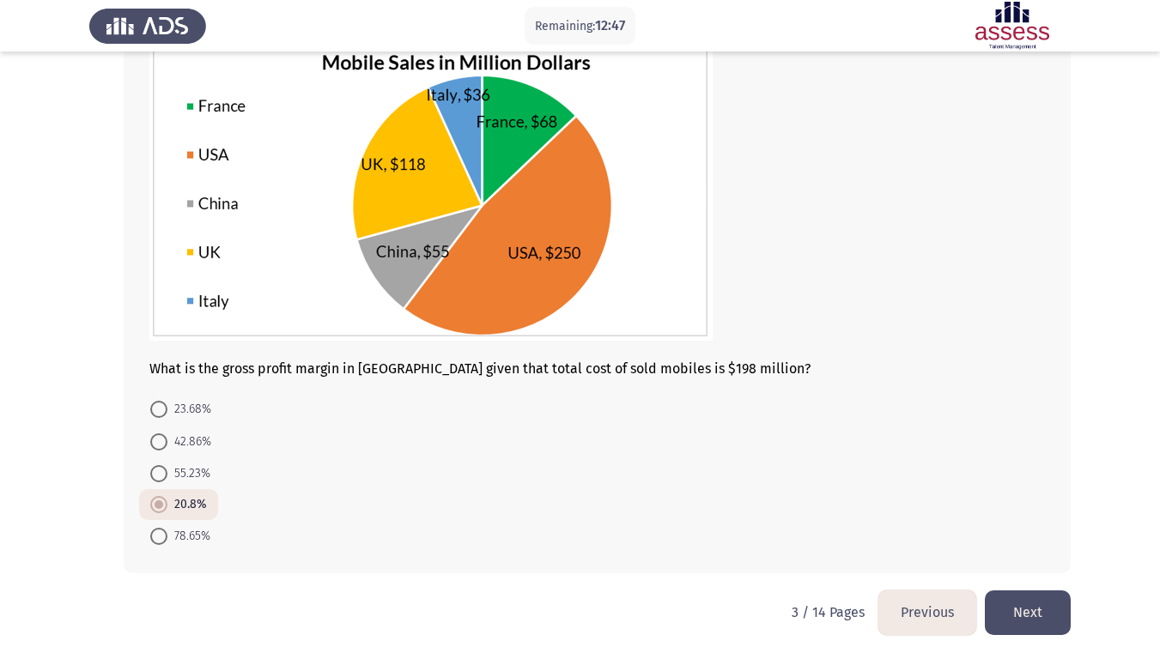
click at [1048, 550] on button "Next" at bounding box center [1028, 613] width 86 height 44
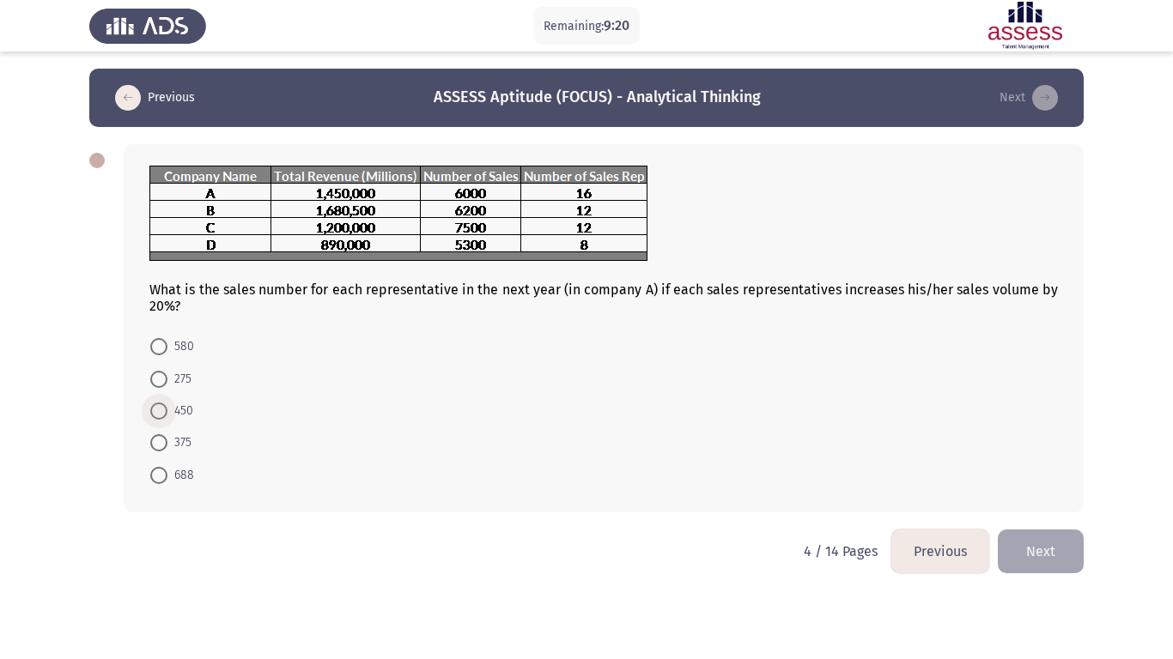
click at [160, 411] on span at bounding box center [158, 411] width 17 height 17
click at [160, 411] on input "450" at bounding box center [158, 411] width 17 height 17
radio input "true"
click at [1043, 550] on button "Next" at bounding box center [1040, 550] width 86 height 44
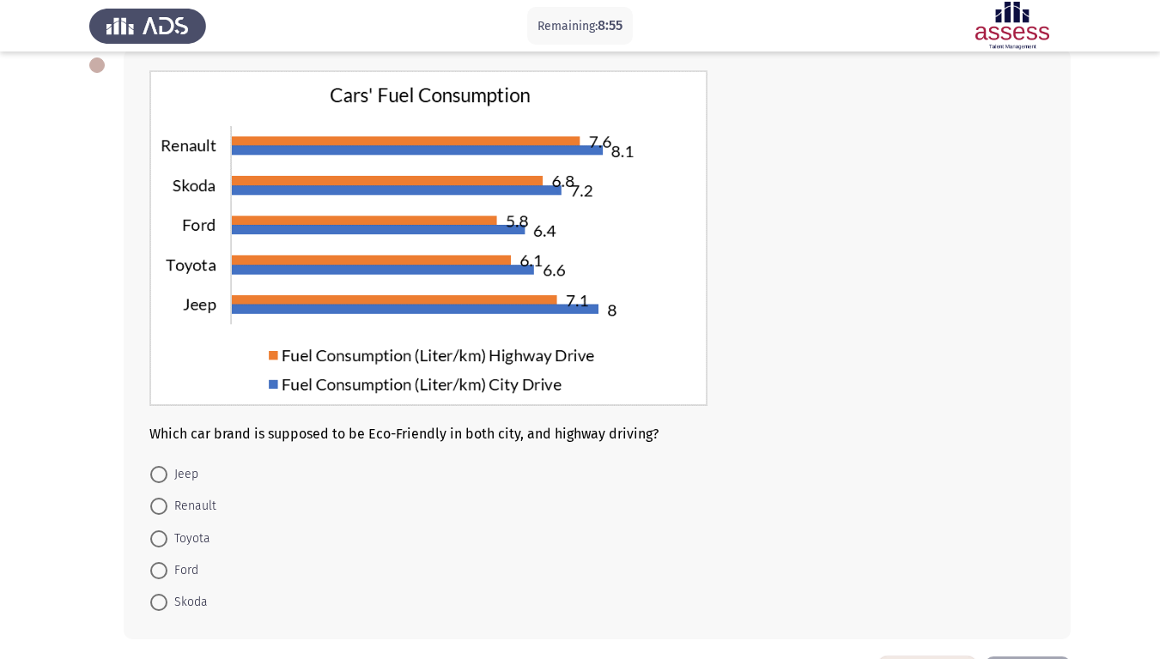
scroll to position [161, 0]
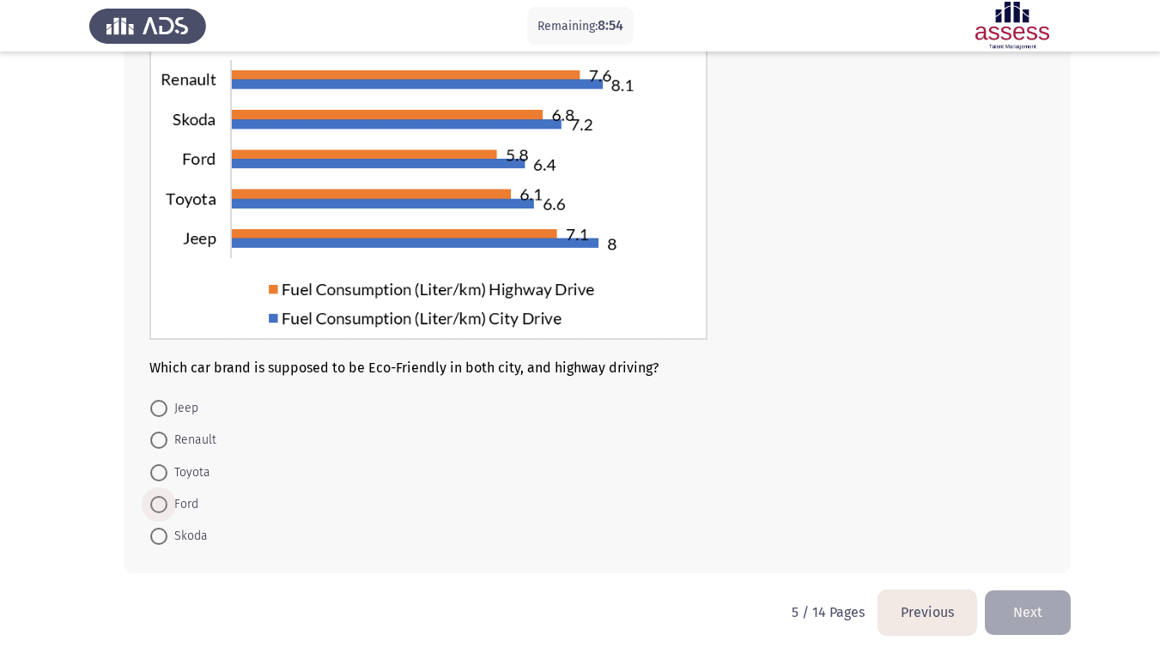
click at [155, 509] on span at bounding box center [158, 504] width 17 height 17
click at [155, 509] on input "Ford" at bounding box center [158, 504] width 17 height 17
radio input "true"
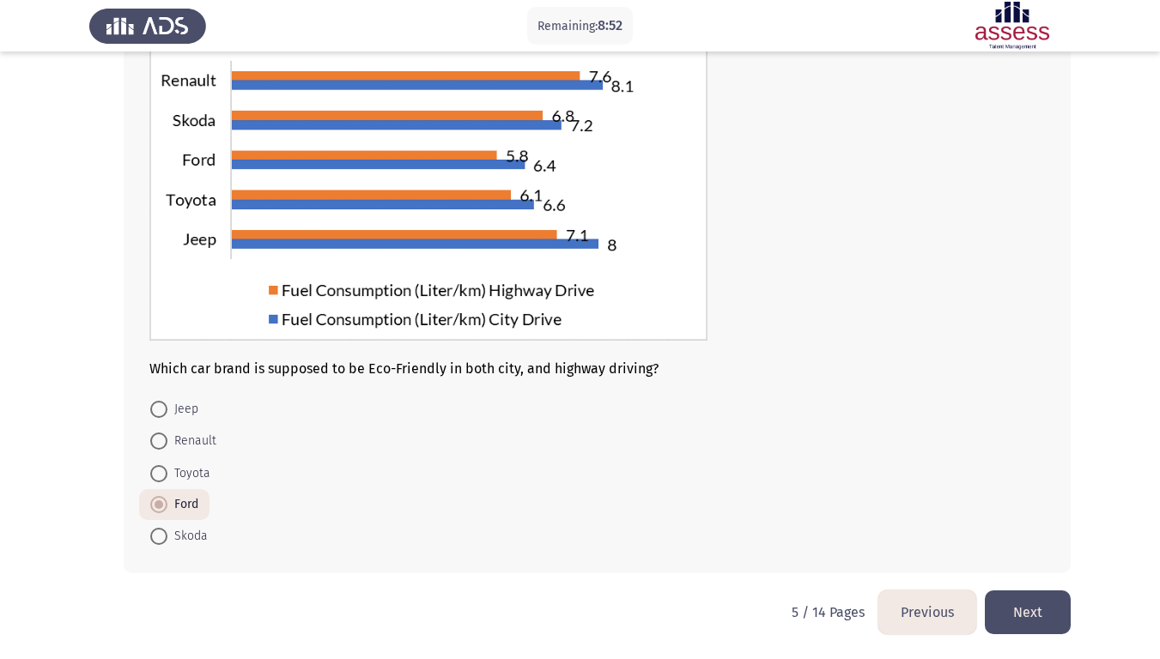
click at [1017, 550] on button "Next" at bounding box center [1028, 613] width 86 height 44
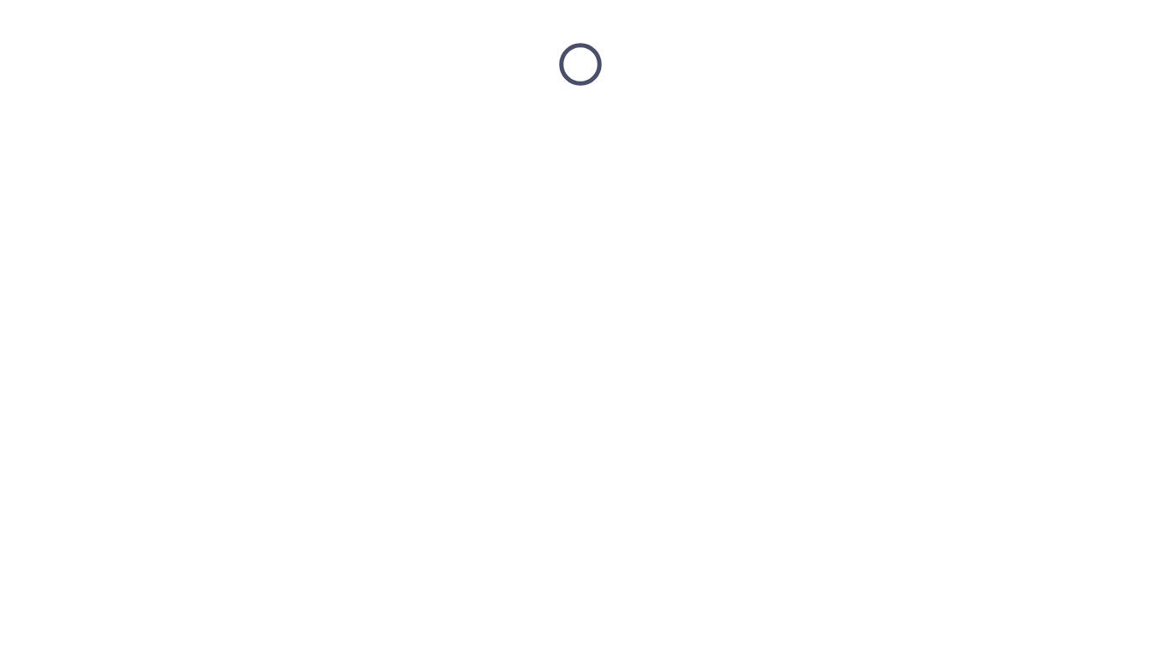
scroll to position [0, 0]
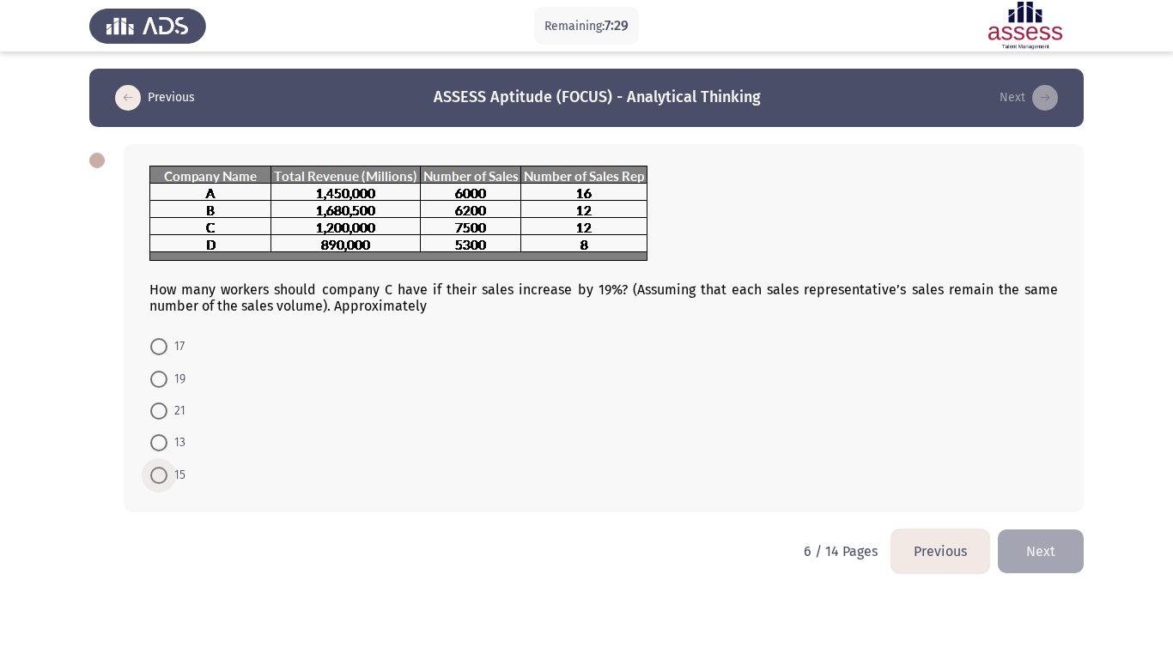
click at [159, 476] on span at bounding box center [159, 476] width 0 height 0
click at [159, 476] on input "15" at bounding box center [158, 475] width 17 height 17
radio input "true"
click at [1052, 536] on button "Next" at bounding box center [1040, 550] width 86 height 44
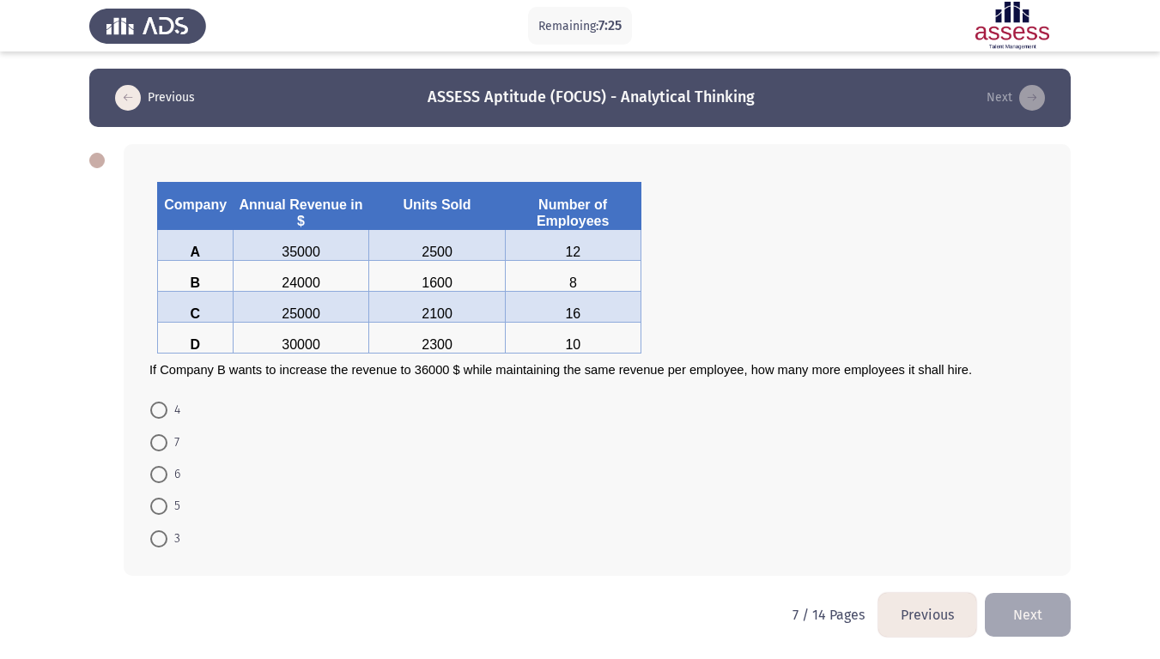
scroll to position [3, 0]
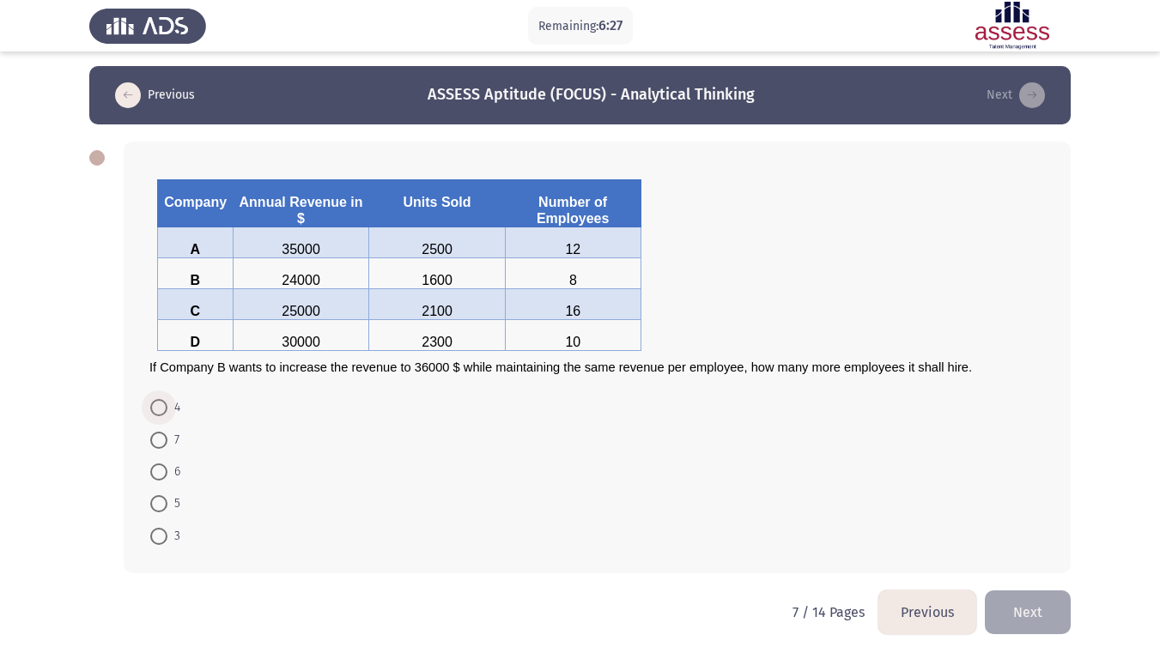
click at [153, 411] on span at bounding box center [158, 407] width 17 height 17
click at [153, 411] on input "4" at bounding box center [158, 407] width 17 height 17
radio input "true"
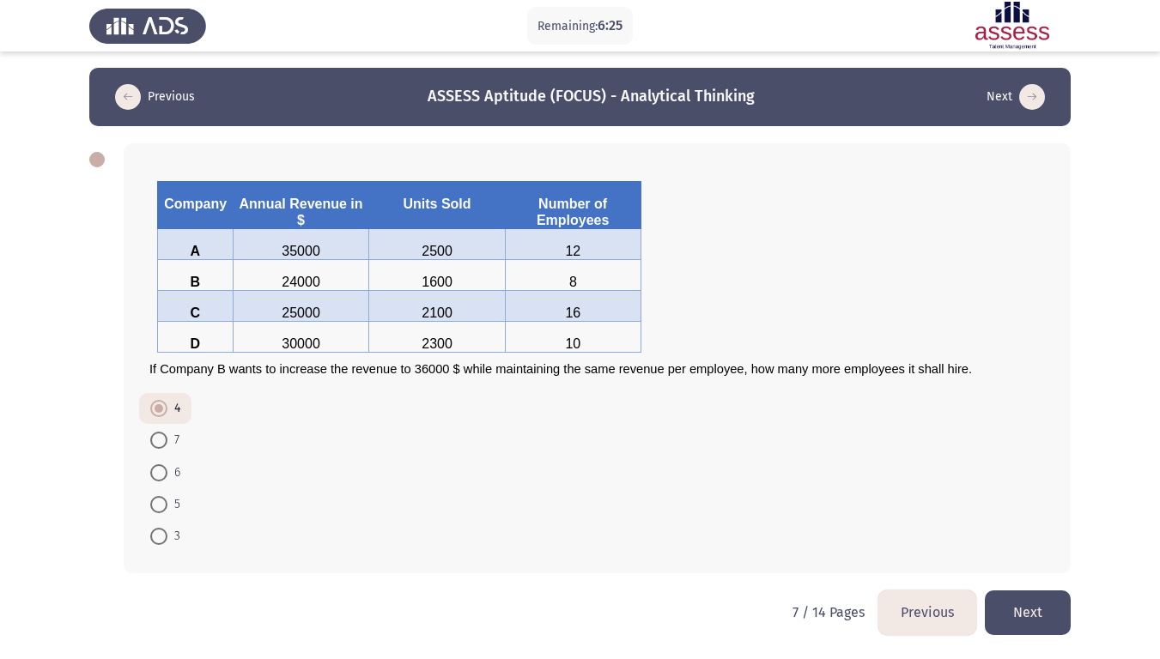
click at [1026, 550] on button "Next" at bounding box center [1028, 613] width 86 height 44
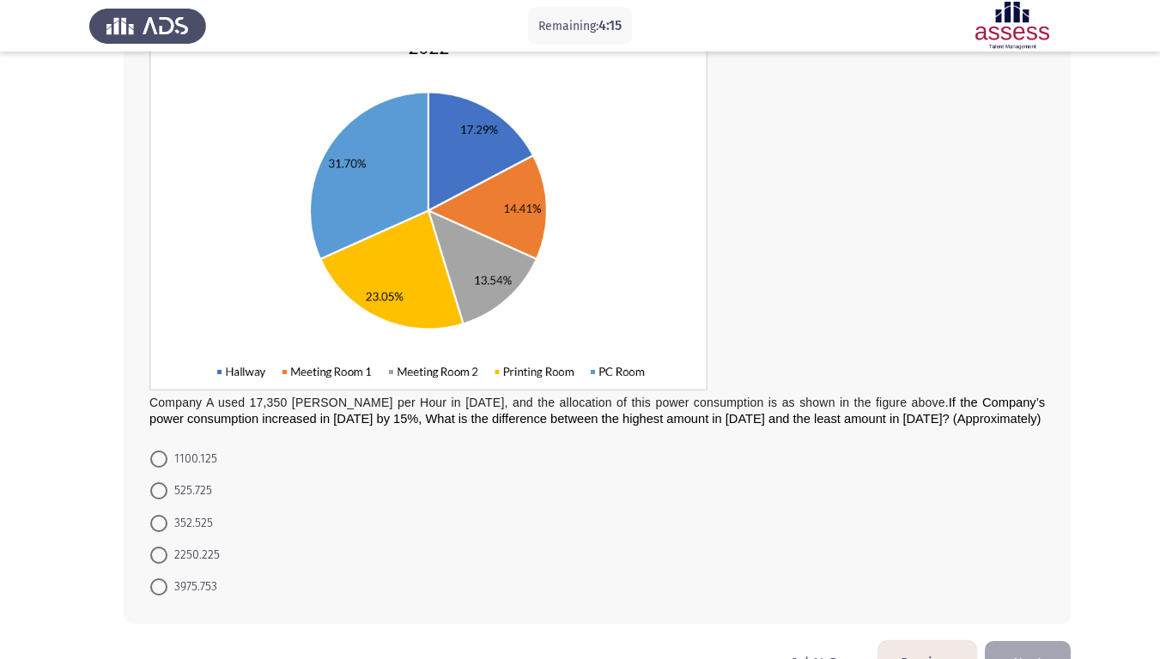
scroll to position [211, 0]
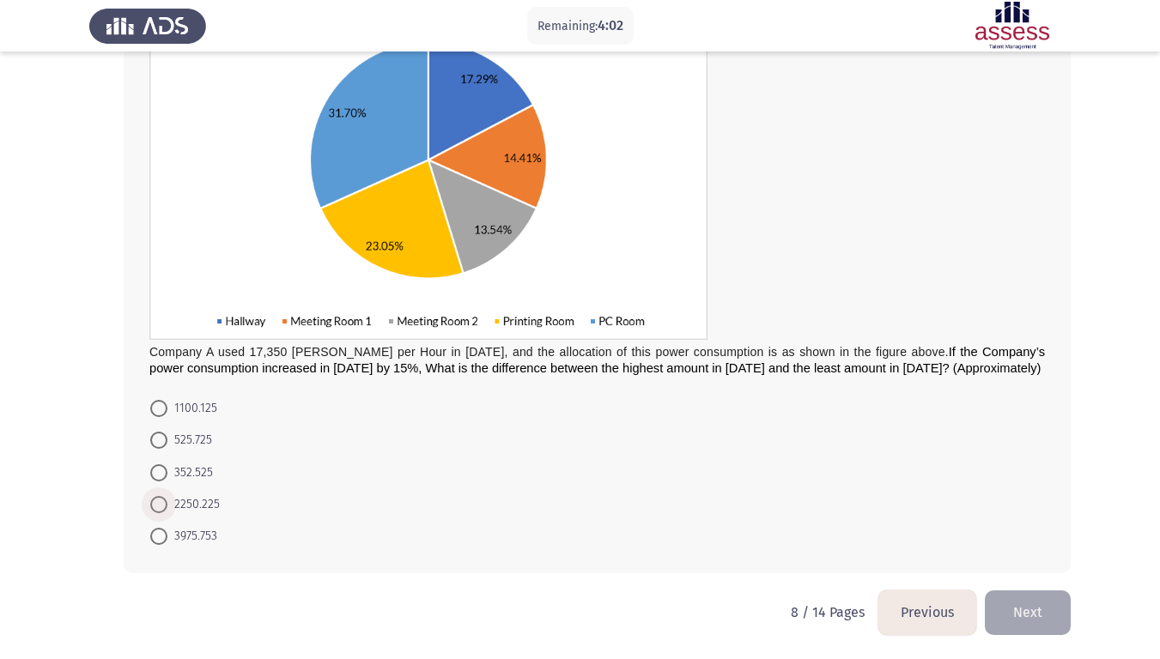
click at [159, 506] on span at bounding box center [158, 504] width 17 height 17
click at [159, 506] on input "2250.225" at bounding box center [158, 504] width 17 height 17
radio input "true"
click at [1046, 550] on button "Next" at bounding box center [1028, 613] width 86 height 44
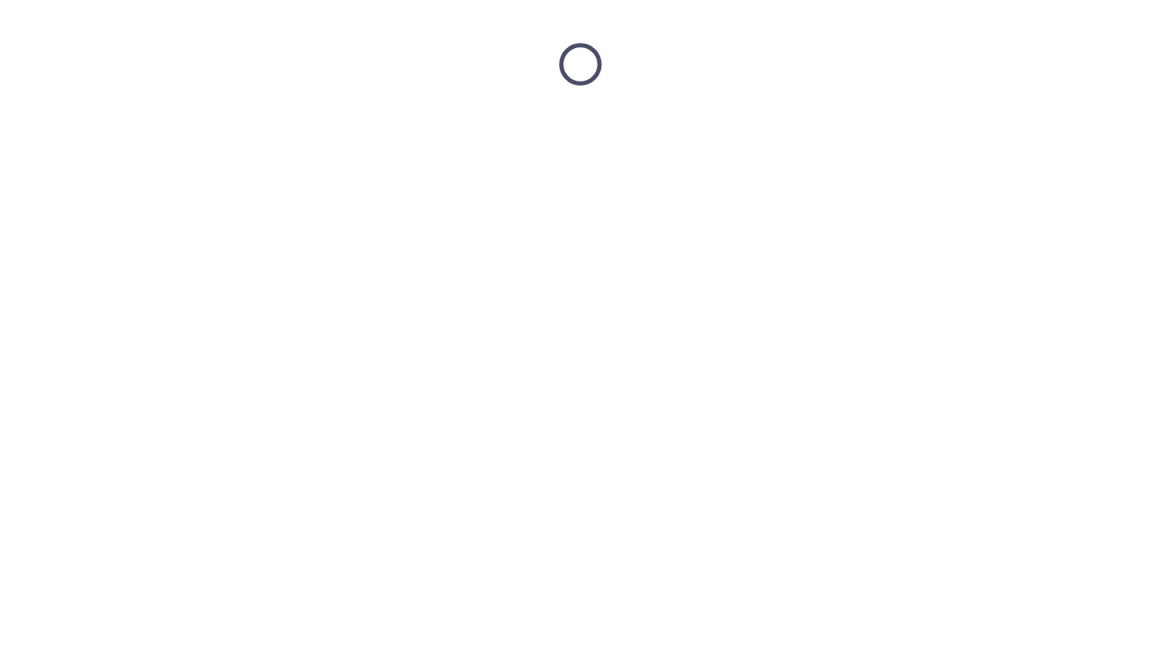
scroll to position [0, 0]
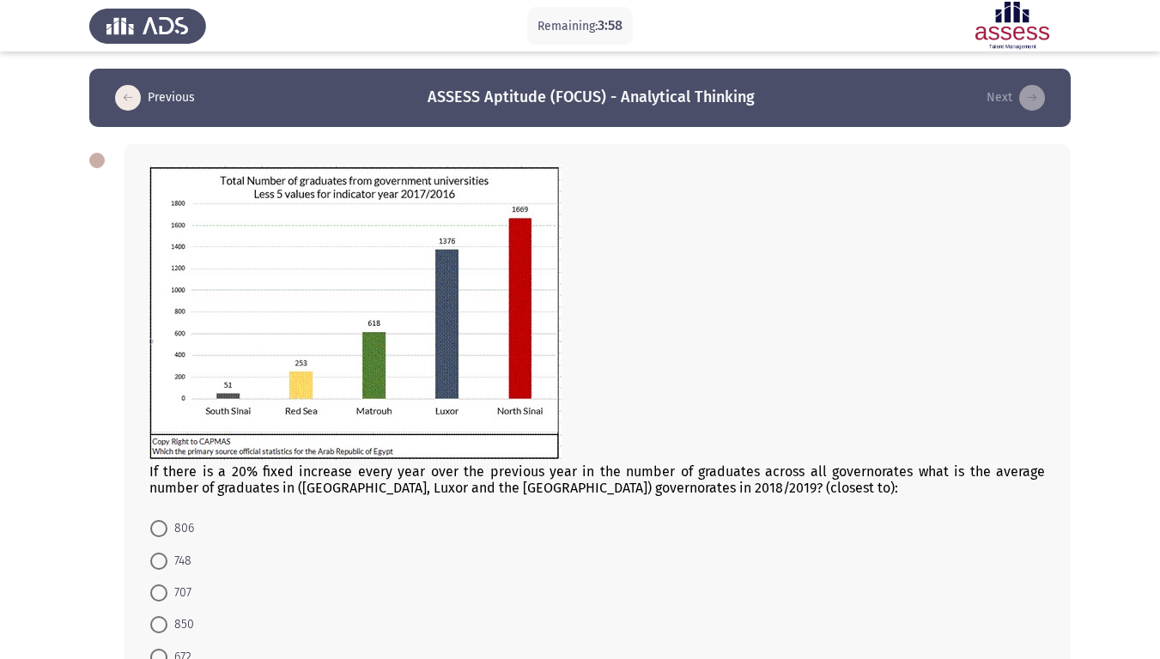
click at [773, 460] on div at bounding box center [596, 315] width 895 height 298
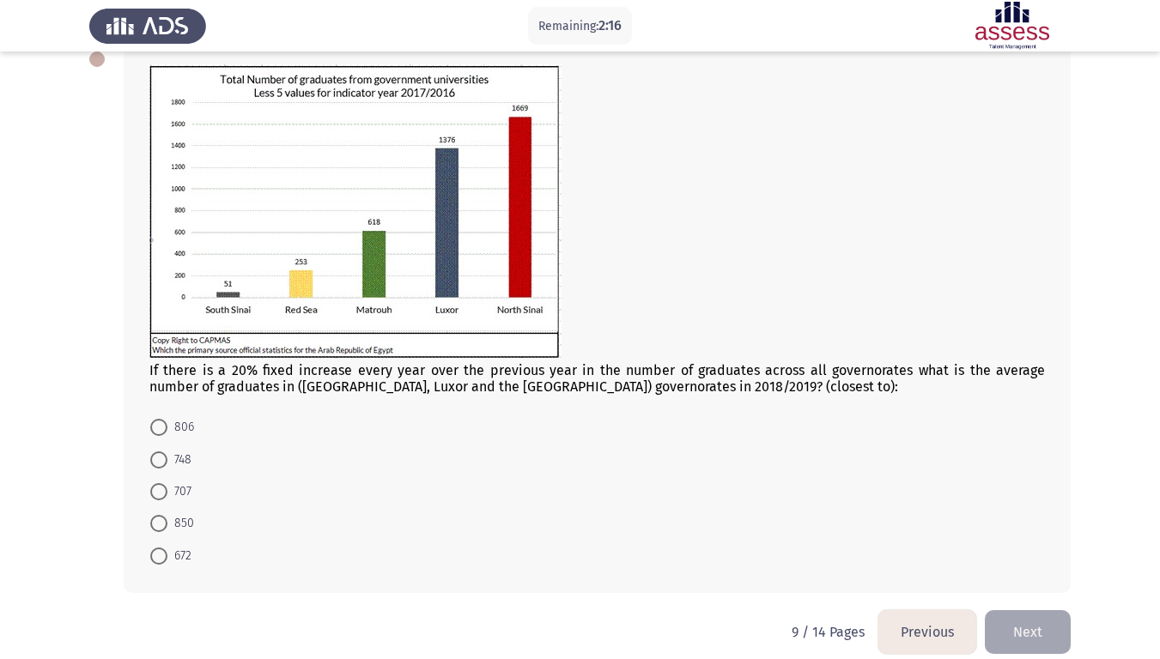
scroll to position [121, 0]
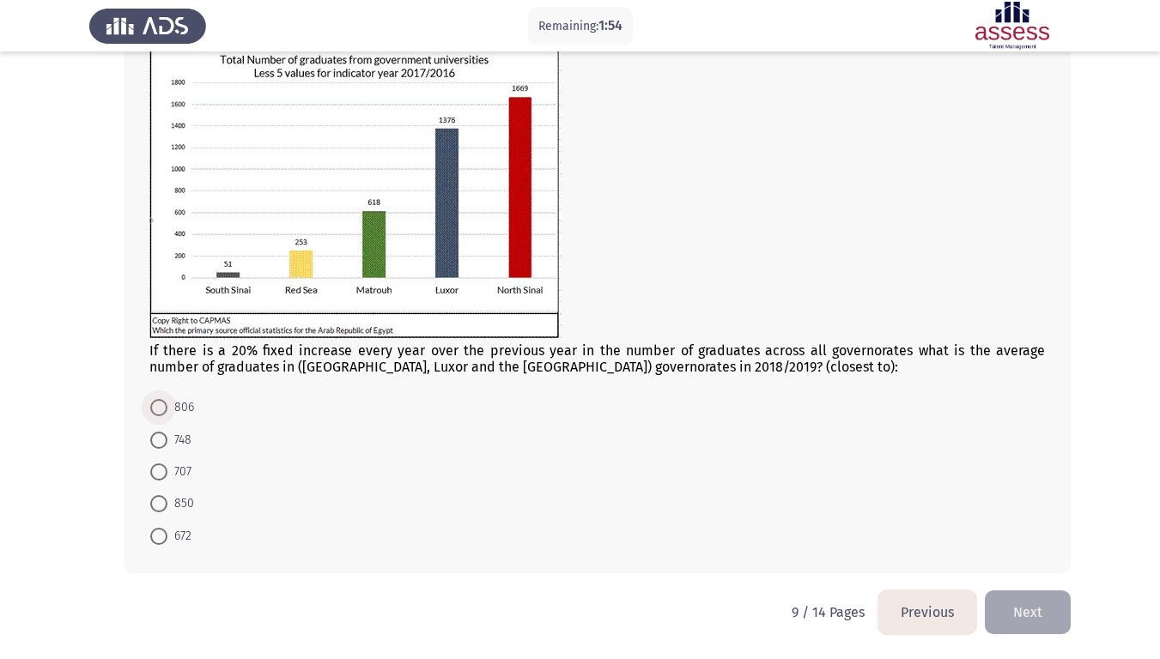
click at [162, 407] on span at bounding box center [158, 407] width 17 height 17
click at [162, 407] on input "806" at bounding box center [158, 407] width 17 height 17
radio input "true"
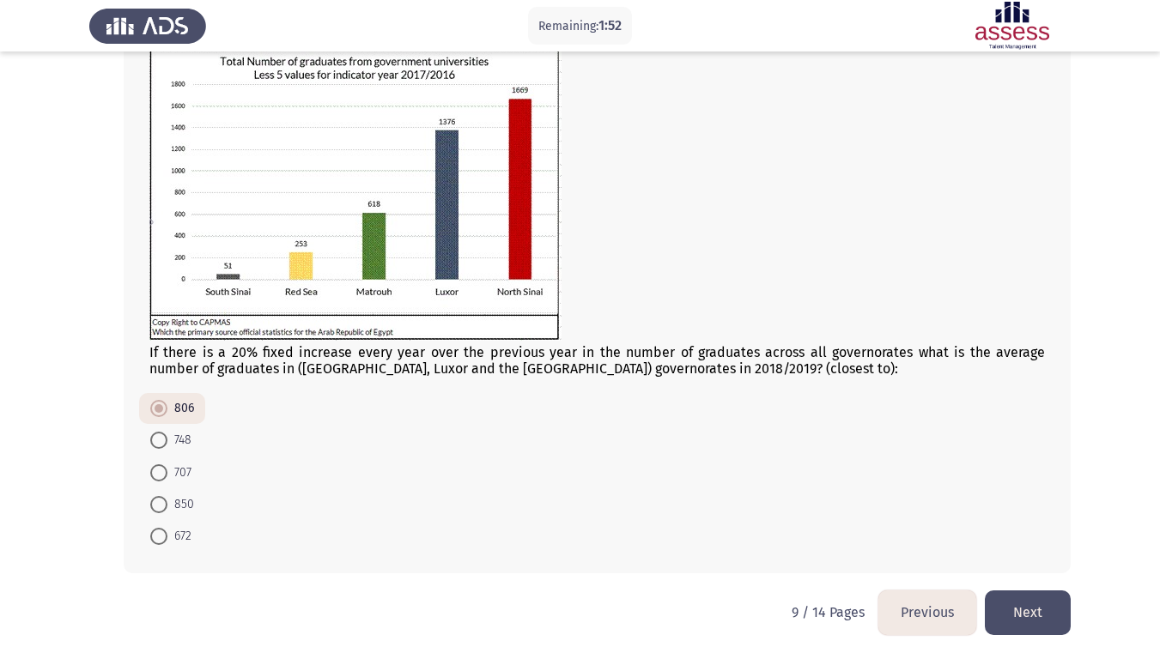
click at [1019, 550] on button "Next" at bounding box center [1028, 613] width 86 height 44
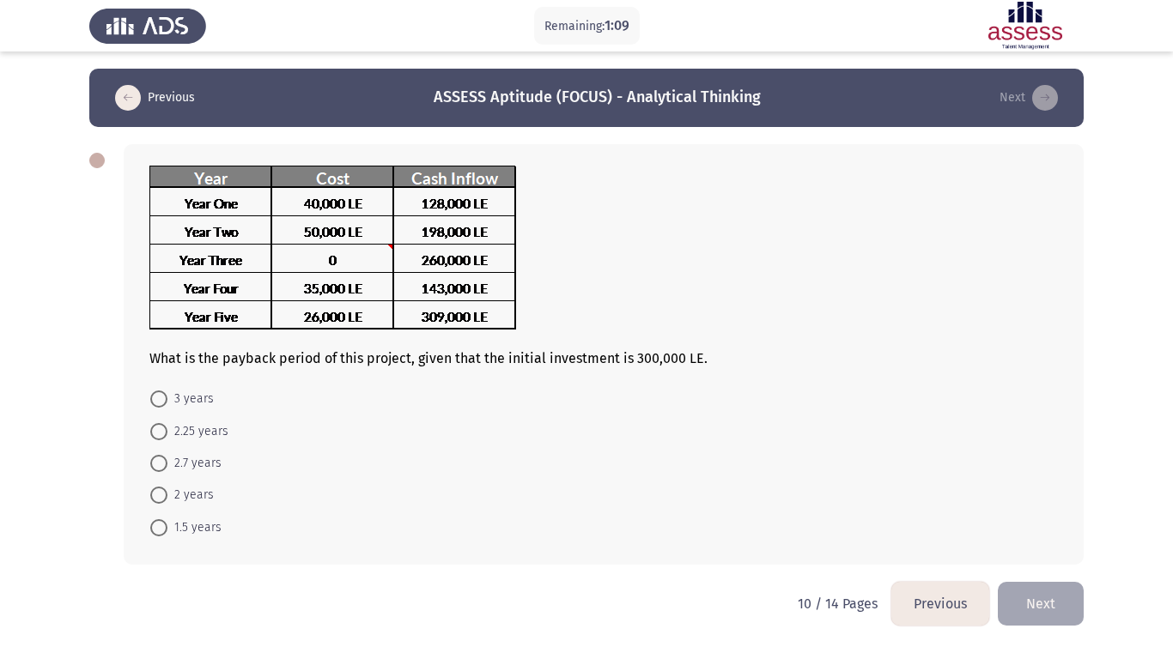
click at [390, 247] on img at bounding box center [332, 248] width 367 height 165
click at [161, 397] on span at bounding box center [158, 399] width 17 height 17
click at [161, 397] on input "3 years" at bounding box center [158, 399] width 17 height 17
radio input "true"
drag, startPoint x: 147, startPoint y: 491, endPoint x: 166, endPoint y: 492, distance: 18.9
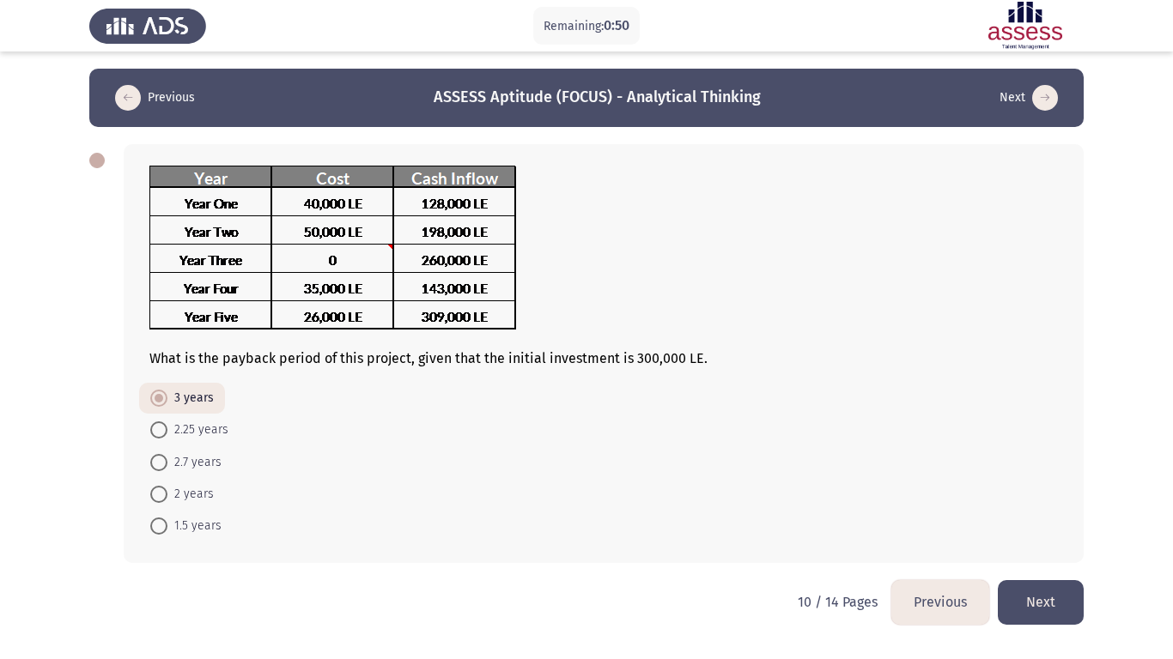
click at [166, 492] on mat-radio-button "2 years" at bounding box center [182, 494] width 86 height 32
click at [166, 492] on span at bounding box center [158, 494] width 17 height 17
click at [166, 492] on input "2 years" at bounding box center [158, 494] width 17 height 17
radio input "true"
click at [1037, 550] on button "Next" at bounding box center [1040, 602] width 86 height 44
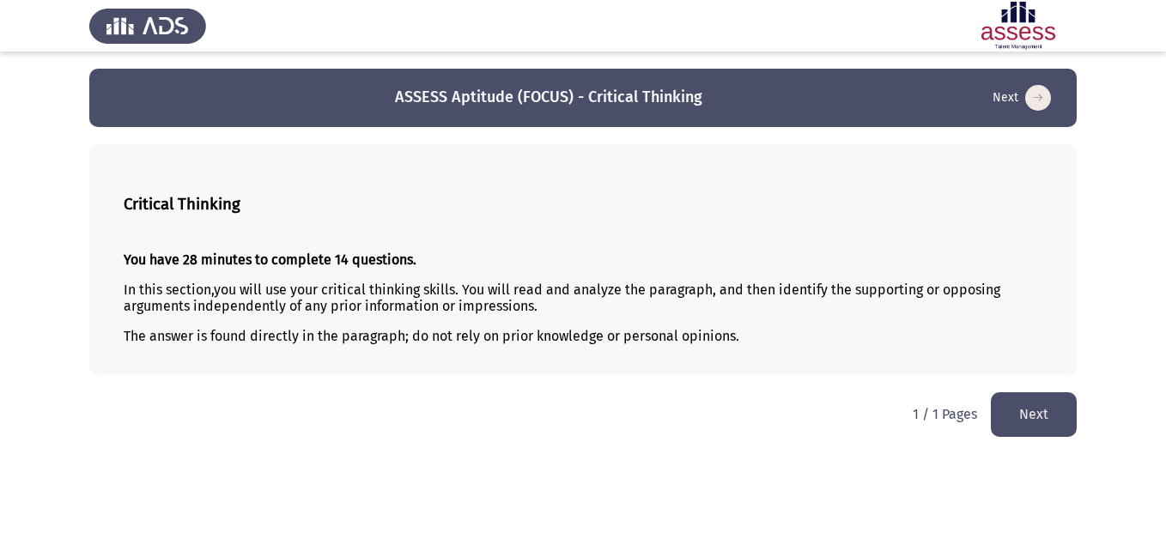
click at [1040, 397] on button "Next" at bounding box center [1034, 414] width 86 height 44
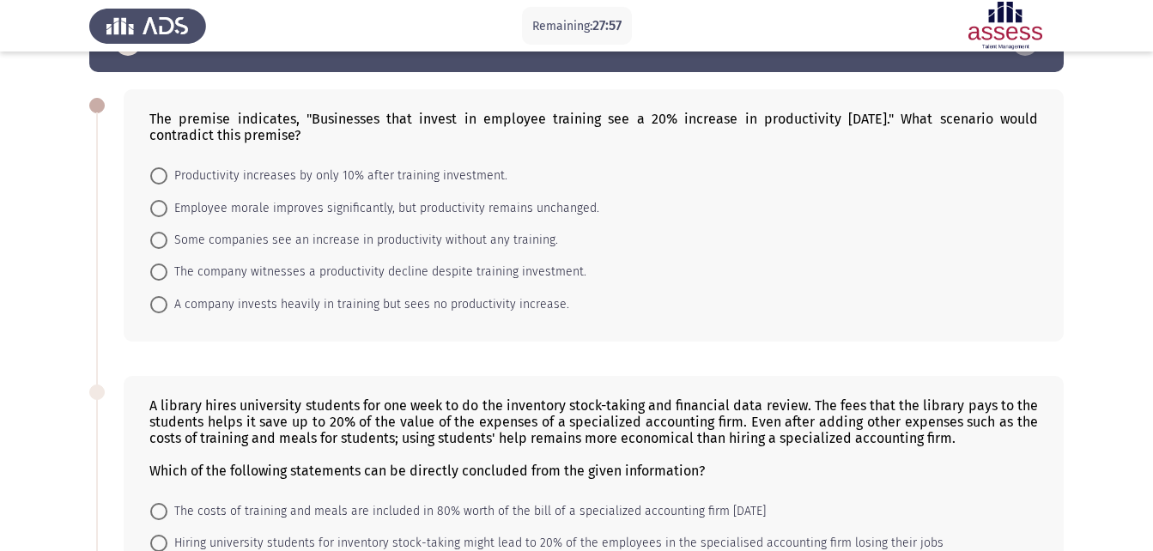
scroll to position [56, 0]
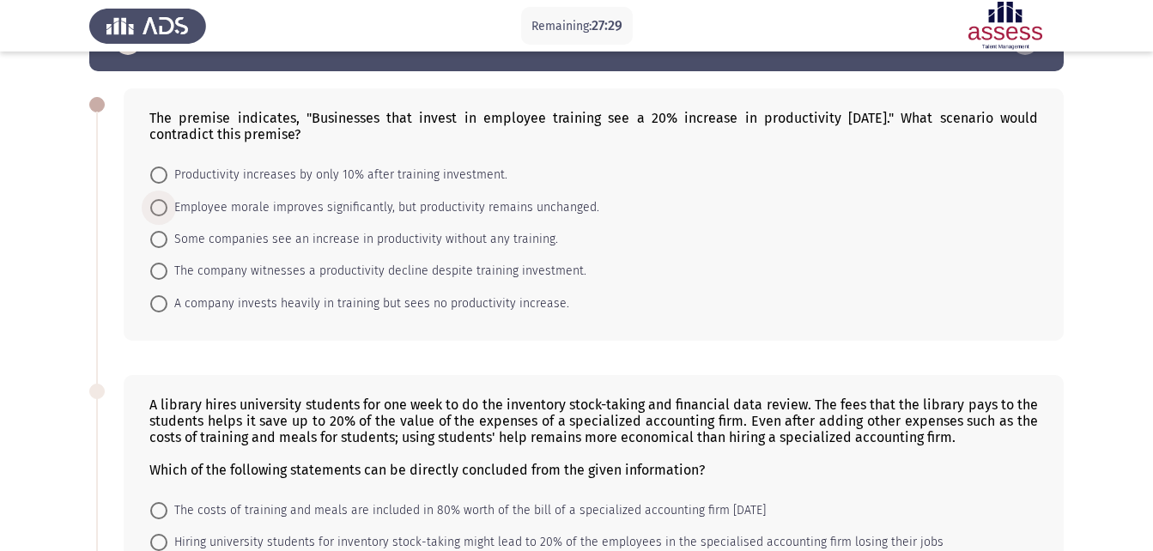
click at [158, 204] on span at bounding box center [158, 207] width 17 height 17
click at [158, 204] on input "Employee morale improves significantly, but productivity remains unchanged." at bounding box center [158, 207] width 17 height 17
radio input "true"
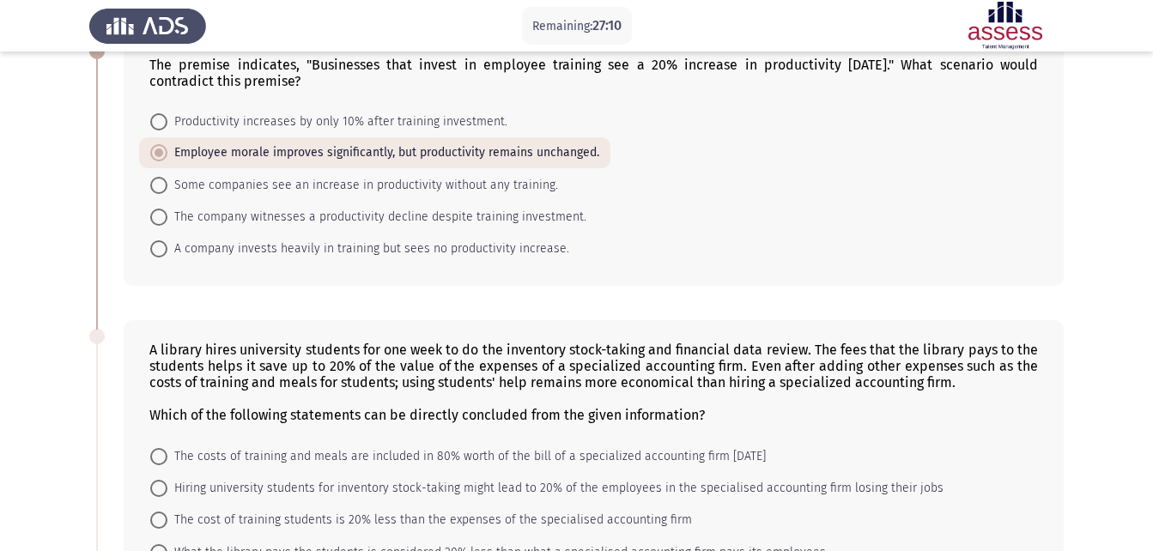
scroll to position [64, 0]
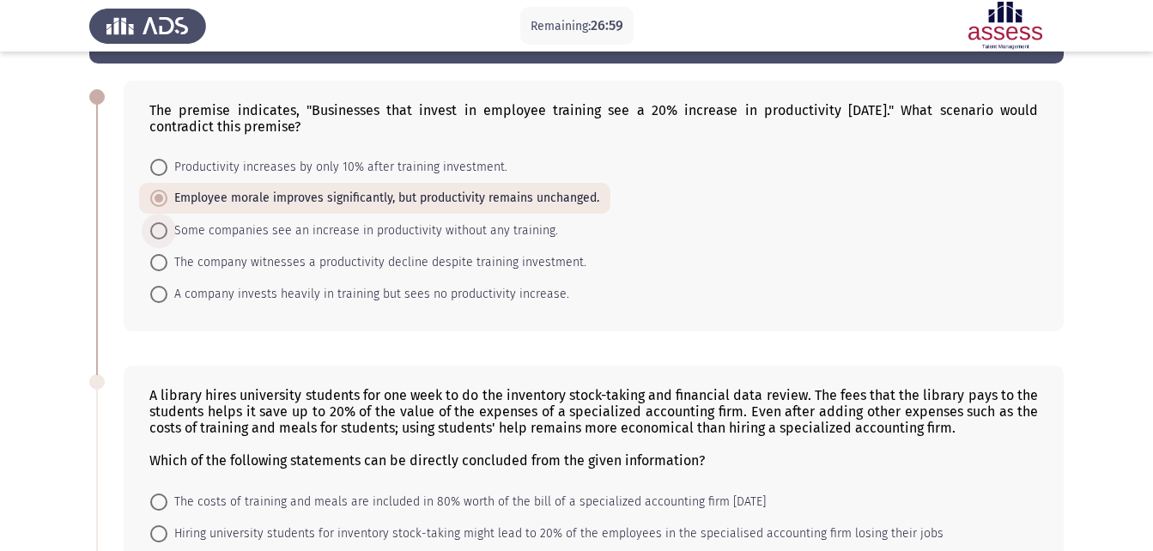
click at [159, 233] on span at bounding box center [158, 230] width 17 height 17
click at [159, 233] on input "Some companies see an increase in productivity without any training." at bounding box center [158, 230] width 17 height 17
radio input "true"
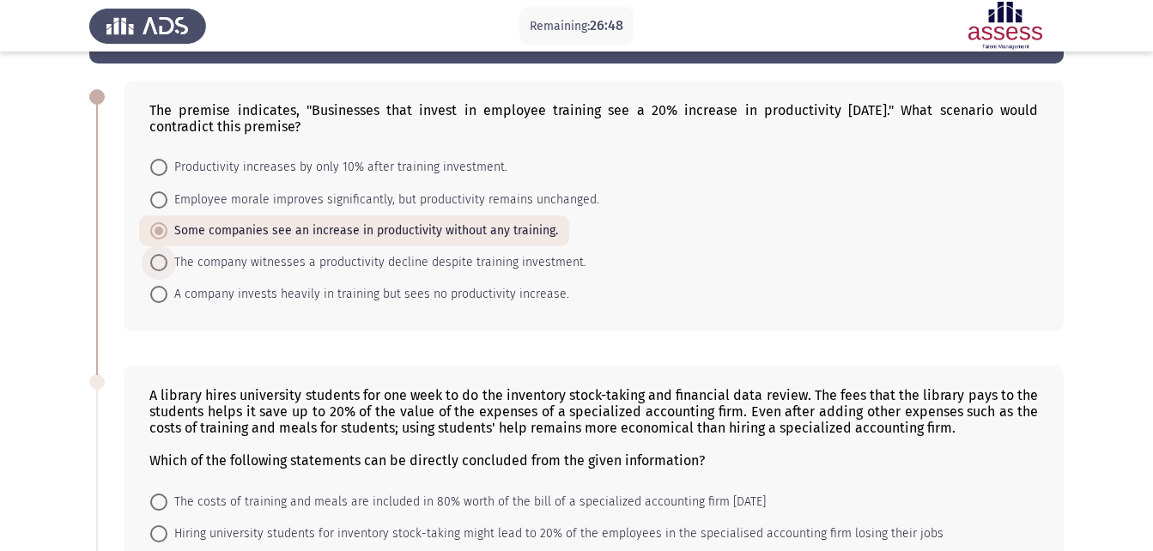
click at [159, 263] on span at bounding box center [159, 263] width 0 height 0
click at [159, 263] on input "The company witnesses a productivity decline despite training investment." at bounding box center [158, 262] width 17 height 17
radio input "true"
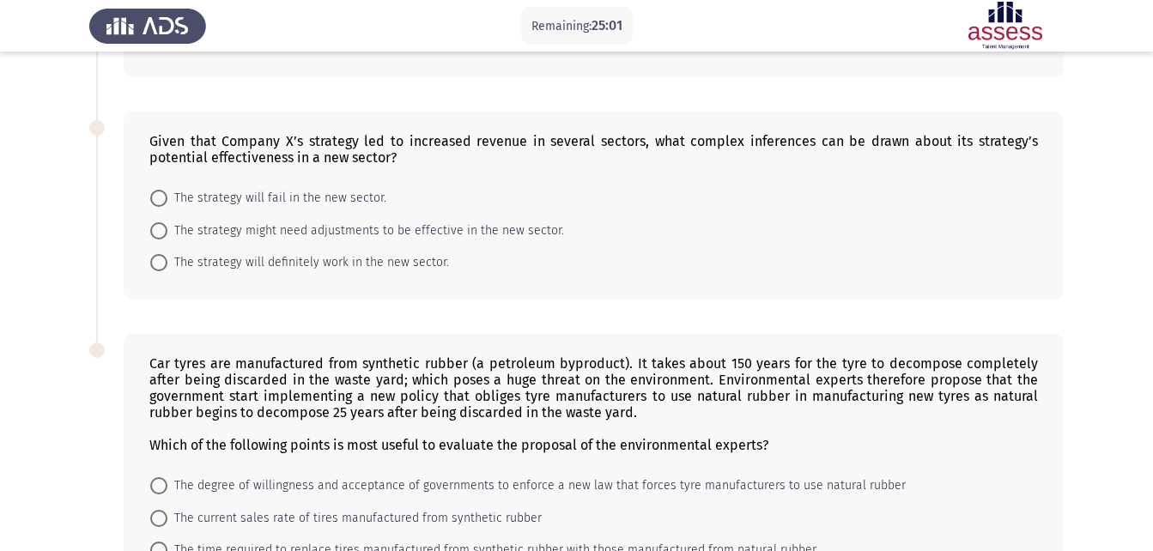
scroll to position [654, 0]
click at [155, 266] on span at bounding box center [158, 261] width 17 height 17
click at [155, 266] on input "The strategy will definitely work in the new sector." at bounding box center [158, 261] width 17 height 17
radio input "true"
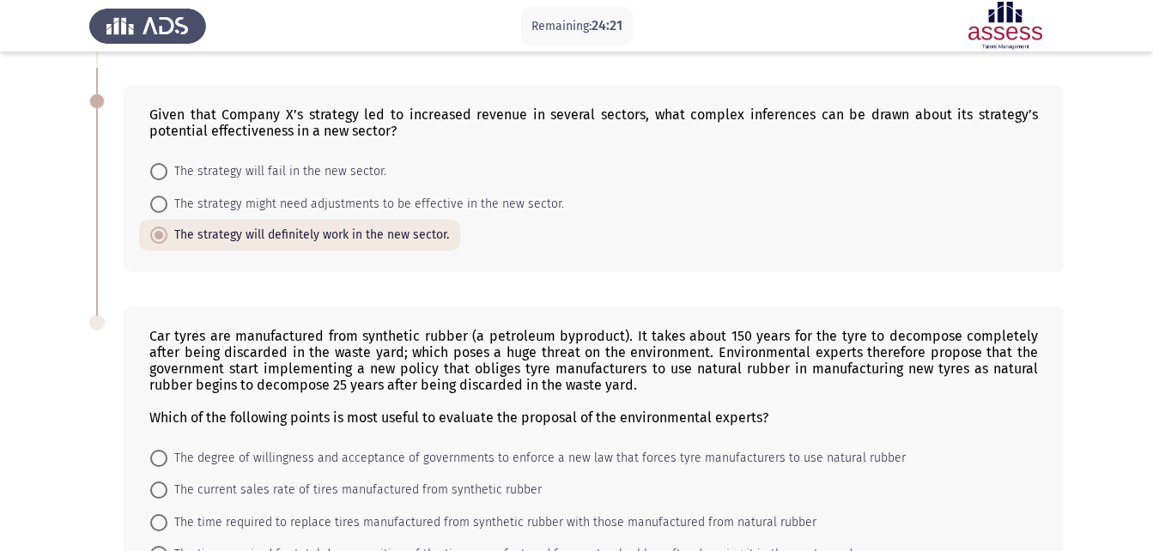
scroll to position [681, 0]
click at [160, 202] on span at bounding box center [158, 203] width 17 height 17
click at [160, 202] on input "The strategy might need adjustments to be effective in the new sector." at bounding box center [158, 203] width 17 height 17
radio input "true"
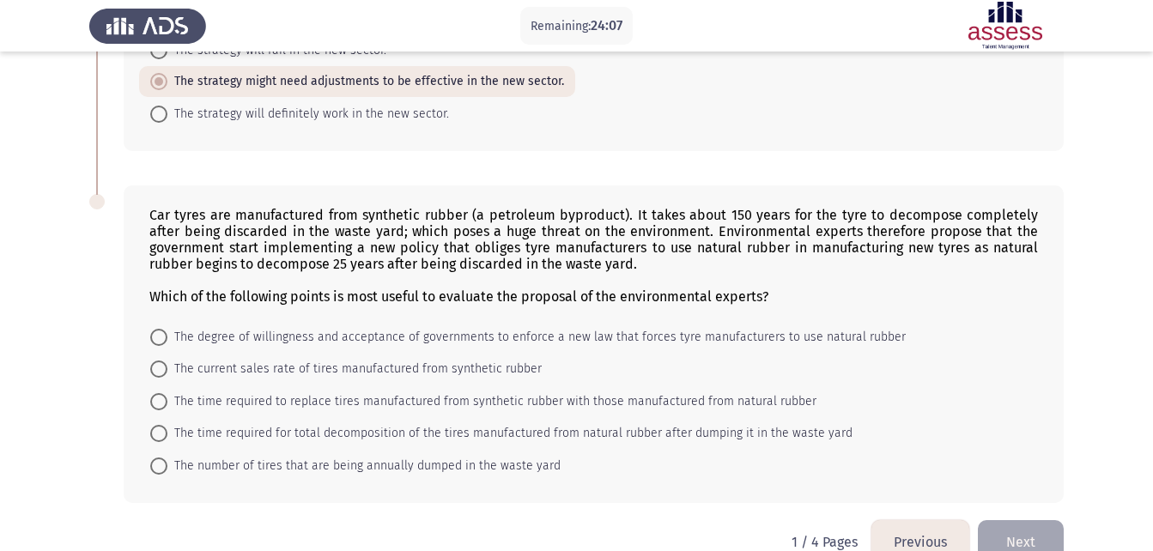
scroll to position [839, 0]
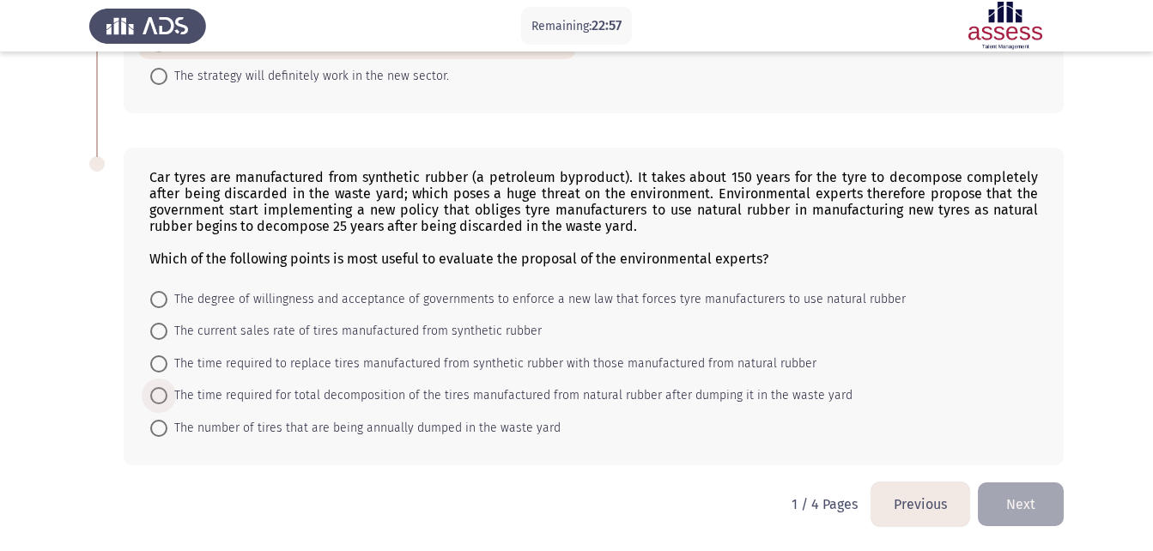
click at [157, 397] on span at bounding box center [158, 395] width 17 height 17
click at [157, 397] on input "The time required for total decomposition of the tires manufactured from natura…" at bounding box center [158, 395] width 17 height 17
radio input "true"
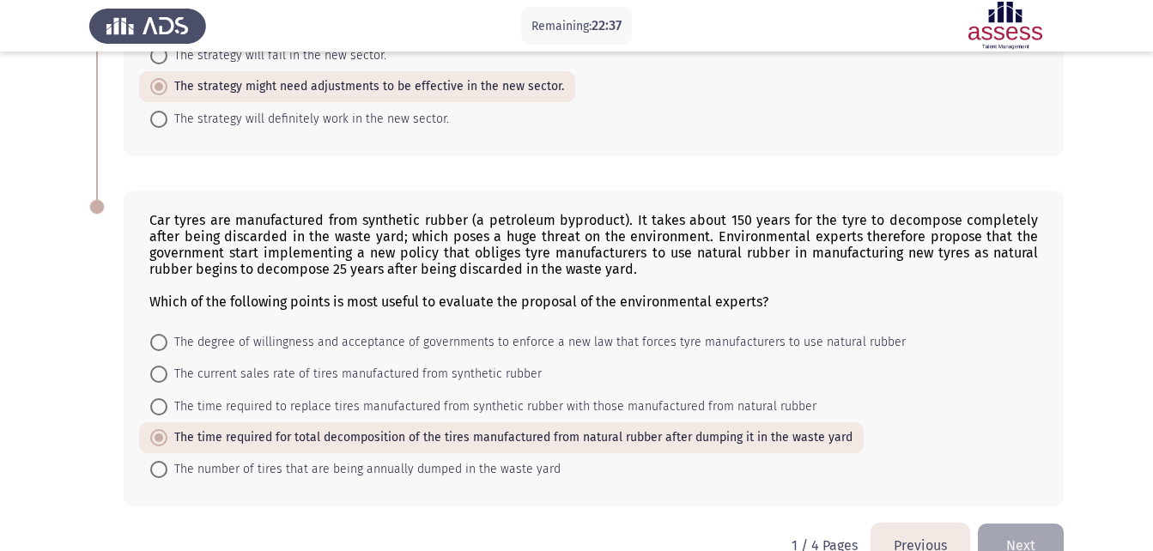
scroll to position [795, 0]
click at [159, 476] on span at bounding box center [158, 470] width 17 height 17
click at [159, 476] on input "The number of tires that are being annually dumped in the waste yard" at bounding box center [158, 470] width 17 height 17
radio input "true"
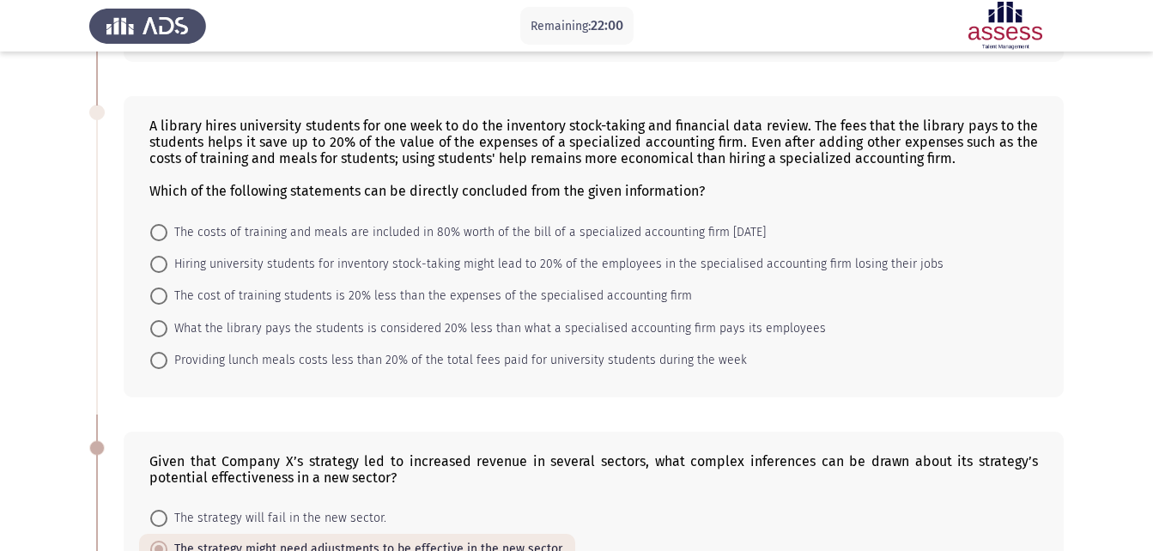
scroll to position [332, 0]
click at [161, 291] on span at bounding box center [158, 296] width 17 height 17
click at [161, 291] on input "The cost of training students is 20% less than the expenses of the specialised …" at bounding box center [158, 296] width 17 height 17
radio input "true"
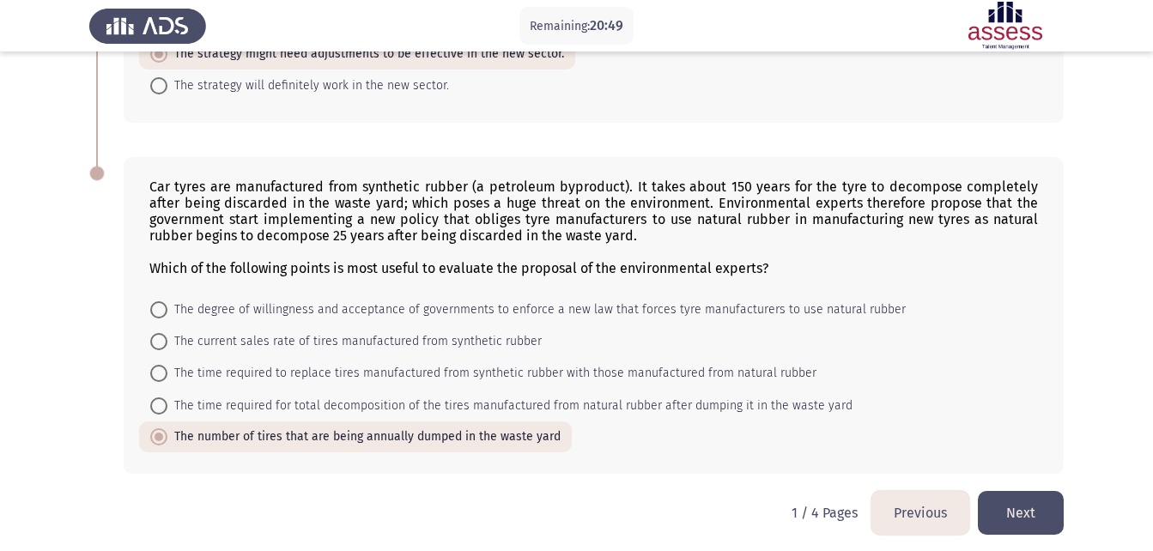
scroll to position [836, 0]
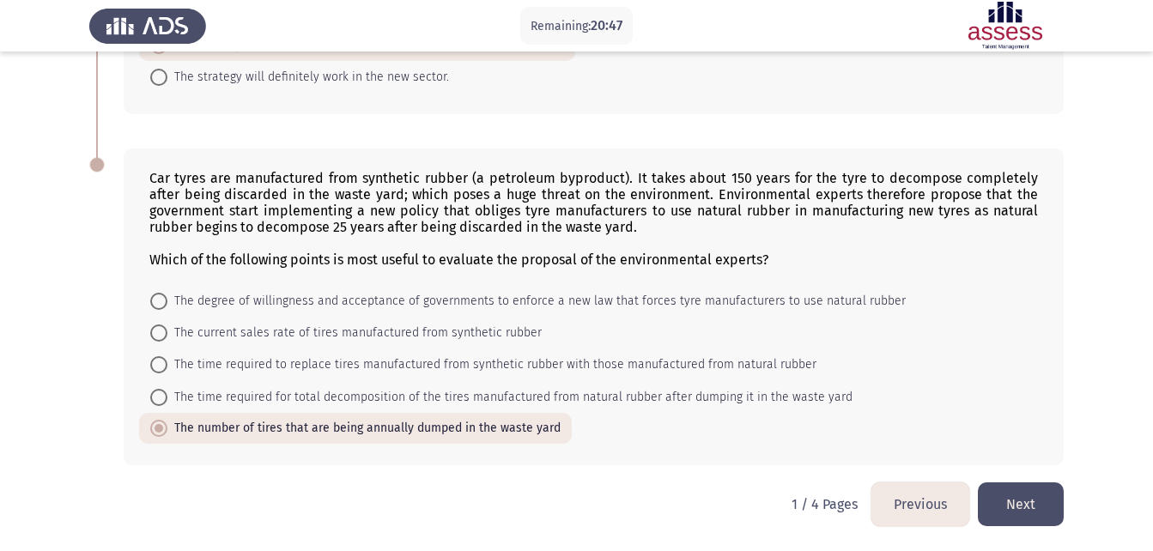
click at [1003, 501] on button "Next" at bounding box center [1021, 504] width 86 height 44
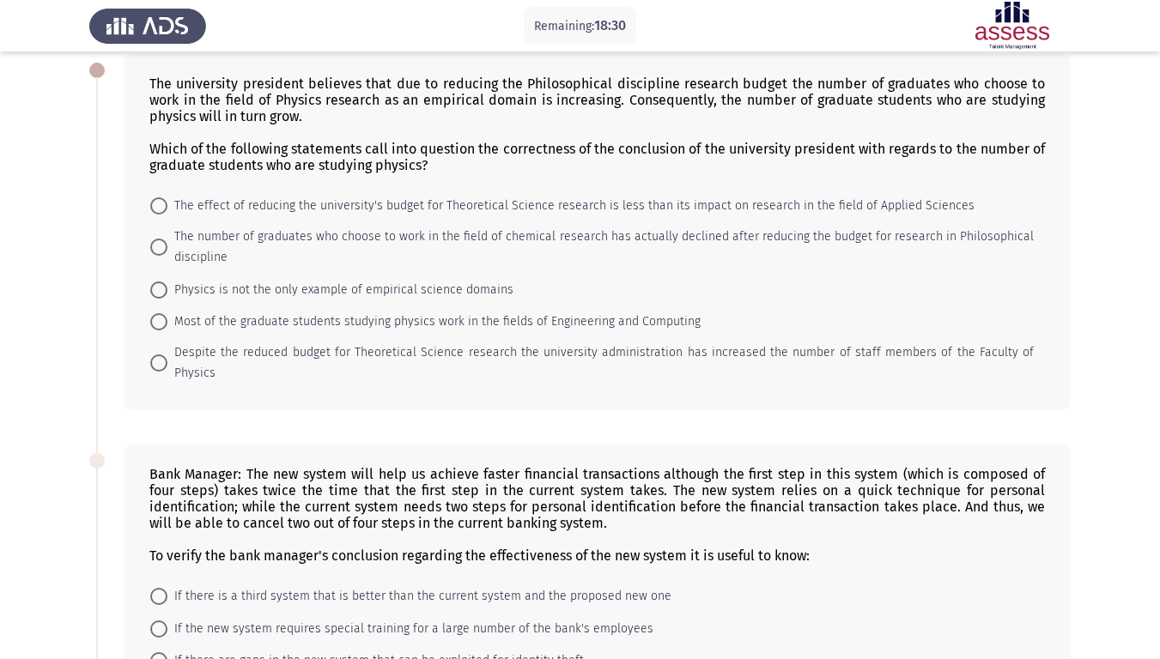
scroll to position [91, 0]
click at [162, 354] on span at bounding box center [158, 362] width 17 height 17
click at [162, 354] on input "Despite the reduced budget for Theoretical Science research the university admi…" at bounding box center [158, 362] width 17 height 17
radio input "true"
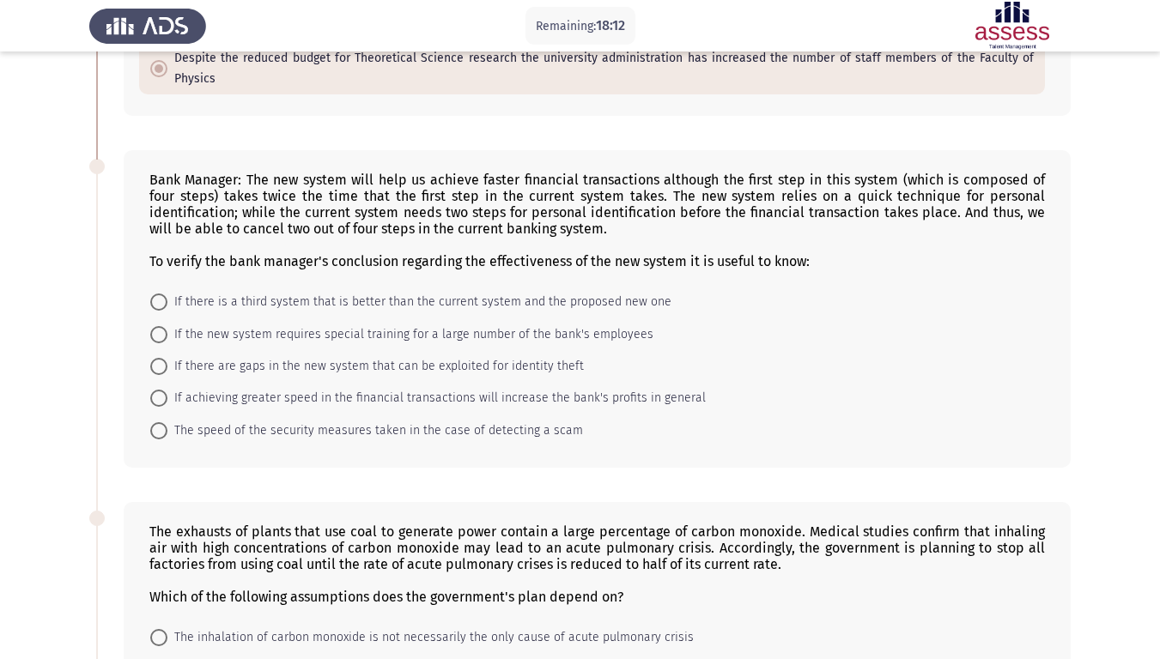
scroll to position [400, 0]
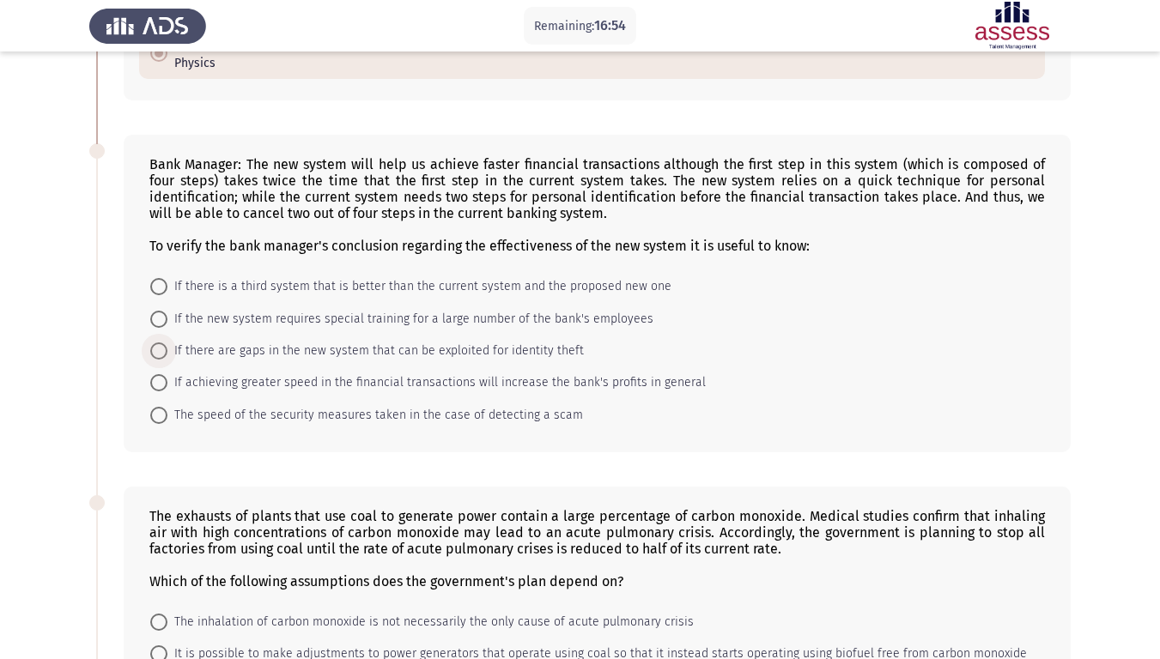
click at [167, 351] on span "If there are gaps in the new system that can be exploited for identity theft" at bounding box center [375, 351] width 416 height 21
click at [167, 351] on input "If there are gaps in the new system that can be exploited for identity theft" at bounding box center [158, 350] width 17 height 17
radio input "true"
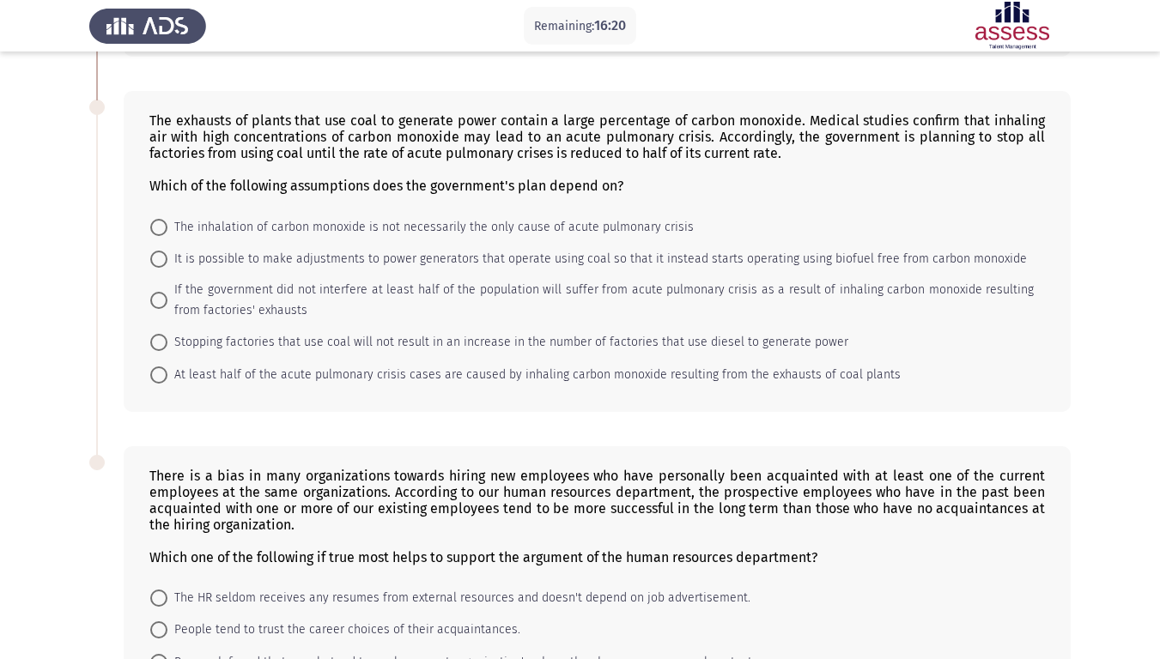
scroll to position [809, 0]
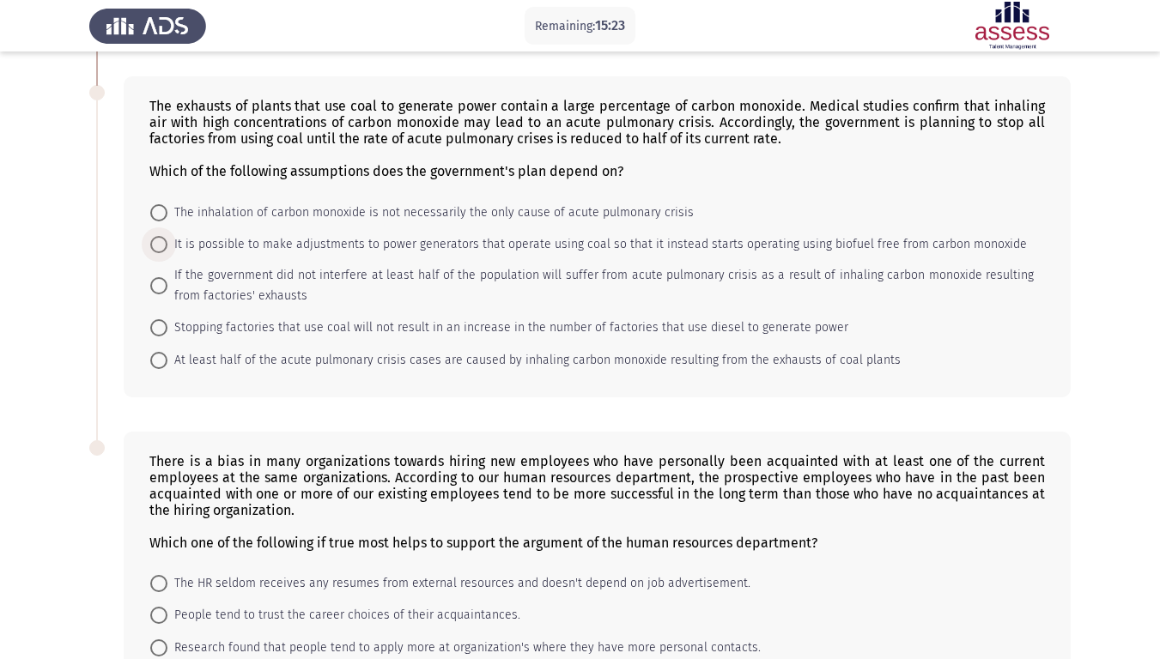
click at [156, 250] on span at bounding box center [158, 244] width 17 height 17
click at [156, 250] on input "It is possible to make adjustments to power generators that operate using coal …" at bounding box center [158, 244] width 17 height 17
radio input "true"
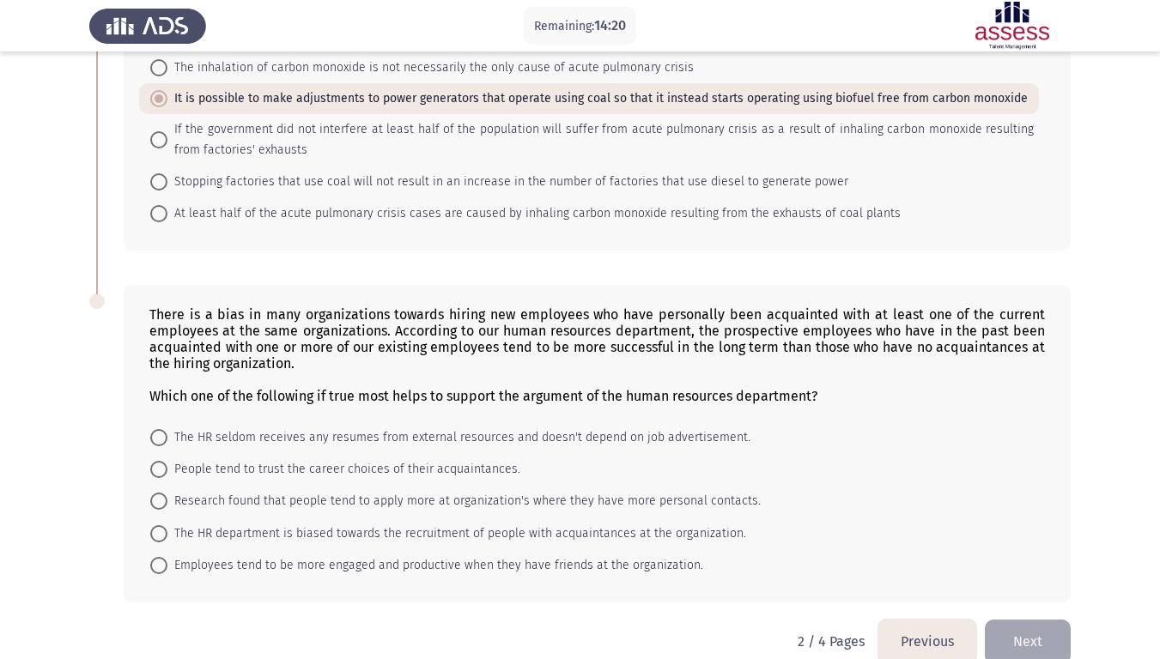
scroll to position [983, 0]
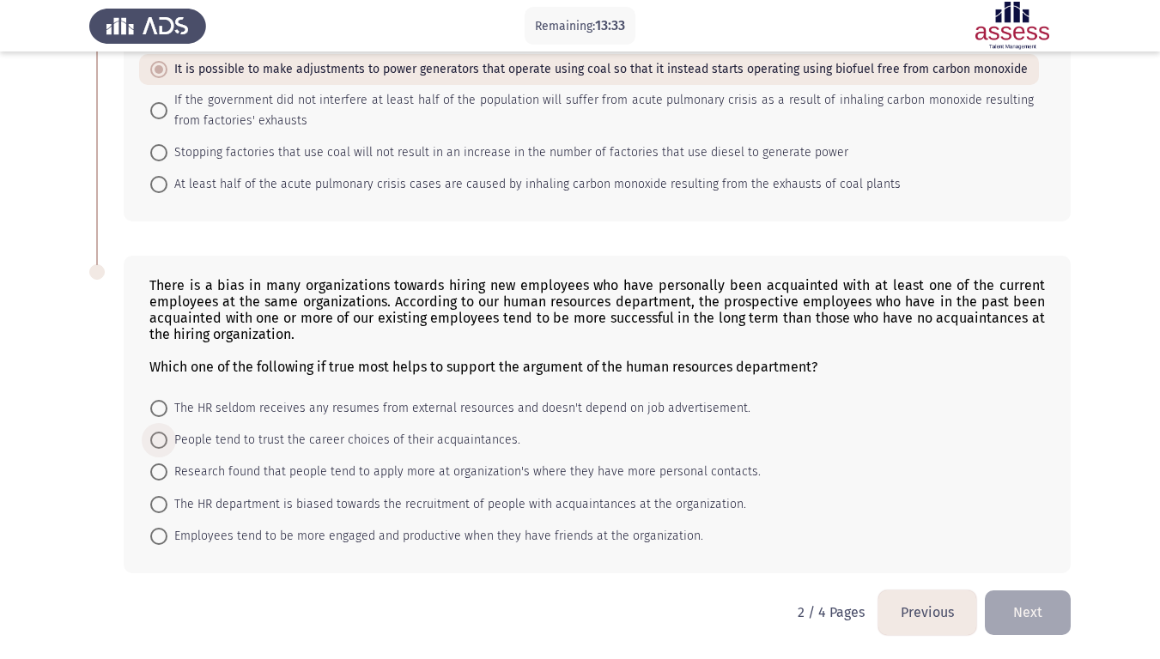
click at [161, 446] on span at bounding box center [158, 440] width 17 height 17
click at [161, 446] on input "People tend to trust the career choices of their acquaintances." at bounding box center [158, 440] width 17 height 17
radio input "true"
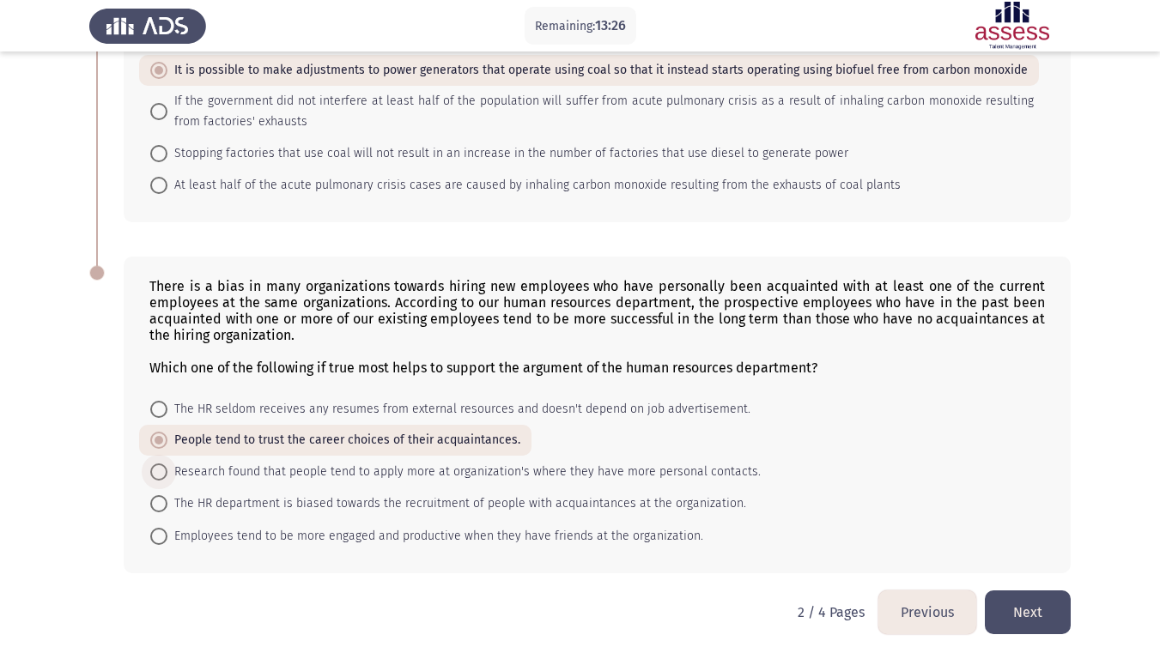
click at [156, 472] on span at bounding box center [158, 472] width 17 height 17
click at [156, 472] on input "Research found that people tend to apply more at organization's where they have…" at bounding box center [158, 472] width 17 height 17
radio input "true"
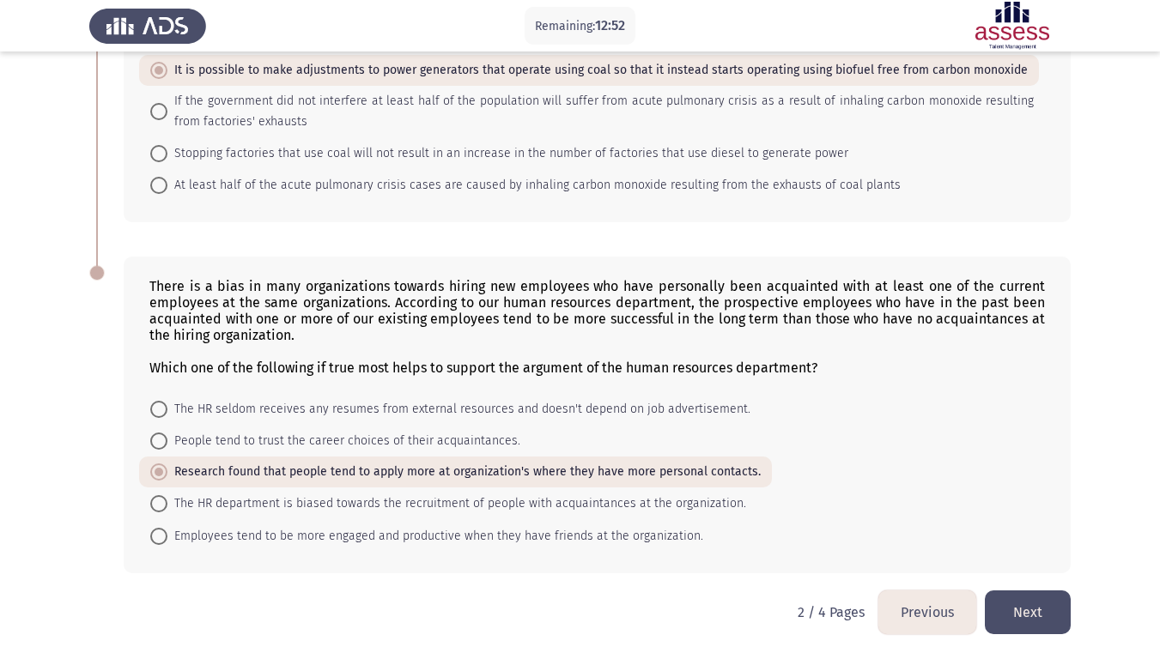
click at [1019, 550] on button "Next" at bounding box center [1028, 613] width 86 height 44
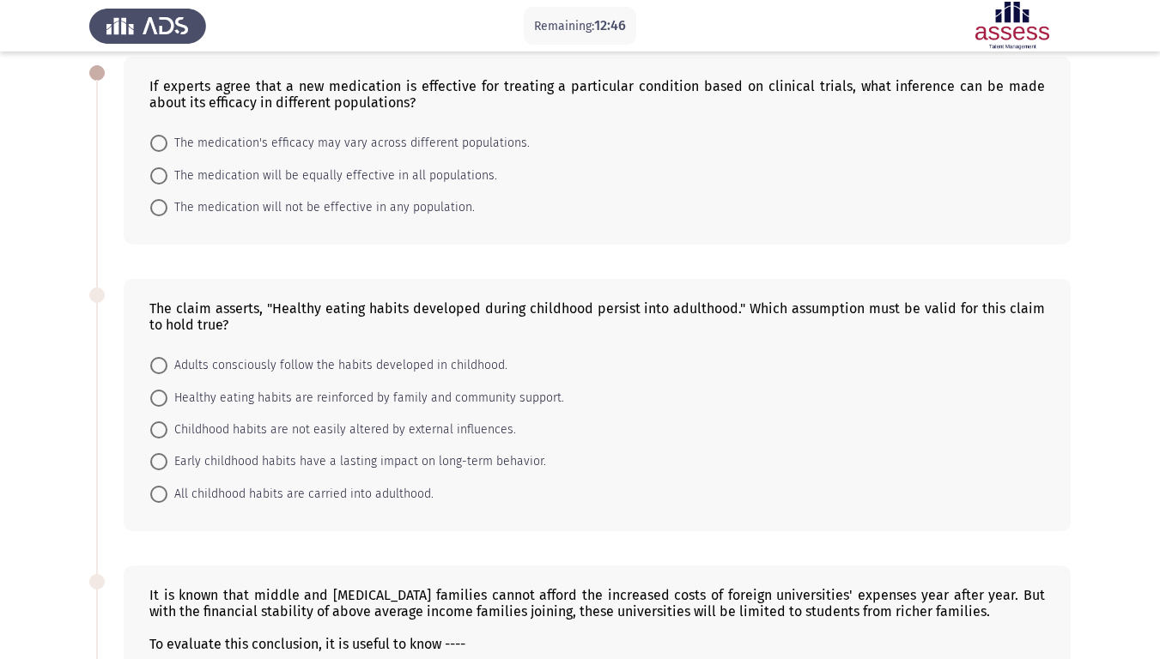
scroll to position [0, 0]
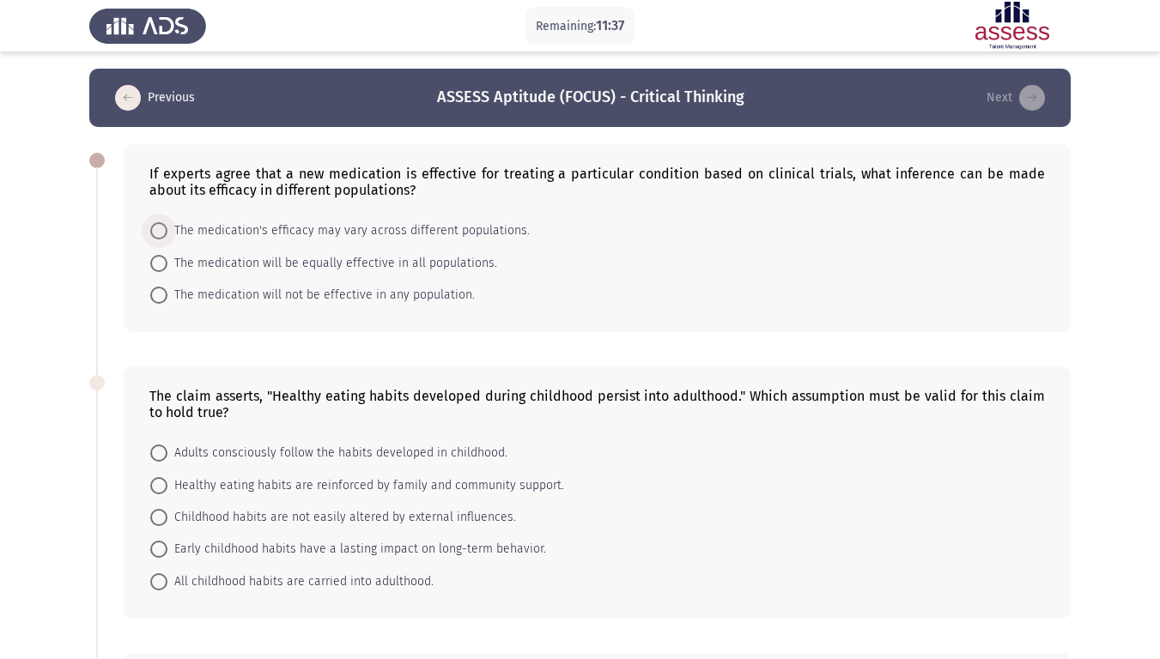
click at [165, 231] on span at bounding box center [158, 230] width 17 height 17
click at [165, 231] on input "The medication's efficacy may vary across different populations." at bounding box center [158, 230] width 17 height 17
radio input "true"
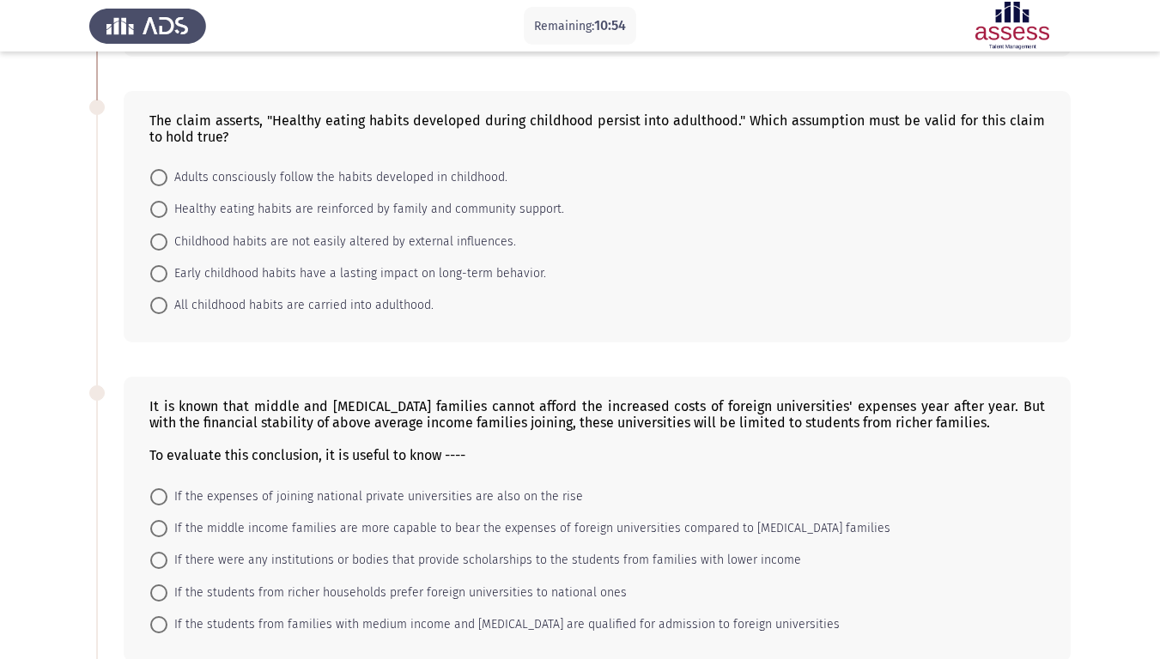
scroll to position [276, 0]
click at [165, 272] on span at bounding box center [158, 272] width 17 height 17
click at [165, 272] on input "Early childhood habits have a lasting impact on long-term behavior." at bounding box center [158, 272] width 17 height 17
radio input "true"
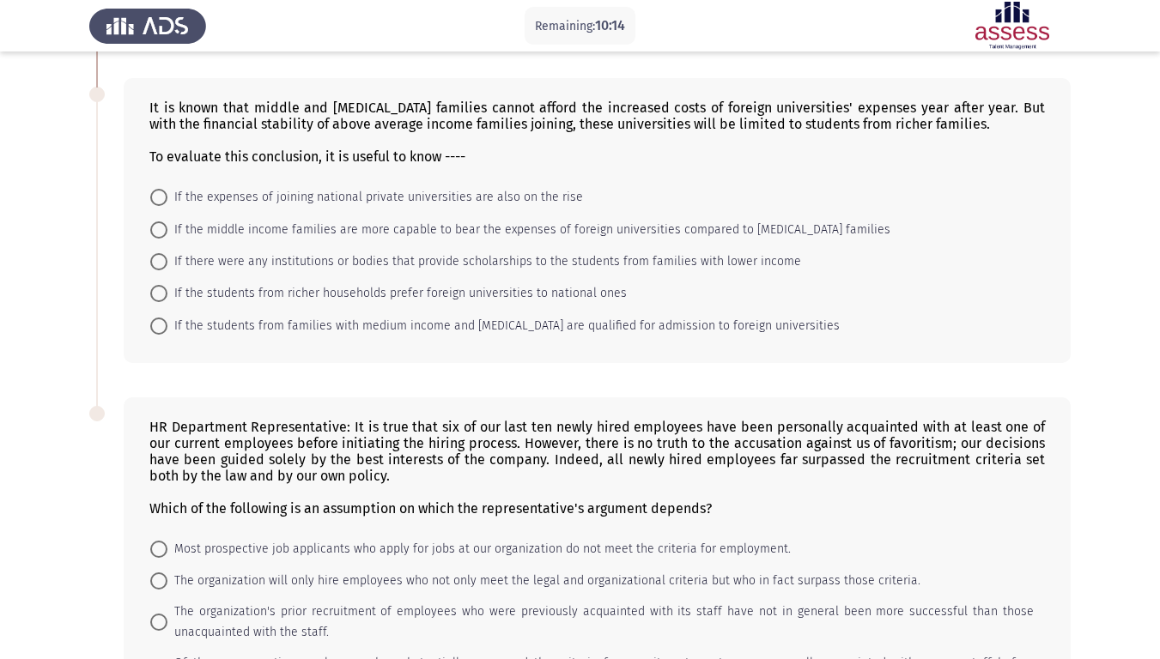
scroll to position [574, 0]
click at [160, 257] on span at bounding box center [158, 260] width 17 height 17
click at [160, 257] on input "If there were any institutions or bodies that provide scholarships to the stude…" at bounding box center [158, 260] width 17 height 17
radio input "true"
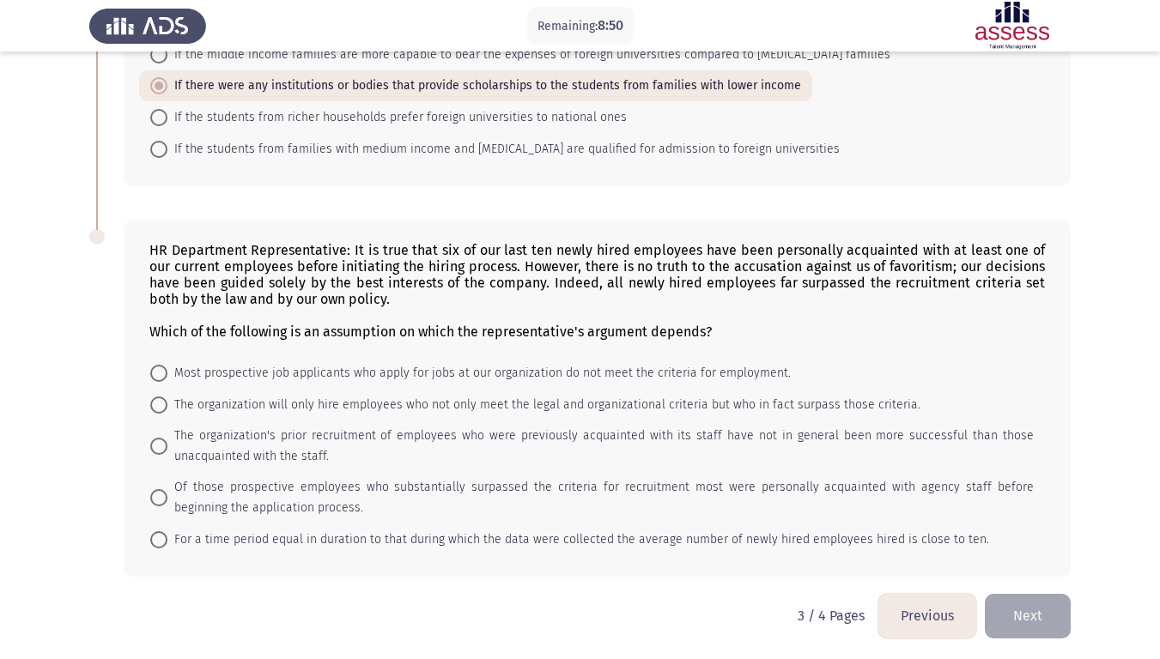
scroll to position [751, 0]
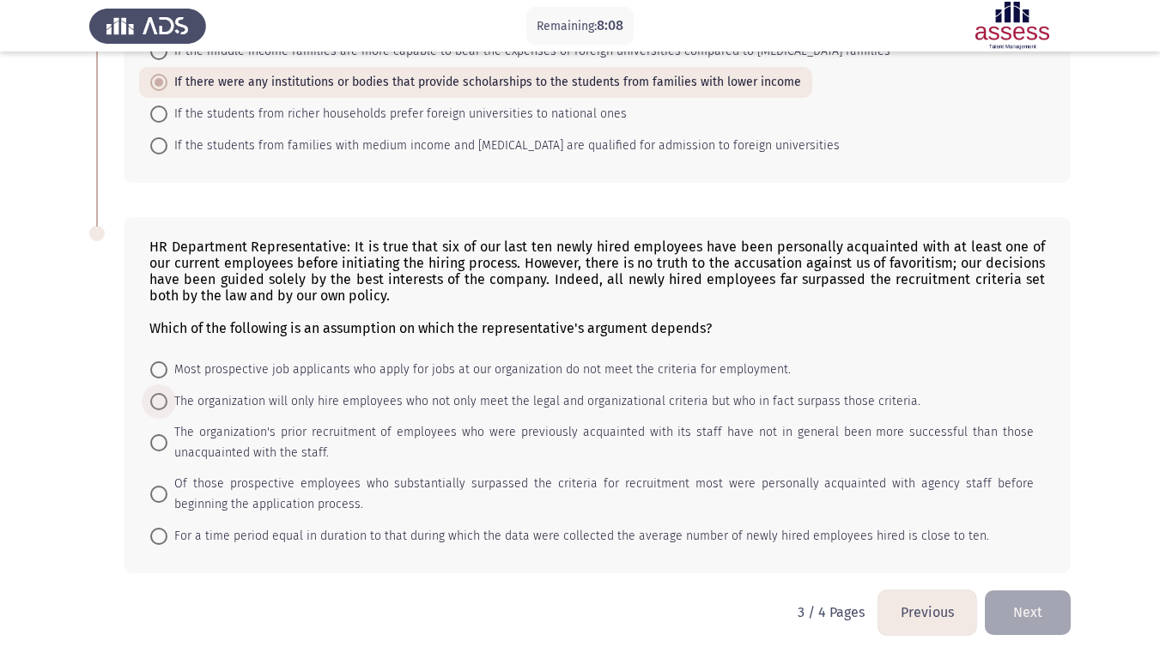
click at [163, 398] on span at bounding box center [158, 401] width 17 height 17
click at [163, 398] on input "The organization will only hire employees who not only meet the legal and organ…" at bounding box center [158, 401] width 17 height 17
radio input "true"
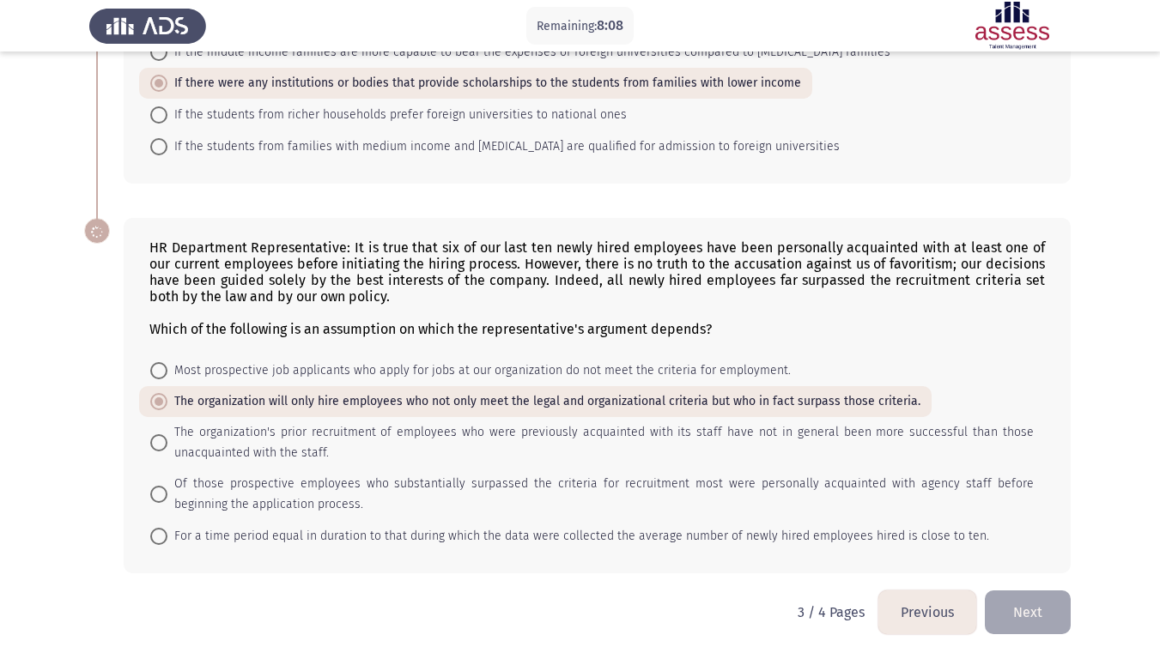
scroll to position [750, 0]
click at [159, 445] on span at bounding box center [158, 442] width 17 height 17
click at [159, 445] on input "The organization's prior recruitment of employees who were previously acquainte…" at bounding box center [158, 442] width 17 height 17
radio input "true"
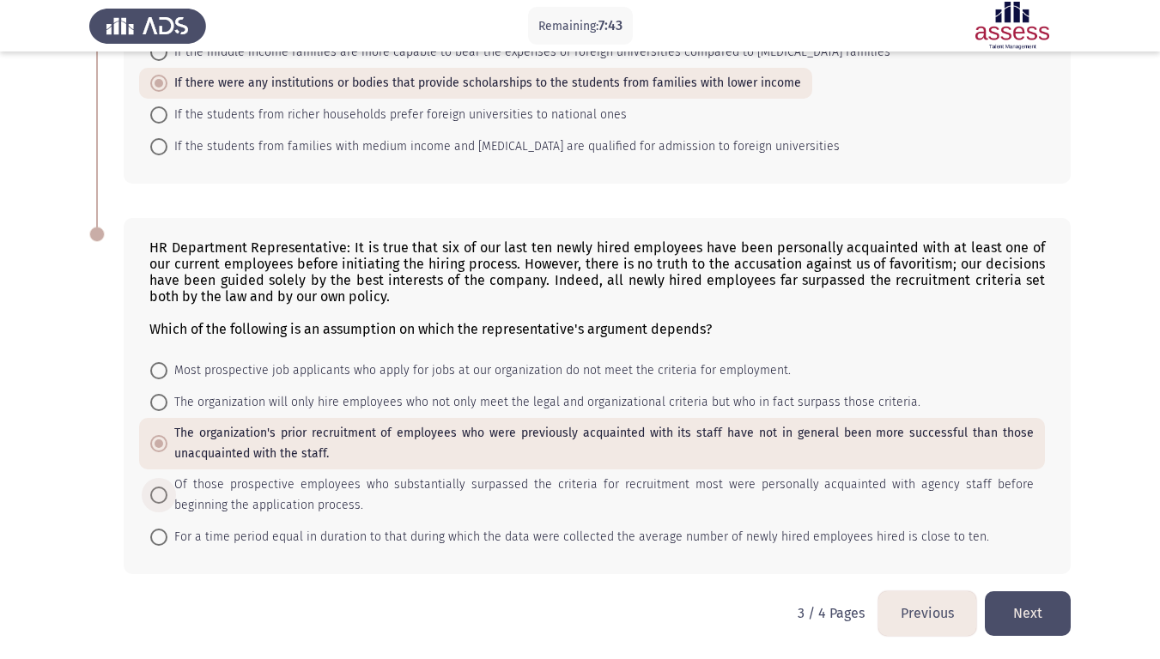
click at [156, 497] on span at bounding box center [158, 495] width 17 height 17
click at [156, 497] on input "Of those prospective employees who substantially surpassed the criteria for rec…" at bounding box center [158, 495] width 17 height 17
radio input "true"
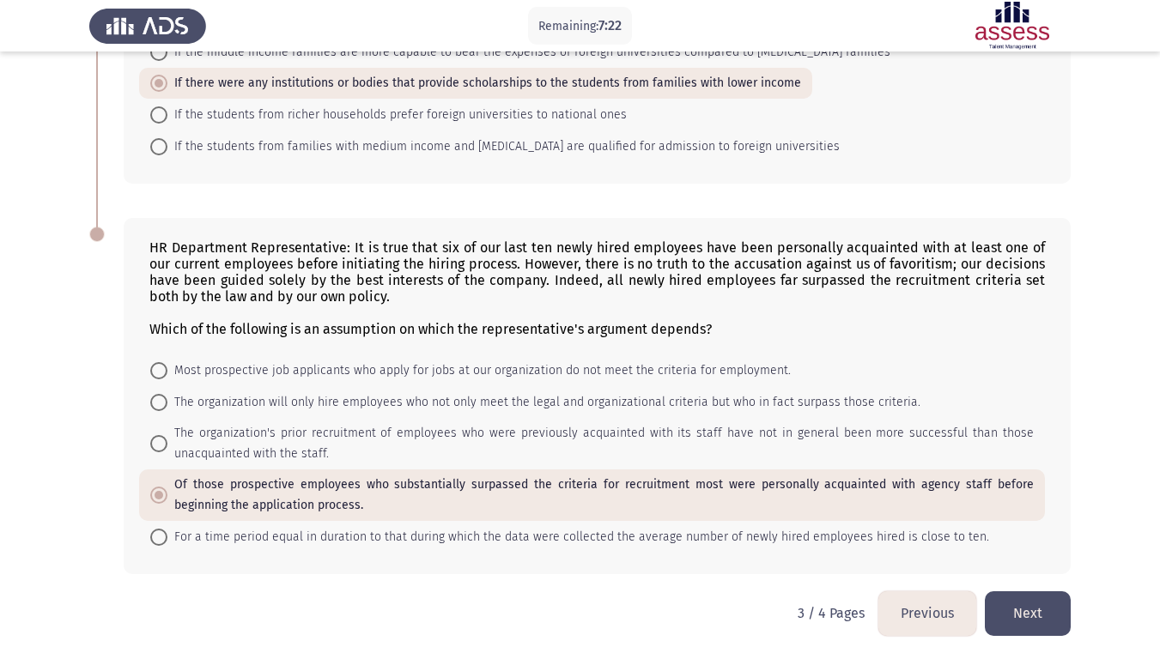
click at [1033, 550] on button "Next" at bounding box center [1028, 613] width 86 height 44
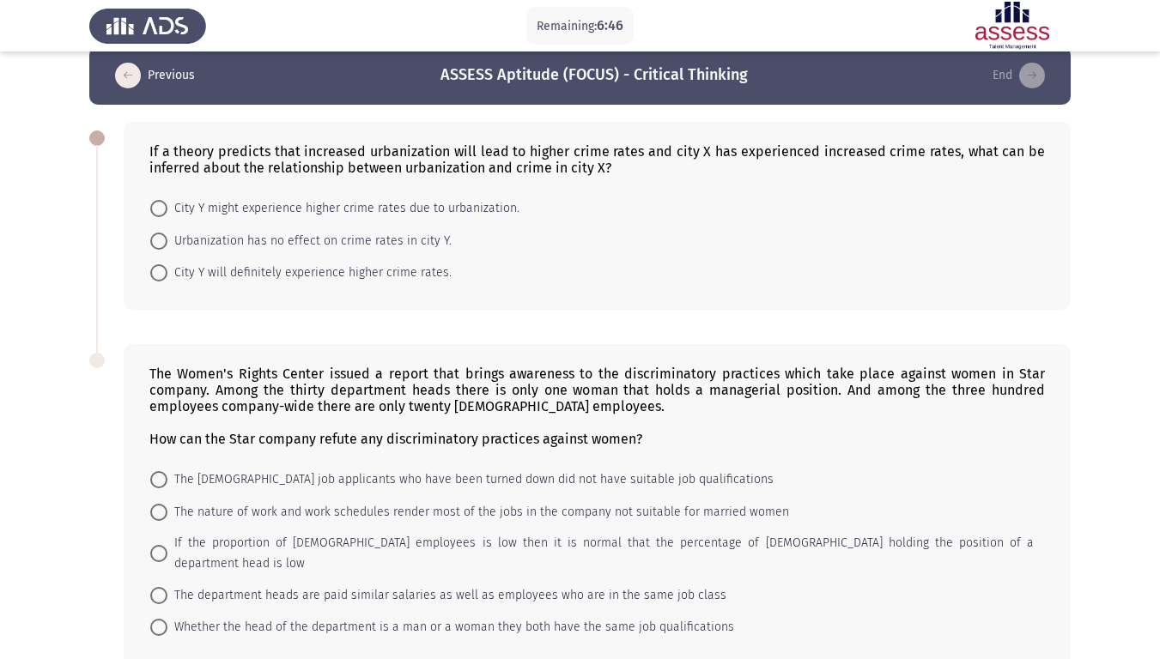
scroll to position [23, 0]
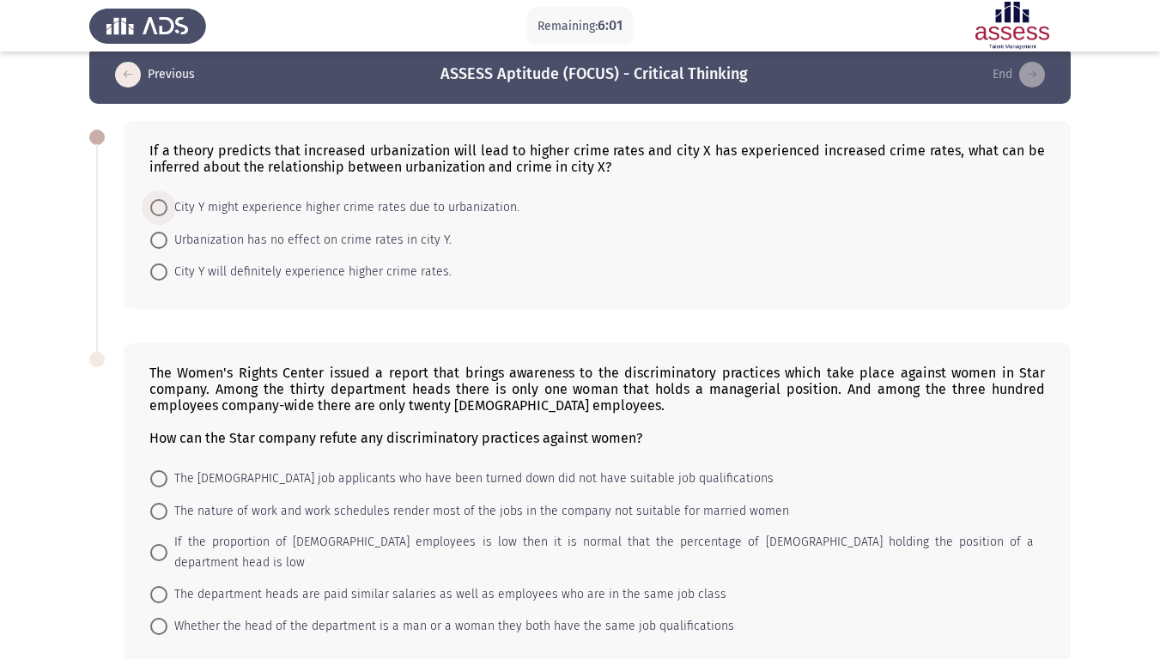
click at [155, 202] on span at bounding box center [158, 207] width 17 height 17
click at [155, 202] on input "City Y might experience higher crime rates due to urbanization." at bounding box center [158, 207] width 17 height 17
radio input "true"
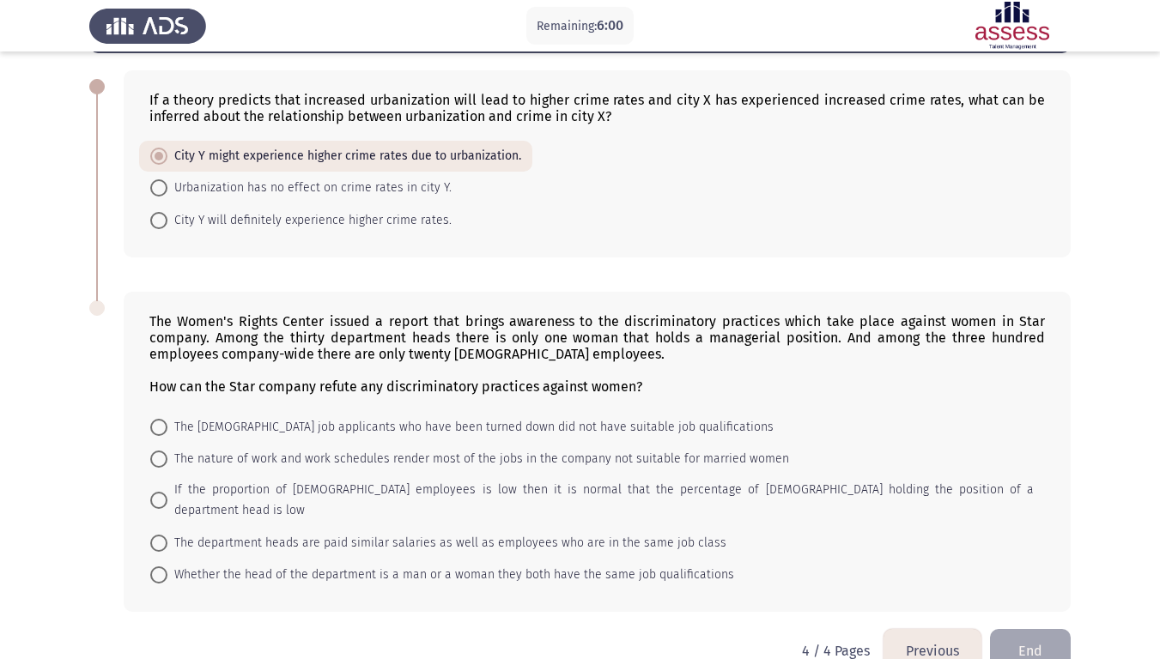
scroll to position [93, 0]
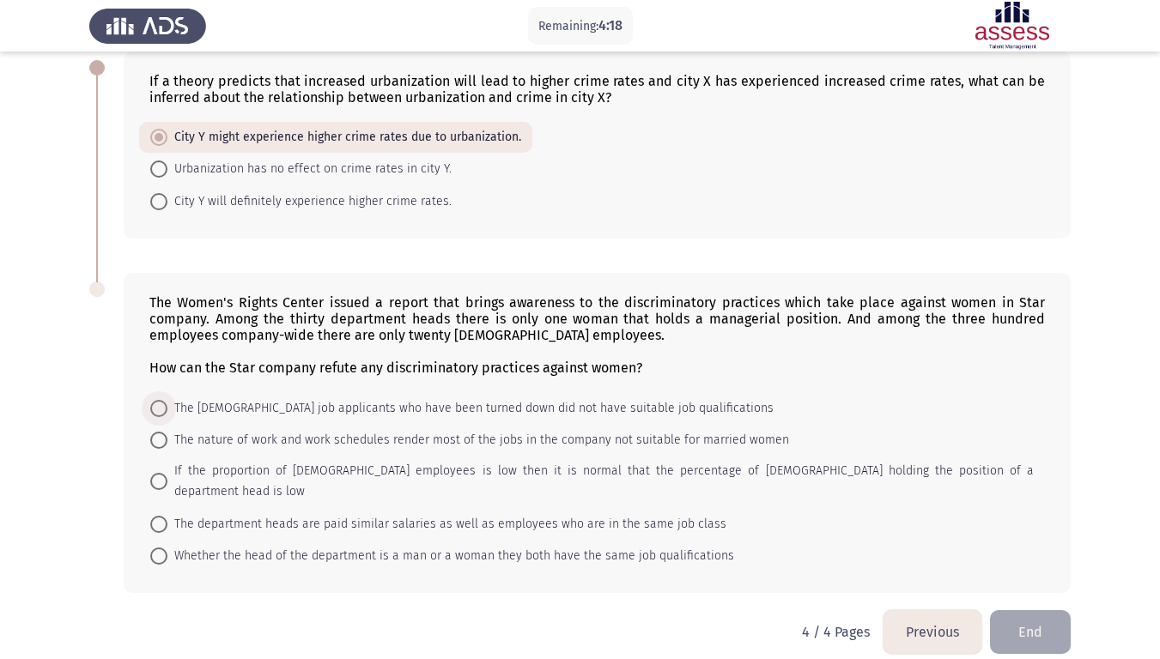
click at [160, 408] on span at bounding box center [158, 408] width 17 height 17
click at [160, 408] on input "The [DEMOGRAPHIC_DATA] job applicants who have been turned down did not have su…" at bounding box center [158, 408] width 17 height 17
radio input "true"
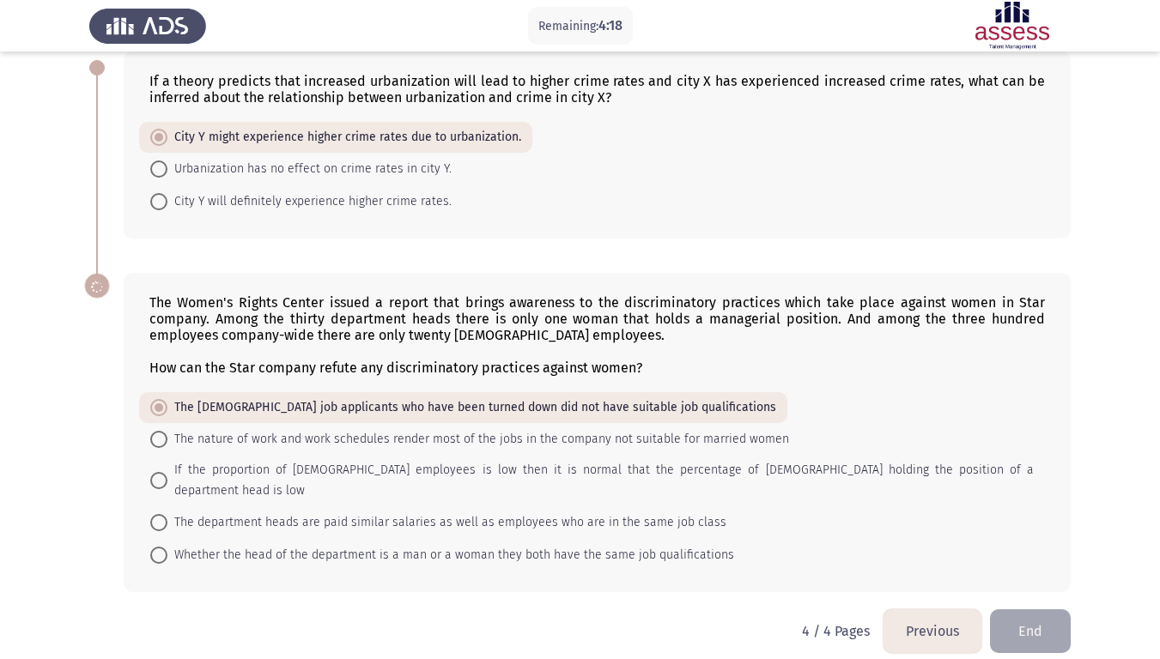
scroll to position [92, 0]
click at [1032, 550] on button "End" at bounding box center [1030, 632] width 81 height 44
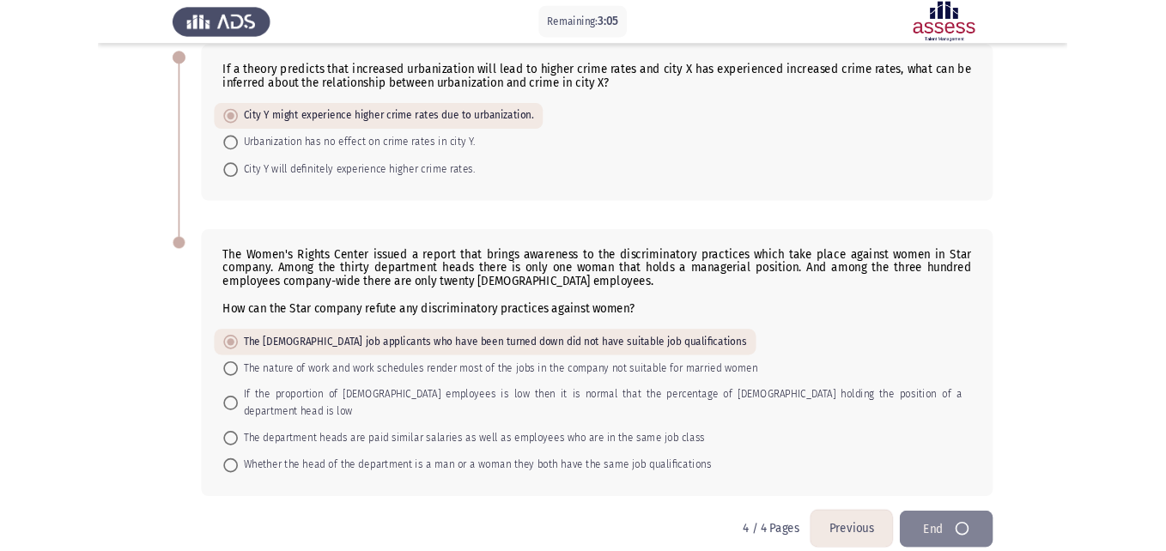
scroll to position [0, 0]
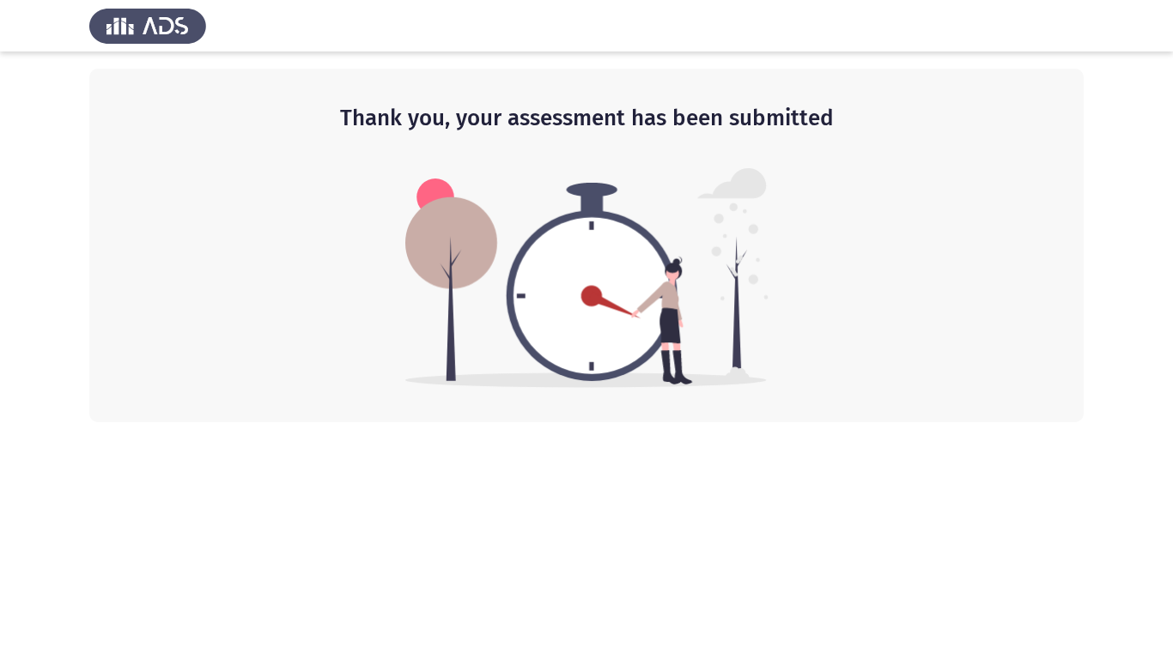
click at [940, 391] on div "Thank you, your assessment has been submitted" at bounding box center [586, 246] width 994 height 354
click at [1119, 0] on div at bounding box center [586, 26] width 1173 height 52
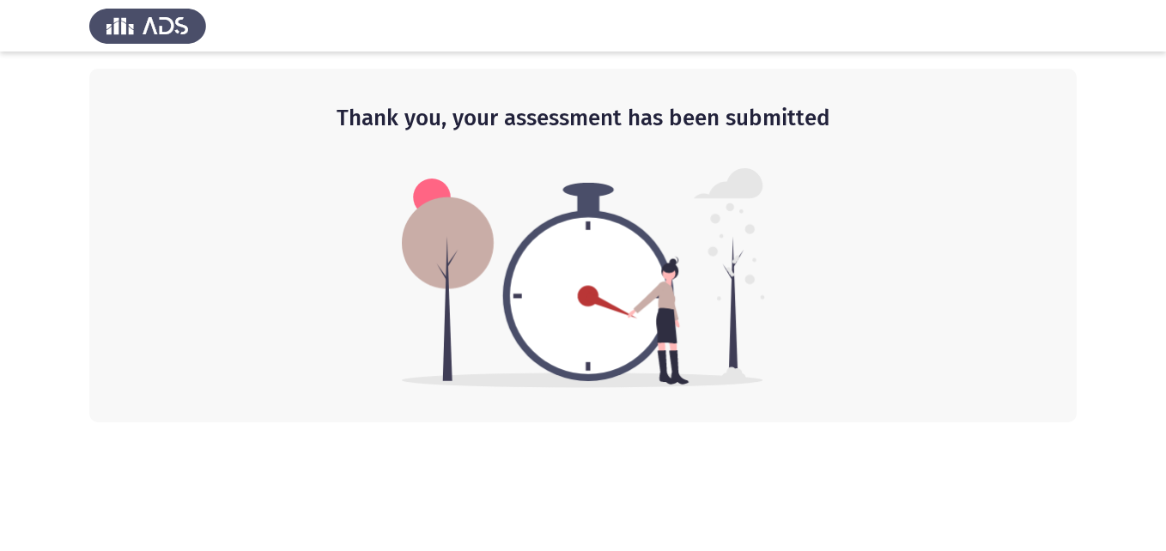
click at [1061, 155] on div "Thank you, your assessment has been submitted" at bounding box center [582, 246] width 987 height 354
click at [140, 26] on img at bounding box center [147, 26] width 117 height 48
click at [266, 364] on div "Thank you, your assessment has been submitted" at bounding box center [582, 246] width 987 height 354
click at [773, 293] on div "Thank you, your assessment has been submitted" at bounding box center [582, 246] width 987 height 354
